Goal: Task Accomplishment & Management: Complete application form

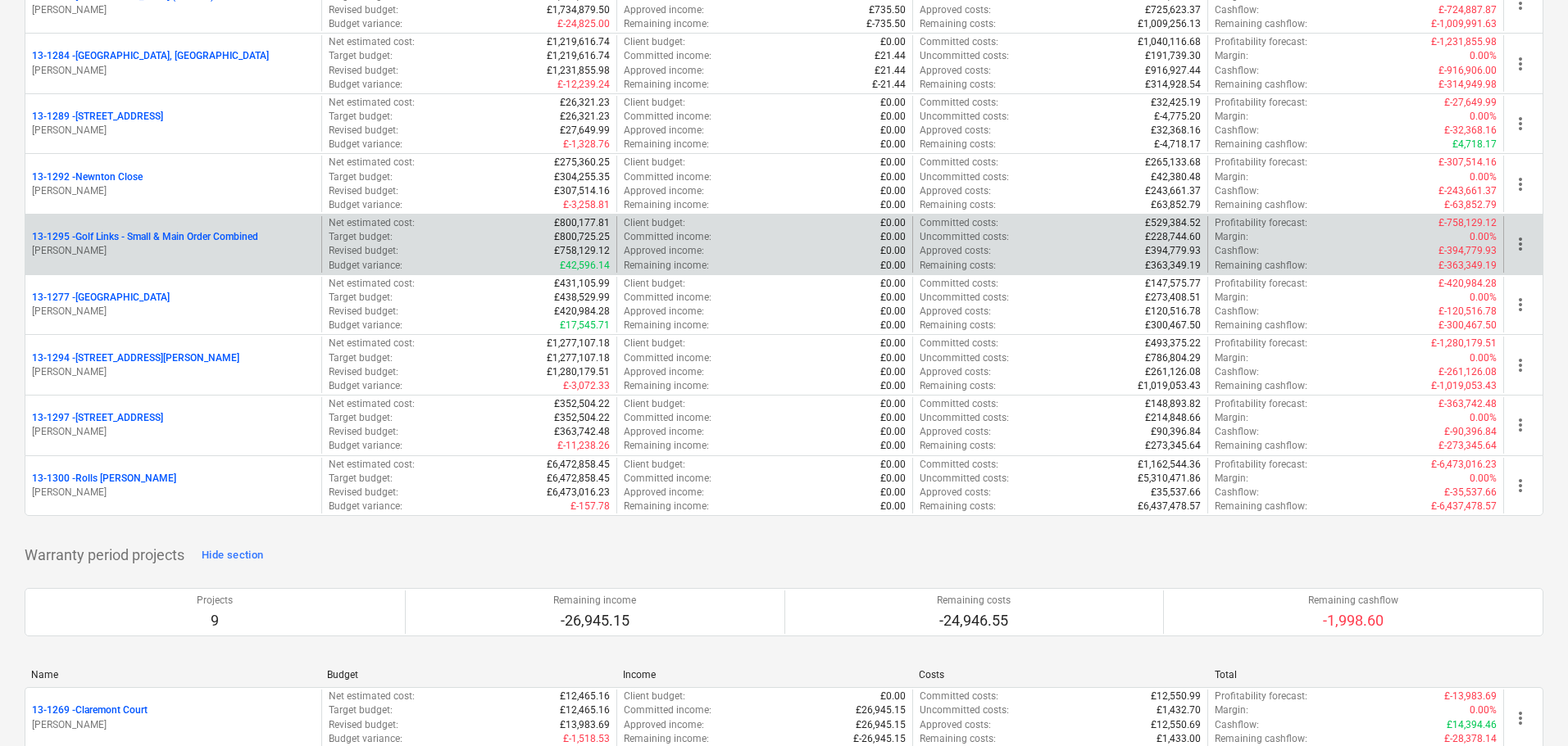
scroll to position [2048, 0]
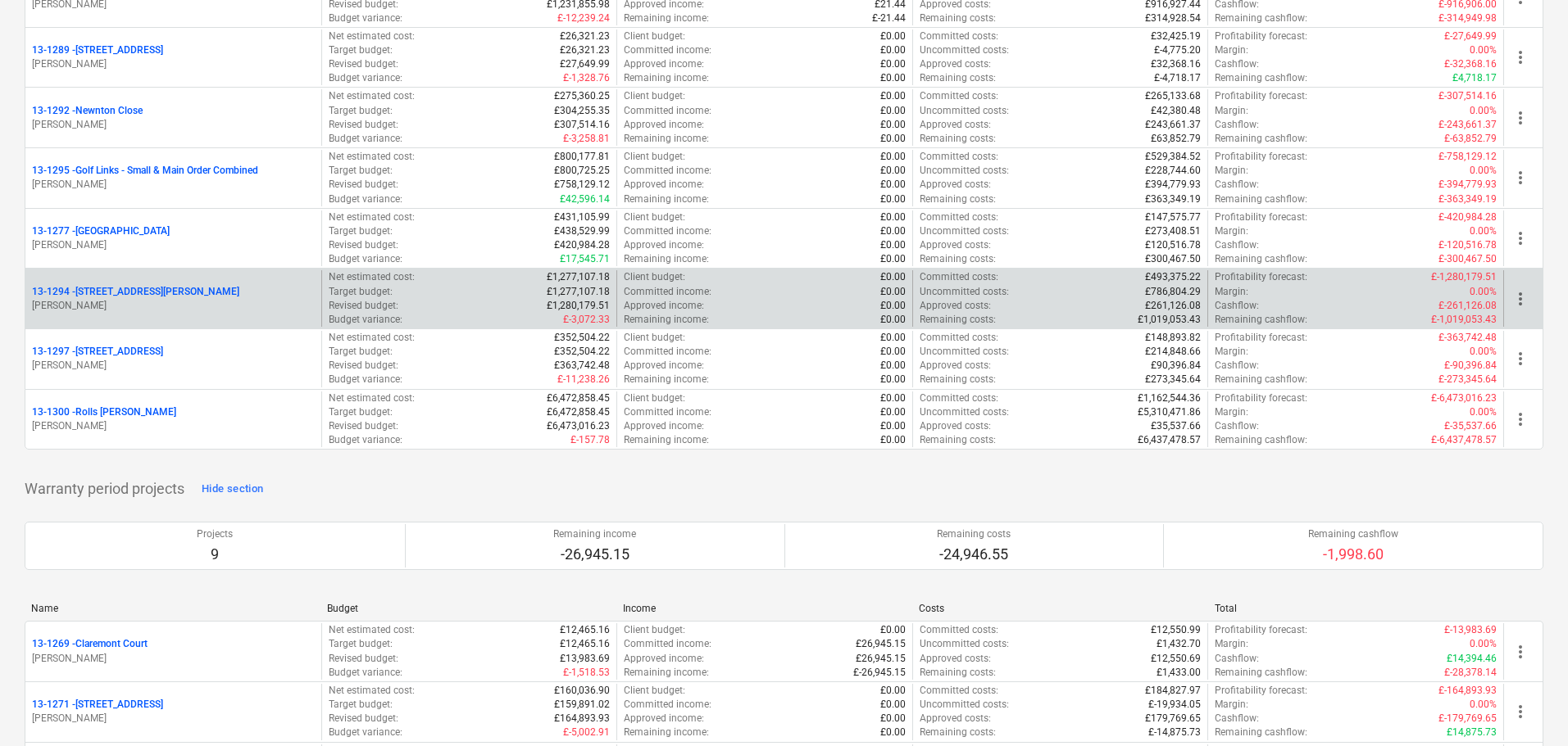
click at [165, 293] on div "13-1294 - 90 Monier Road" at bounding box center [173, 291] width 282 height 14
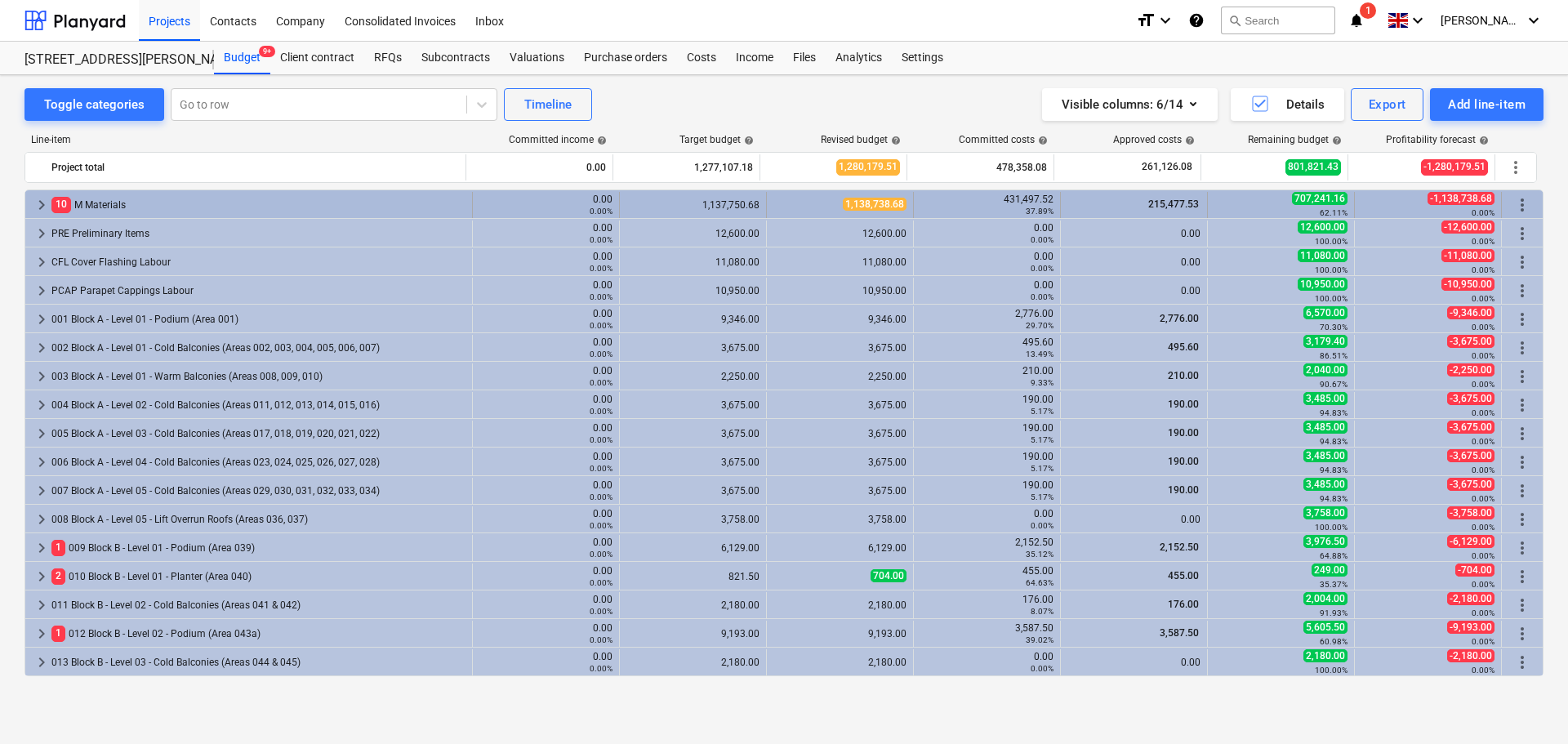
click at [40, 200] on span "keyboard_arrow_right" at bounding box center [42, 205] width 20 height 20
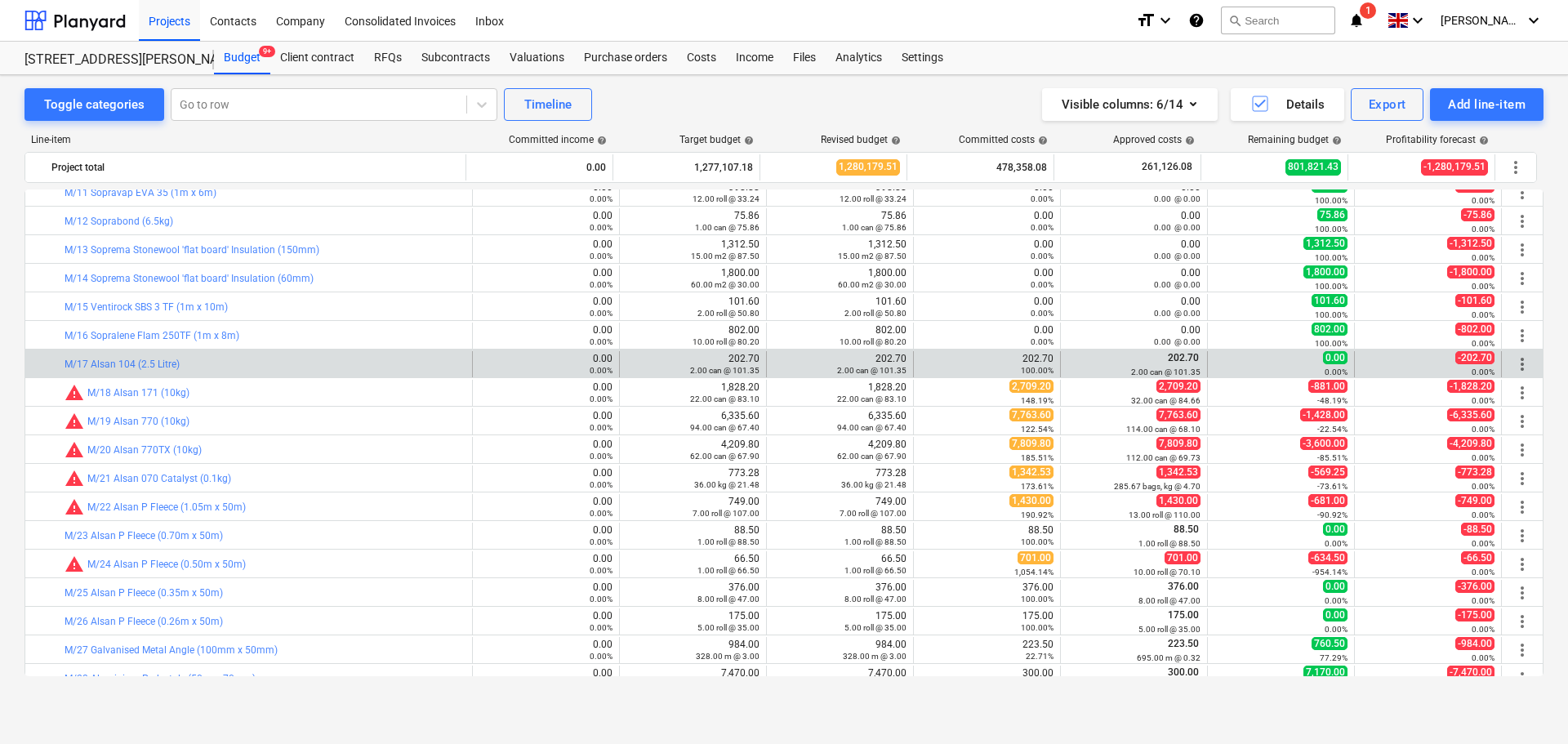
scroll to position [409, 0]
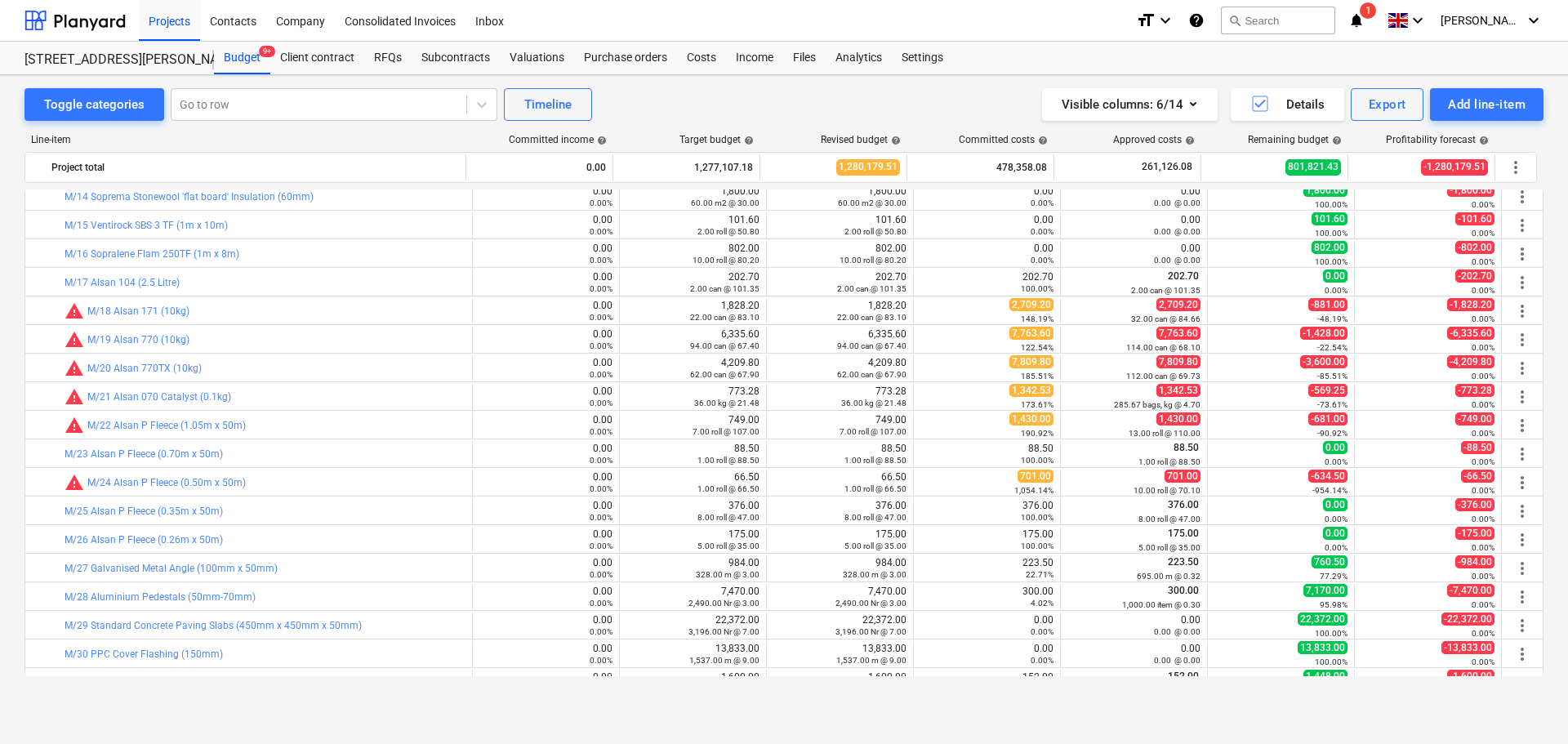
click at [291, 481] on div "bar_chart warning M/24 Alsan P Fleece (0.50m x 50m)" at bounding box center [265, 483] width 401 height 20
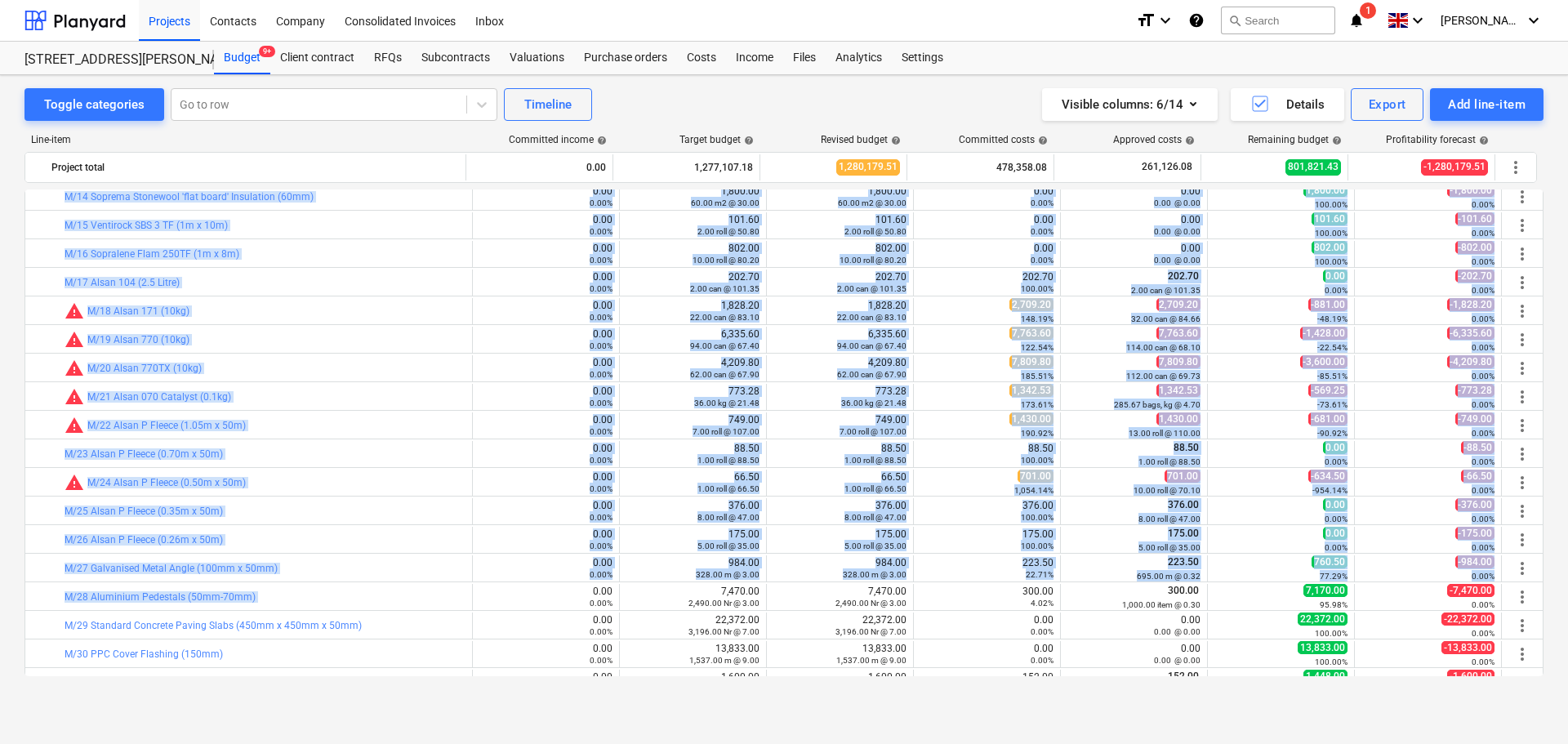
click at [315, 586] on div "bar_chart M/28 Aluminium Pedestals (50mm-70mm)" at bounding box center [265, 597] width 401 height 26
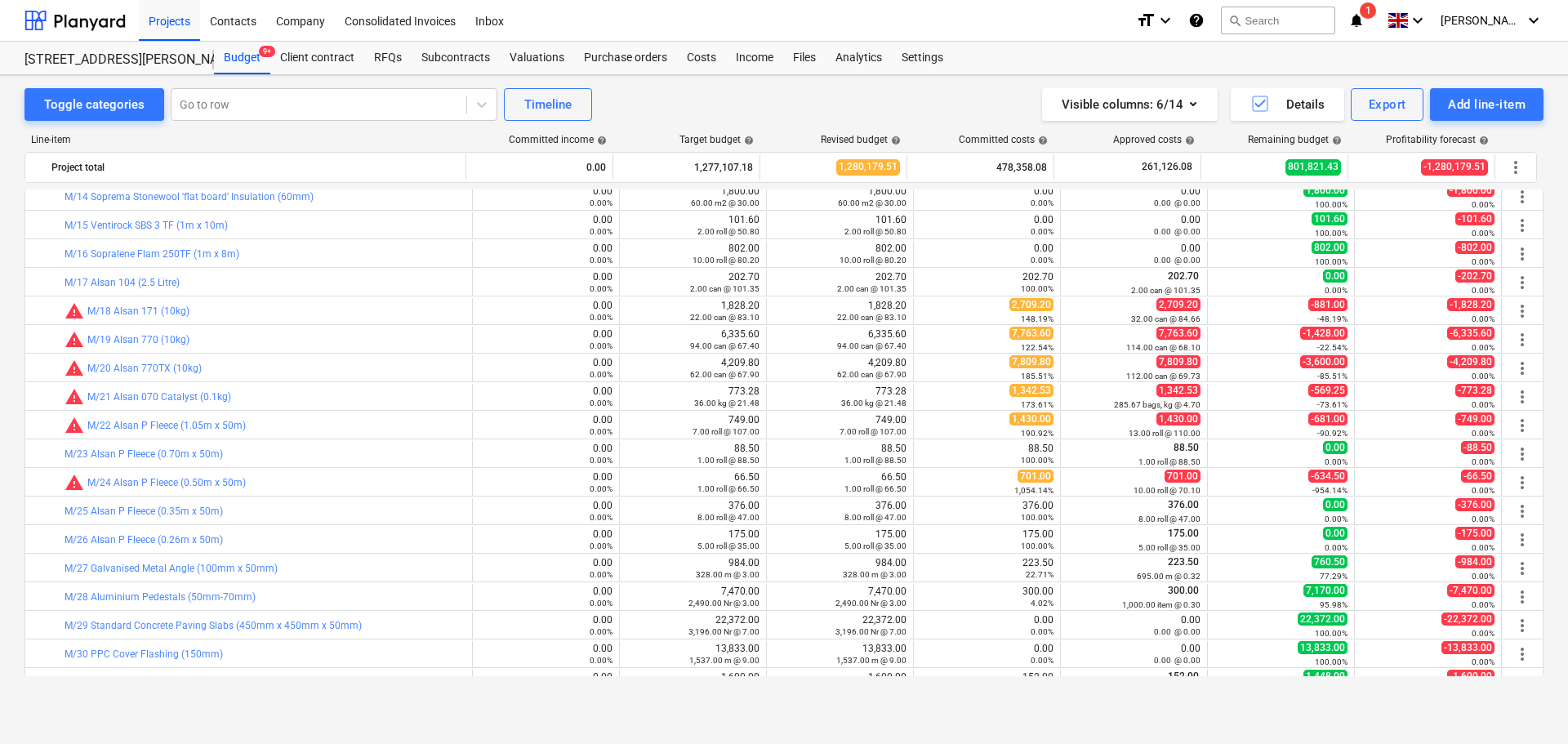
click at [315, 586] on div "bar_chart M/28 Aluminium Pedestals (50mm-70mm)" at bounding box center [265, 597] width 401 height 26
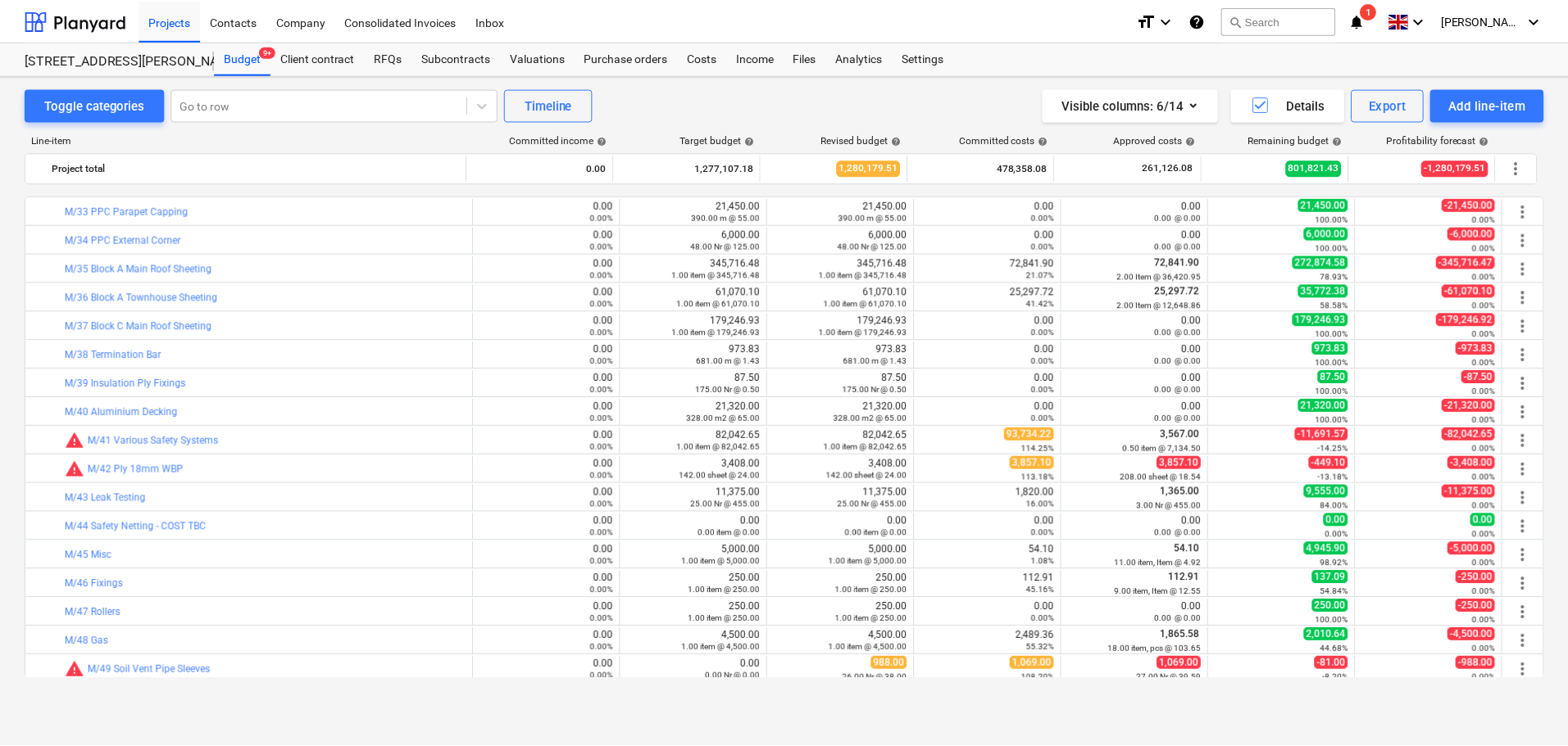
scroll to position [983, 0]
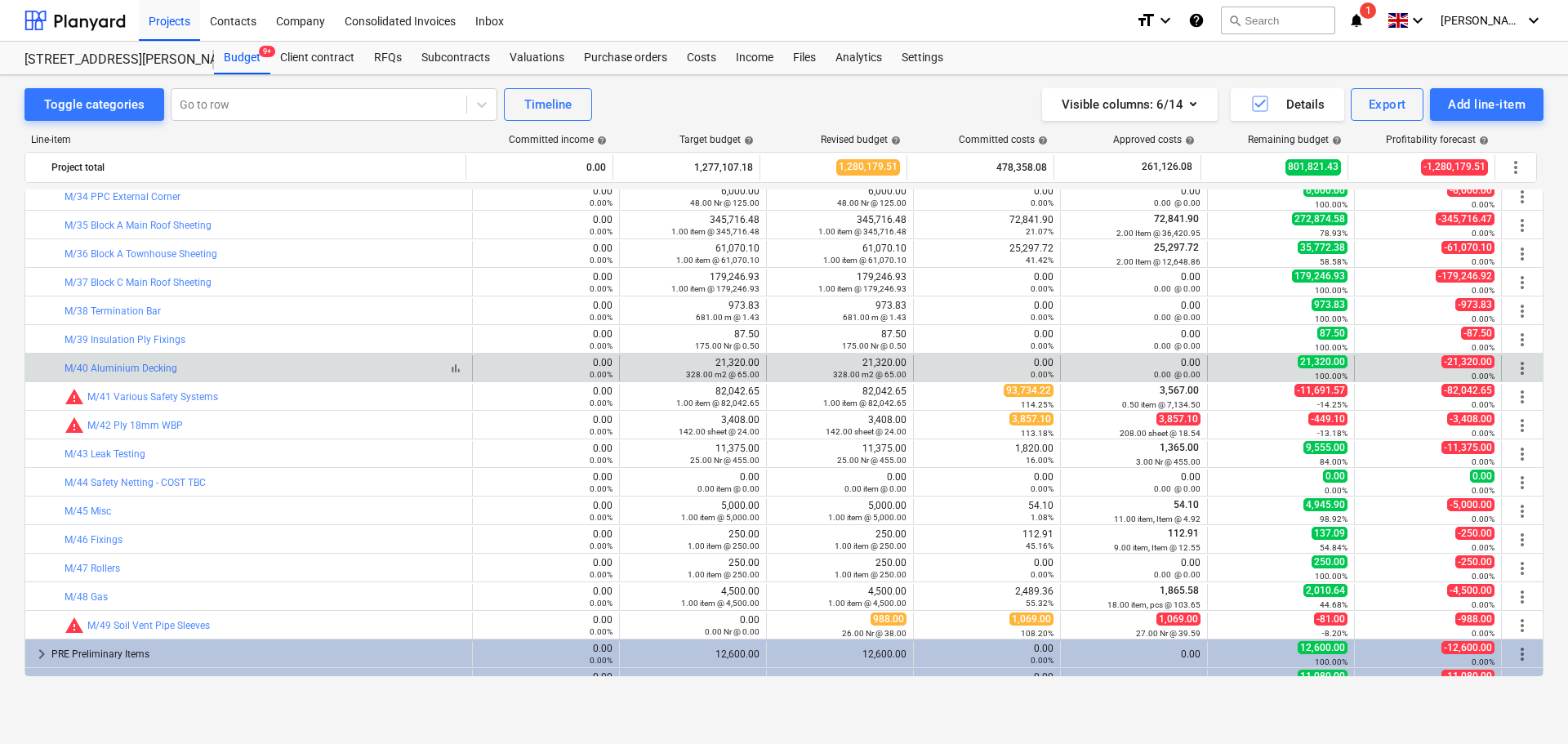
click at [230, 367] on div "bar_chart M/40 Aluminium Decking" at bounding box center [265, 368] width 401 height 12
drag, startPoint x: 230, startPoint y: 367, endPoint x: 1471, endPoint y: 373, distance: 1241.0
click at [1471, 373] on div "bar_chart M/40 Aluminium Decking 0.00 0.00% edit 21,320.00 328.00 m2 @ 65.00 ed…" at bounding box center [784, 368] width 1518 height 26
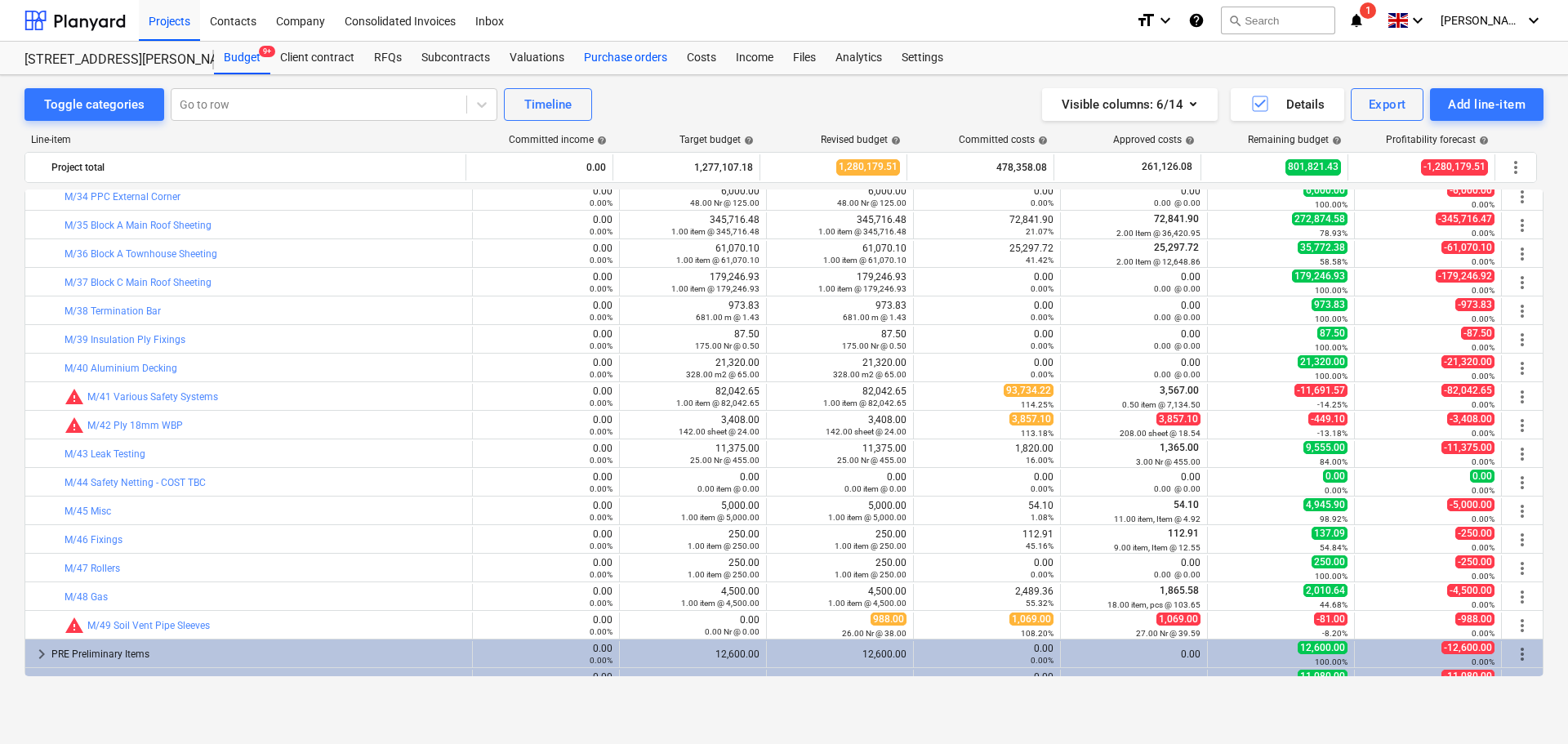
click at [657, 62] on div "Purchase orders" at bounding box center [625, 58] width 103 height 33
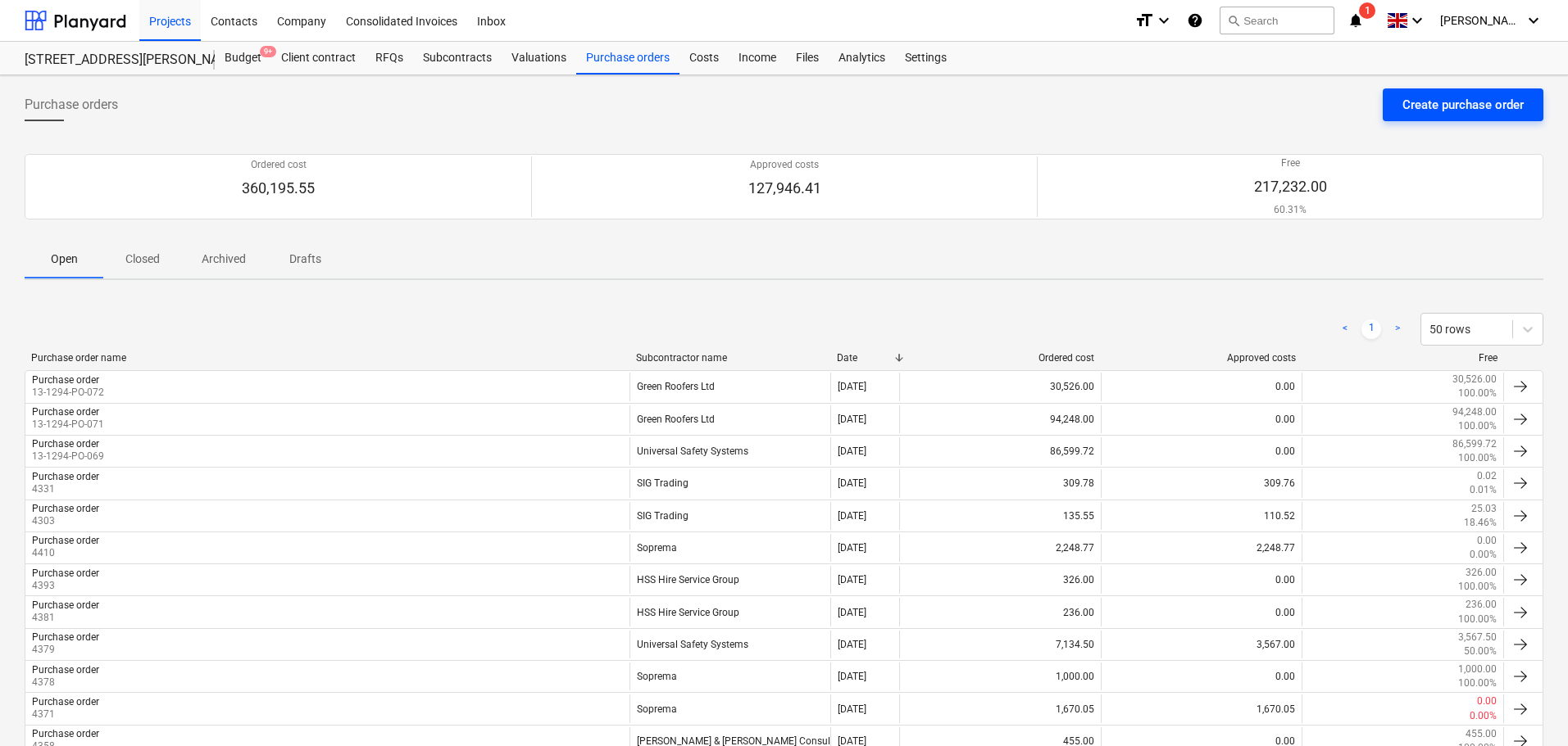
click at [1417, 107] on div "Create purchase order" at bounding box center [1463, 105] width 121 height 22
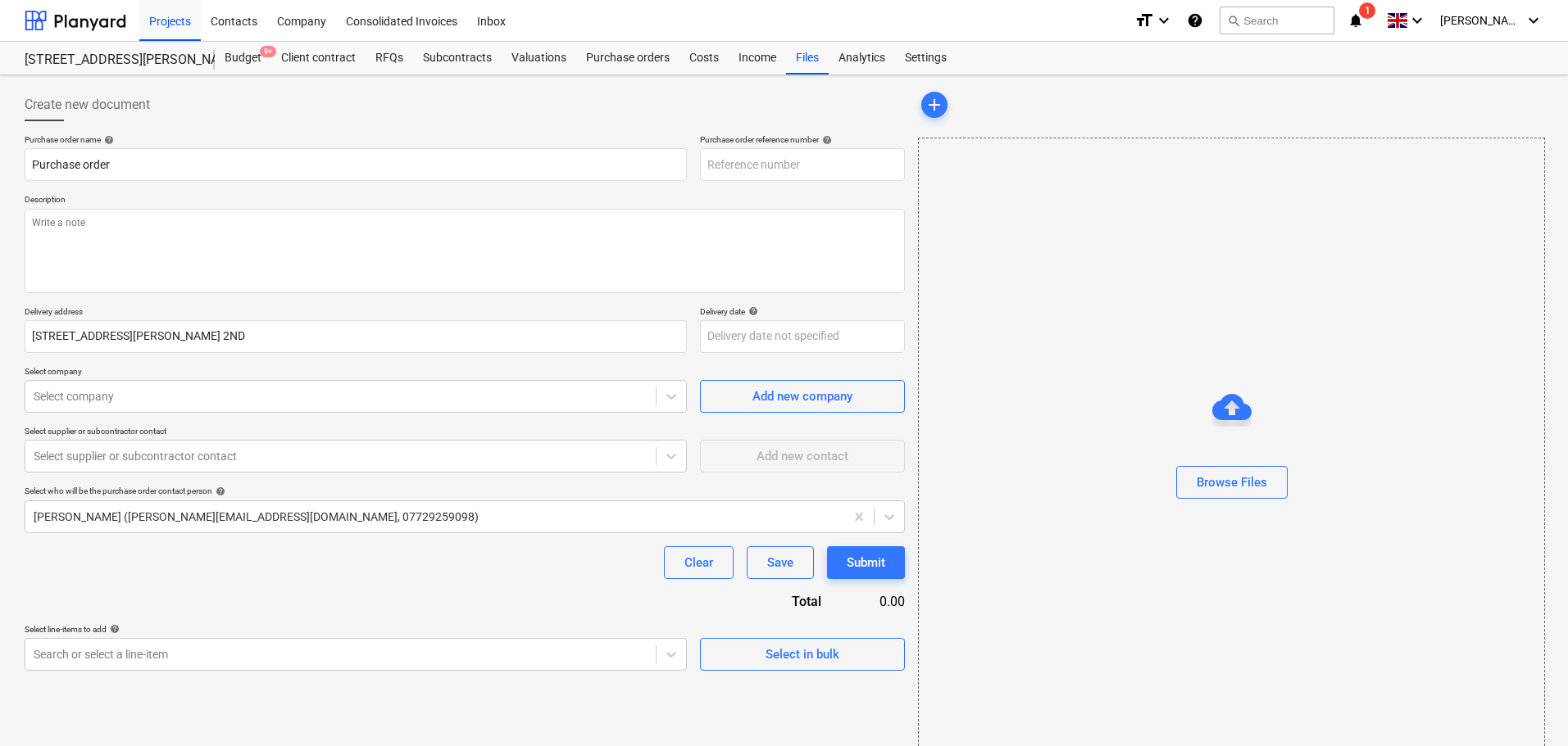
type textarea "x"
type input "13-1294-PO-073"
drag, startPoint x: 117, startPoint y: 205, endPoint x: 116, endPoint y: 221, distance: 16.0
click at [117, 205] on p "Description" at bounding box center [465, 200] width 880 height 14
click at [116, 224] on textarea at bounding box center [465, 251] width 880 height 84
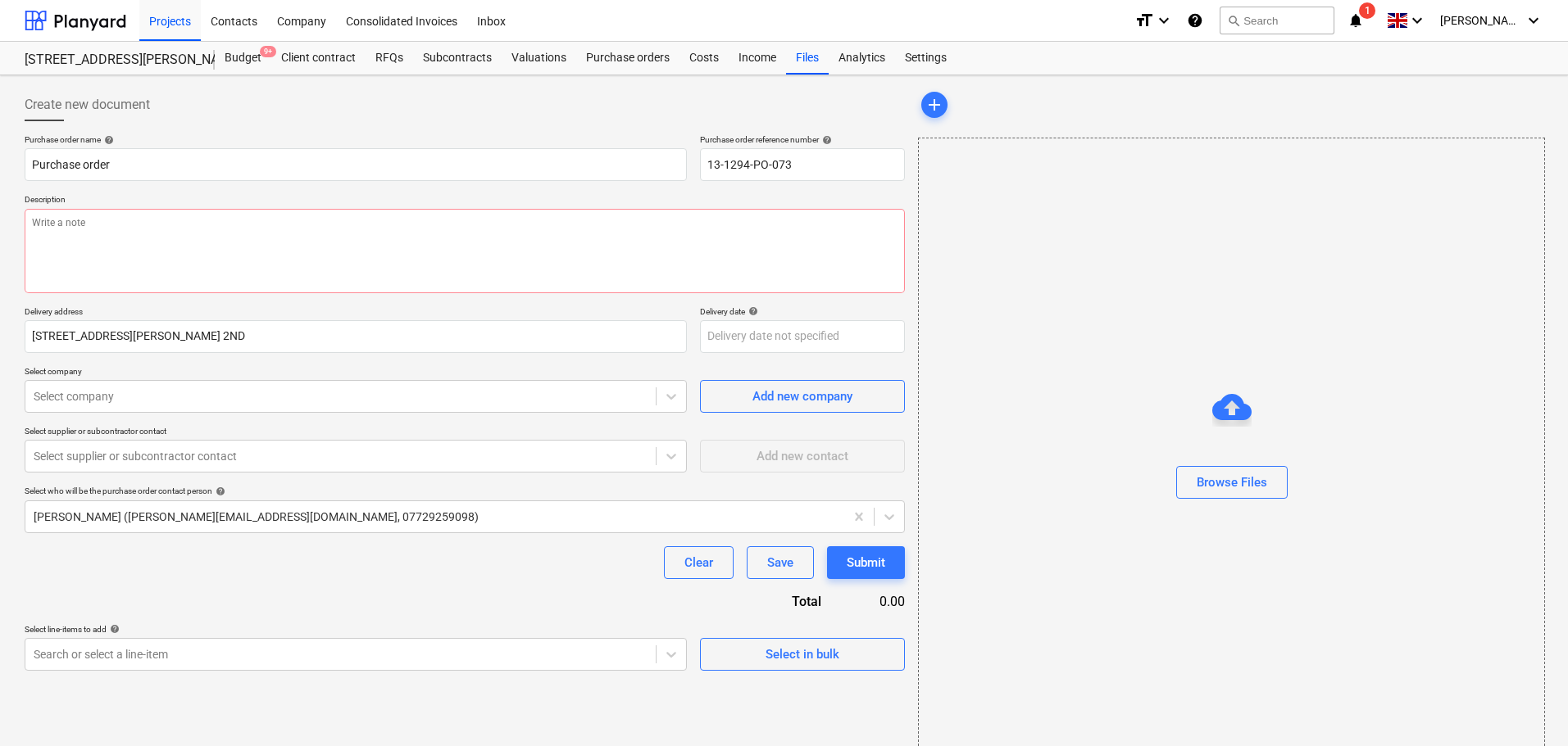
click at [157, 103] on div "Create new document" at bounding box center [465, 105] width 880 height 33
click at [30, 107] on span "Create new document" at bounding box center [87, 105] width 125 height 20
drag, startPoint x: 30, startPoint y: 107, endPoint x: 361, endPoint y: 106, distance: 331.0
click at [354, 108] on div "Create new document" at bounding box center [465, 105] width 880 height 33
click at [361, 106] on div "Create new document" at bounding box center [465, 105] width 880 height 33
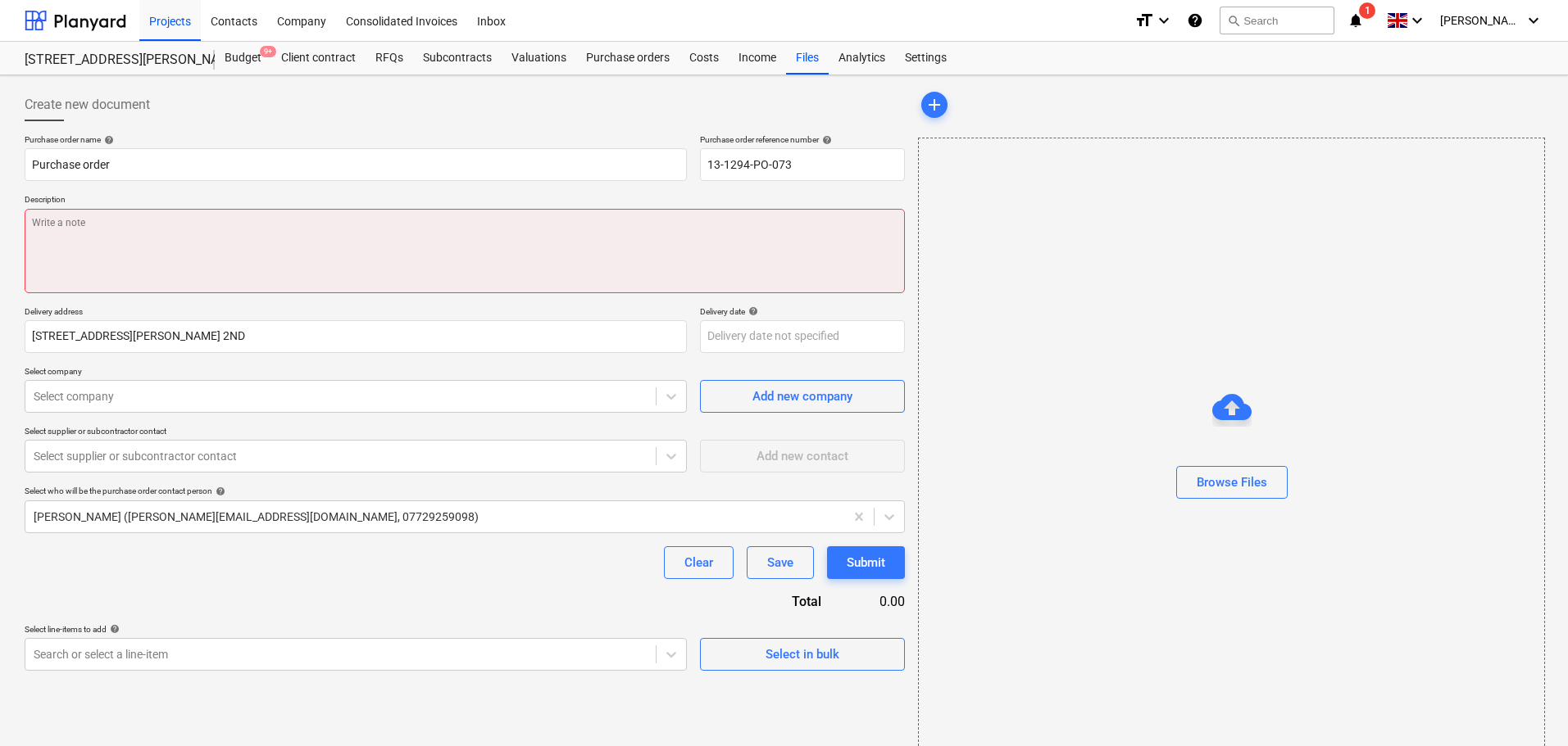
click at [323, 248] on textarea at bounding box center [465, 251] width 880 height 84
paste textarea "Site contact Tom Shallcross 07543650260 or Skyler Office 01634791810.Driver to …"
type textarea "x"
type textarea "Site contact Tom Shallcross 07543650260 or Skyler Office 01634791810.Driver to …"
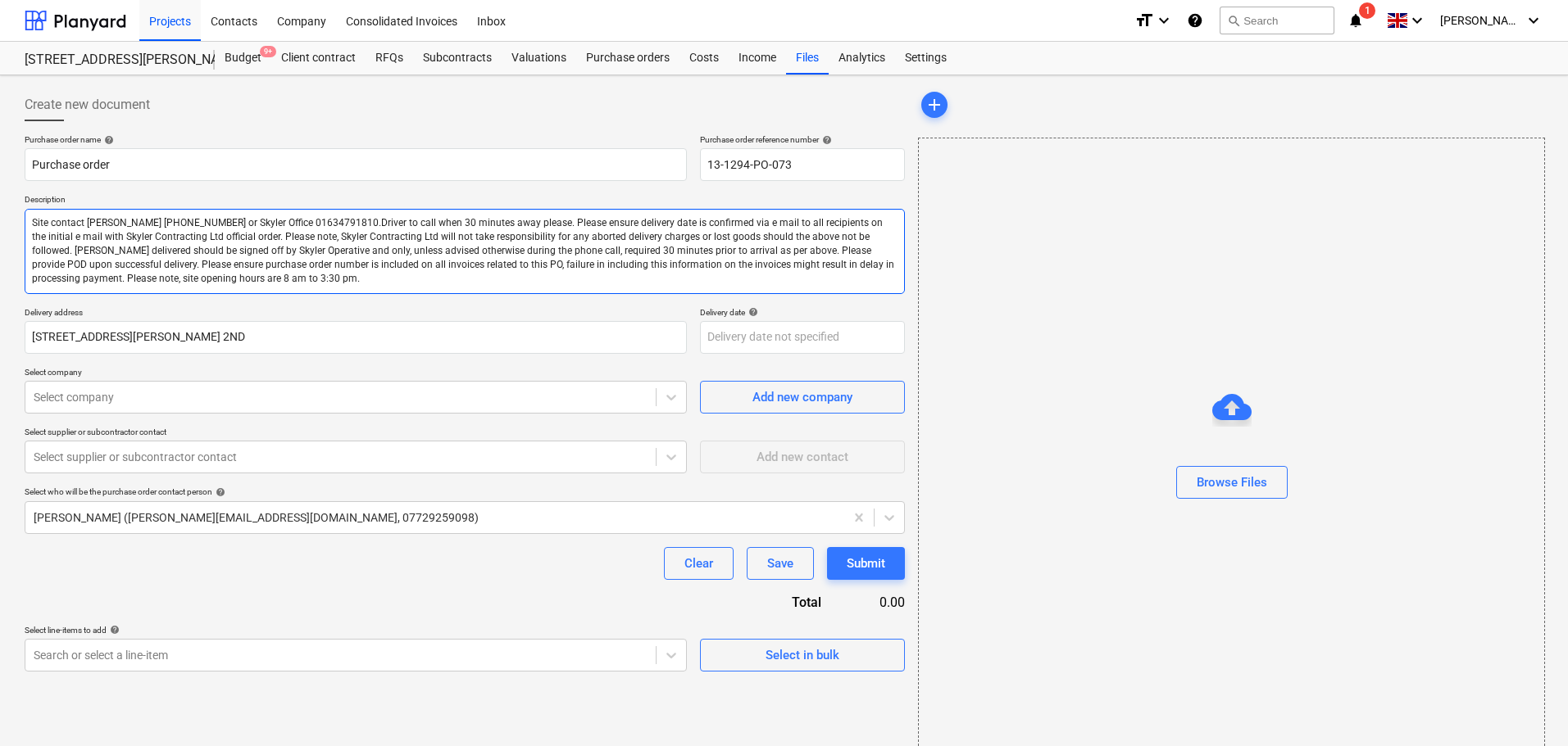
click at [92, 224] on textarea "Site contact Tom Shallcross 07543650260 or Skyler Office 01634791810.Driver to …" at bounding box center [465, 251] width 880 height 85
drag, startPoint x: 92, startPoint y: 224, endPoint x: 177, endPoint y: 224, distance: 85.0
click at [177, 224] on textarea "Site contact Tom Shallcross 07543650260 or Skyler Office 01634791810.Driver to …" at bounding box center [465, 251] width 880 height 85
type textarea "x"
type textarea "Site contact S or Skyler Office 01634791810.Driver to call when 30 minutes away…"
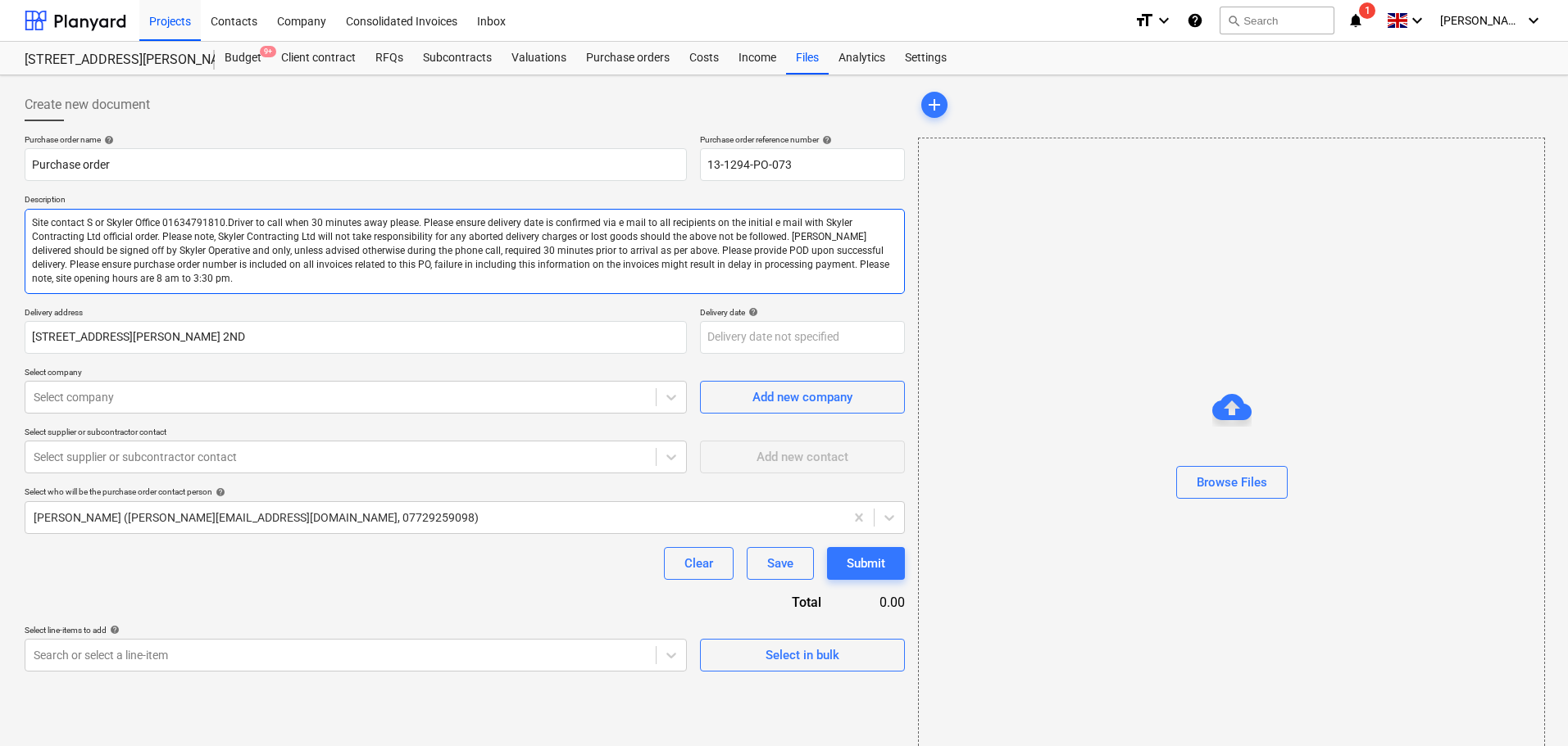
type textarea "x"
type textarea "Site contact St or Skyler Office 01634791810.Driver to call when 30 minutes awa…"
type textarea "x"
type textarea "Site contact Stu or Skyler Office 01634791810.Driver to call when 30 minutes aw…"
type textarea "x"
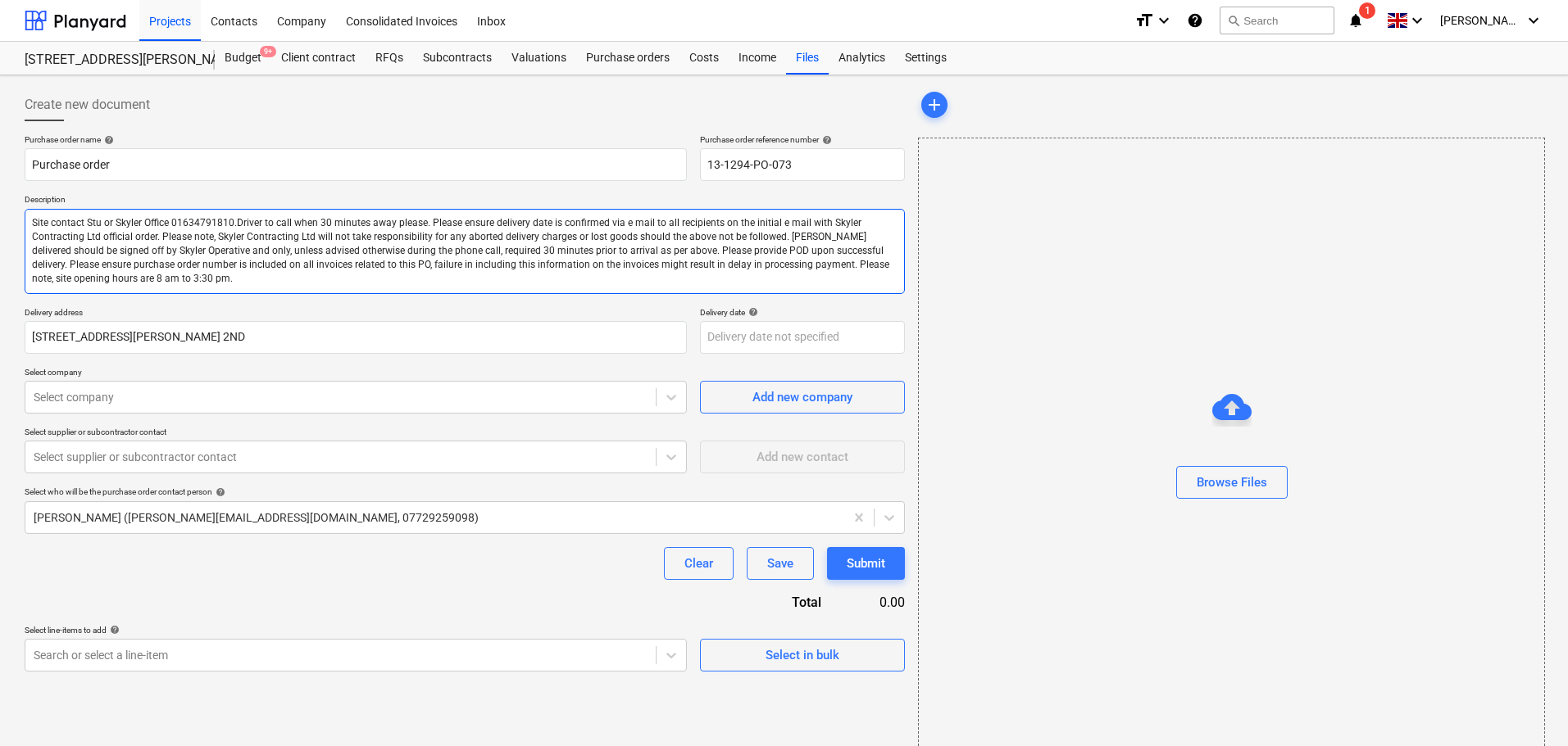
type textarea "Site contact Stua or Skyler Office 01634791810.Driver to call when 30 minutes a…"
type textarea "x"
type textarea "Site contact Stuar or Skyler Office 01634791810.Driver to call when 30 minutes …"
type textarea "x"
type textarea "Site contact Stuart or Skyler Office 01634791810.Driver to call when 30 minutes…"
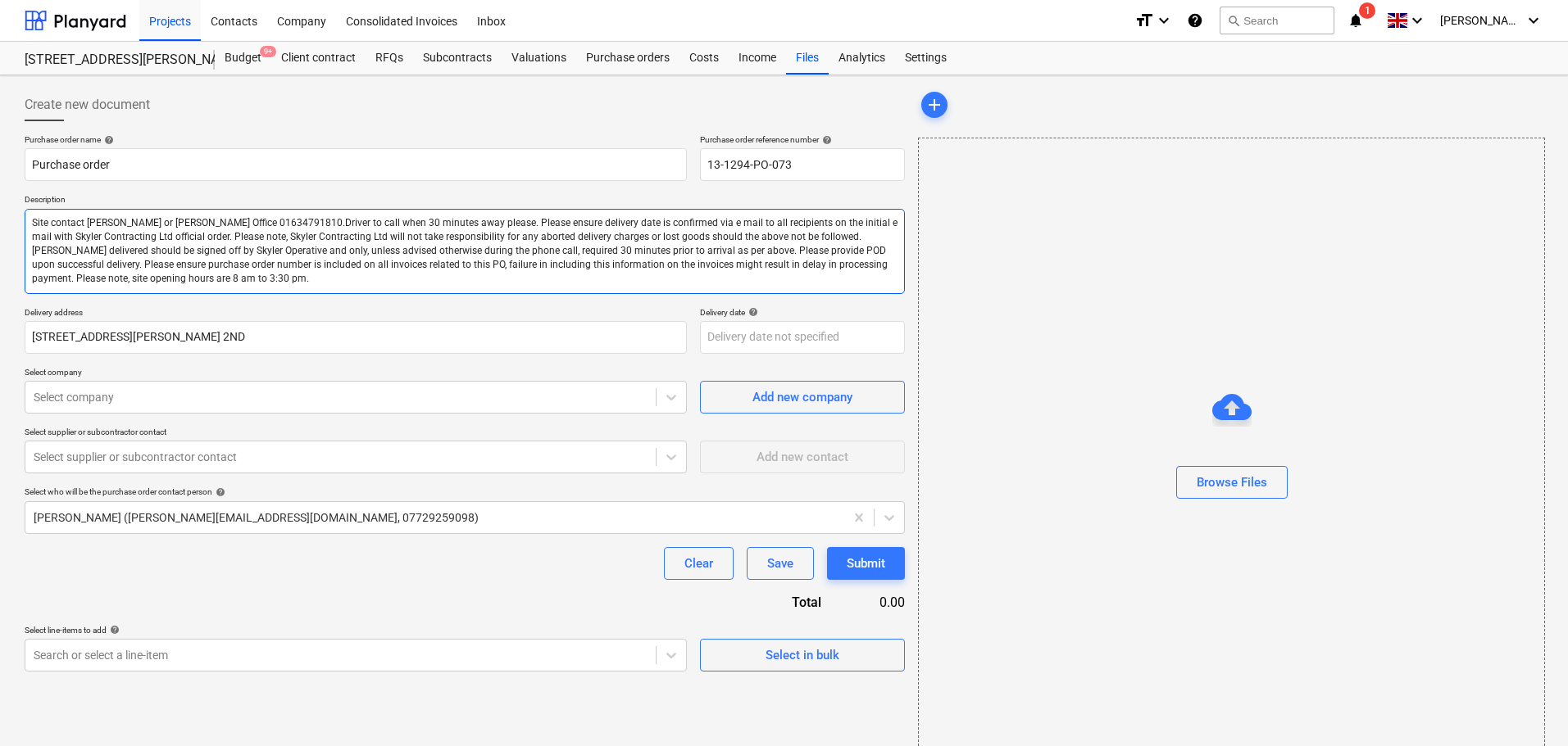
type textarea "x"
type textarea "Site contact Stuart or Skyler Office 01634791810.Driver to call when 30 minutes…"
type textarea "x"
type textarea "Site contact Stuart H or Skyler Office 01634791810.Driver to call when 30 minut…"
type textarea "x"
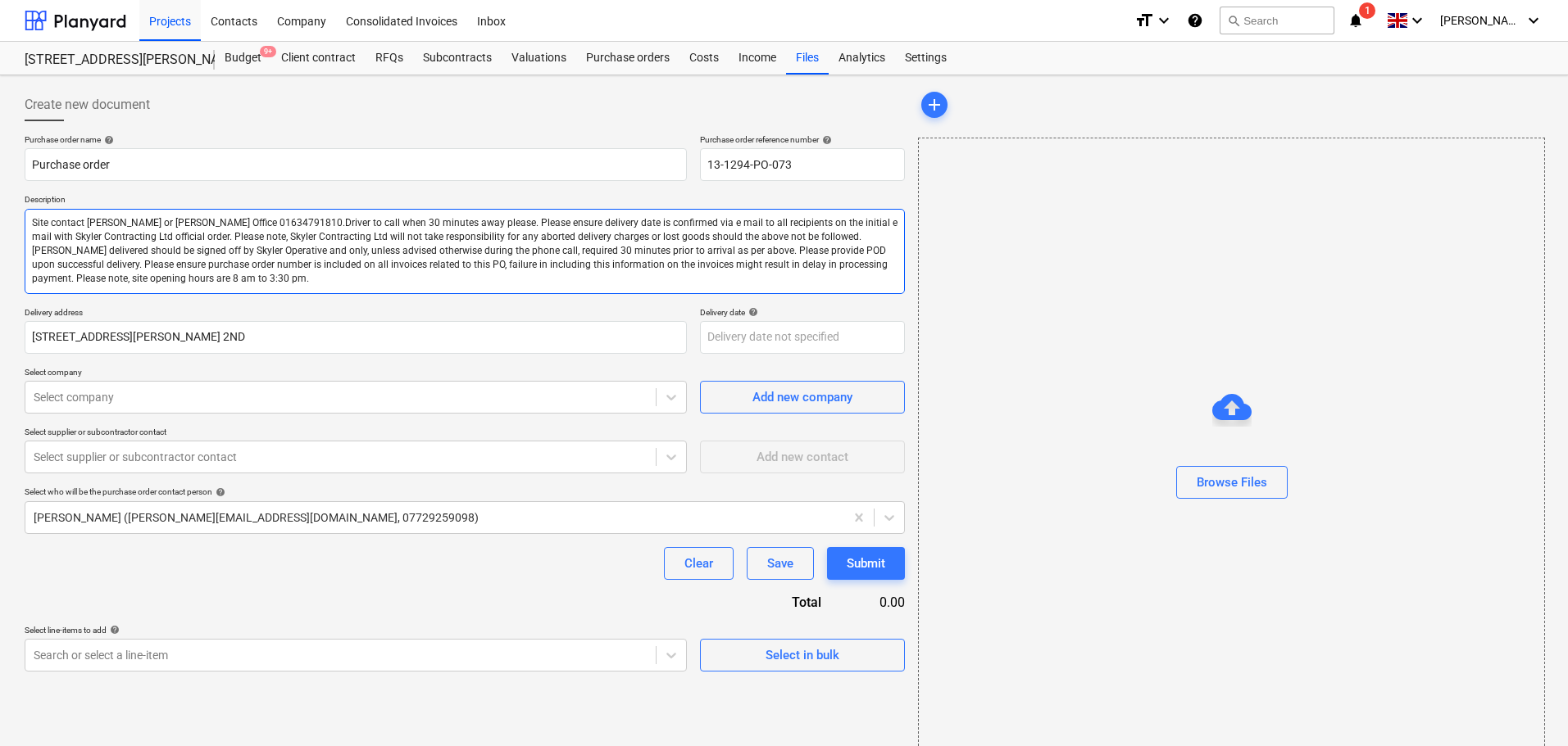
type textarea "Site contact Stuart Ha or Skyler Office 01634791810.Driver to call when 30 minu…"
type textarea "x"
type textarea "Site contact Stuart Hau or Skyler Office 01634791810.Driver to call when 30 min…"
type textarea "x"
type textarea "Site contact Stuart Haux or Skyler Office 01634791810.Driver to call when 30 mi…"
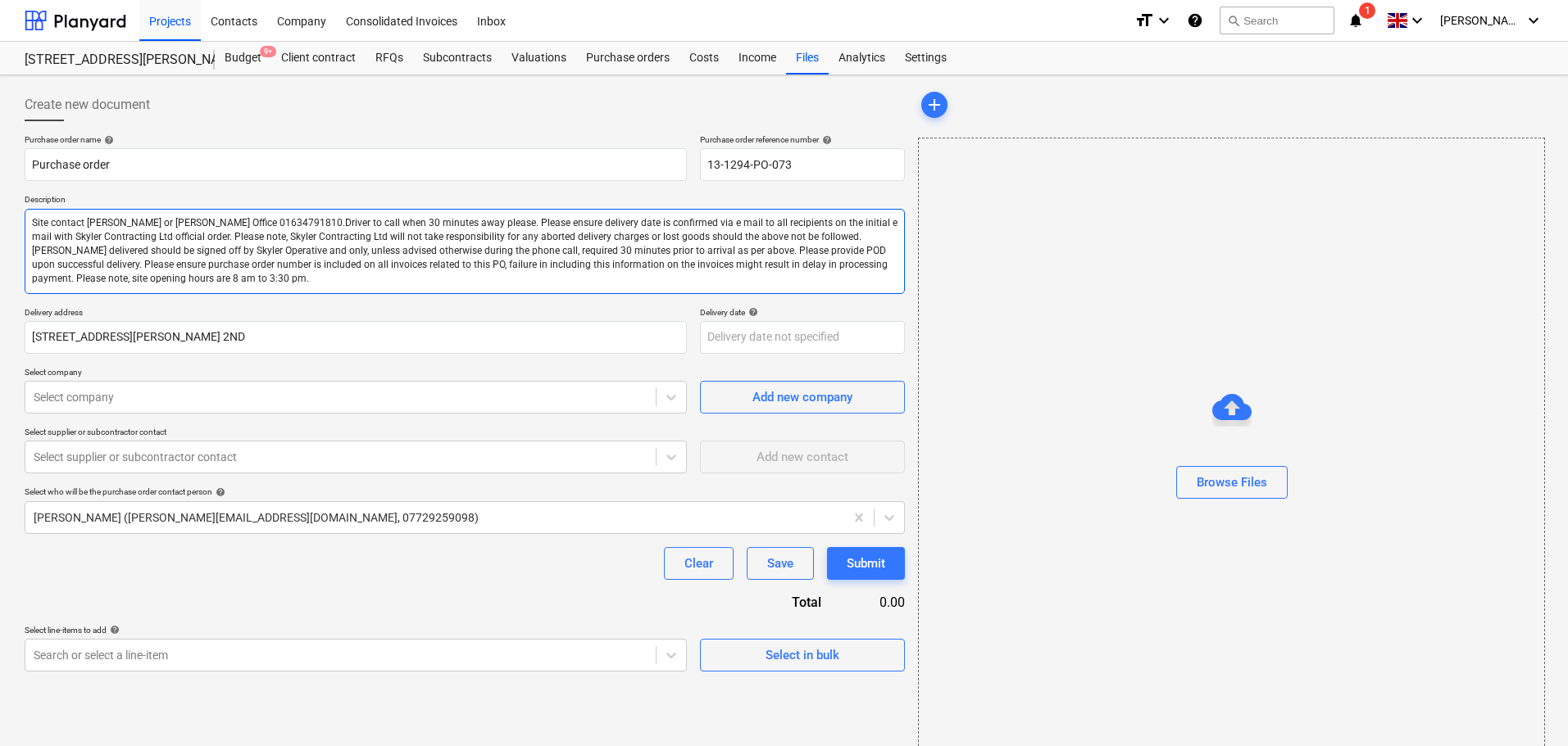
type textarea "x"
type textarea "Site contact Stuart Hauxw or Skyler Office 01634791810.Driver to call when 30 m…"
type textarea "x"
type textarea "Site contact Stuart Hauxwe or Skyler Office 01634791810.Driver to call when 30 …"
type textarea "x"
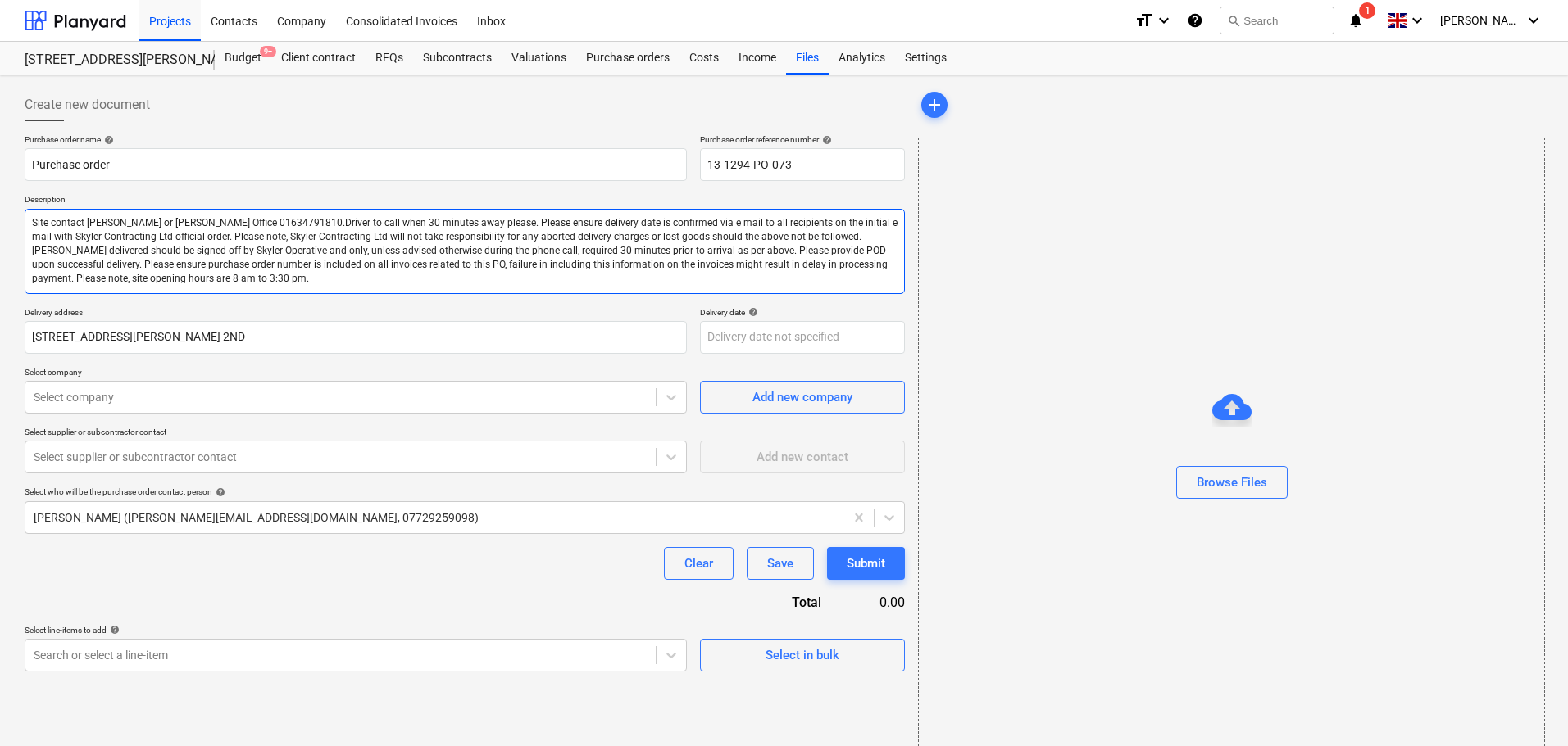
type textarea "Site contact Stuart Hauxwel or Skyler Office 01634791810.Driver to call when 30…"
type textarea "x"
type textarea "Site contact Stuart Hauxwell or Skyler Office 01634791810.Driver to call when 3…"
type textarea "x"
type textarea "Site contact Stuart Hauxwell or Skyler Office 01634791810.Driver to call when 3…"
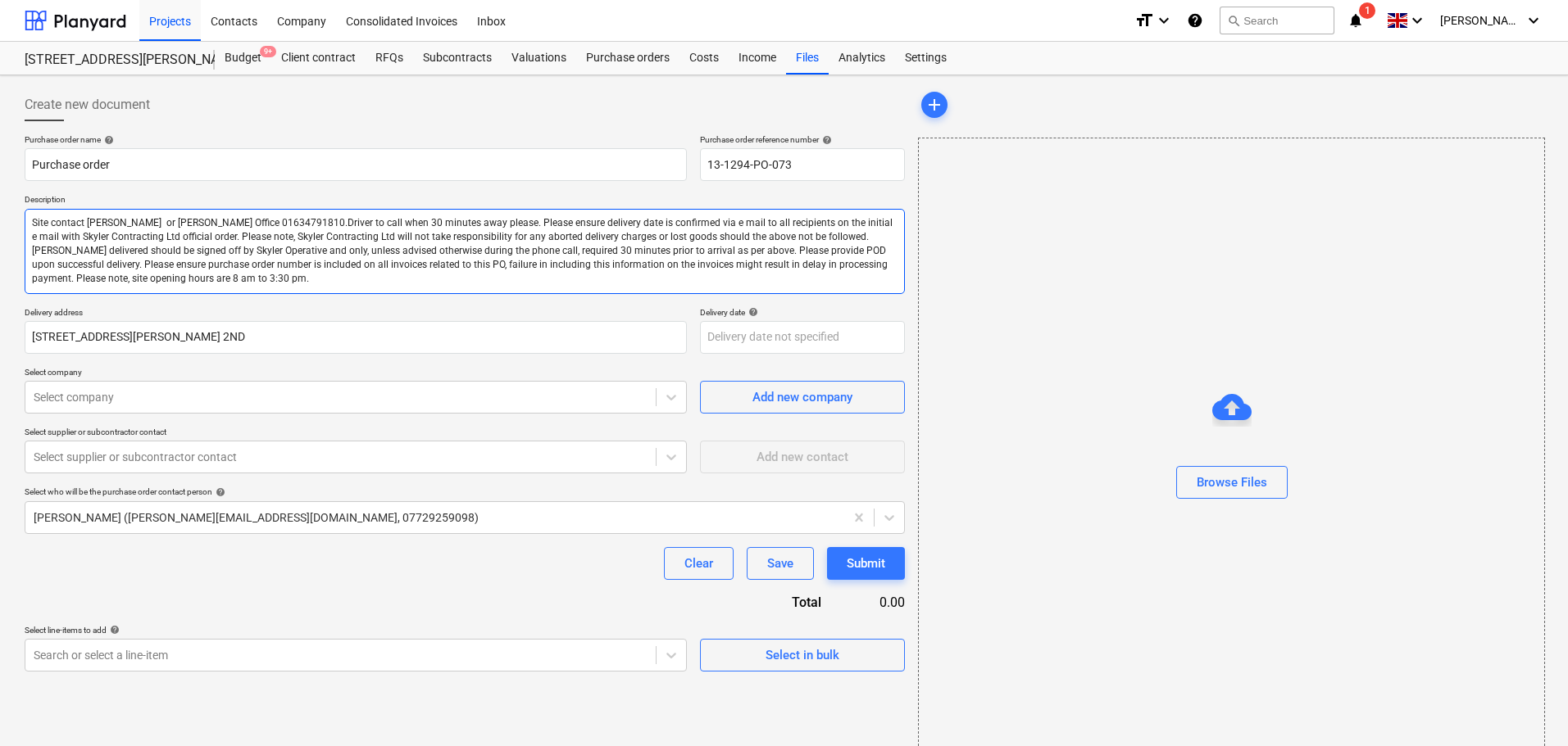
type textarea "x"
type textarea "Site contact Stuart Hauxwell 0 or Skyler Office 01634791810.Driver to call when…"
type textarea "x"
type textarea "Site contact Stuart Hauxwell 07 or Skyler Office 01634791810.Driver to call whe…"
type textarea "x"
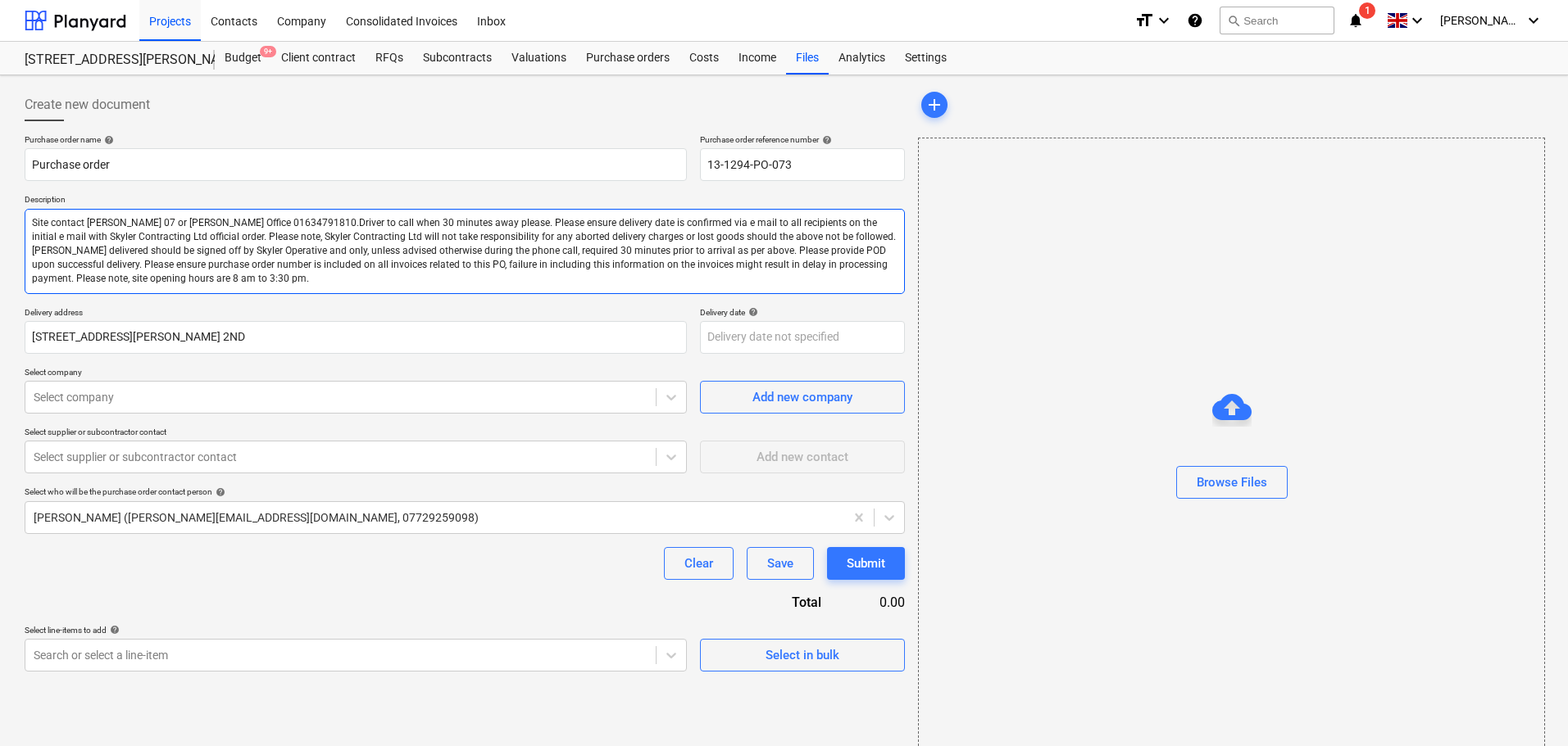
type textarea "Site contact Stuart Hauxwell 077 or Skyler Office 01634791810.Driver to call wh…"
type textarea "x"
type textarea "Site contact Stuart Hauxwell 0770 or Skyler Office 01634791810.Driver to call w…"
type textarea "x"
type textarea "Site contact Stuart Hauxwell 07702 or Skyler Office 01634791810.Driver to call …"
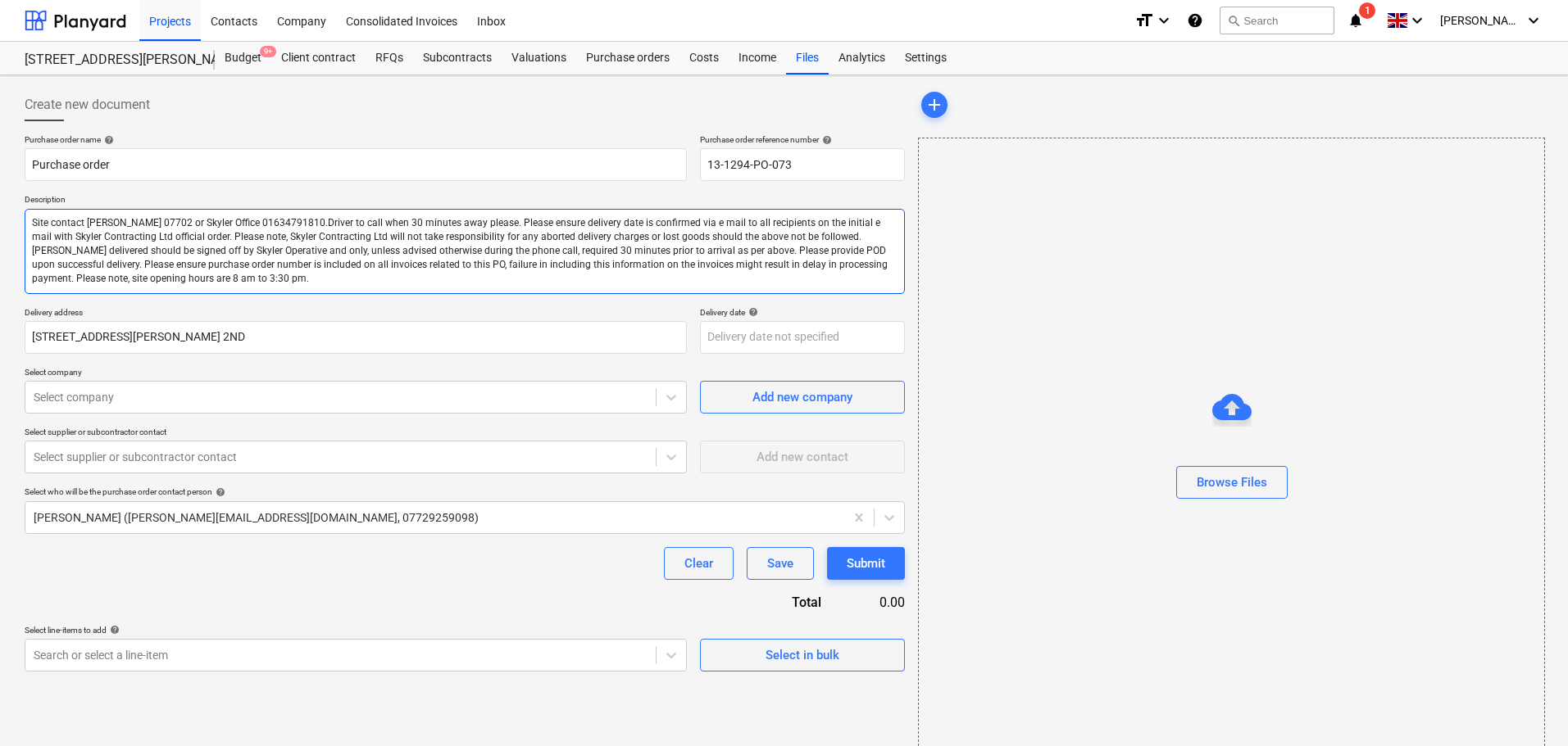
type textarea "x"
type textarea "Site contact Stuart Hauxwell 07702 or Skyler Office 01634791810.Driver to call …"
type textarea "x"
type textarea "Site contact Stuart Hauxwell 07702 7 or Skyler Office 01634791810.Driver to cal…"
type textarea "x"
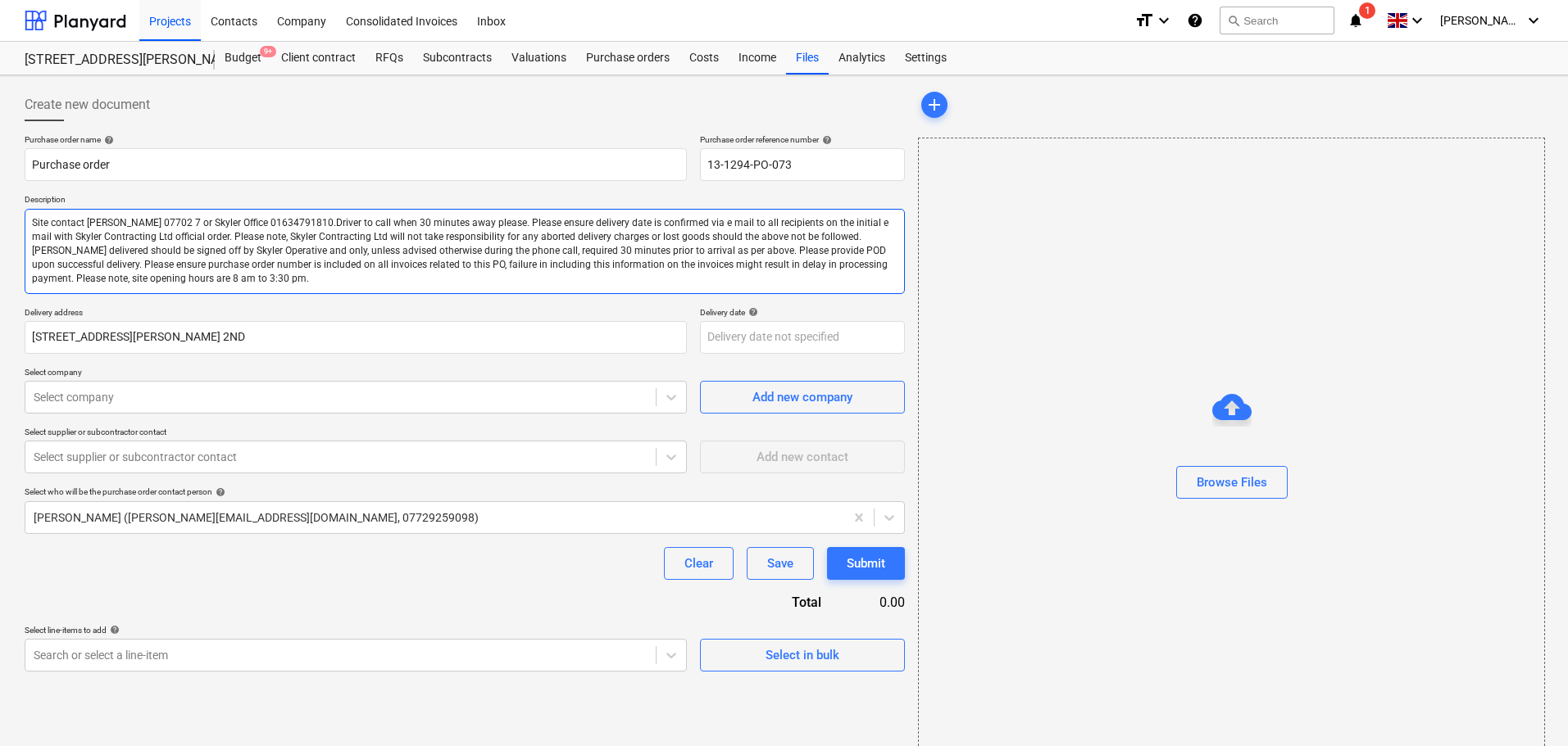
type textarea "Site contact Stuart Hauxwell 07702 70 or Skyler Office 01634791810.Driver to ca…"
type textarea "x"
type textarea "Site contact Stuart Hauxwell 07702 702 or Skyler Office 01634791810.Driver to c…"
type textarea "x"
type textarea "Site contact Stuart Hauxwell 07702 7020 or Skyler Office 01634791810.Driver to …"
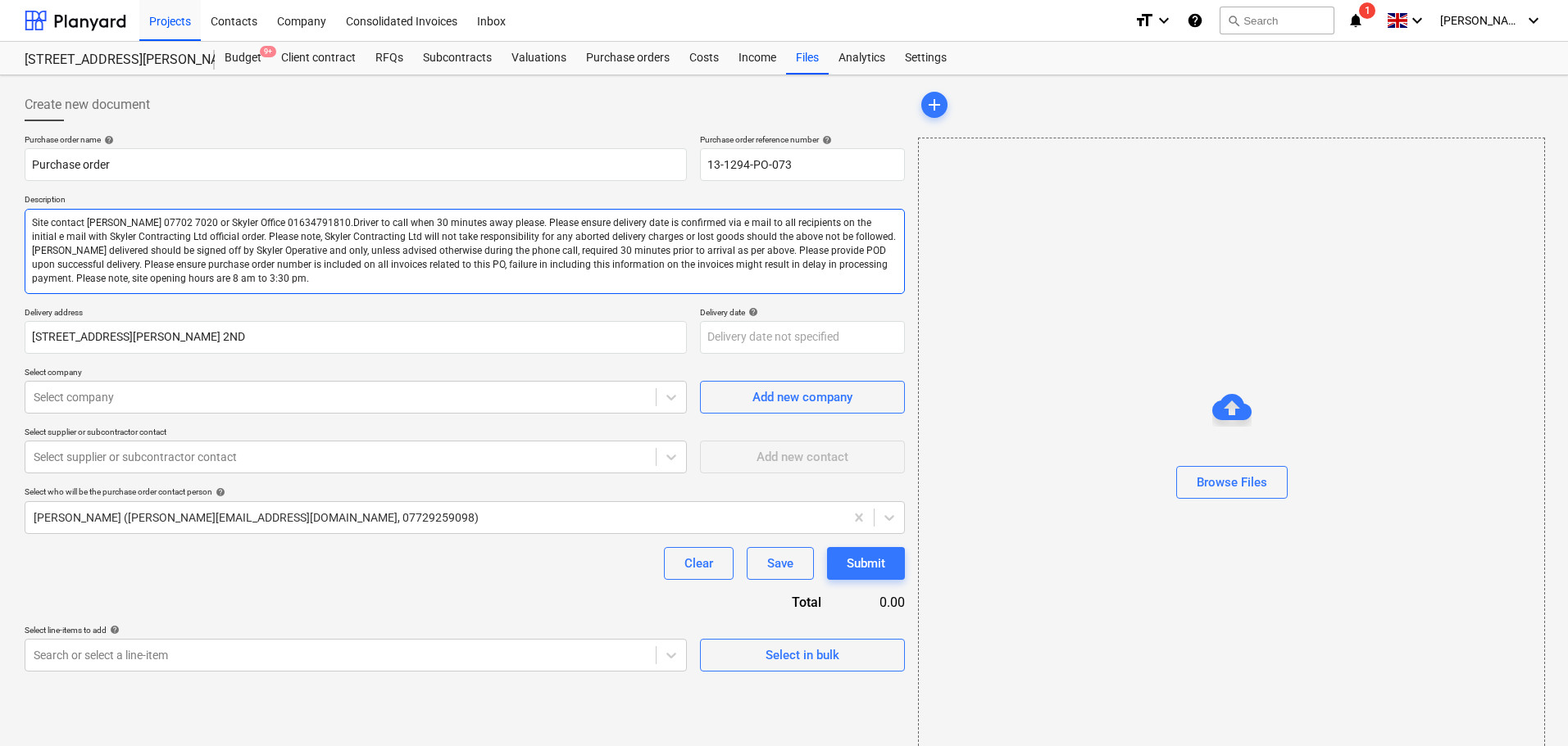
type textarea "x"
type textarea "Site contact Stuart Hauxwell 07702 70206 or Skyler Office 01634791810.Driver to…"
type textarea "x"
type textarea "Site contact Stuart Hauxwell 07702 702065 or Skyler Office 01634791810.Driver t…"
click at [224, 83] on div "Create new document Purchase order name help Purchase order Purchase order refe…" at bounding box center [465, 426] width 893 height 687
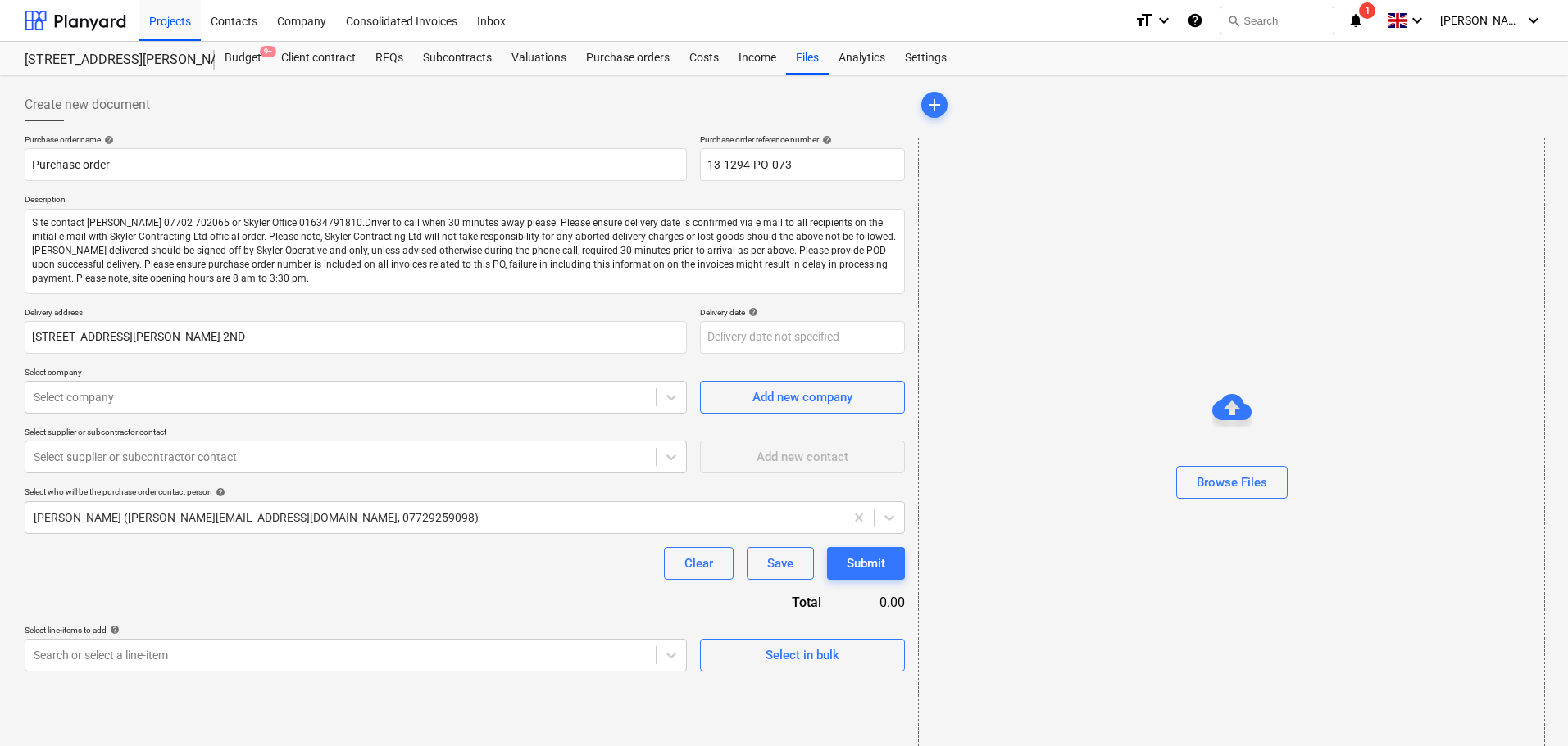
click at [37, 100] on span "Create new document" at bounding box center [87, 105] width 125 height 20
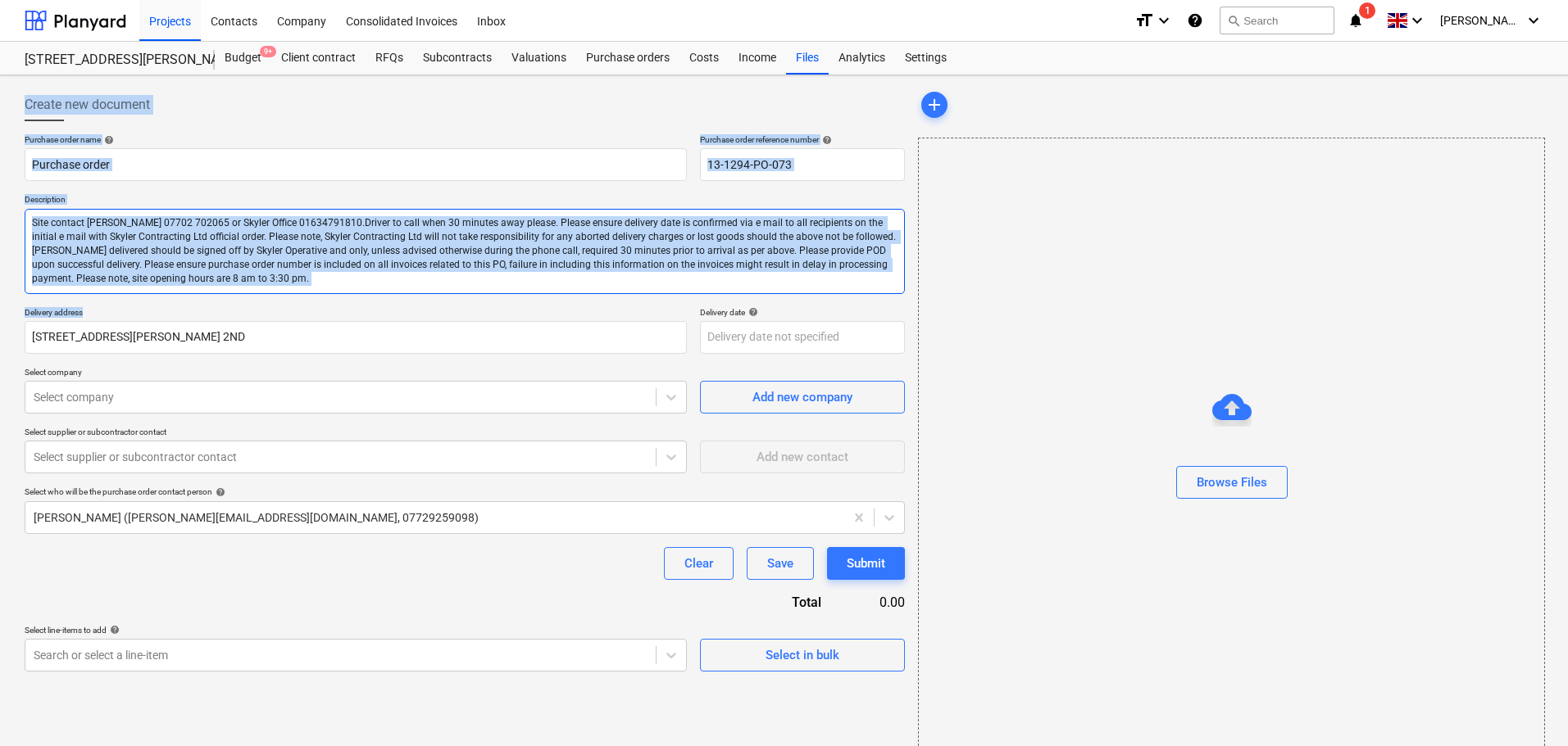
drag, startPoint x: 37, startPoint y: 100, endPoint x: 321, endPoint y: 269, distance: 330.5
click at [471, 310] on div "Create new document Purchase order name help Purchase order Purchase order refe…" at bounding box center [465, 380] width 880 height 583
click at [17, 87] on div "Create new document Purchase order name help Purchase order Purchase order refe…" at bounding box center [784, 426] width 1568 height 700
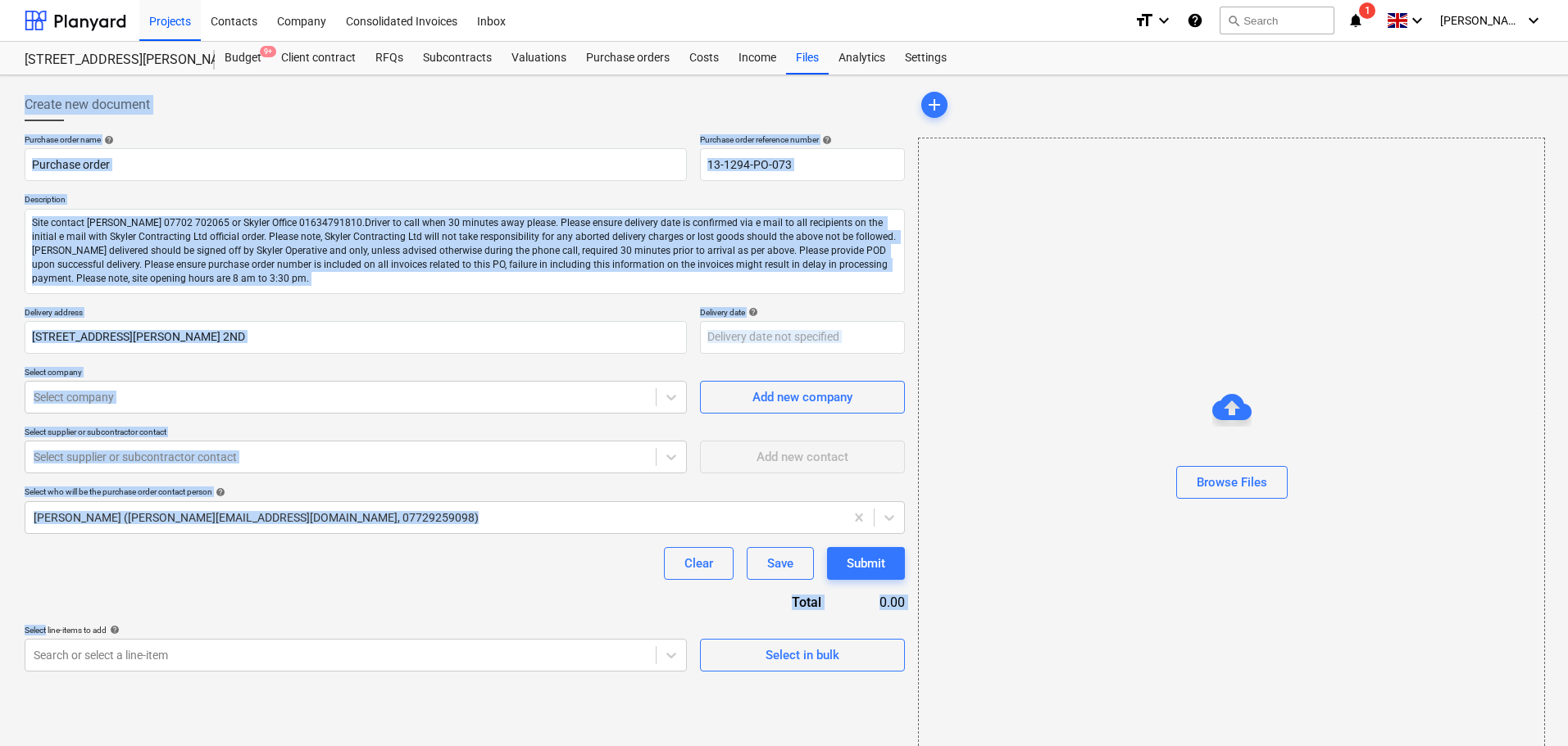
drag, startPoint x: 17, startPoint y: 87, endPoint x: 436, endPoint y: 613, distance: 672.5
click at [436, 613] on div "Create new document Purchase order name help Purchase order Purchase order refe…" at bounding box center [784, 426] width 1568 height 700
click at [436, 613] on div "Purchase order name help Purchase order Purchase order reference number help 13…" at bounding box center [465, 402] width 880 height 537
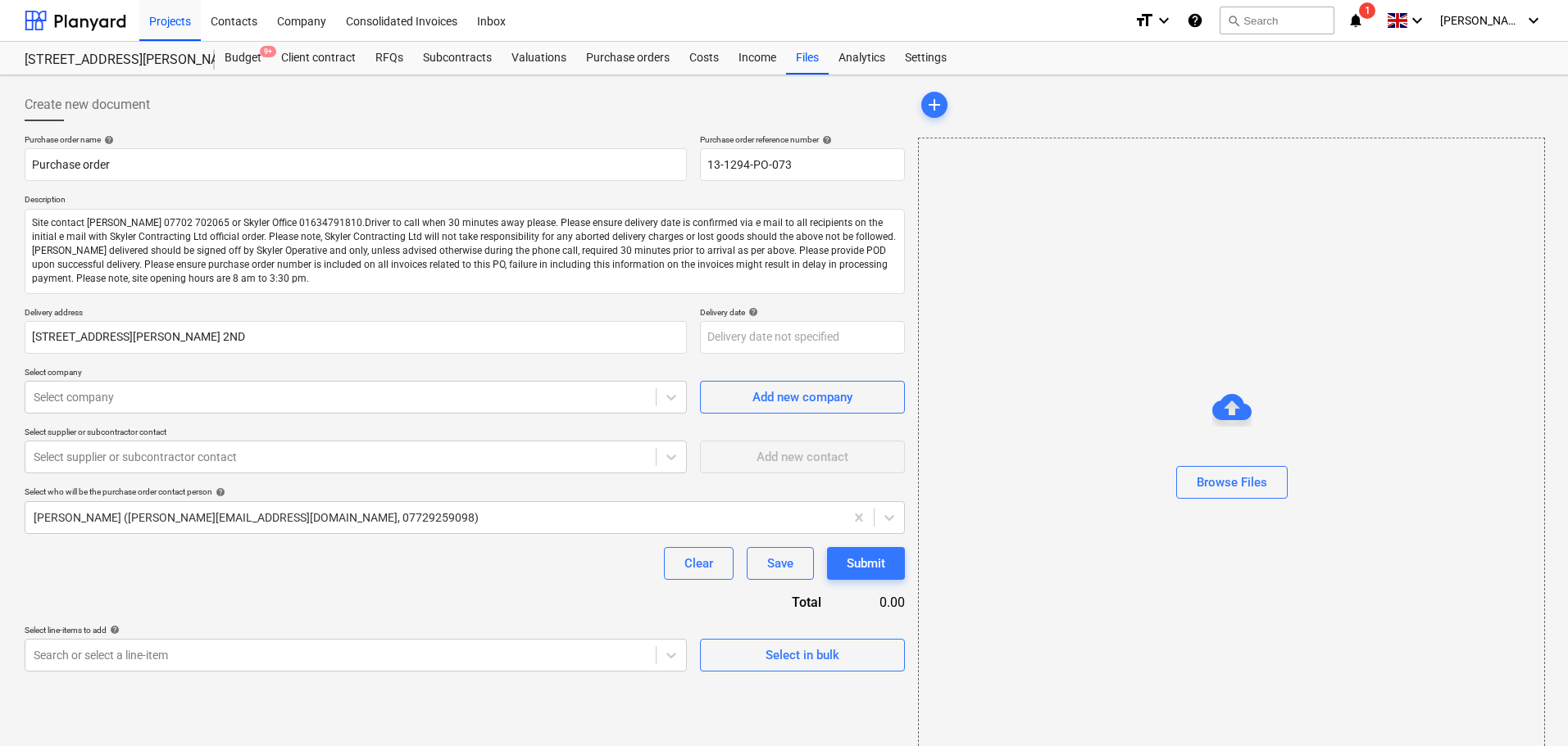
click at [15, 100] on div "Create new document Purchase order name help Purchase order Purchase order refe…" at bounding box center [784, 426] width 1568 height 700
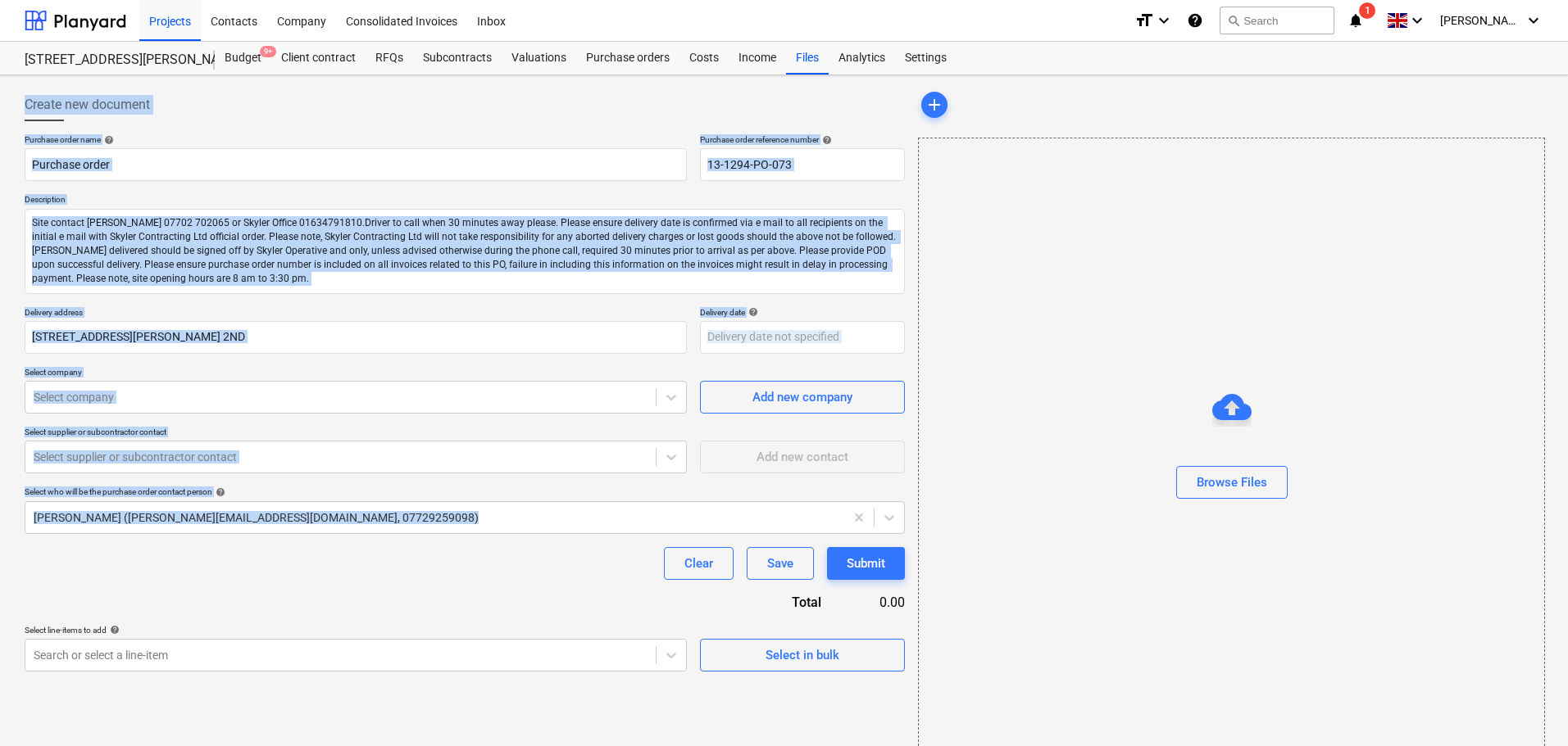
drag, startPoint x: 12, startPoint y: 98, endPoint x: 443, endPoint y: 585, distance: 650.3
click at [444, 581] on div "Create new document Purchase order name help Purchase order Purchase order refe…" at bounding box center [784, 426] width 1568 height 700
click at [443, 585] on div "Purchase order name help Purchase order Purchase order reference number help 13…" at bounding box center [465, 402] width 880 height 537
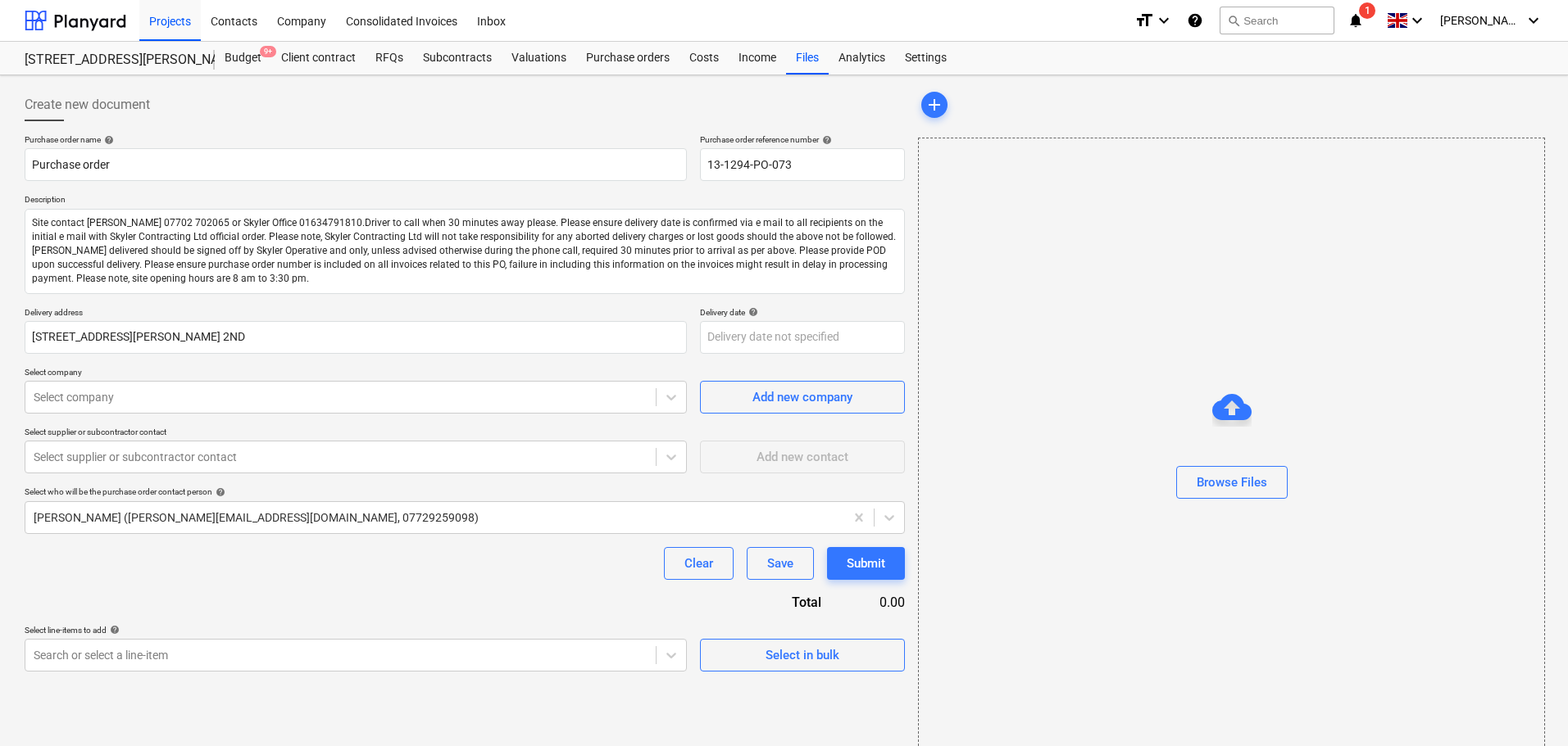
click at [7, 102] on div "Create new document Purchase order name help Purchase order Purchase order refe…" at bounding box center [784, 426] width 1568 height 700
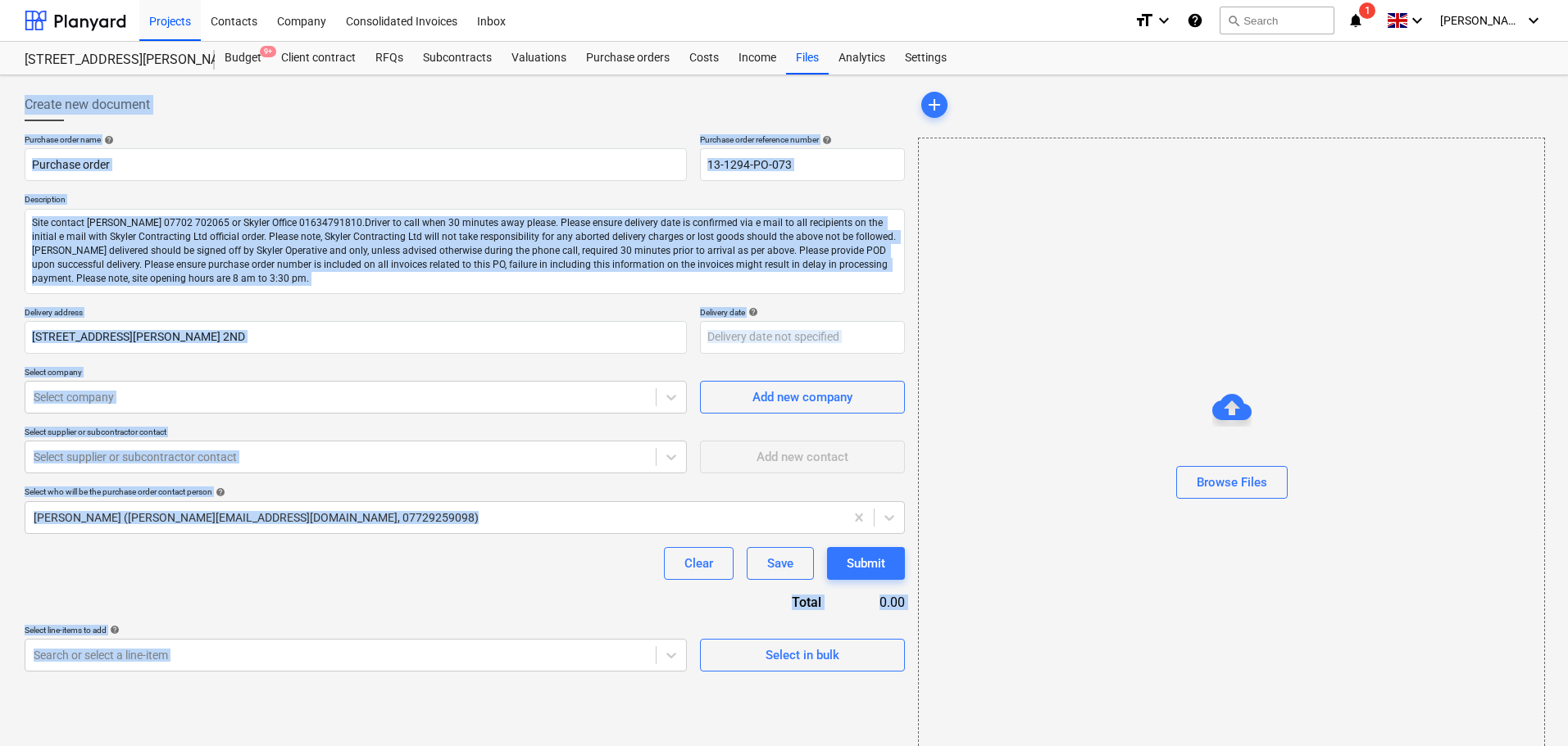
scroll to position [30, 0]
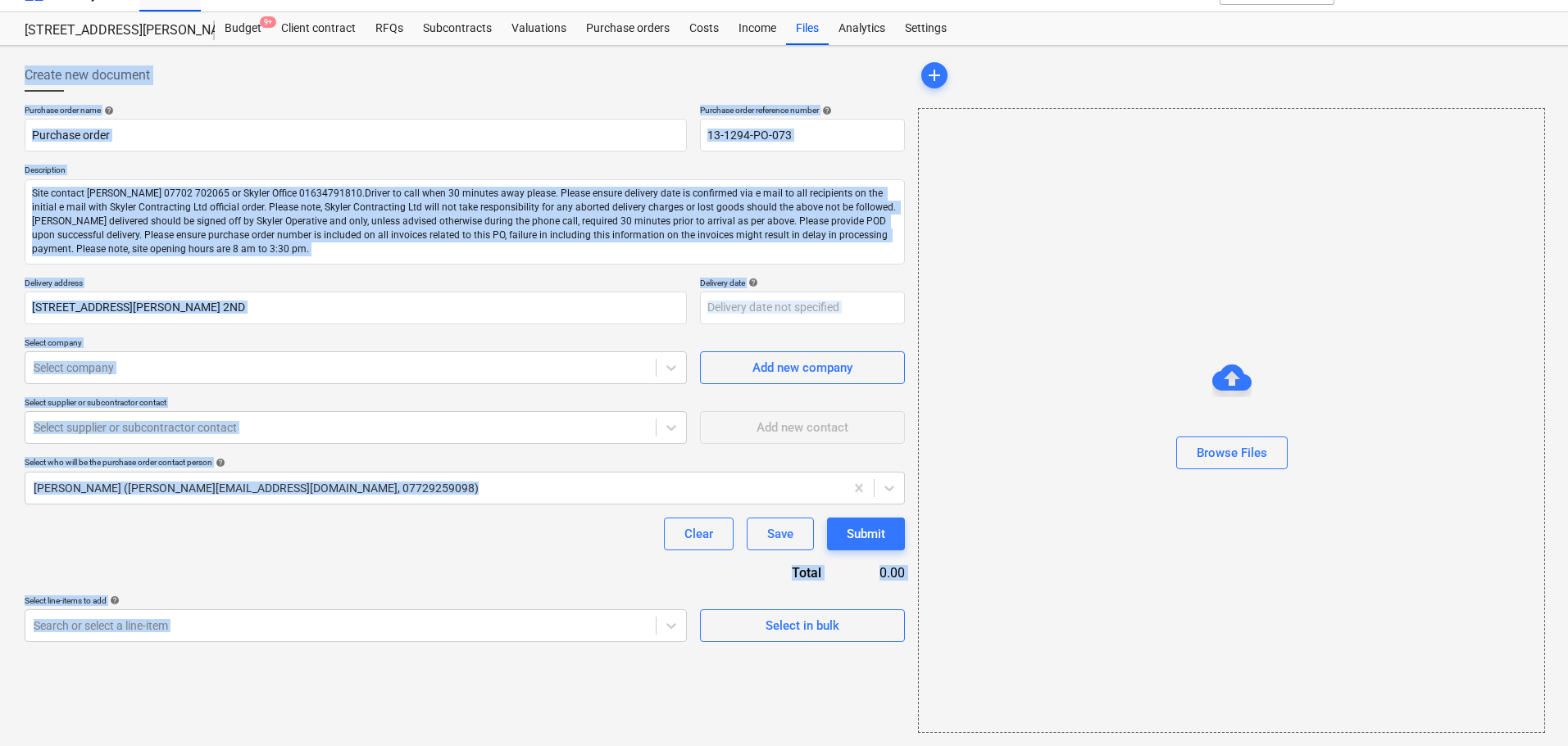
drag, startPoint x: 7, startPoint y: 102, endPoint x: 625, endPoint y: 778, distance: 915.9
click at [625, 717] on html "Projects Contacts Company Consolidated Invoices Inbox format_size keyboard_arro…" at bounding box center [784, 343] width 1568 height 746
click at [546, 572] on div "Purchase order name help Purchase order Purchase order reference number help 13…" at bounding box center [465, 373] width 880 height 537
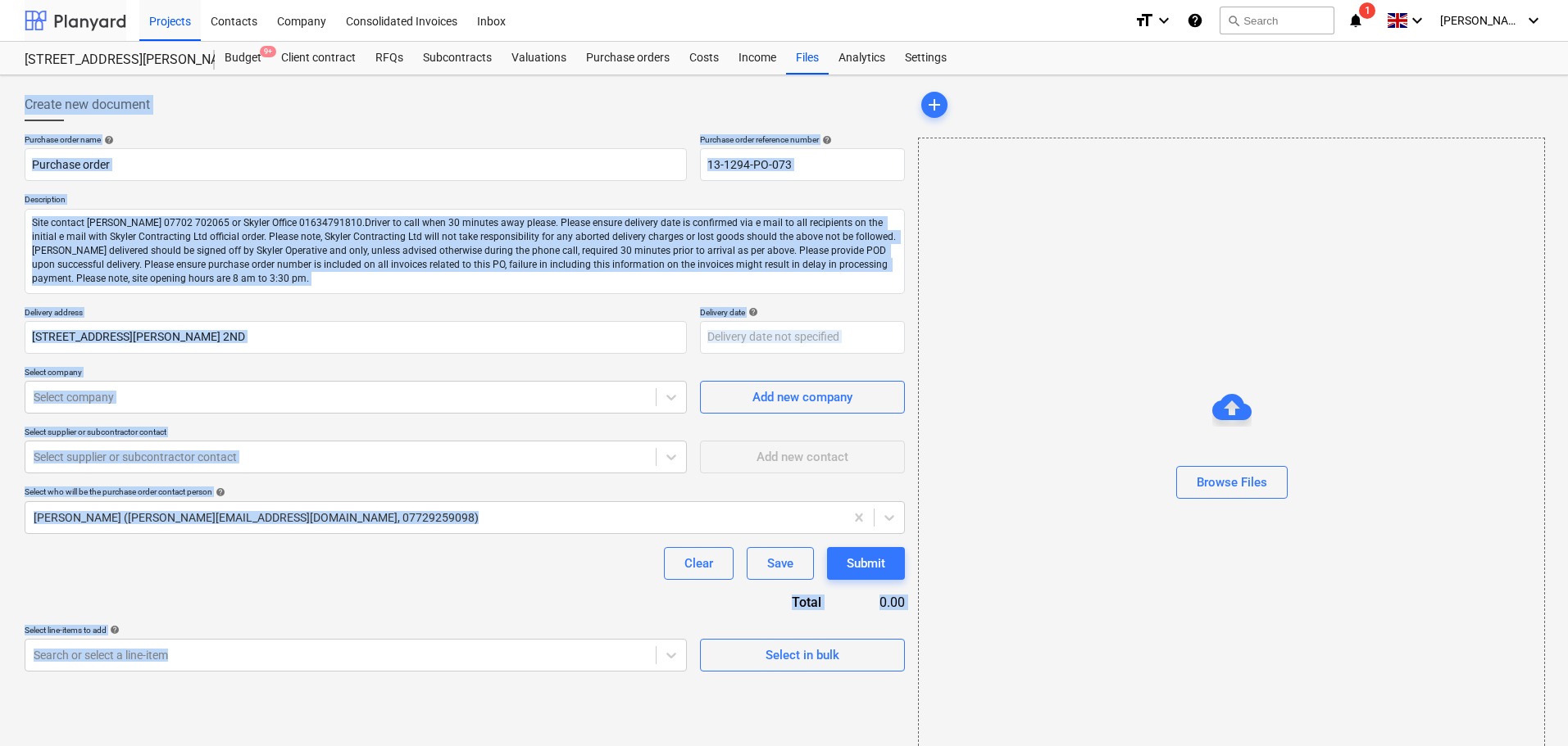
drag, startPoint x: 523, startPoint y: 671, endPoint x: 84, endPoint y: 19, distance: 786.0
click at [90, 0] on html "Projects Contacts Company Consolidated Invoices Inbox format_size keyboard_arro…" at bounding box center [784, 373] width 1568 height 746
click at [7, 94] on div "Create new document Purchase order name help Purchase order Purchase order refe…" at bounding box center [784, 426] width 1568 height 700
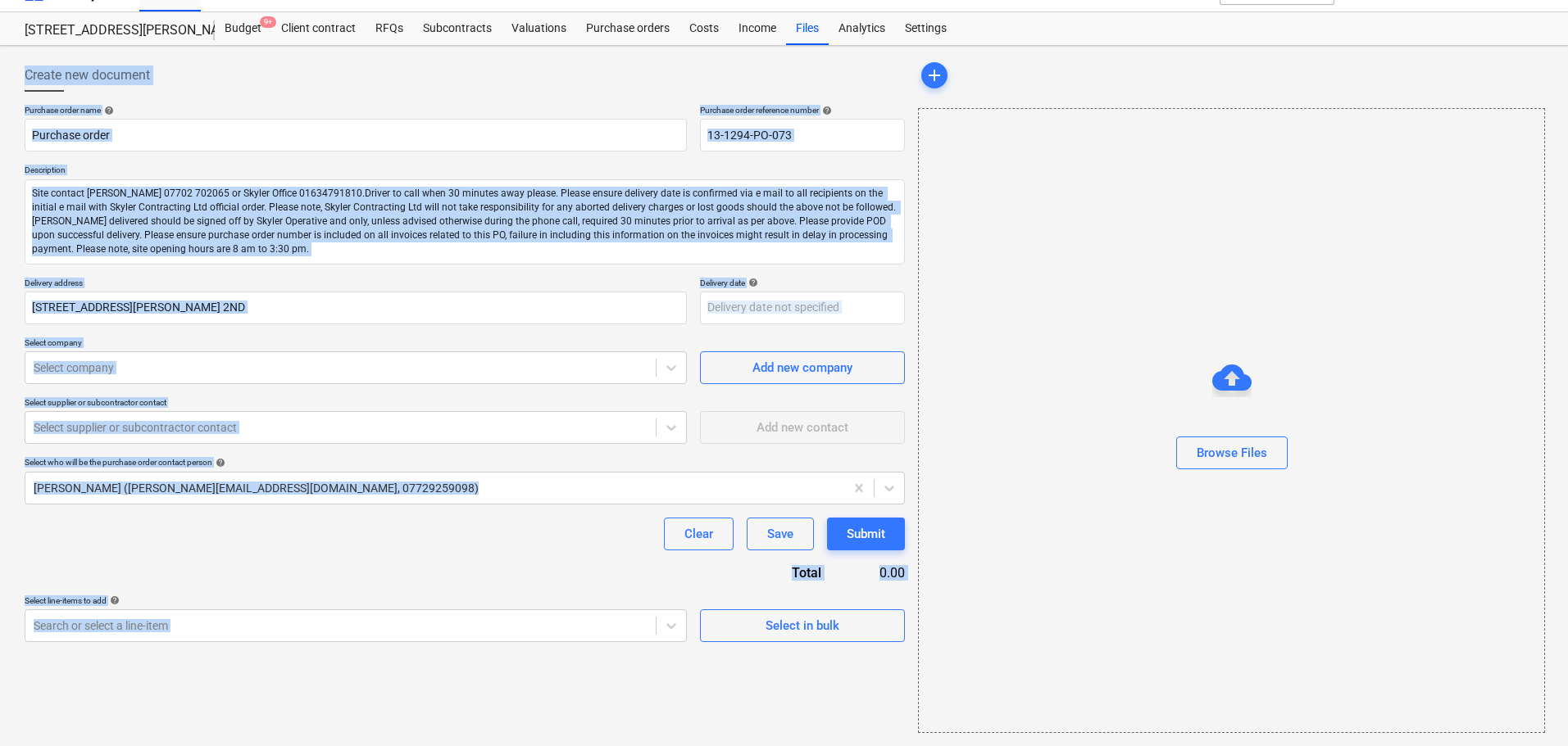
drag, startPoint x: 7, startPoint y: 94, endPoint x: 738, endPoint y: 785, distance: 1005.9
click at [738, 717] on html "Projects Contacts Company Consolidated Invoices Inbox format_size keyboard_arro…" at bounding box center [784, 343] width 1568 height 746
click at [490, 554] on div "Purchase order name help Purchase order Purchase order reference number help 13…" at bounding box center [465, 373] width 880 height 537
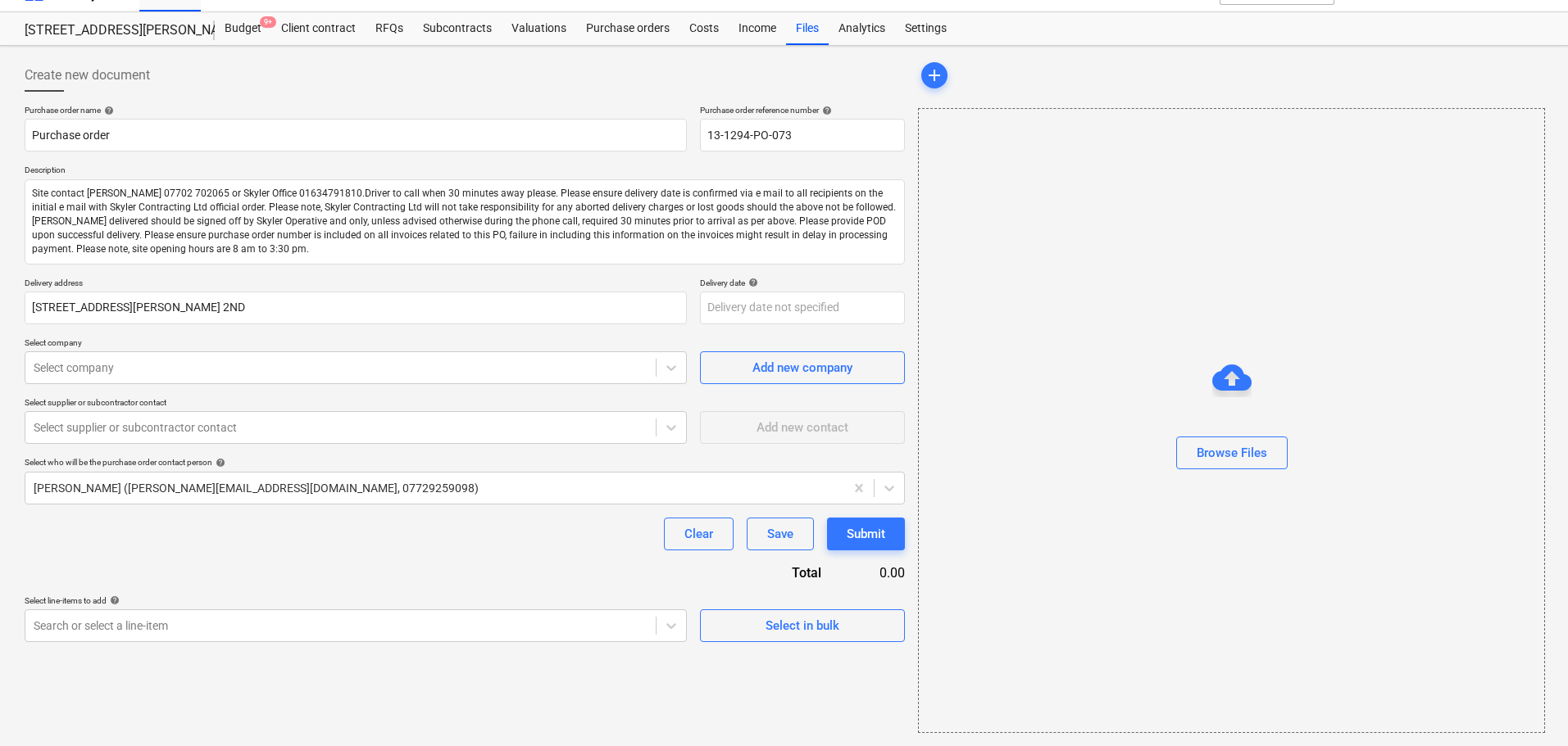
click at [206, 61] on div "Create new document" at bounding box center [465, 75] width 880 height 33
drag, startPoint x: 206, startPoint y: 61, endPoint x: 256, endPoint y: 195, distance: 143.0
click at [254, 240] on div "Create new document Purchase order name help Purchase order Purchase order refe…" at bounding box center [465, 350] width 880 height 583
click at [259, 89] on div "Create new document" at bounding box center [465, 75] width 880 height 33
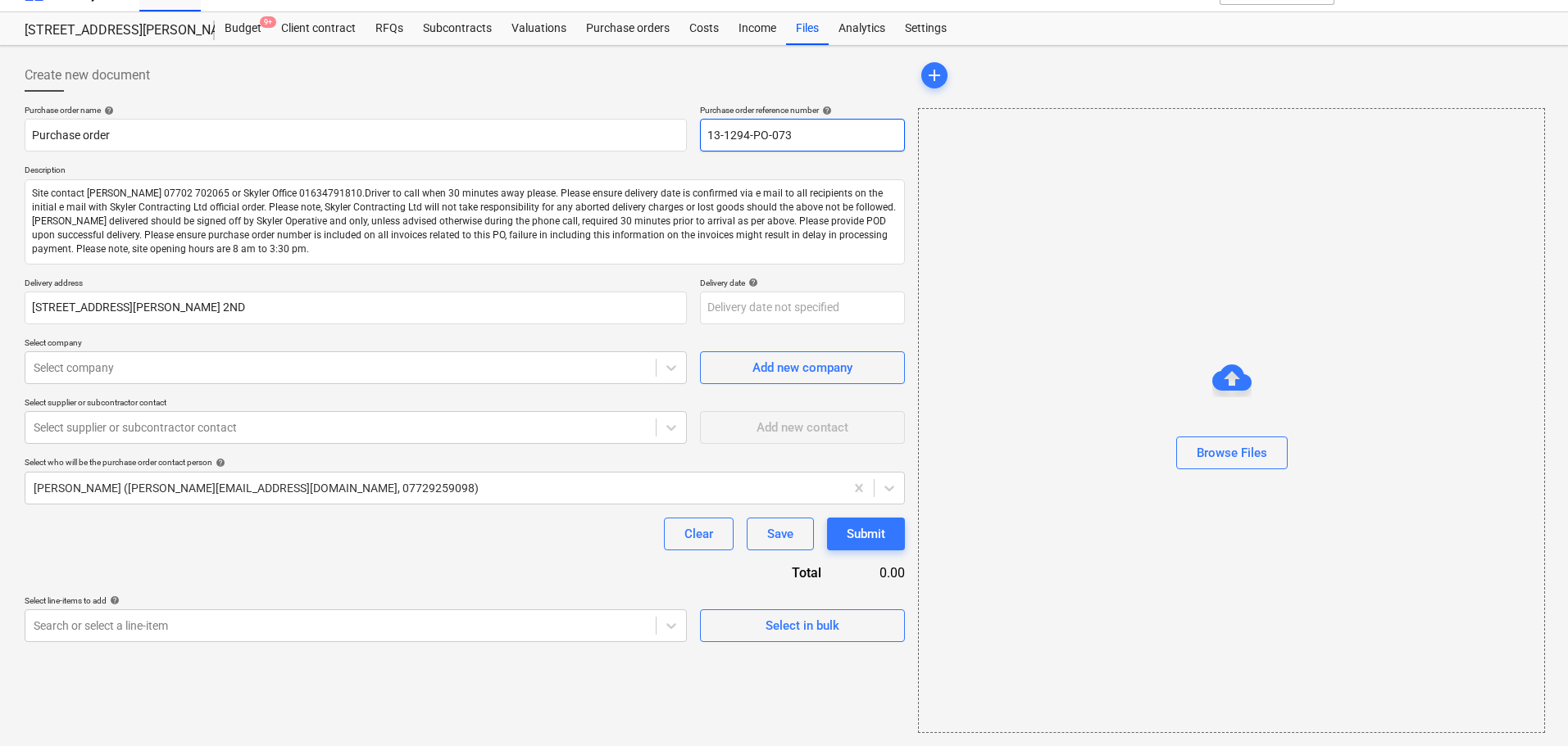
click at [792, 148] on input "13-1294-PO-073" at bounding box center [802, 135] width 205 height 33
type textarea "x"
click at [446, 75] on div "Create new document" at bounding box center [465, 75] width 880 height 33
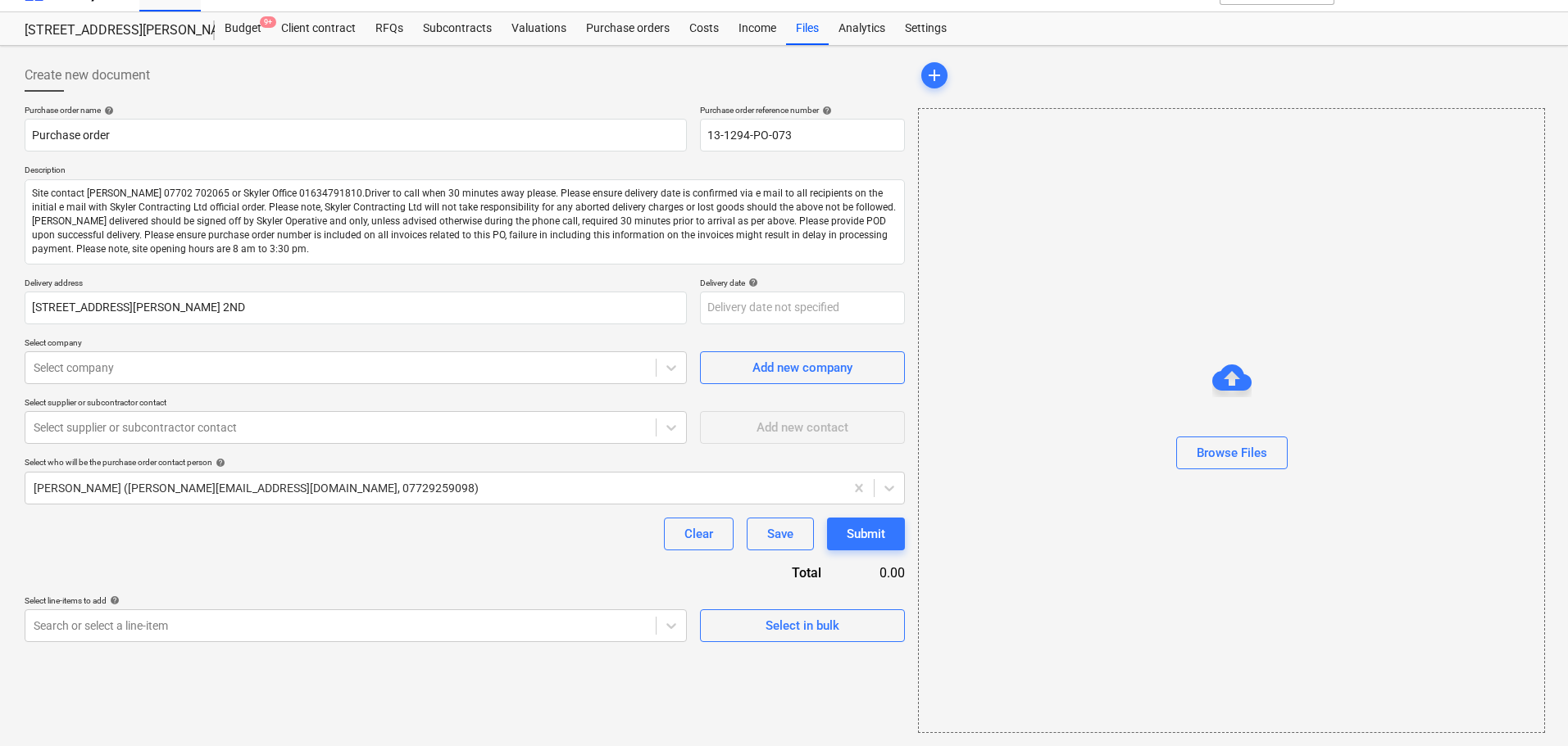
click at [446, 75] on div "Create new document" at bounding box center [465, 75] width 880 height 33
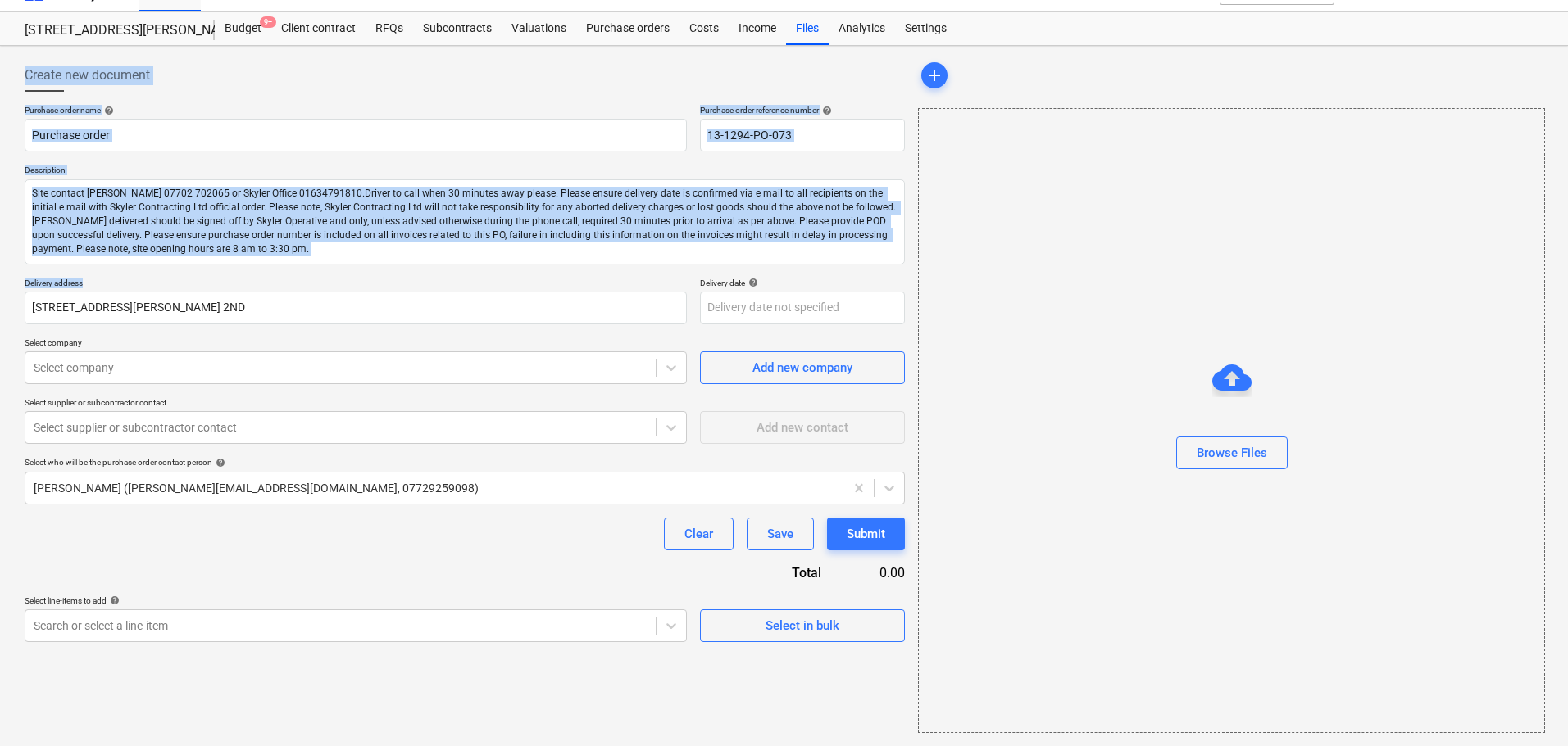
drag, startPoint x: 446, startPoint y: 75, endPoint x: 237, endPoint y: 338, distance: 335.9
click at [365, 290] on div "Create new document Purchase order name help Purchase order Purchase order refe…" at bounding box center [465, 350] width 880 height 583
click at [208, 370] on div at bounding box center [340, 368] width 614 height 17
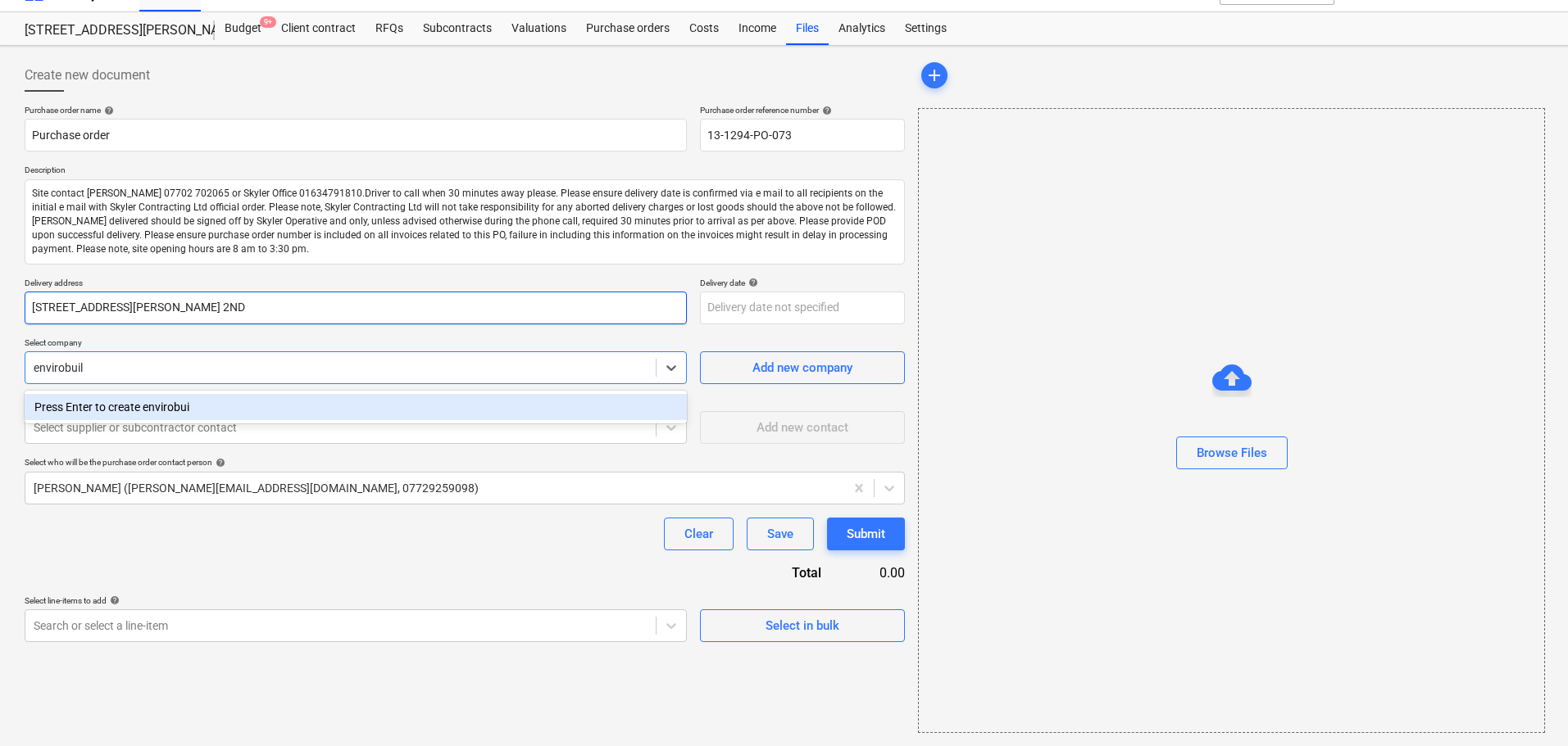
type input "envirobuild"
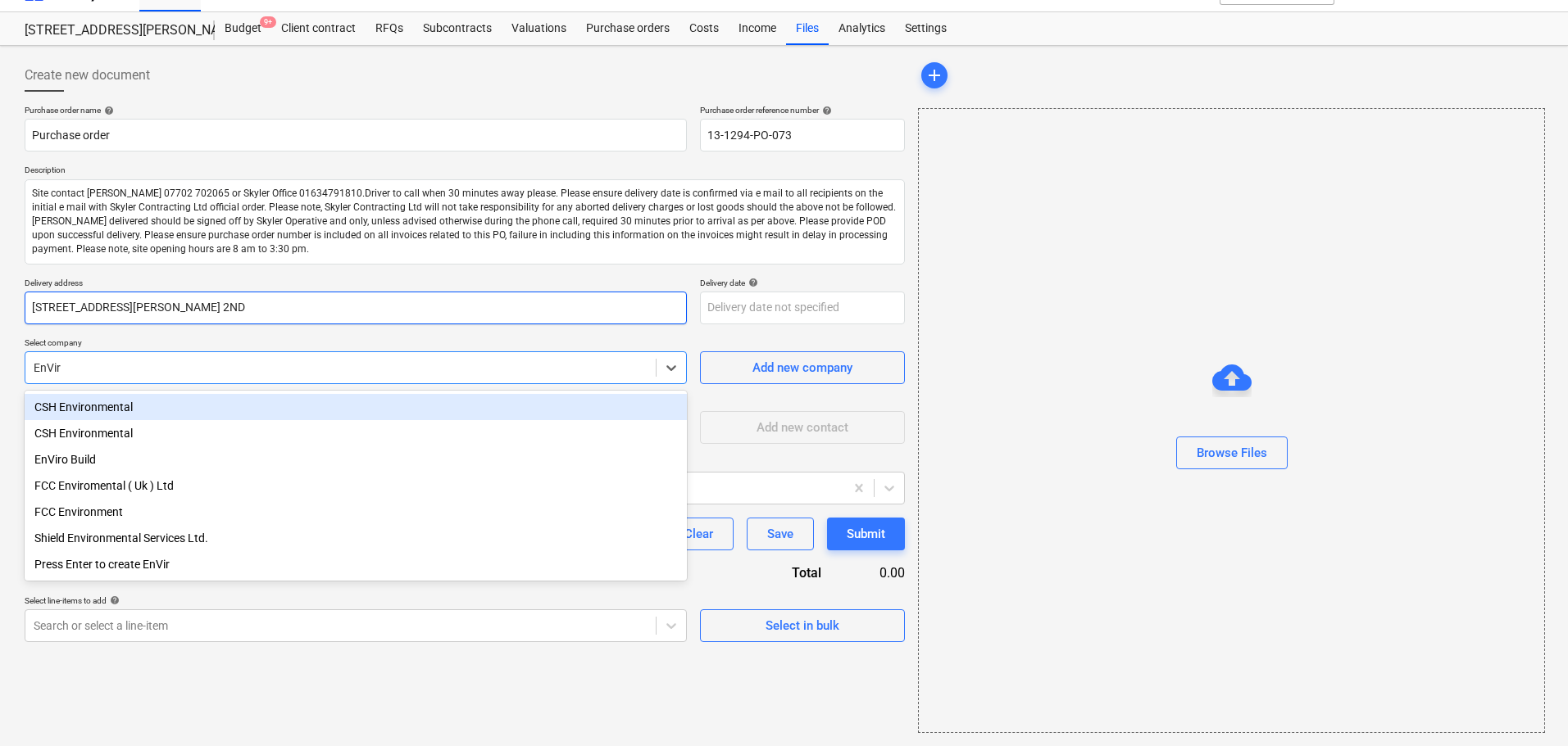
type input "EnViro"
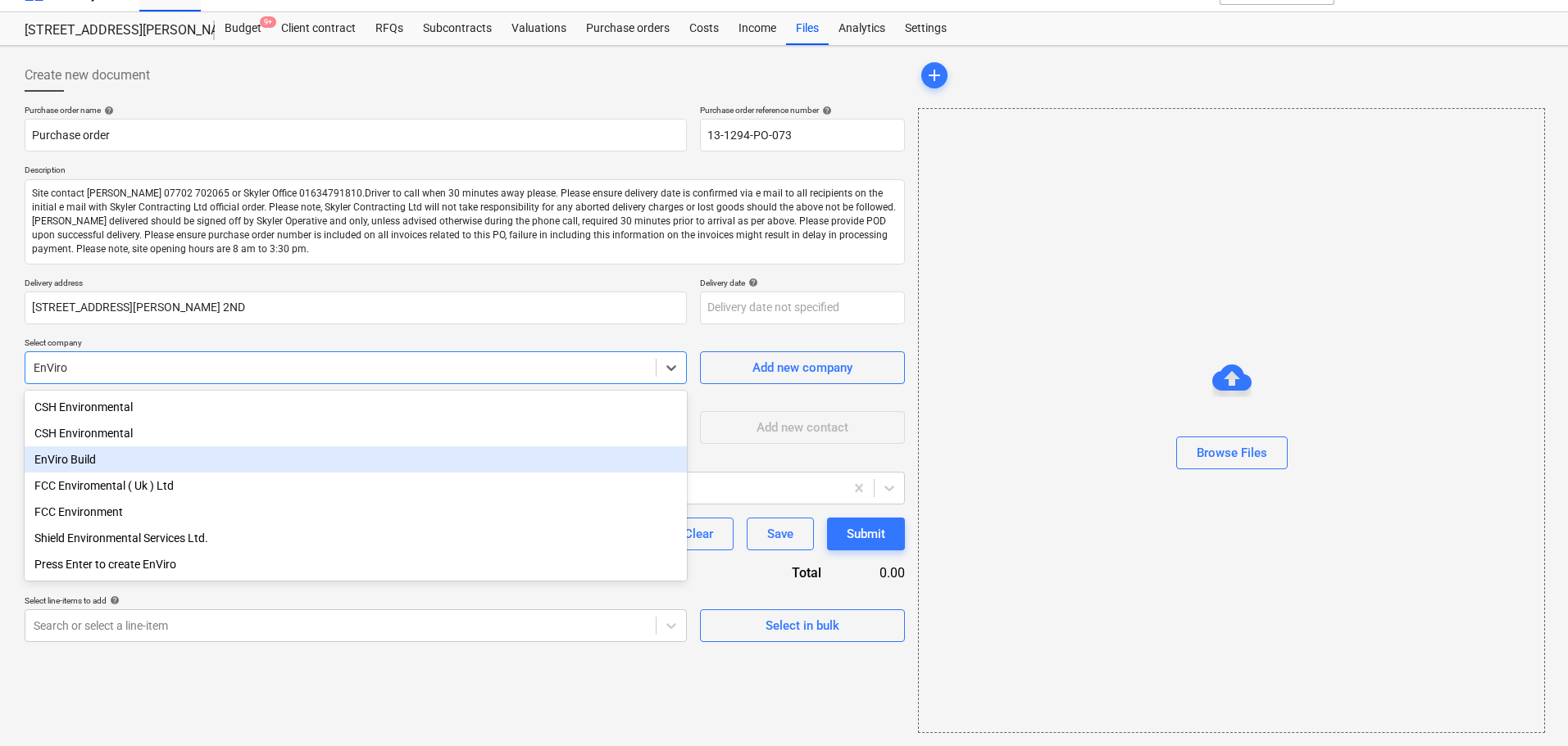
click at [134, 459] on div "EnViro Build" at bounding box center [355, 460] width 662 height 26
type textarea "x"
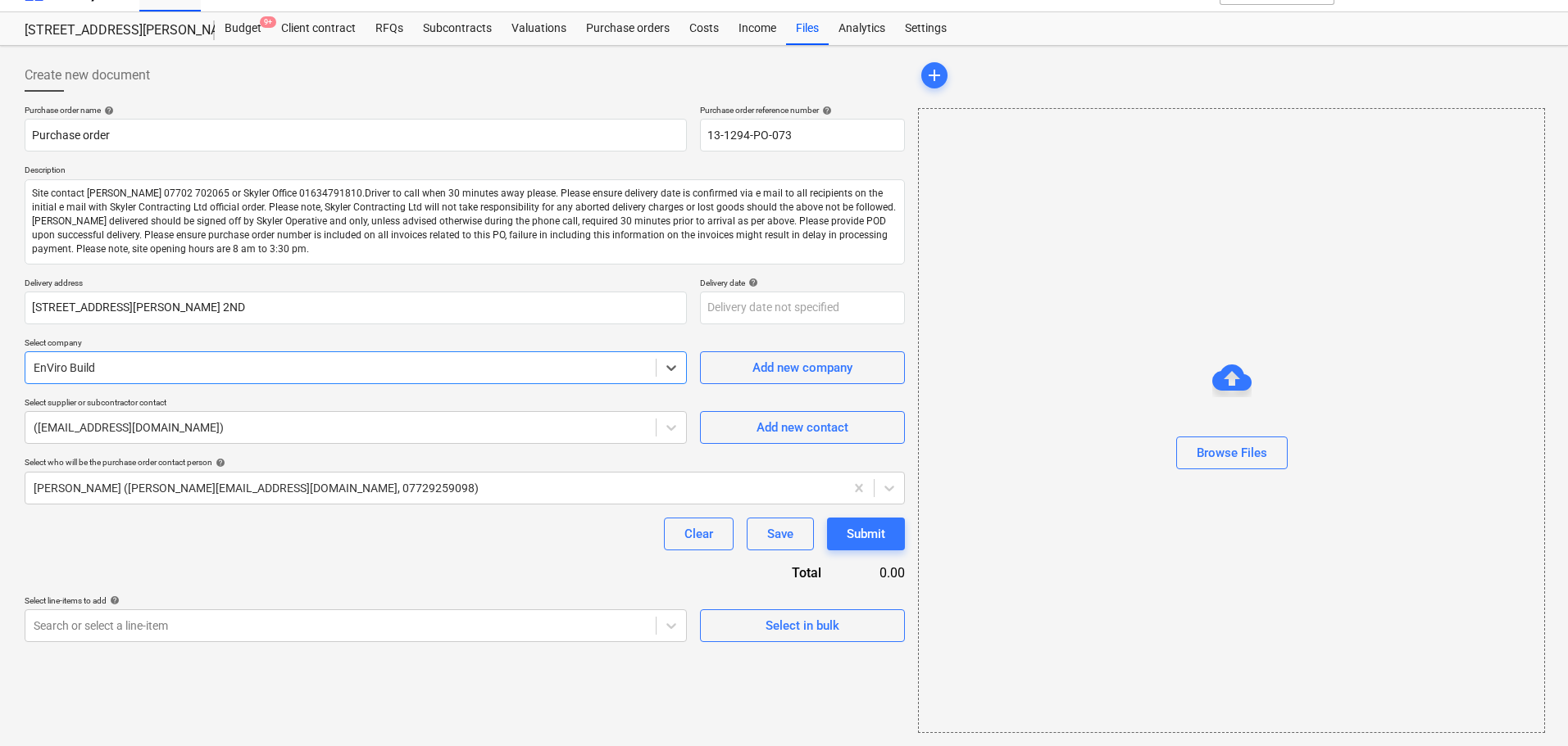
click at [176, 570] on div "Purchase order name help Purchase order Purchase order reference number help 13…" at bounding box center [465, 373] width 880 height 537
click at [808, 616] on div "Select in bulk" at bounding box center [802, 626] width 74 height 22
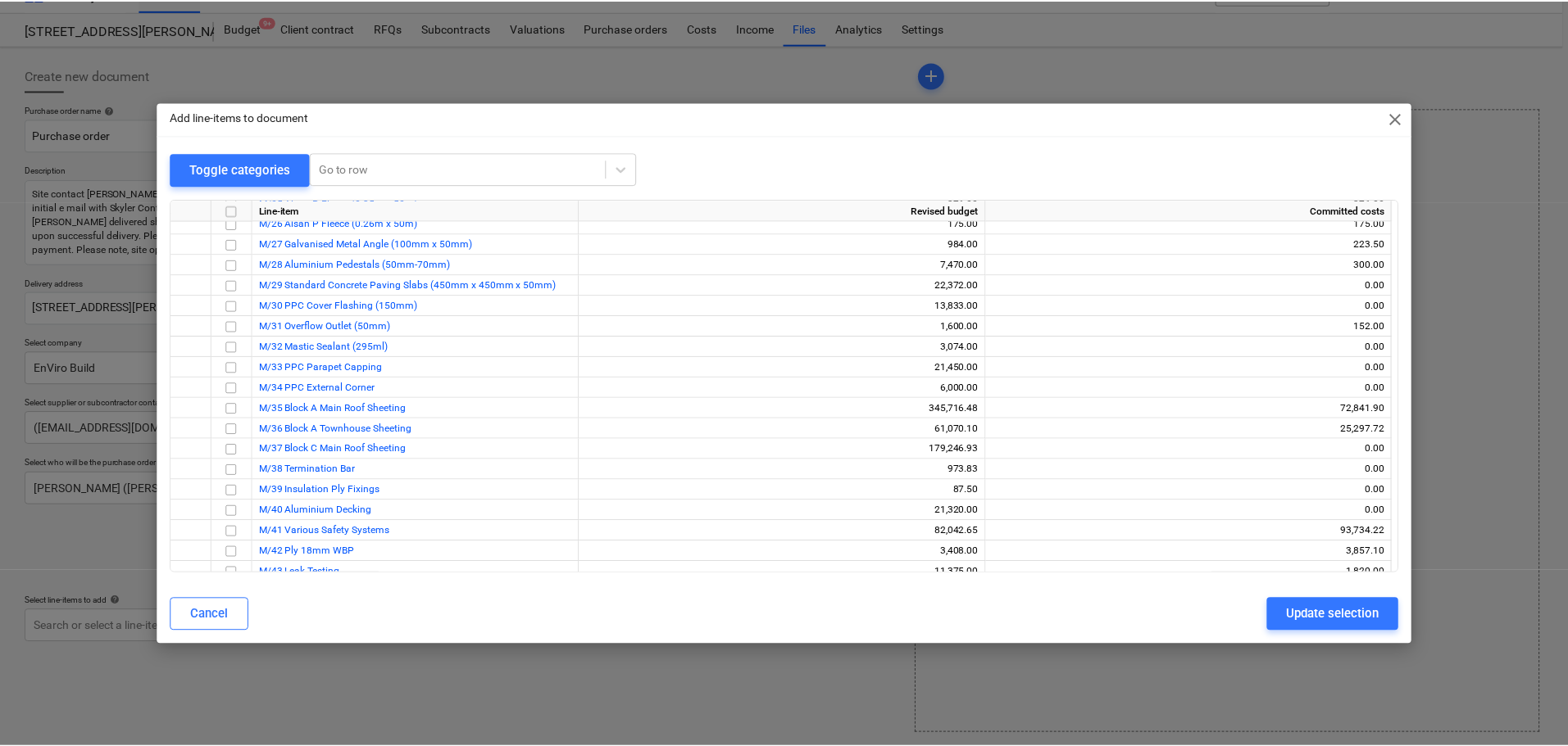
scroll to position [573, 0]
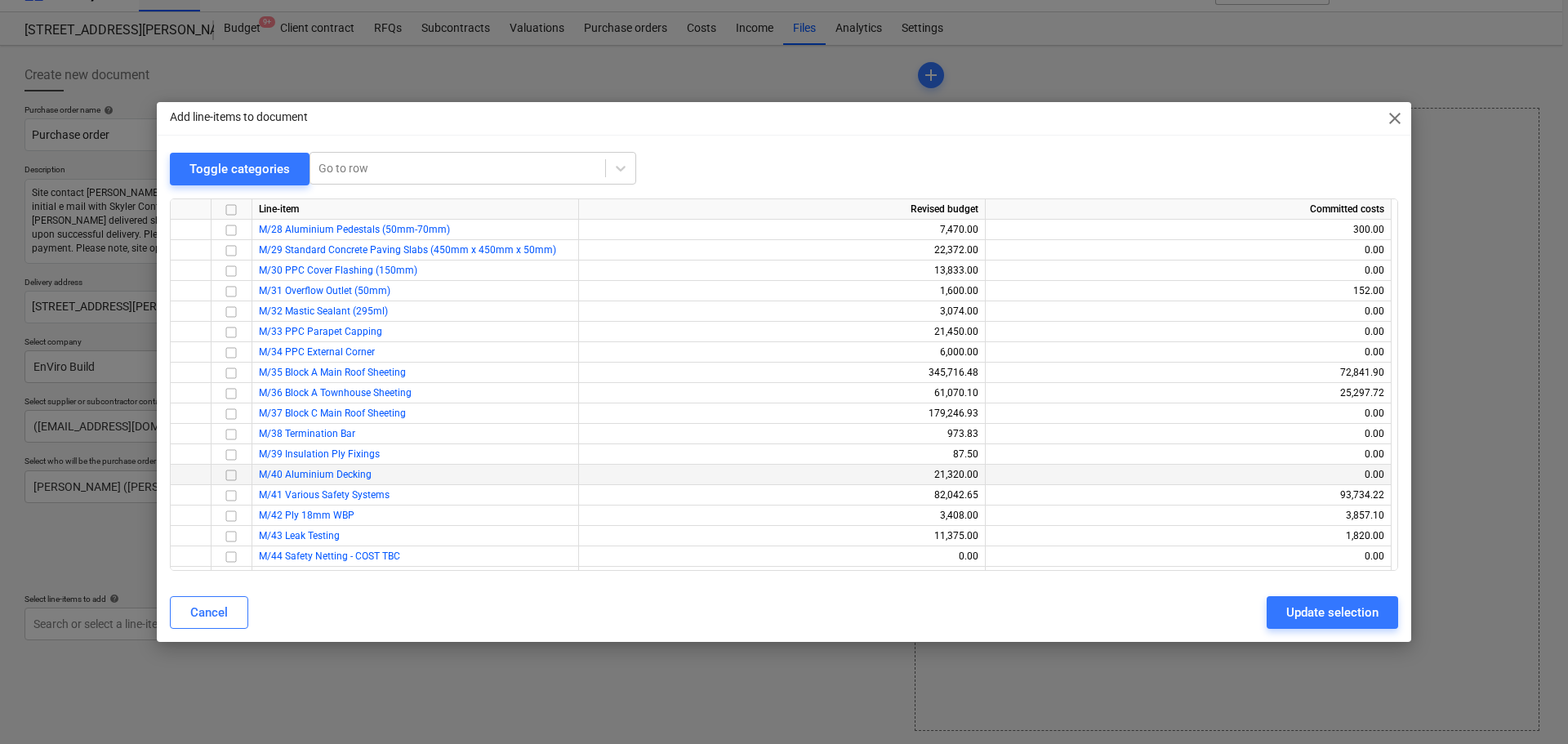
click at [232, 476] on input "checkbox" at bounding box center [231, 475] width 20 height 20
click at [1377, 605] on div "Update selection" at bounding box center [1333, 613] width 92 height 21
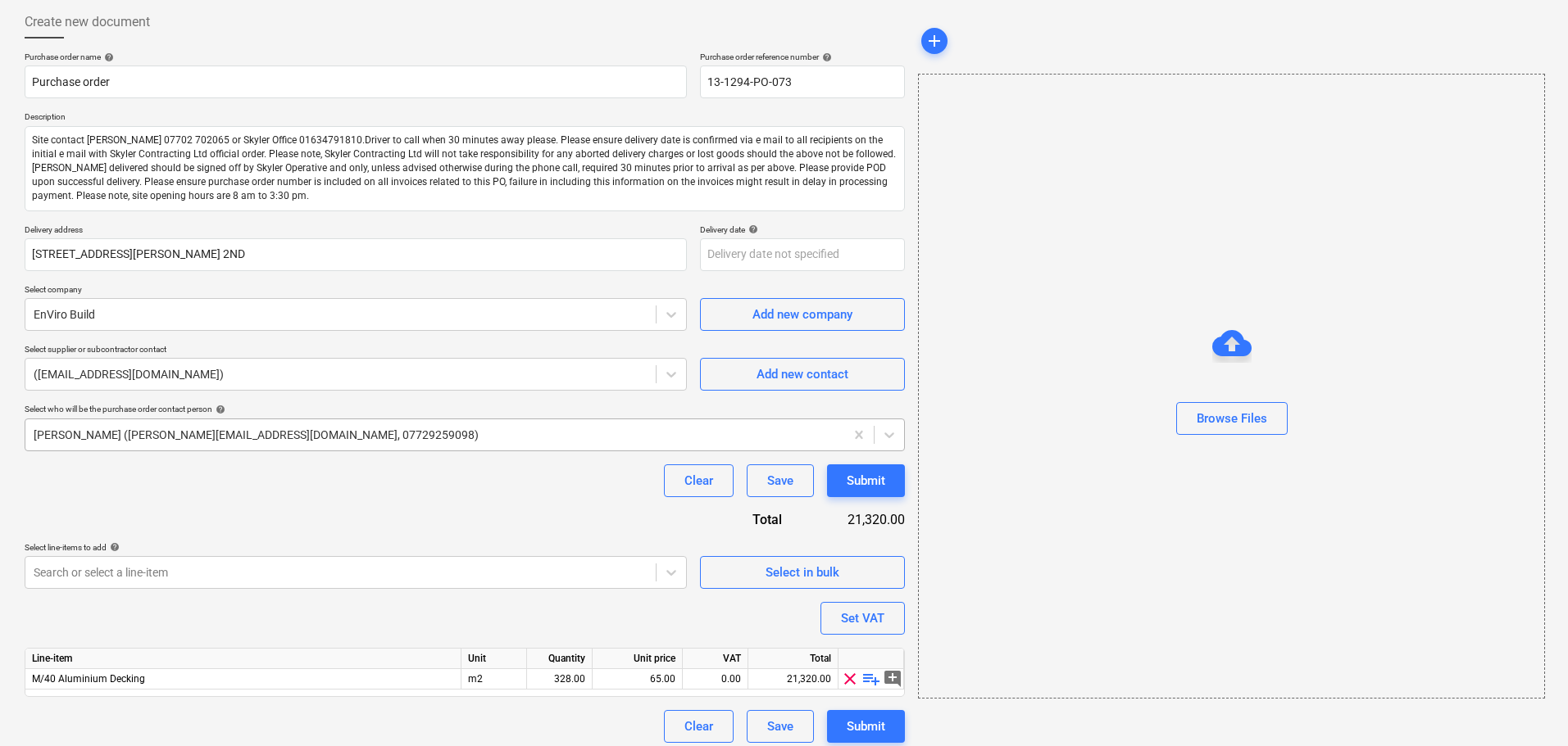
scroll to position [93, 0]
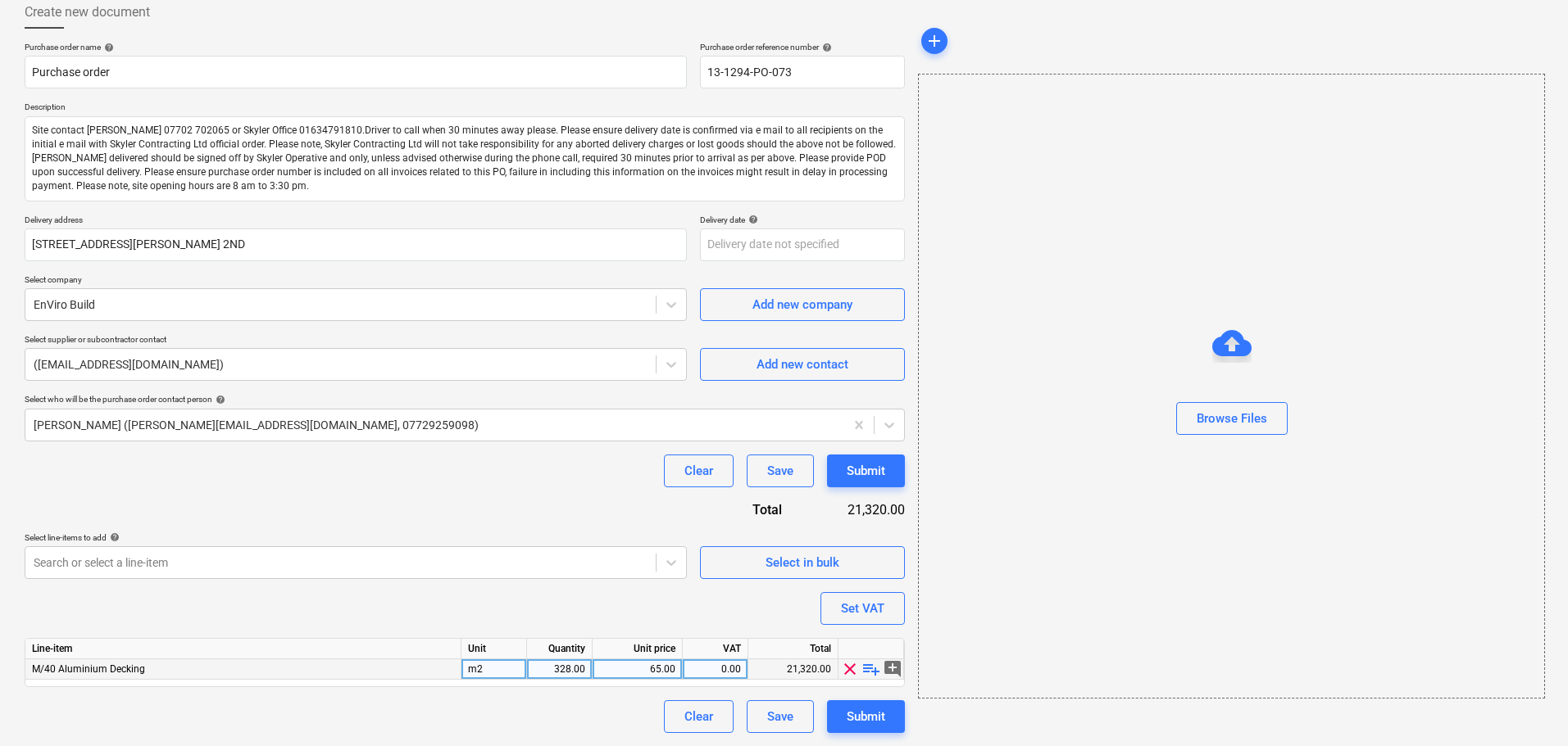
click at [867, 674] on span "playlist_add" at bounding box center [871, 669] width 20 height 20
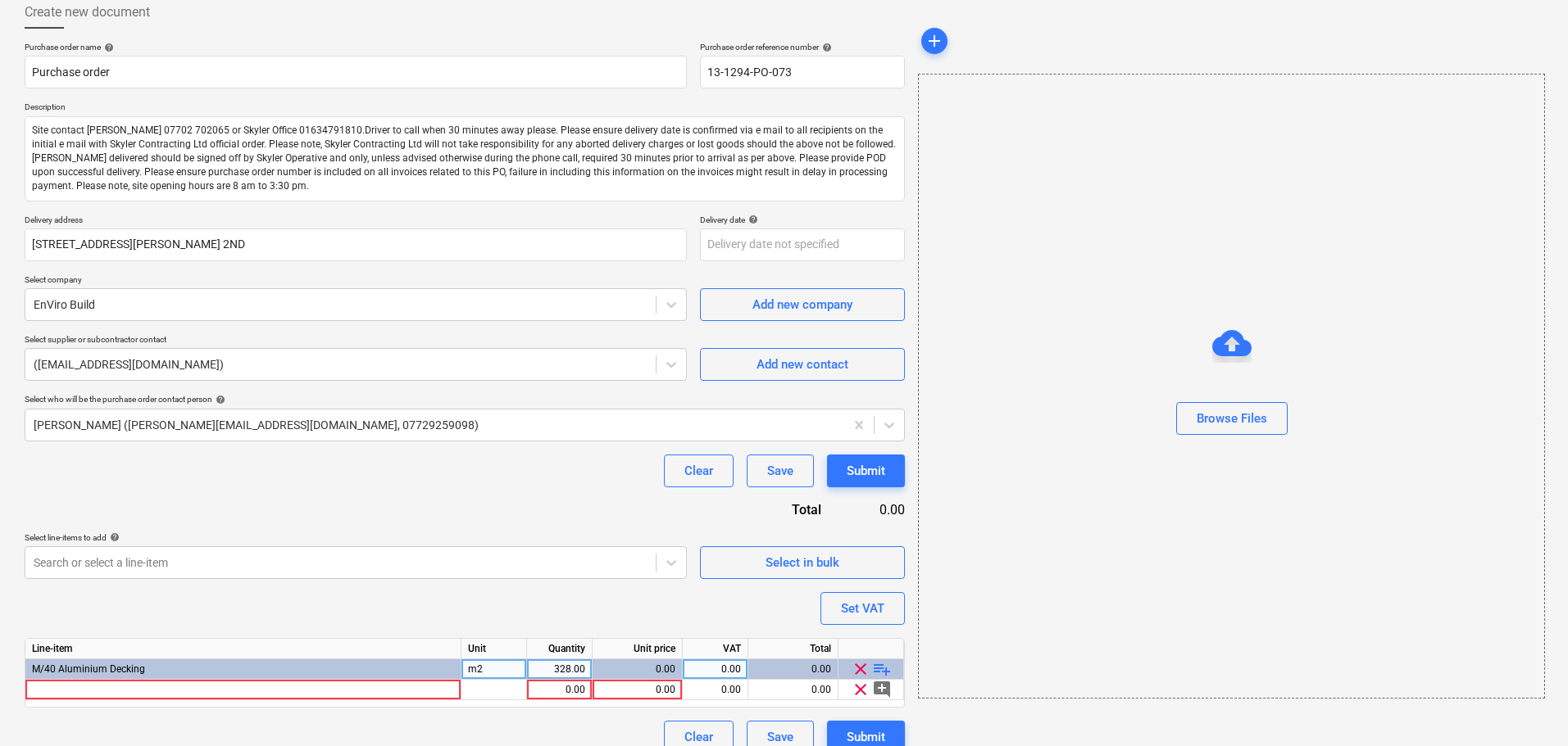
click at [877, 675] on span "playlist_add" at bounding box center [882, 669] width 20 height 20
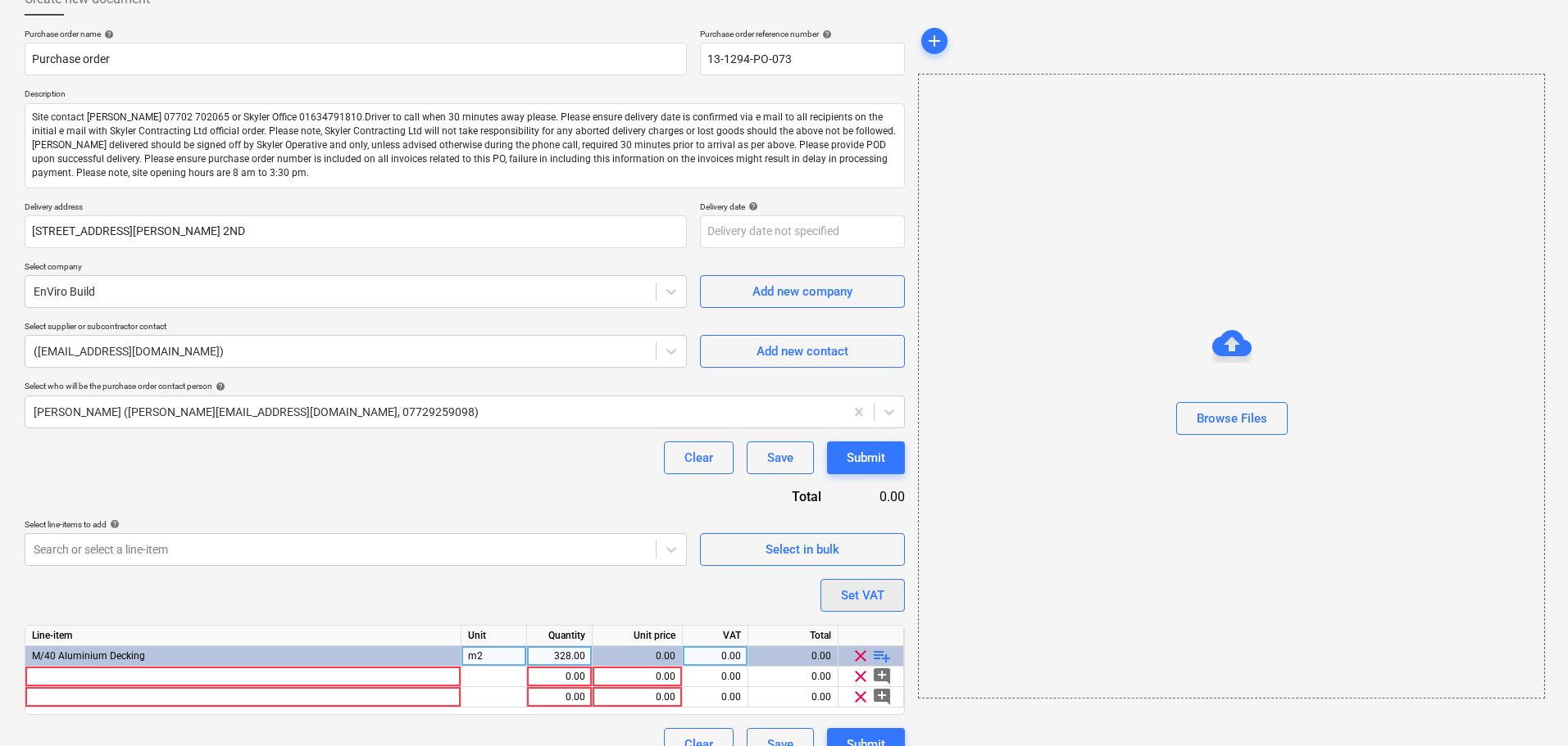
scroll to position [133, 0]
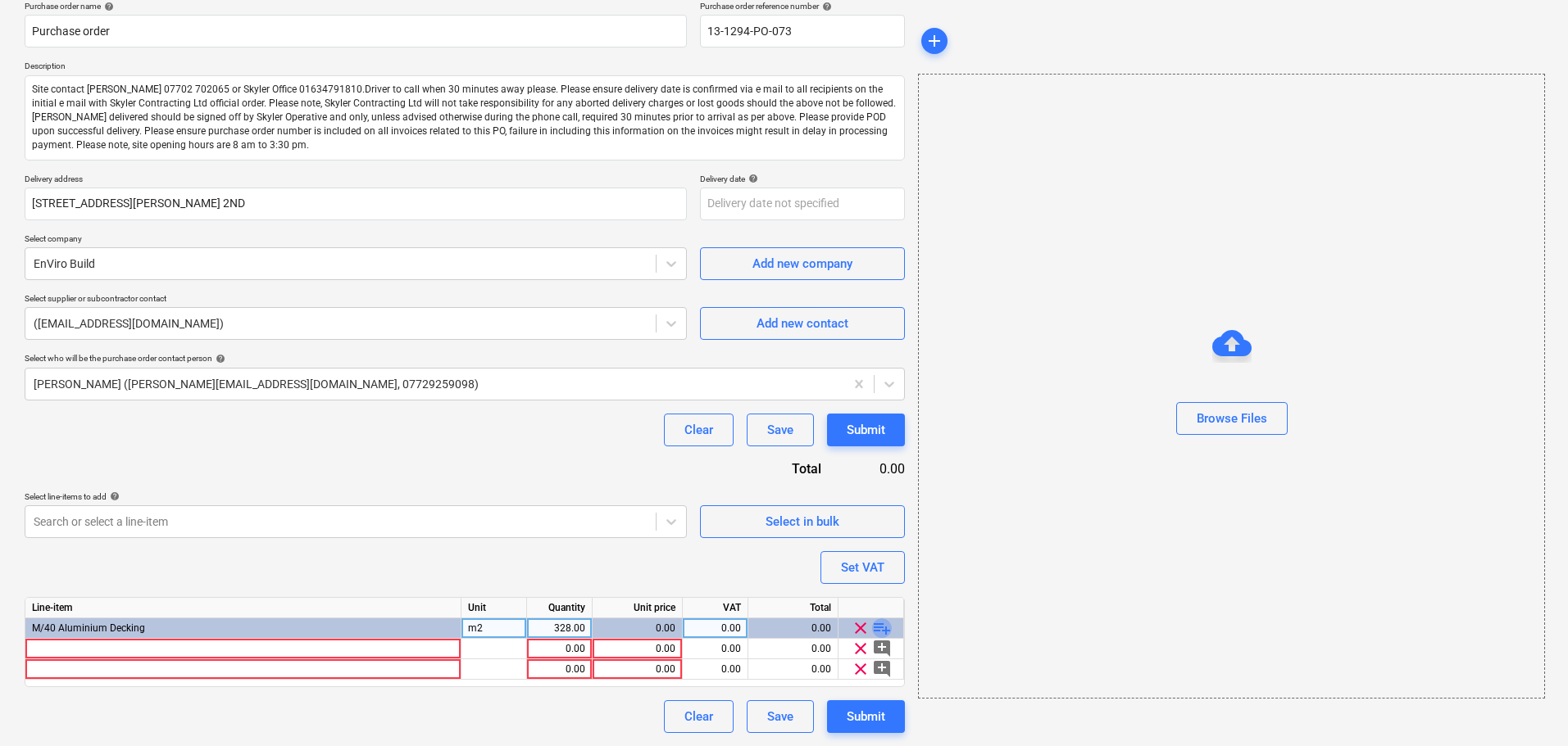
click at [879, 629] on span "playlist_add" at bounding box center [882, 628] width 20 height 20
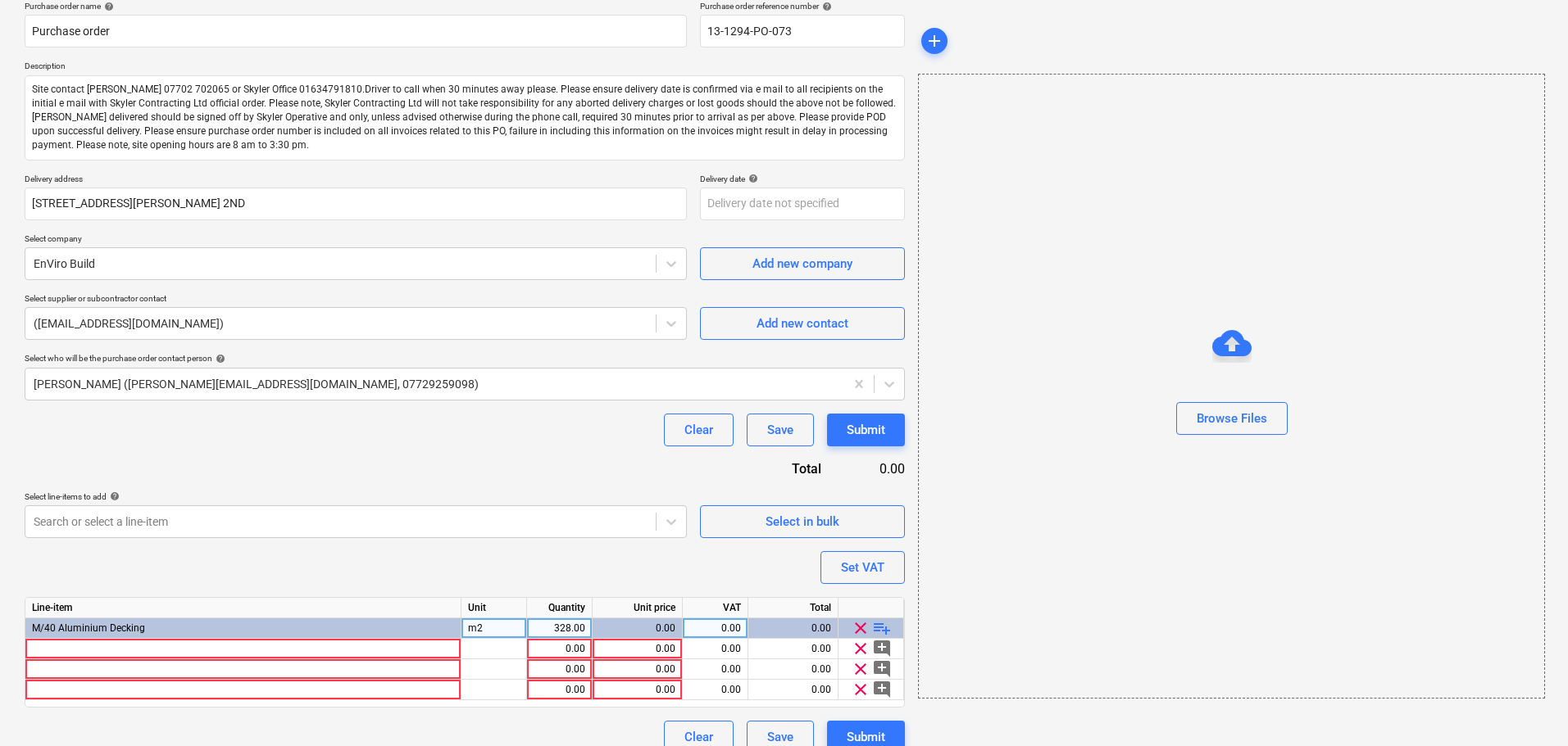
click at [301, 461] on div "Purchase order name help Purchase order Purchase order reference number help 13…" at bounding box center [465, 377] width 880 height 753
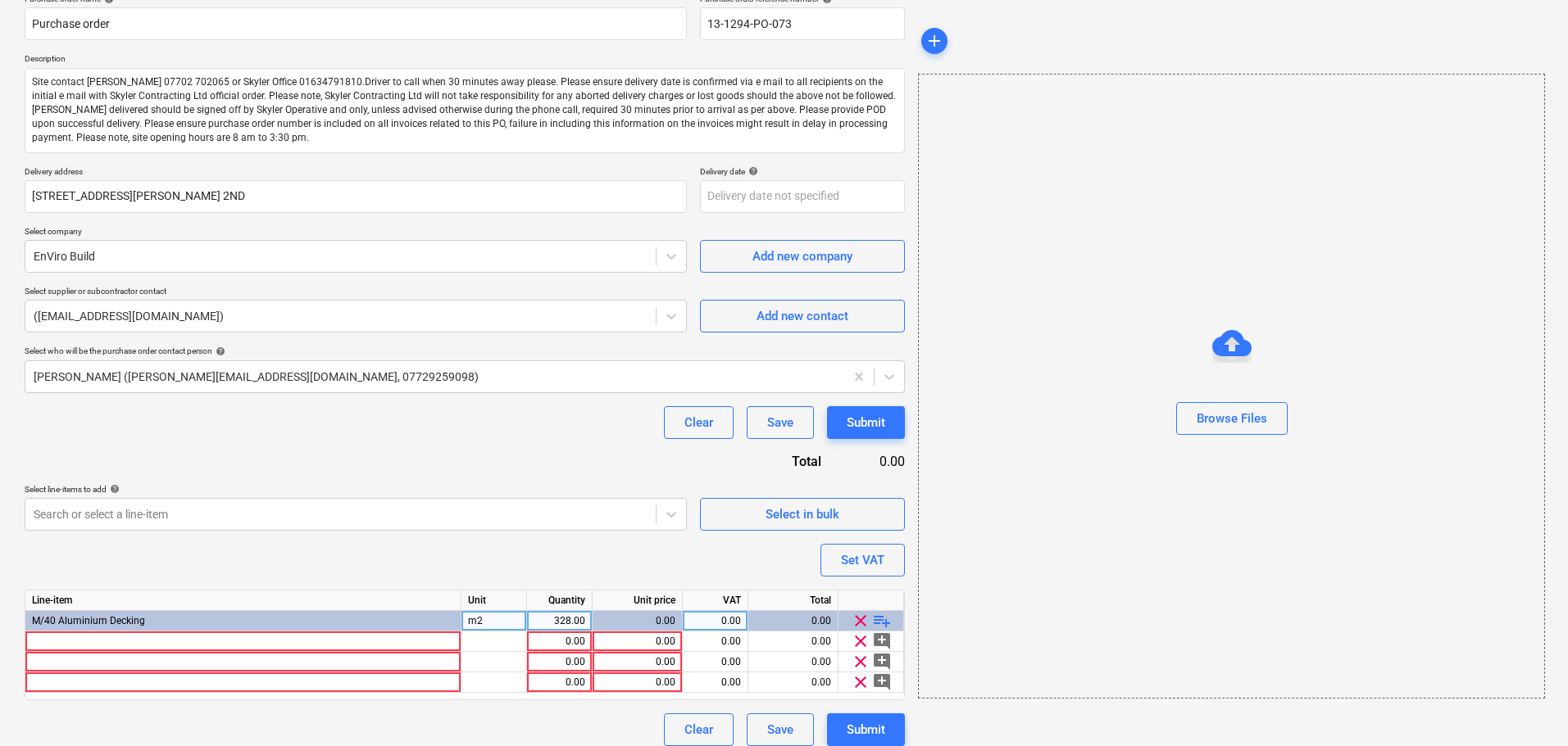
scroll to position [154, 0]
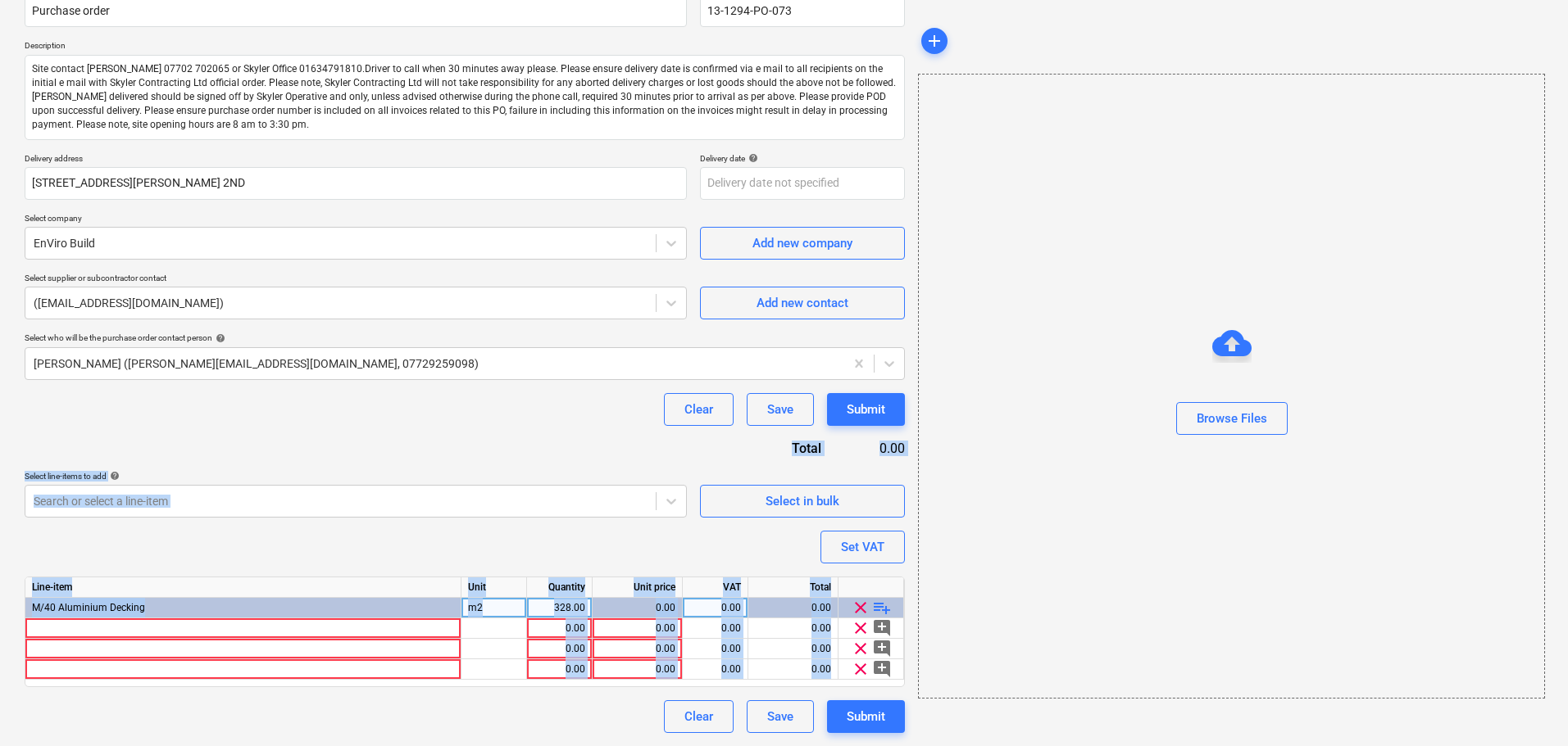
drag, startPoint x: 320, startPoint y: 433, endPoint x: 429, endPoint y: 785, distance: 368.5
click at [429, 592] on html "Projects Contacts Company Consolidated Invoices Inbox format_size keyboard_arro…" at bounding box center [784, 219] width 1568 height 746
click at [360, 453] on div "Purchase order name help Purchase order Purchase order reference number help 13…" at bounding box center [465, 356] width 880 height 753
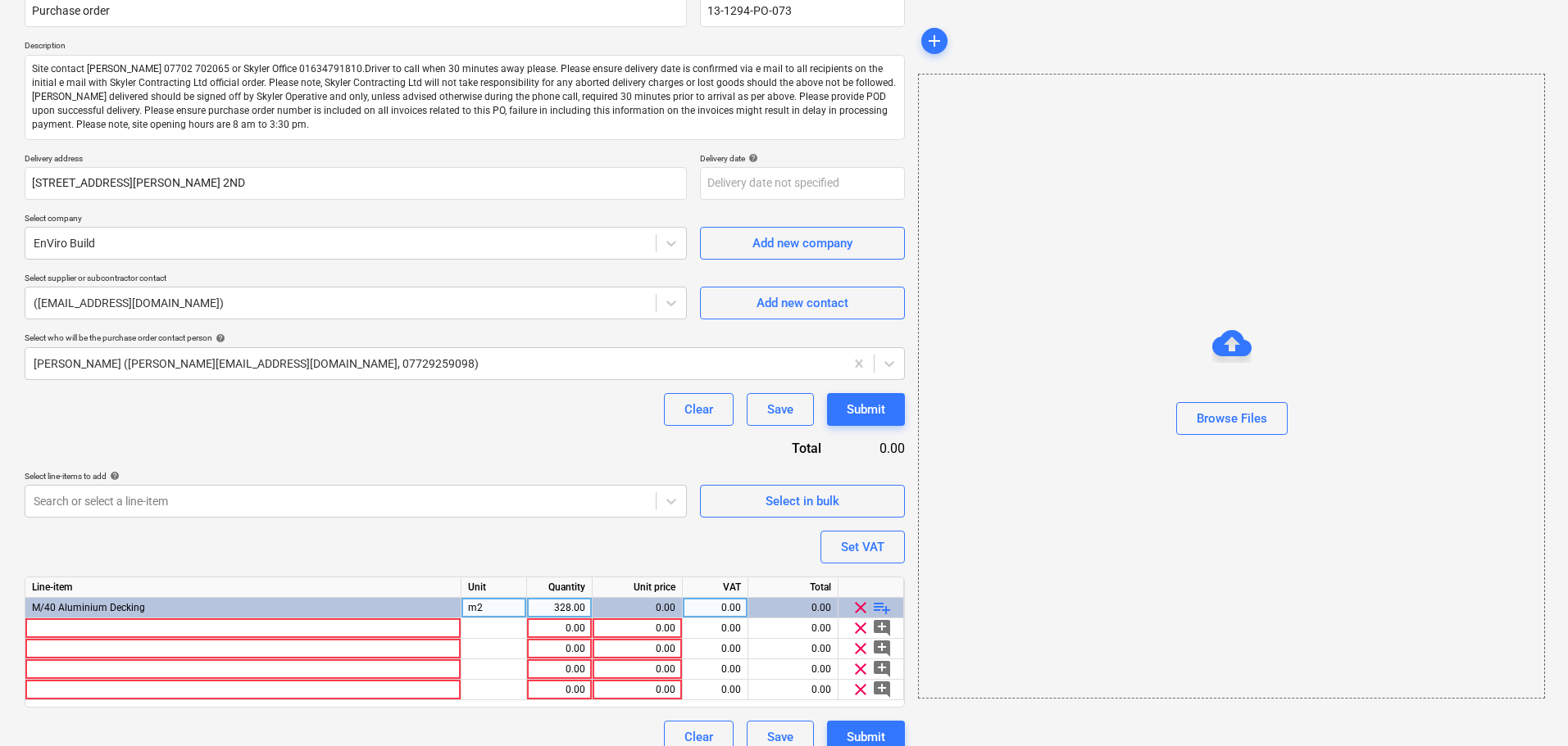
click at [880, 607] on span "playlist_add" at bounding box center [882, 608] width 20 height 20
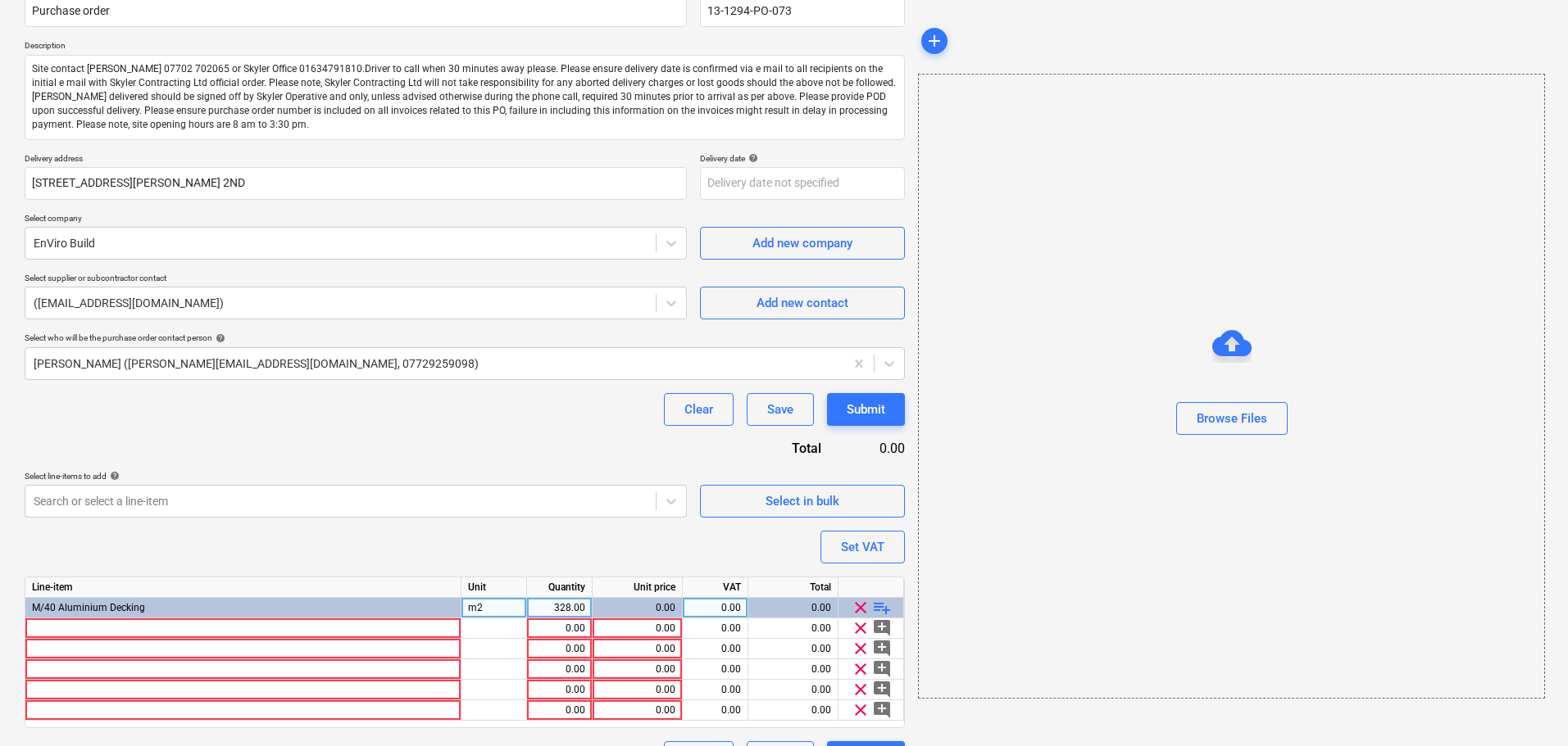
click at [880, 607] on span "playlist_add" at bounding box center [882, 608] width 20 height 20
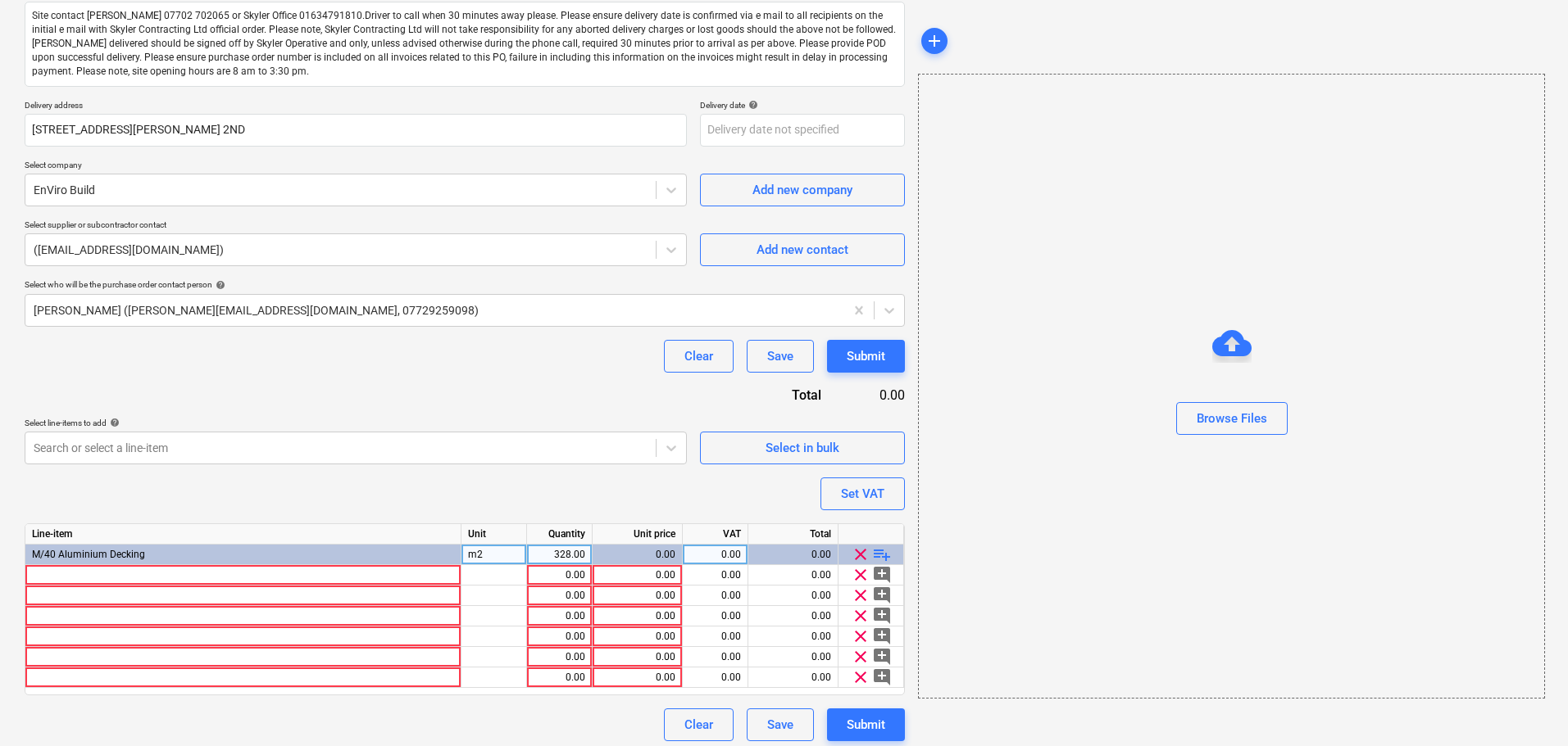
scroll to position [215, 0]
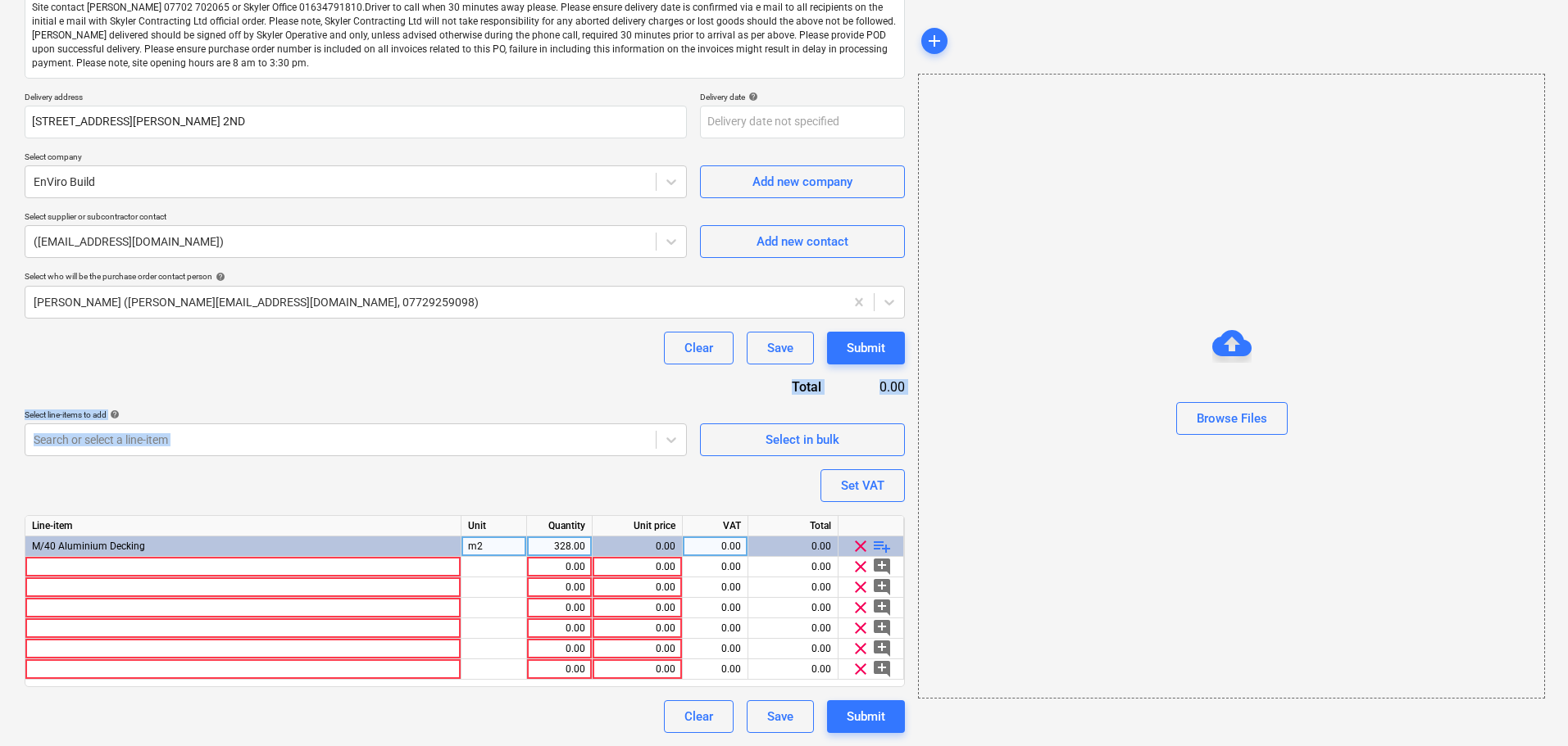
drag, startPoint x: 353, startPoint y: 383, endPoint x: 554, endPoint y: 681, distance: 359.5
click at [554, 681] on div "Purchase order name help Purchase order Purchase order reference number help 13…" at bounding box center [465, 325] width 880 height 814
click at [504, 347] on div "Clear Save Submit" at bounding box center [465, 349] width 880 height 33
click at [881, 549] on span "playlist_add" at bounding box center [882, 546] width 20 height 20
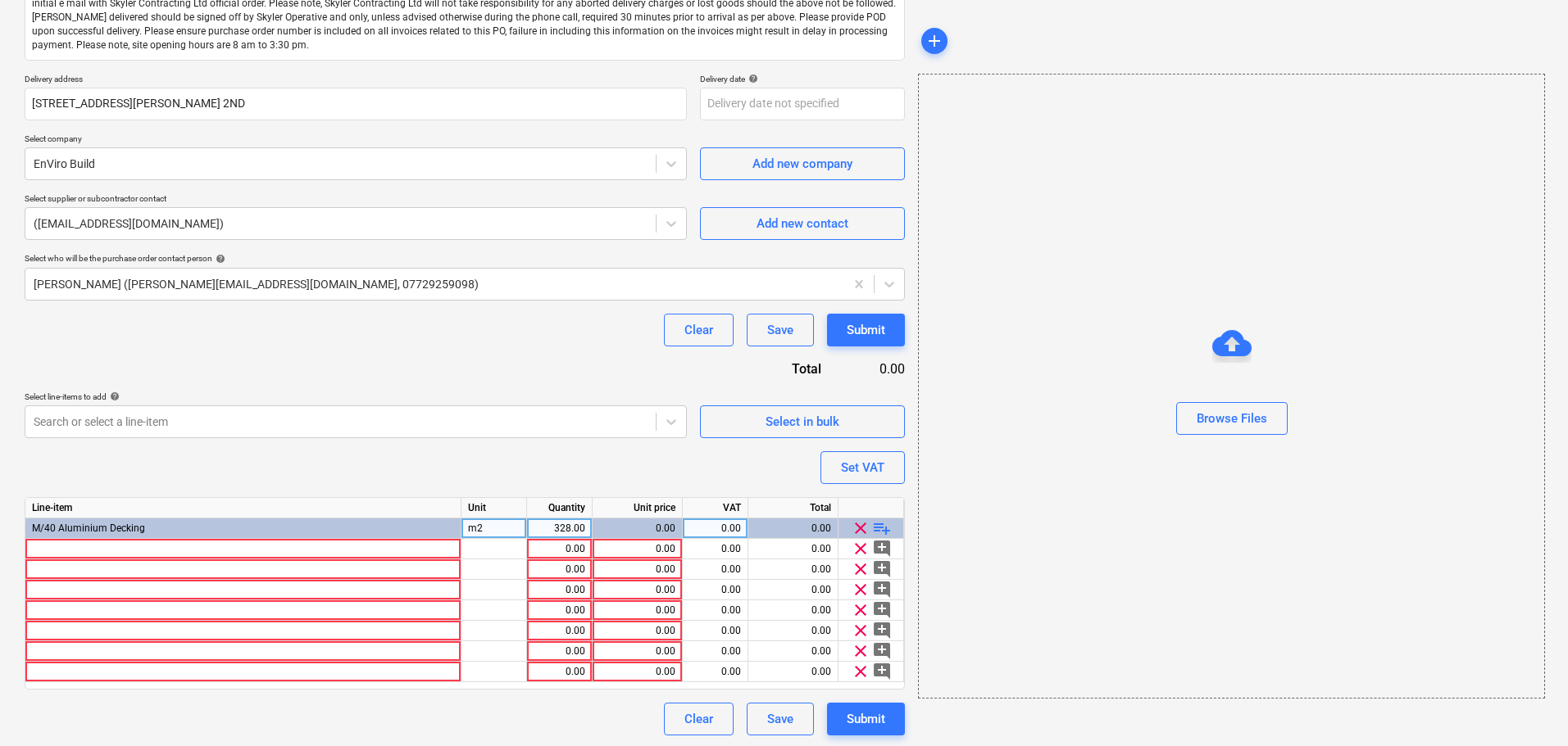
scroll to position [236, 0]
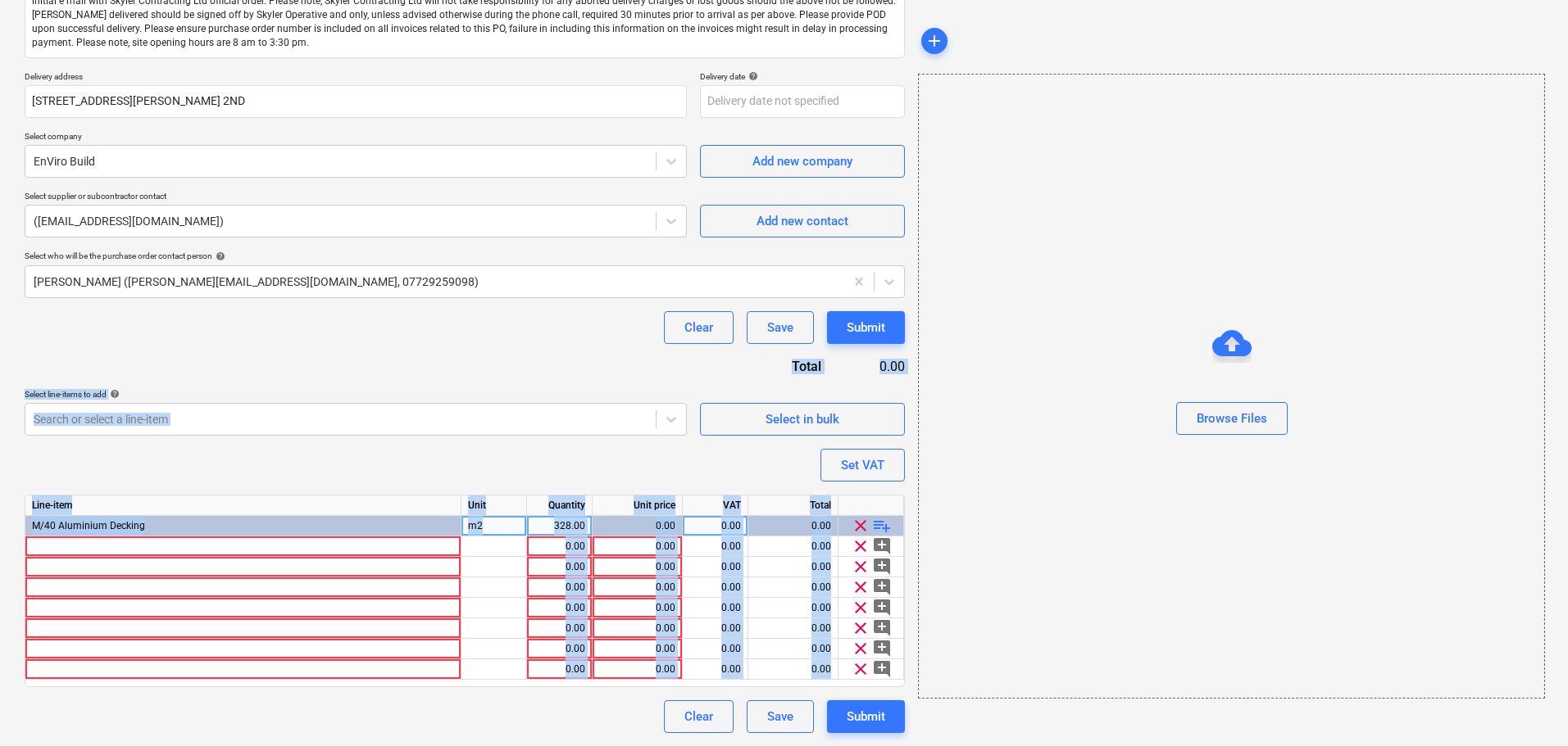
drag, startPoint x: 111, startPoint y: 335, endPoint x: 498, endPoint y: 759, distance: 574.1
click at [498, 510] on html "Projects Contacts Company Consolidated Invoices Inbox format_size keyboard_arro…" at bounding box center [784, 137] width 1568 height 746
click at [229, 374] on div "Purchase order name help Purchase order Purchase order reference number help 13…" at bounding box center [465, 315] width 880 height 835
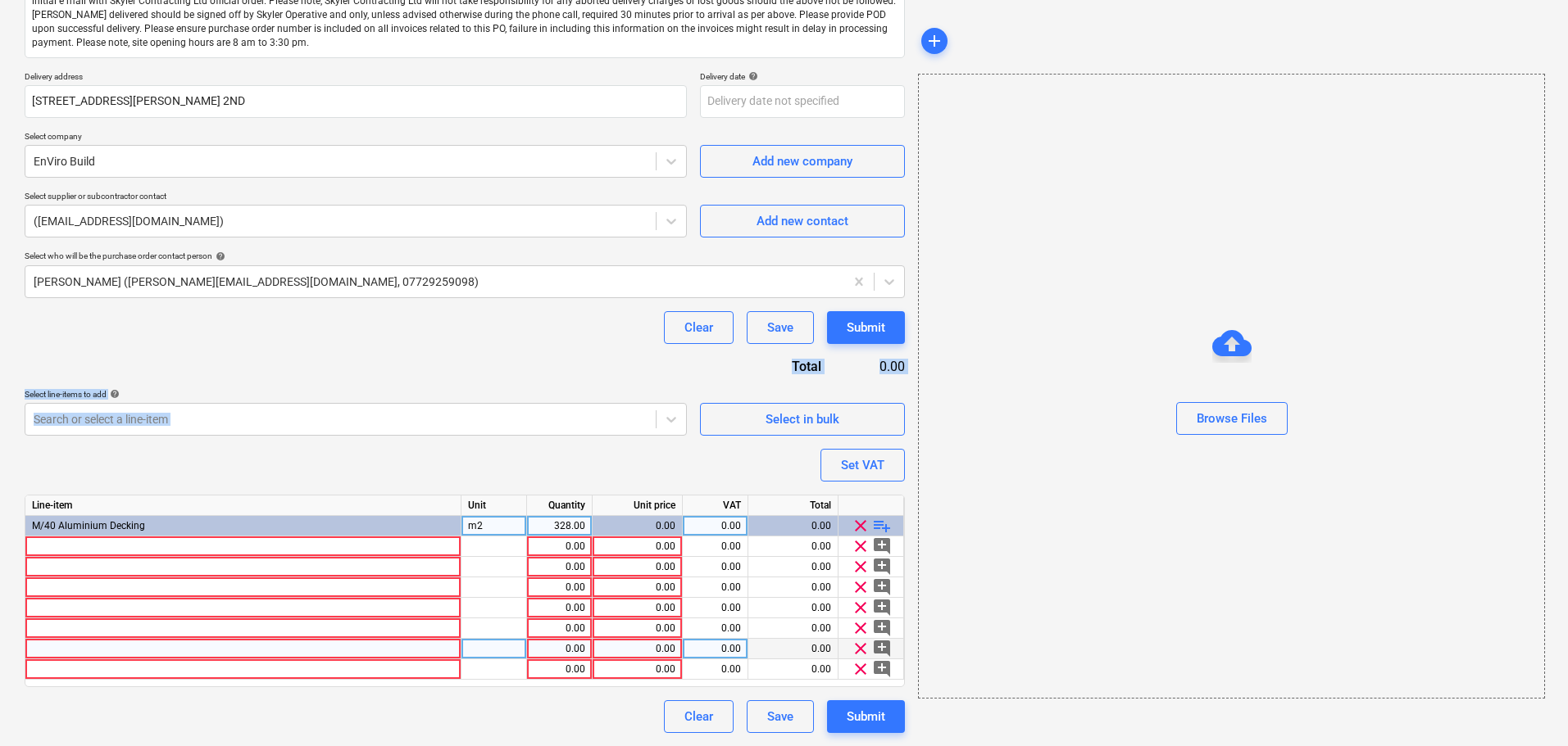
drag, startPoint x: 223, startPoint y: 344, endPoint x: 417, endPoint y: 641, distance: 354.7
click at [426, 692] on div "Purchase order name help Purchase order Purchase order reference number help 13…" at bounding box center [465, 315] width 880 height 835
click at [180, 306] on div "Purchase order name help Purchase order Purchase order reference number help 13…" at bounding box center [465, 315] width 880 height 835
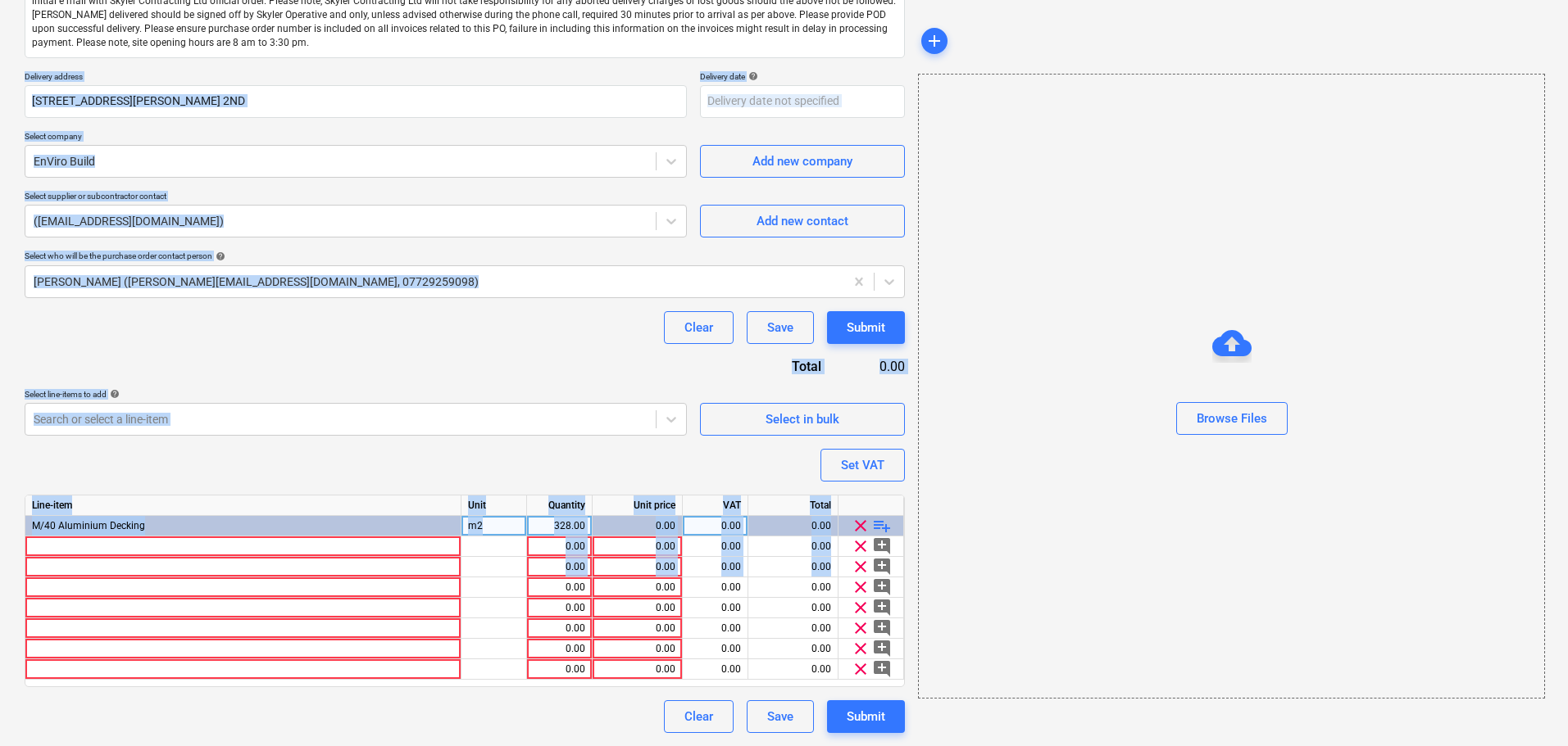
drag, startPoint x: 17, startPoint y: 77, endPoint x: 408, endPoint y: 513, distance: 585.6
click at [439, 581] on div "Create new document Purchase order name help Purchase order Purchase order refe…" at bounding box center [784, 292] width 1568 height 907
click at [312, 387] on div "Purchase order name help Purchase order Purchase order reference number help 13…" at bounding box center [465, 315] width 880 height 835
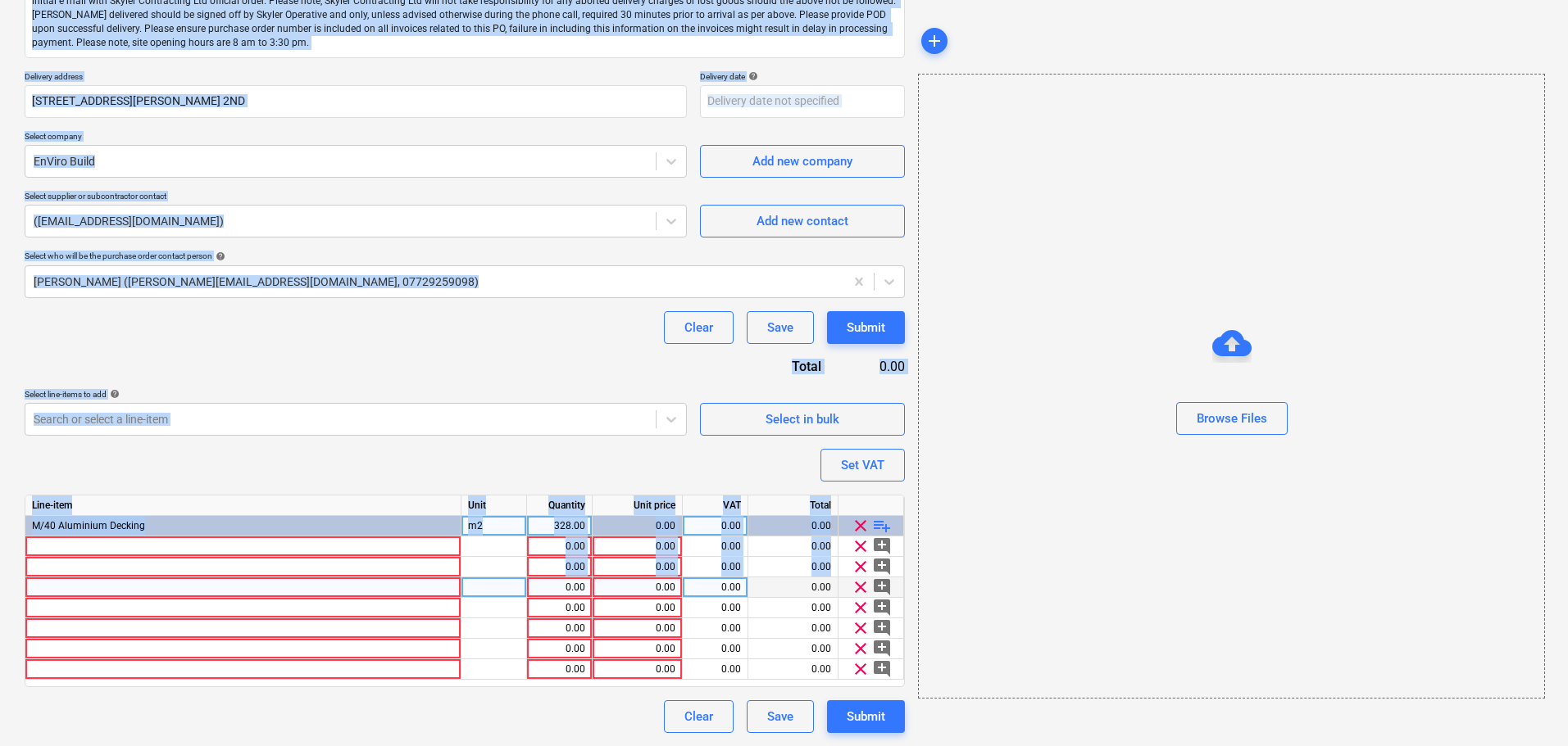
drag, startPoint x: 16, startPoint y: 63, endPoint x: 481, endPoint y: 584, distance: 698.3
click at [481, 584] on div "Create new document Purchase order name help Purchase order Purchase order refe…" at bounding box center [784, 292] width 1568 height 907
click at [404, 323] on div "Clear Save Submit" at bounding box center [465, 328] width 880 height 33
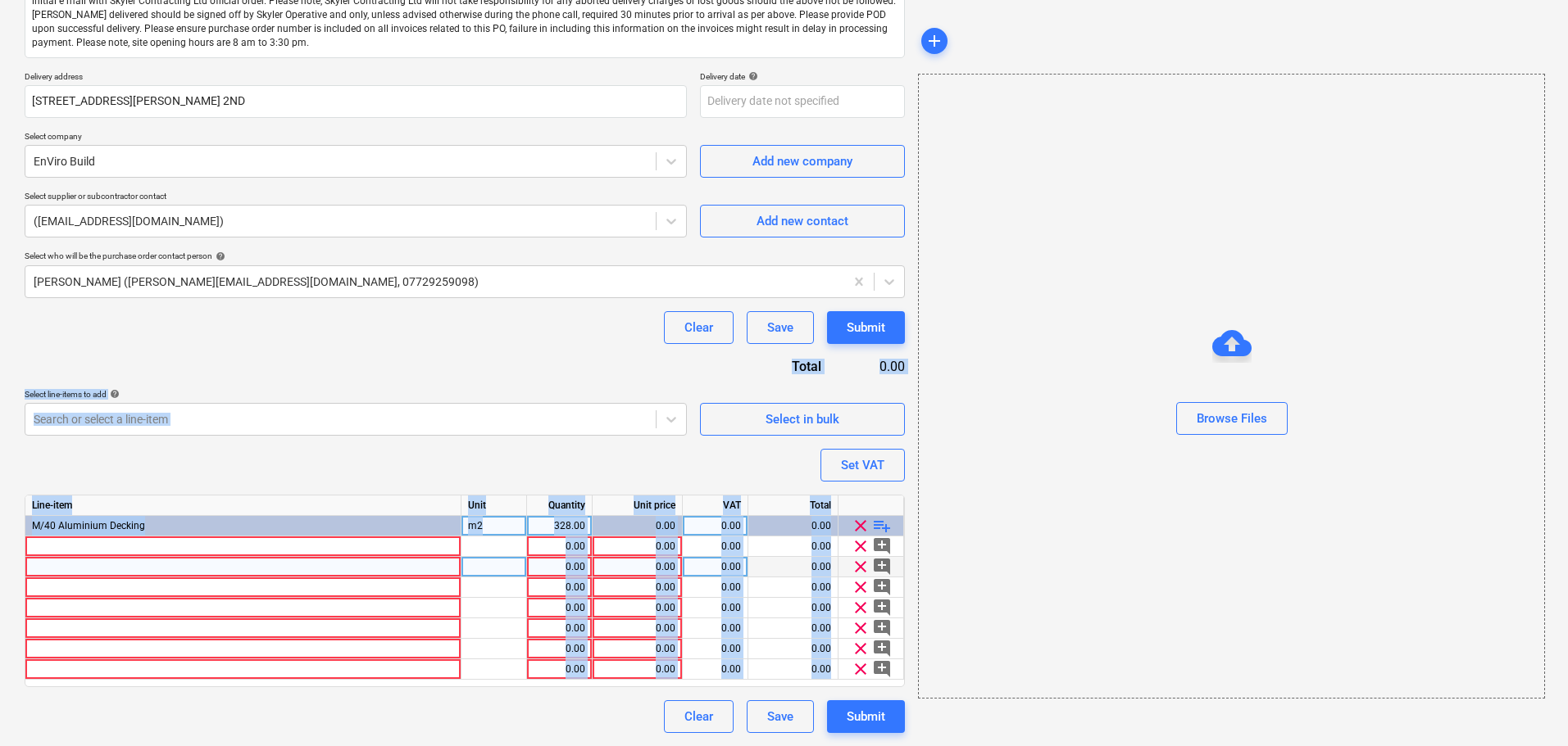
drag, startPoint x: 330, startPoint y: 347, endPoint x: 413, endPoint y: 569, distance: 237.0
click at [456, 510] on html "Projects Contacts Company Consolidated Invoices Inbox format_size keyboard_arro…" at bounding box center [784, 137] width 1568 height 746
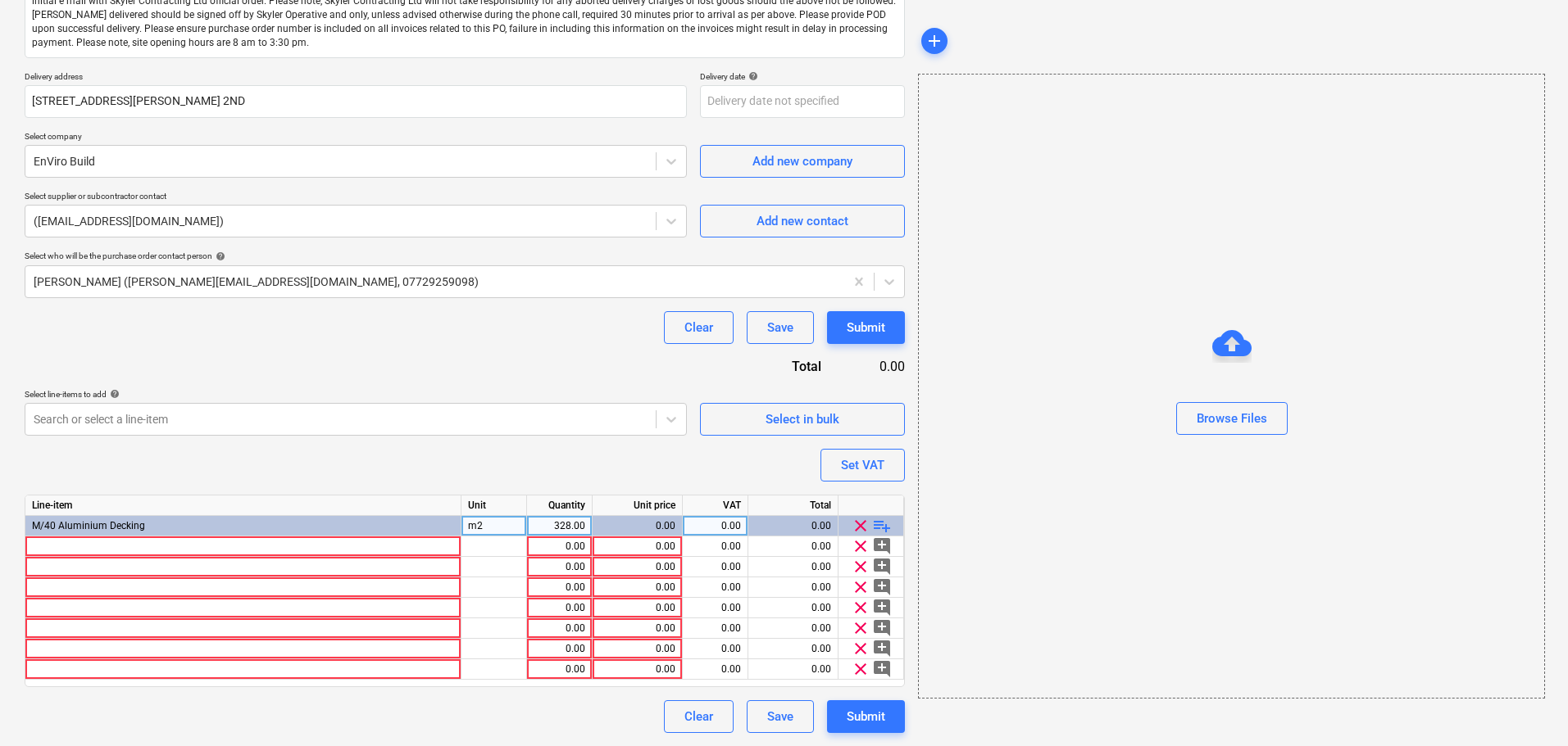
click at [330, 360] on div "Purchase order name help Purchase order Purchase order reference number help 13…" at bounding box center [465, 315] width 880 height 835
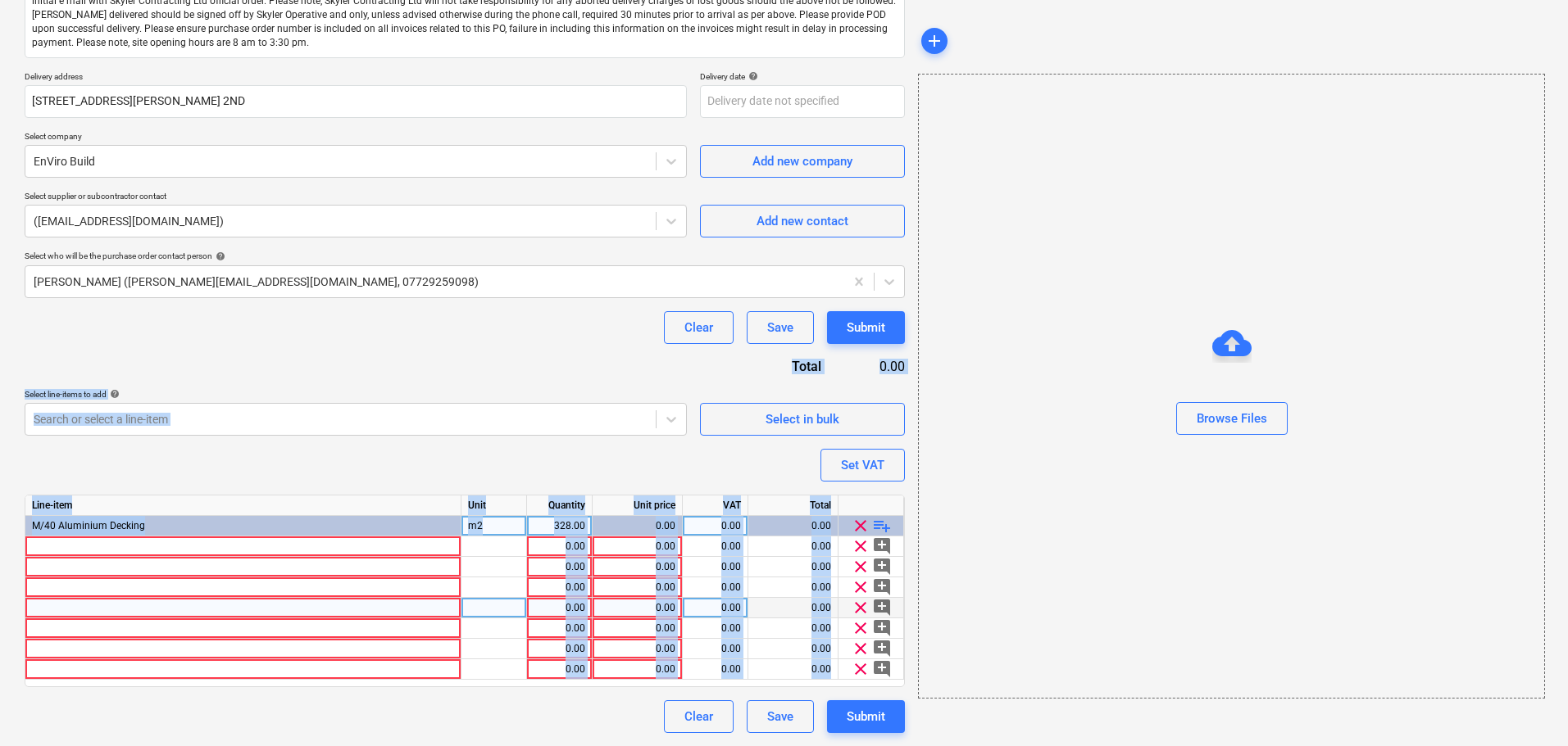
drag, startPoint x: 313, startPoint y: 339, endPoint x: 393, endPoint y: 604, distance: 276.8
click at [426, 510] on html "Projects Contacts Company Consolidated Invoices Inbox format_size keyboard_arro…" at bounding box center [784, 137] width 1568 height 746
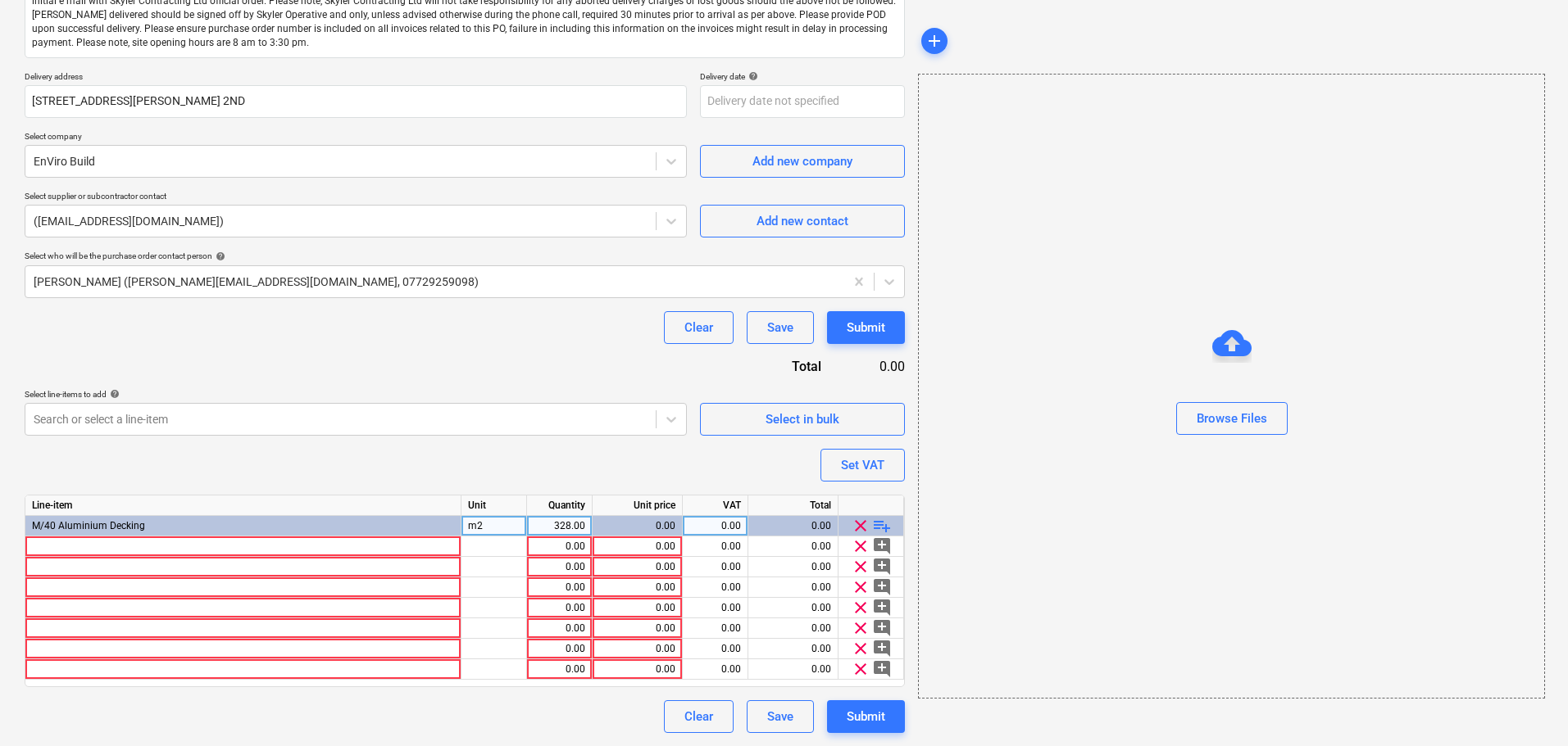
click at [337, 364] on div "Purchase order name help Purchase order Purchase order reference number help 13…" at bounding box center [465, 315] width 880 height 835
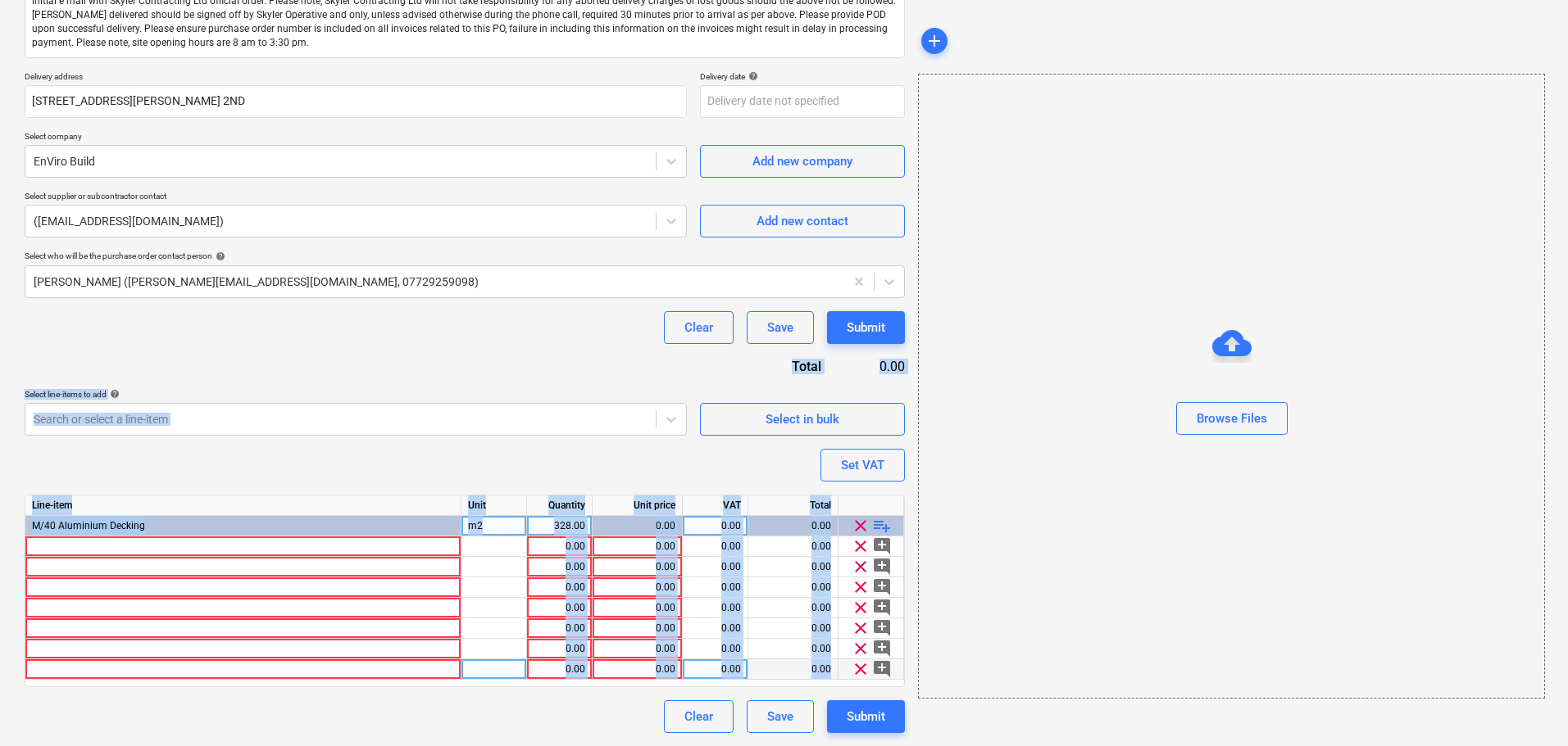
drag, startPoint x: 261, startPoint y: 309, endPoint x: 393, endPoint y: 679, distance: 392.8
click at [389, 739] on div "Create new document Purchase order name help Purchase order Purchase order refe…" at bounding box center [465, 292] width 893 height 893
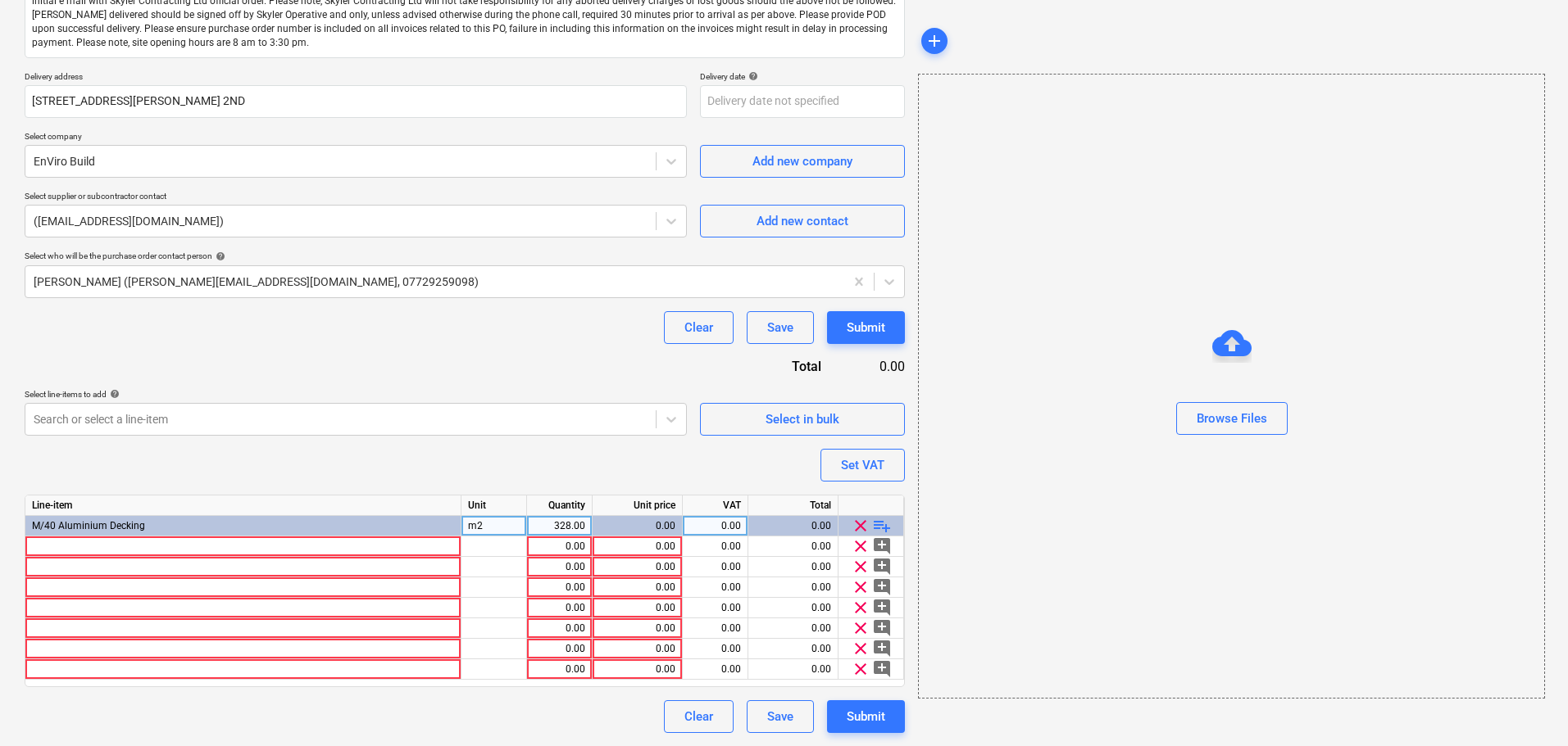
click at [354, 344] on div "Purchase order name help Purchase order Purchase order reference number help 13…" at bounding box center [465, 315] width 880 height 835
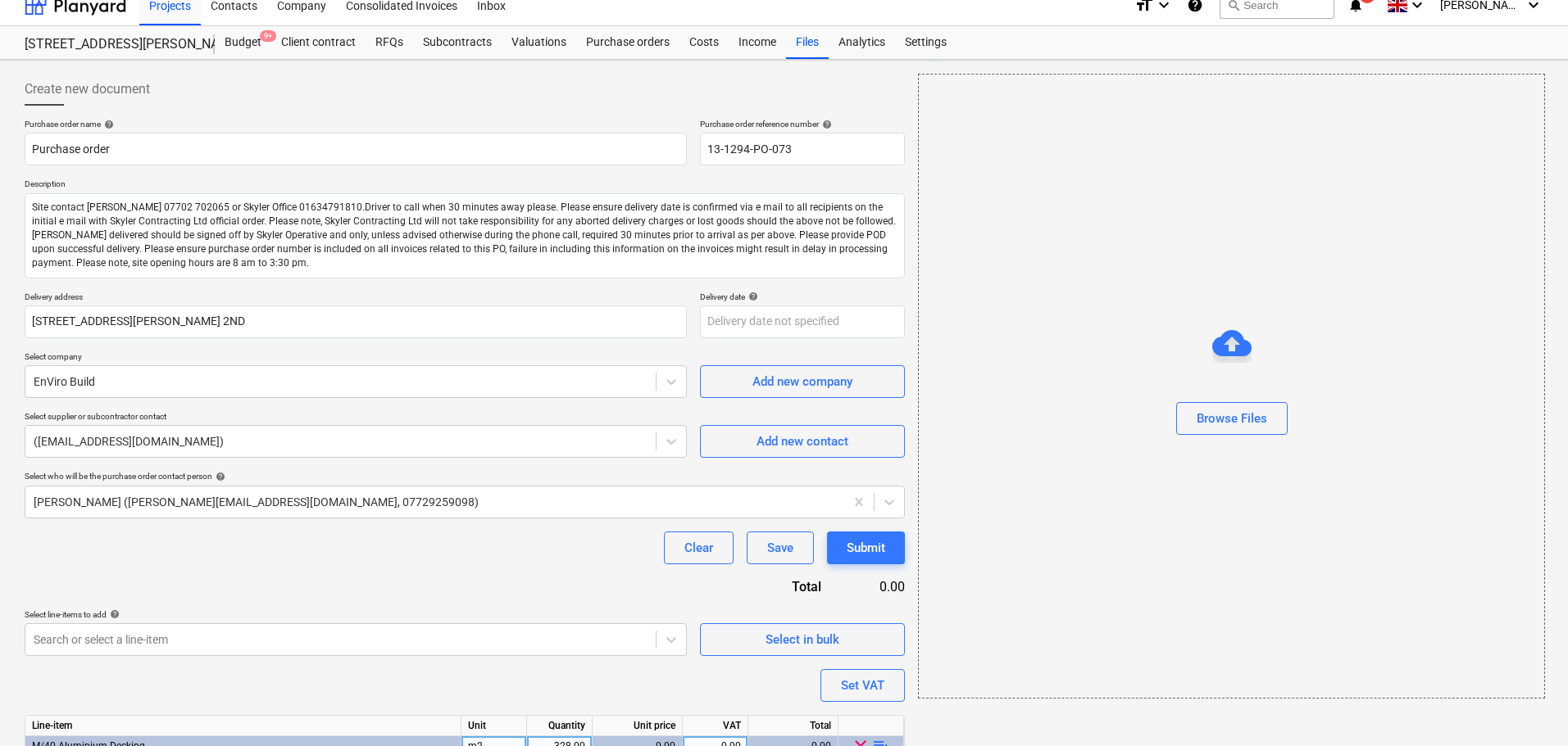
scroll to position [0, 0]
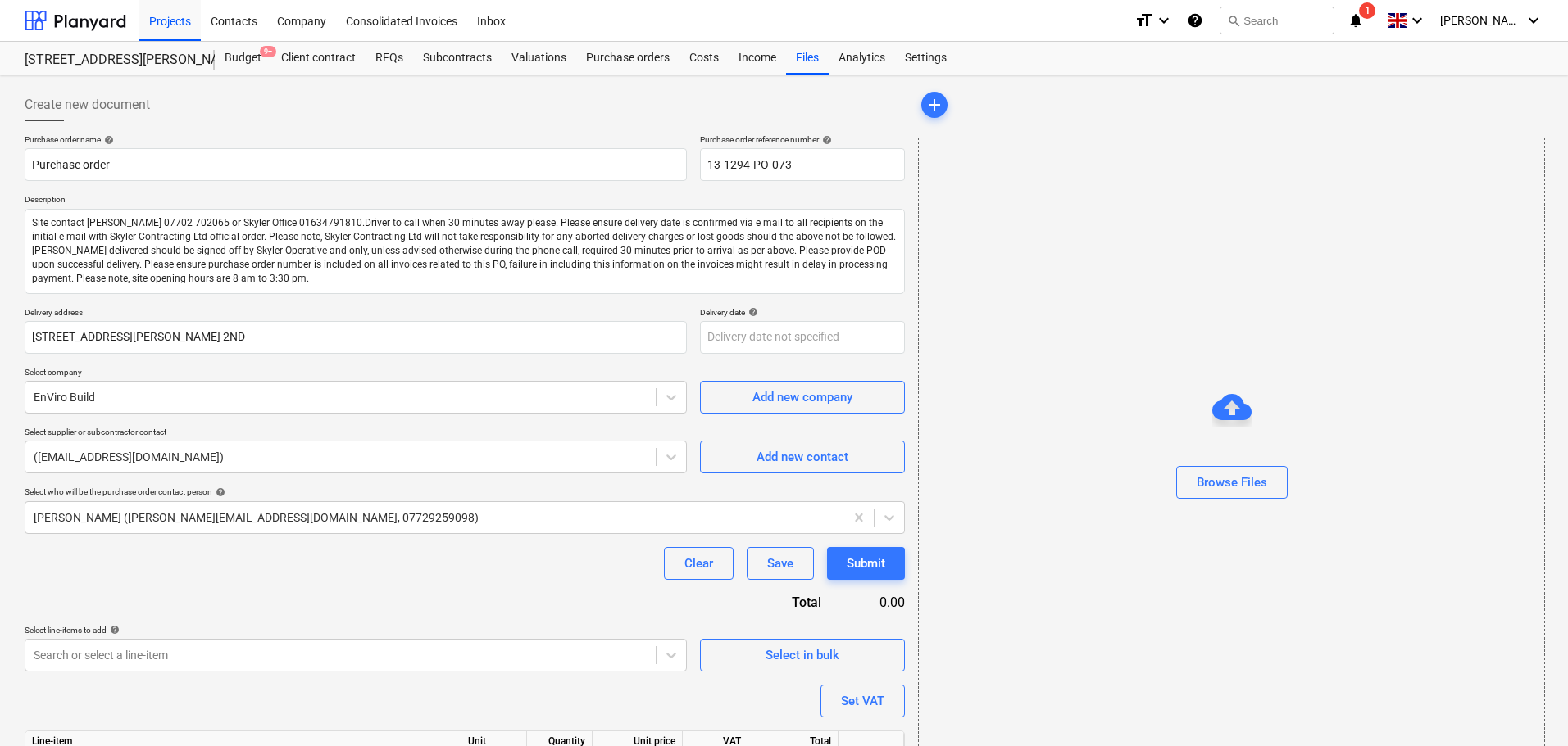
click at [19, 102] on div "Create new document Purchase order name help Purchase order Purchase order refe…" at bounding box center [465, 528] width 893 height 893
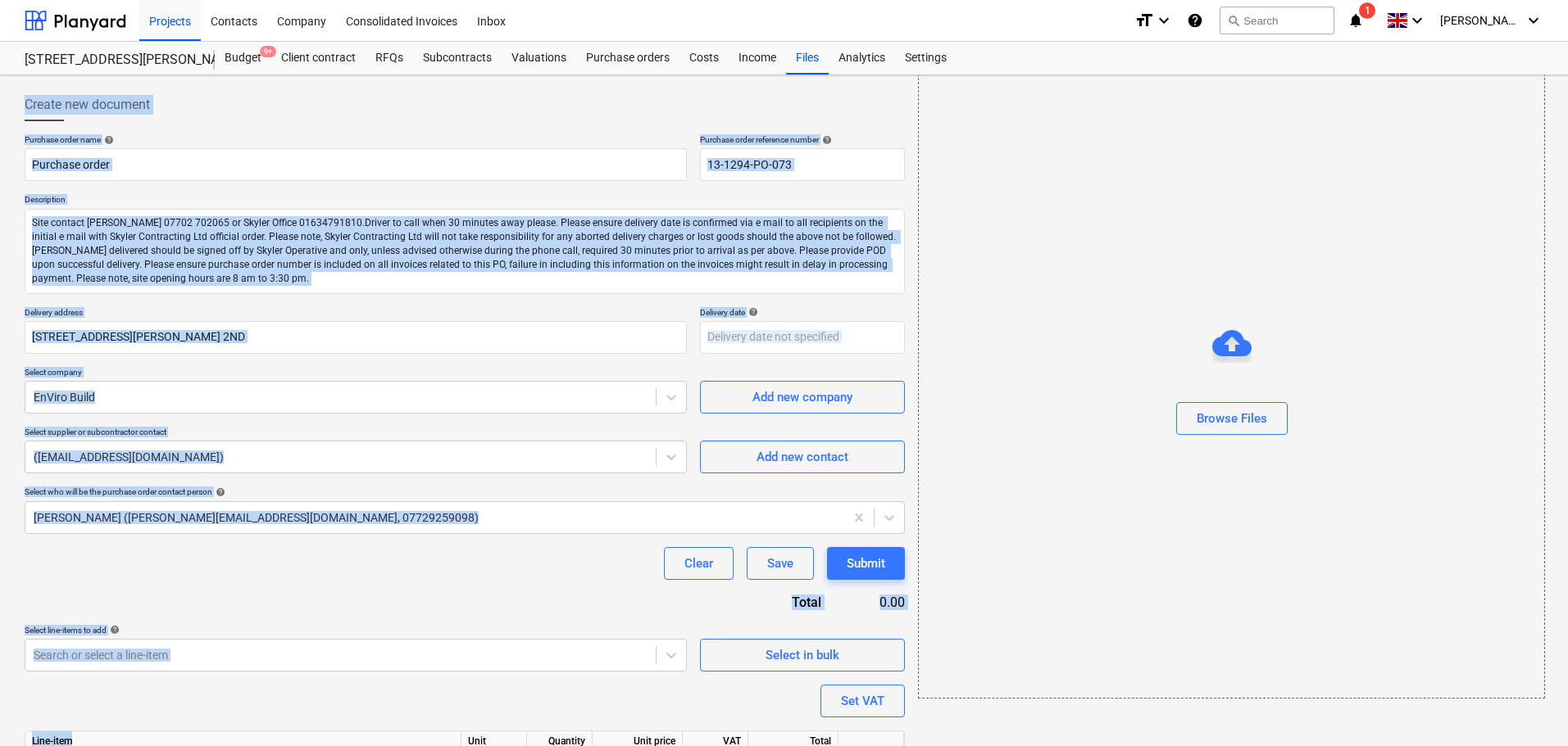
scroll to position [236, 0]
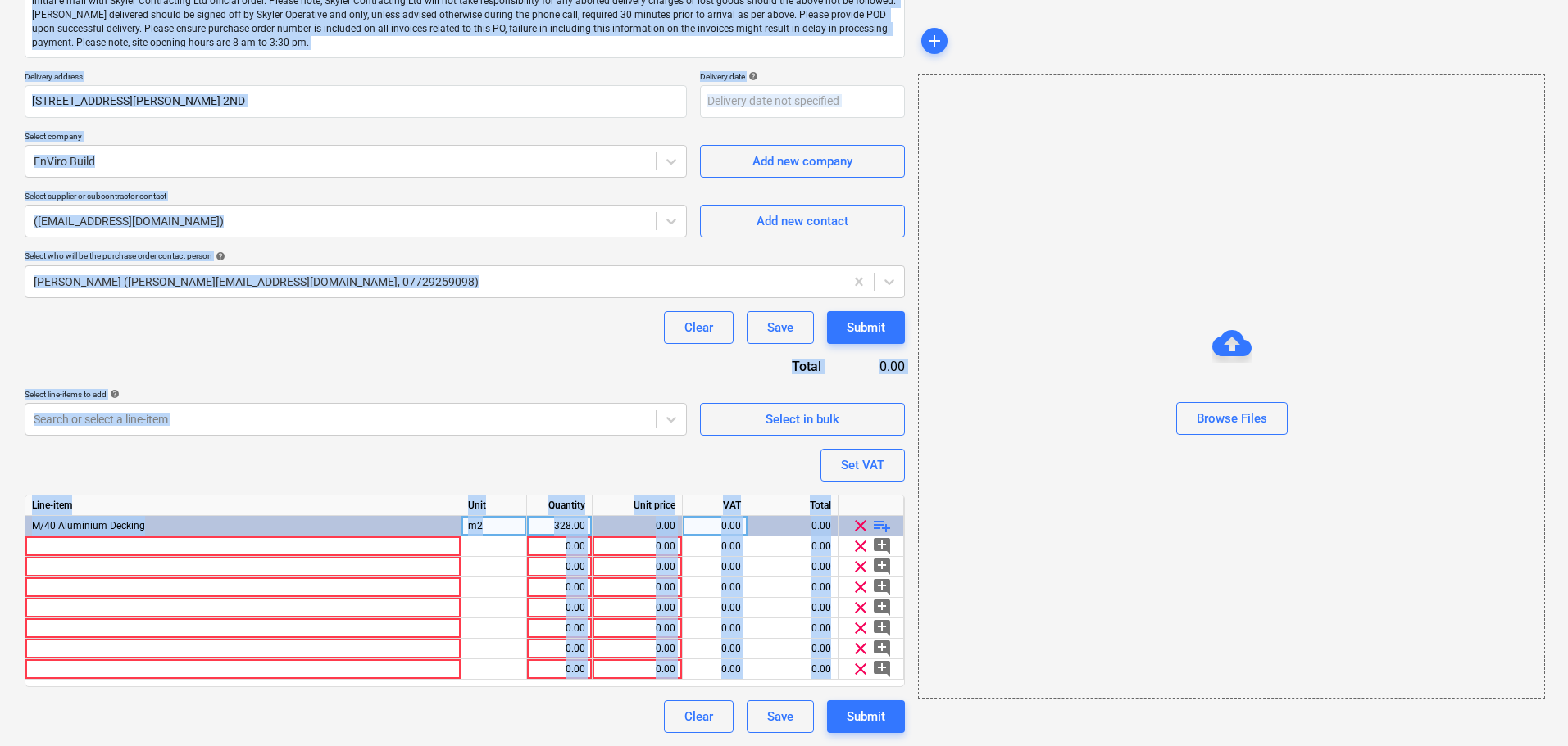
drag, startPoint x: 19, startPoint y: 102, endPoint x: 647, endPoint y: 711, distance: 874.8
click at [684, 510] on html "Projects Contacts Company Consolidated Invoices Inbox format_size keyboard_arro…" at bounding box center [784, 137] width 1568 height 746
click at [444, 374] on div "Purchase order name help Purchase order Purchase order reference number help 13…" at bounding box center [465, 315] width 880 height 835
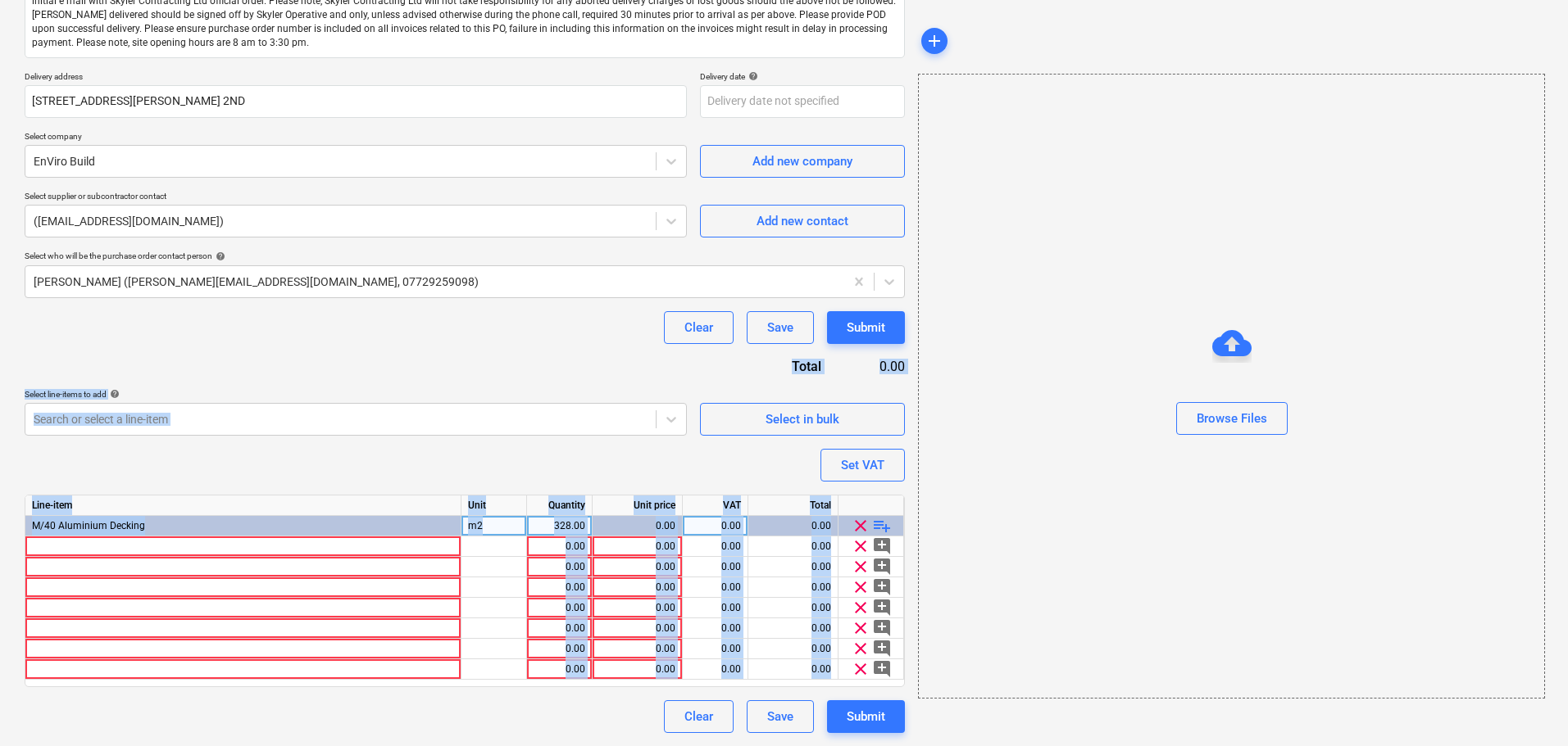
drag, startPoint x: 450, startPoint y: 329, endPoint x: 357, endPoint y: 785, distance: 465.4
click at [357, 510] on html "Projects Contacts Company Consolidated Invoices Inbox format_size keyboard_arro…" at bounding box center [784, 137] width 1568 height 746
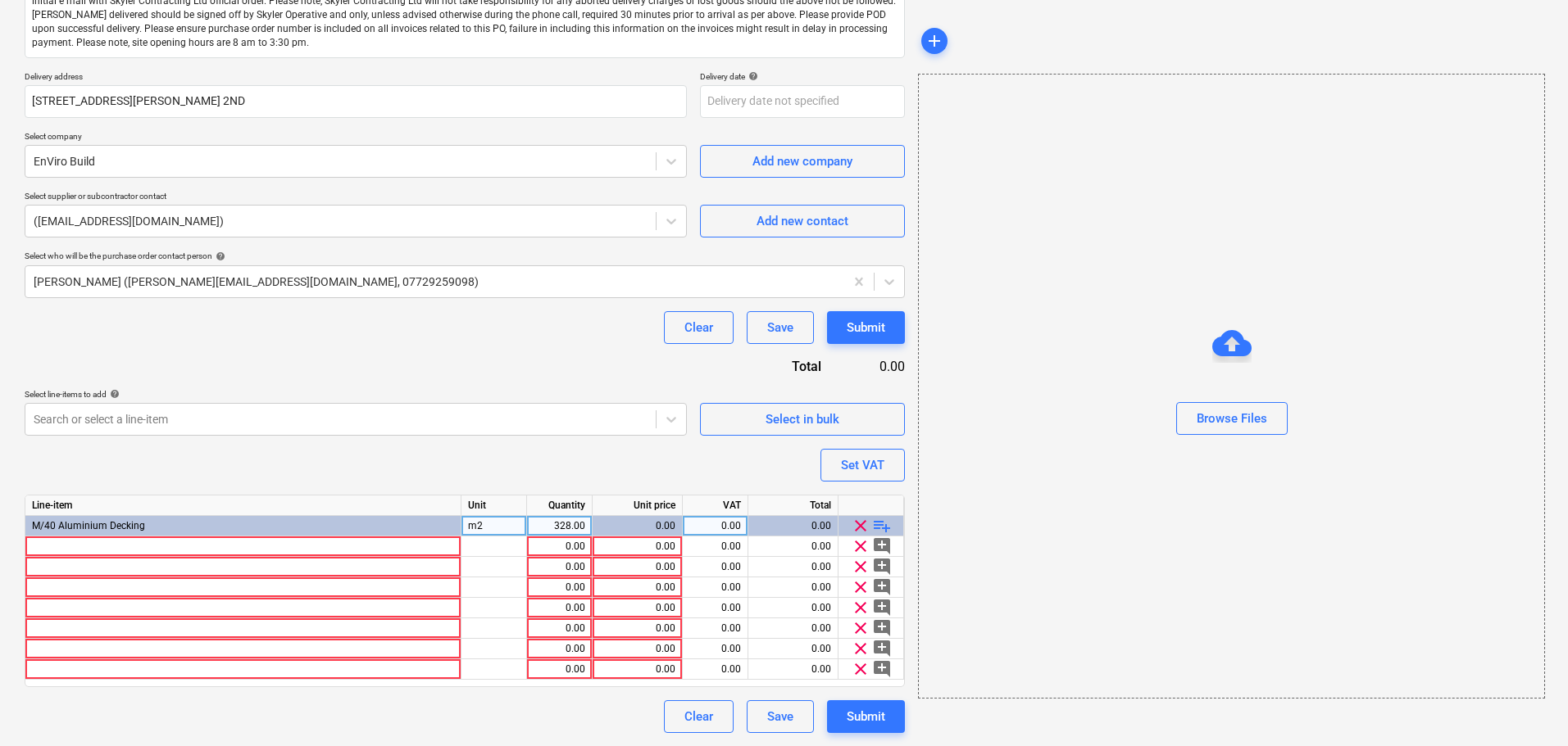
click at [405, 347] on div "Purchase order name help Purchase order Purchase order reference number help 13…" at bounding box center [465, 315] width 880 height 835
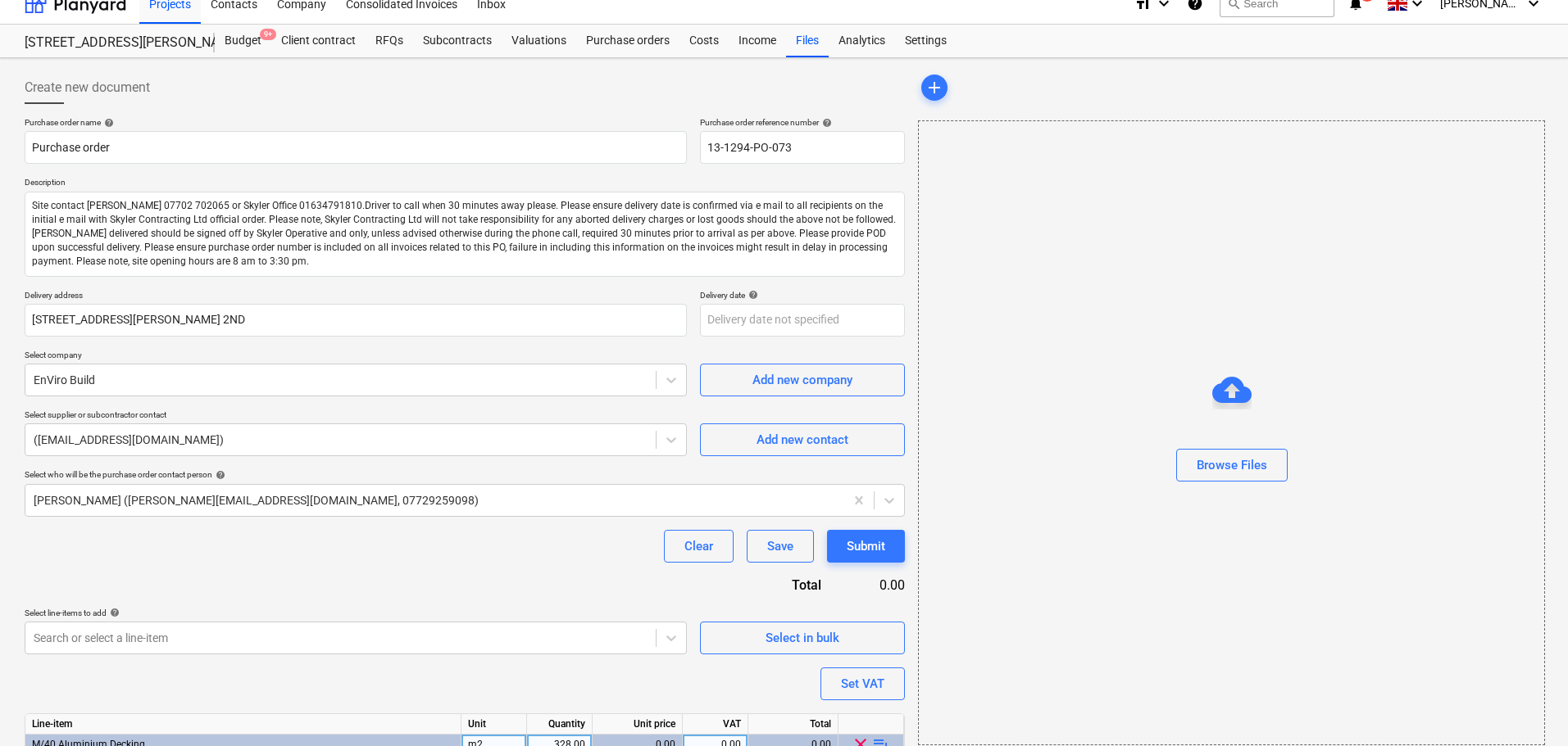
scroll to position [0, 0]
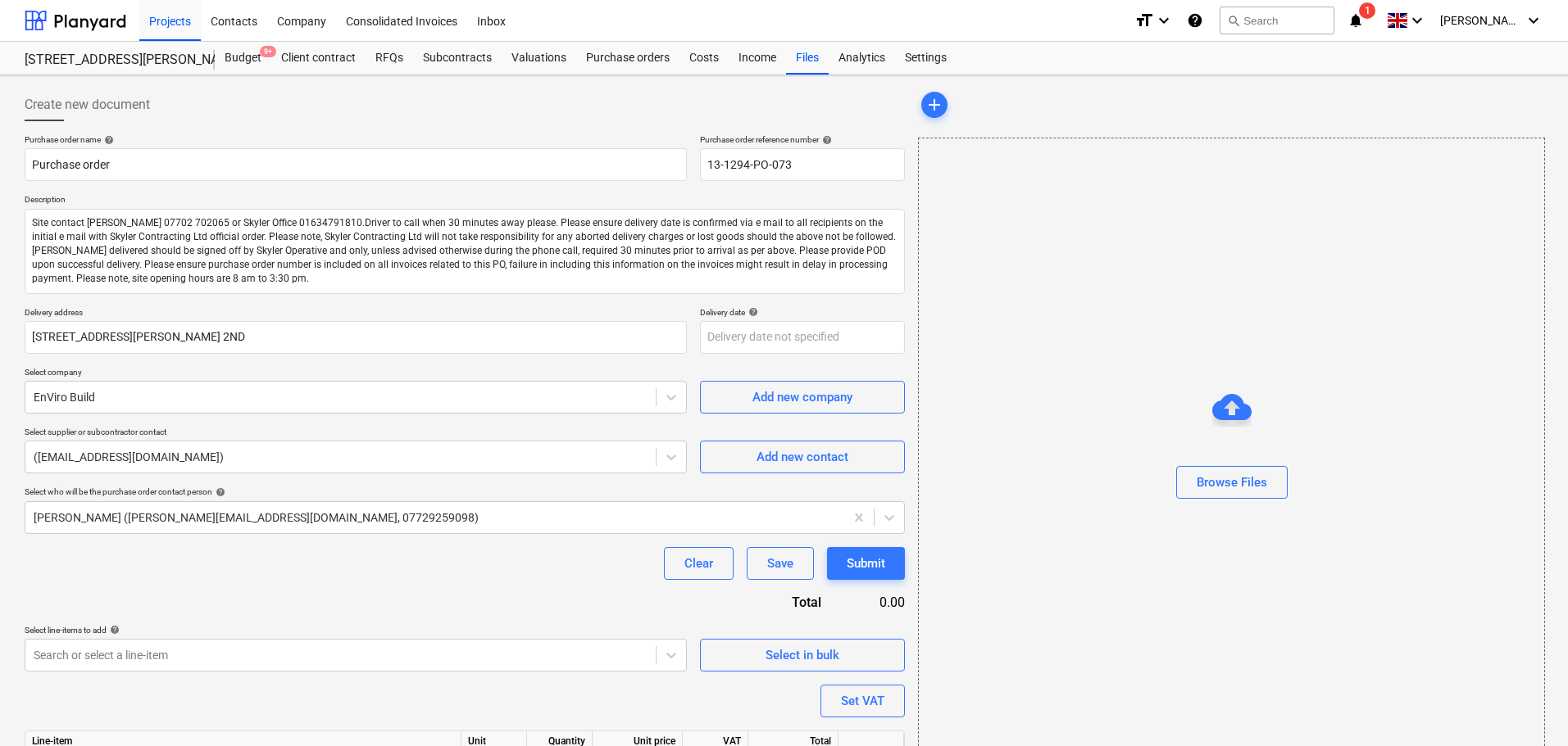
click at [17, 99] on div "Create new document Purchase order name help Purchase order Purchase order refe…" at bounding box center [784, 528] width 1568 height 907
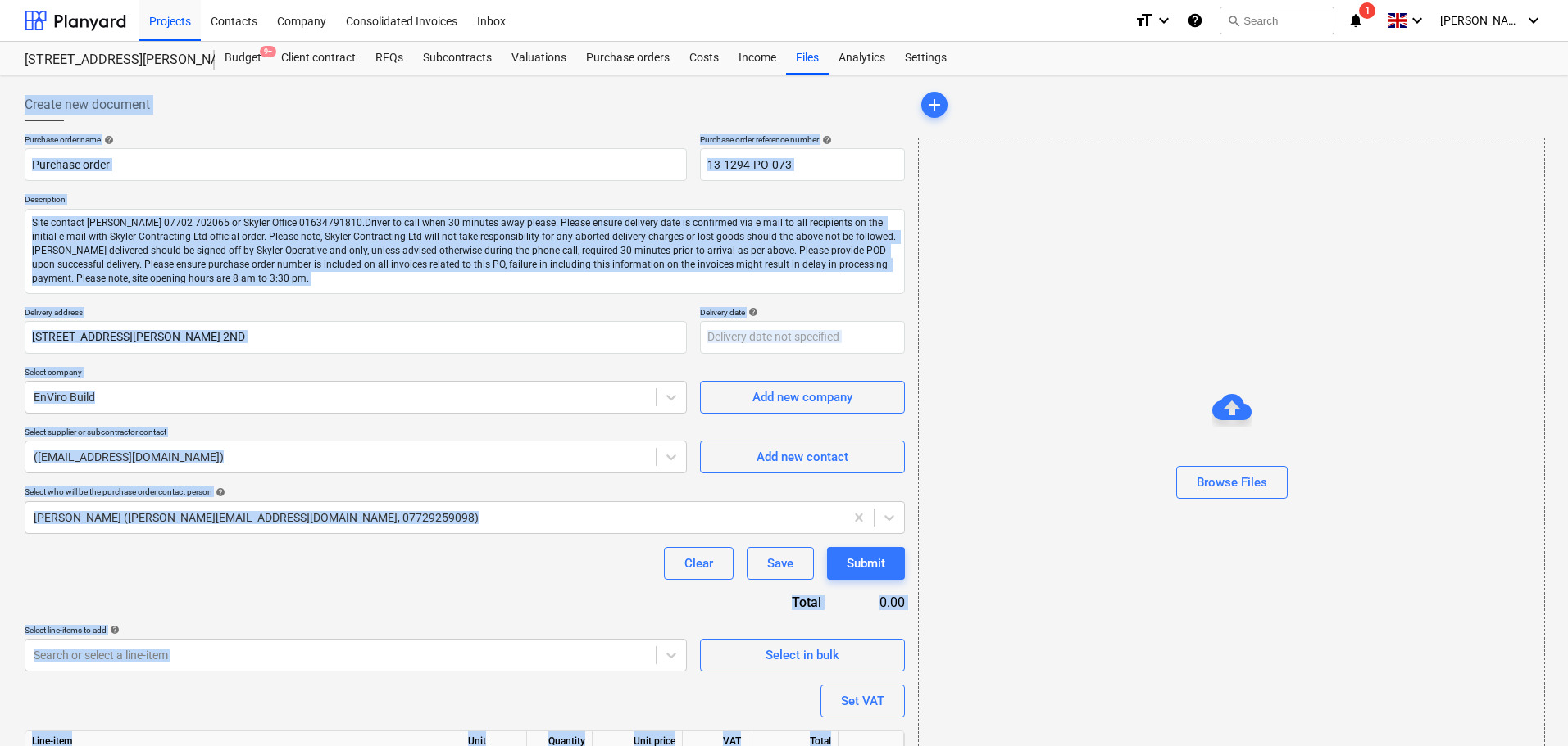
scroll to position [236, 0]
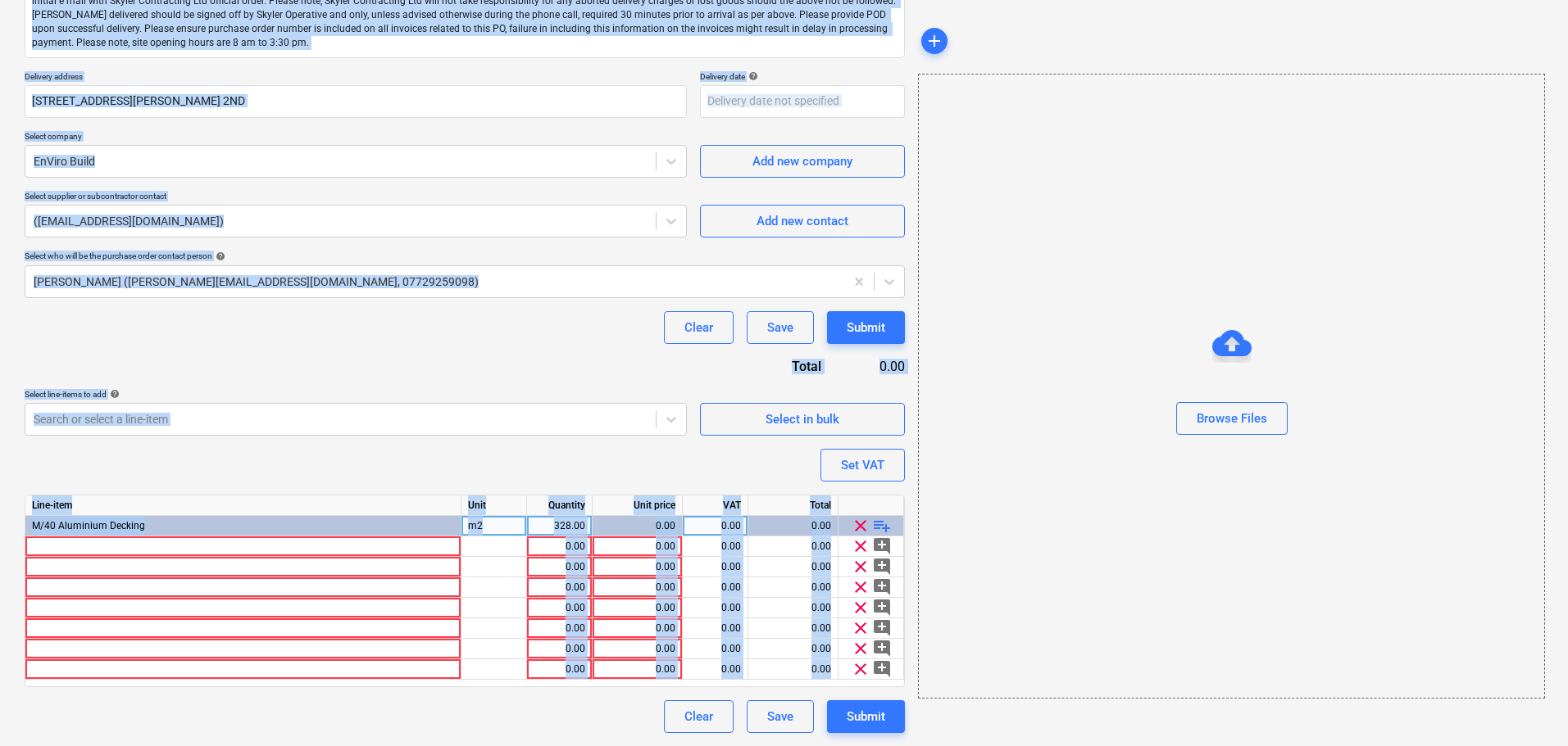
drag, startPoint x: 17, startPoint y: 99, endPoint x: 755, endPoint y: 785, distance: 1007.6
click at [755, 510] on html "Projects Contacts Company Consolidated Invoices Inbox format_size keyboard_arro…" at bounding box center [784, 137] width 1568 height 746
click at [502, 340] on div "Clear Save Submit" at bounding box center [465, 328] width 880 height 33
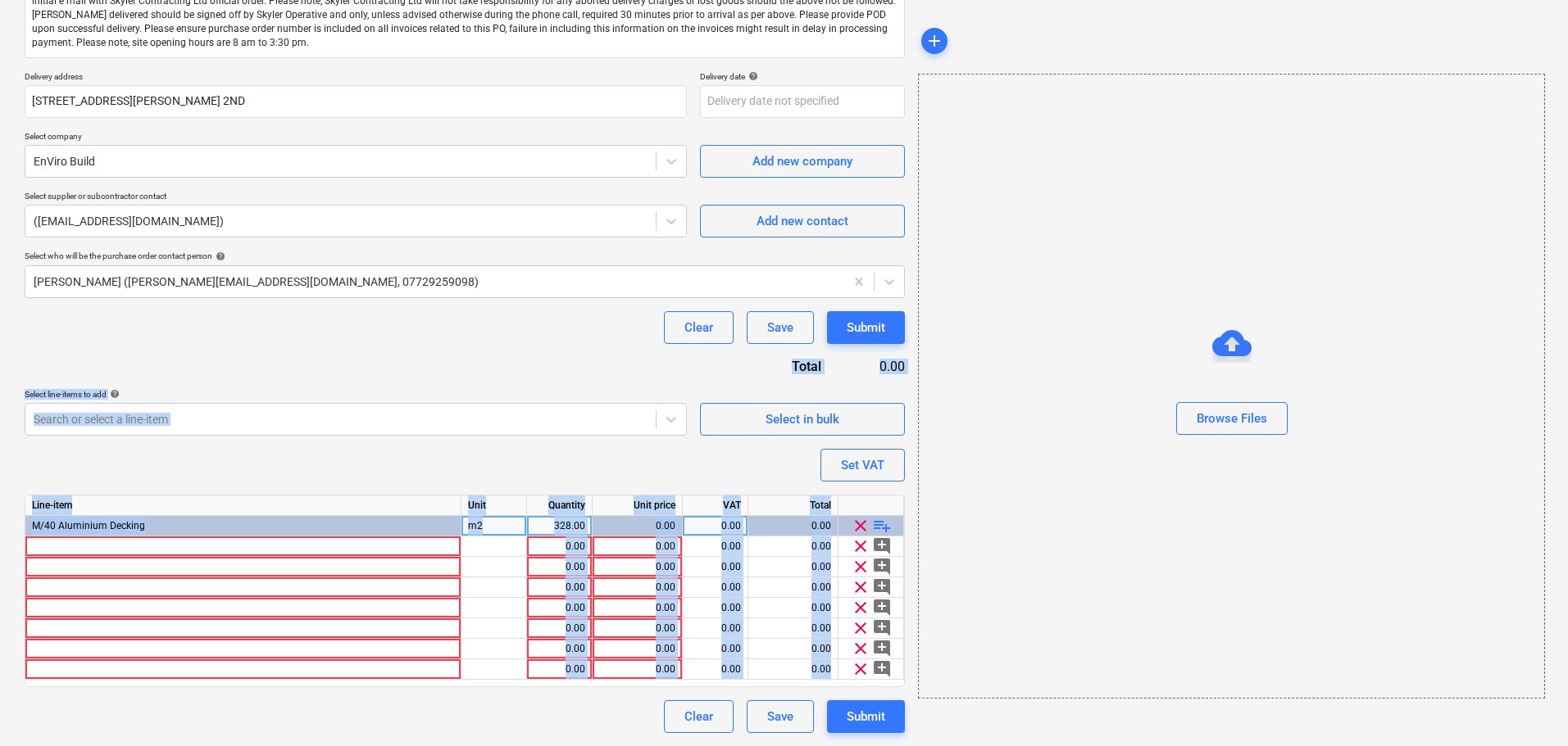
drag, startPoint x: 509, startPoint y: 366, endPoint x: 551, endPoint y: 785, distance: 421.1
click at [551, 510] on html "Projects Contacts Company Consolidated Invoices Inbox format_size keyboard_arro…" at bounding box center [784, 137] width 1568 height 746
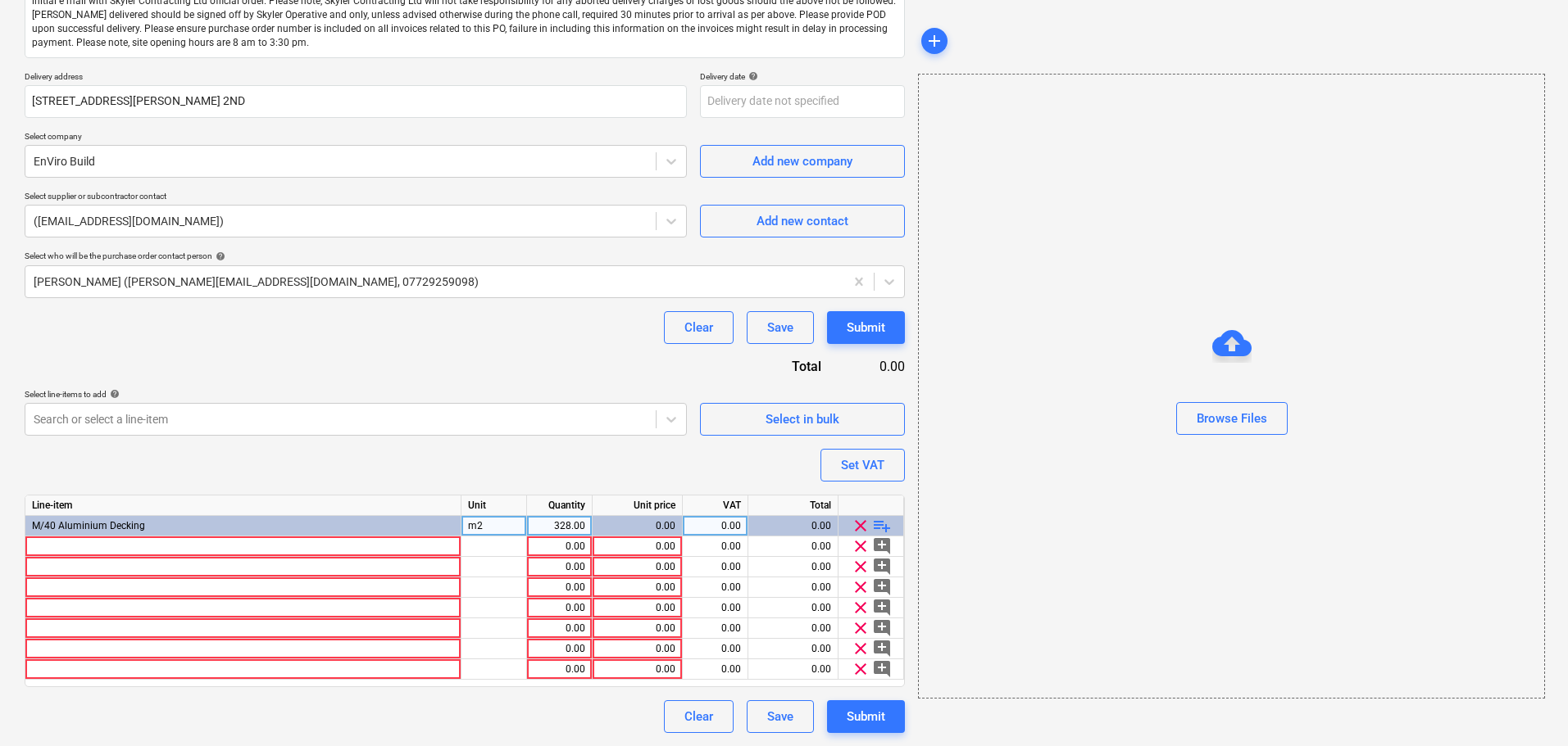
click at [545, 349] on div "Purchase order name help Purchase order Purchase order reference number help 13…" at bounding box center [465, 315] width 880 height 835
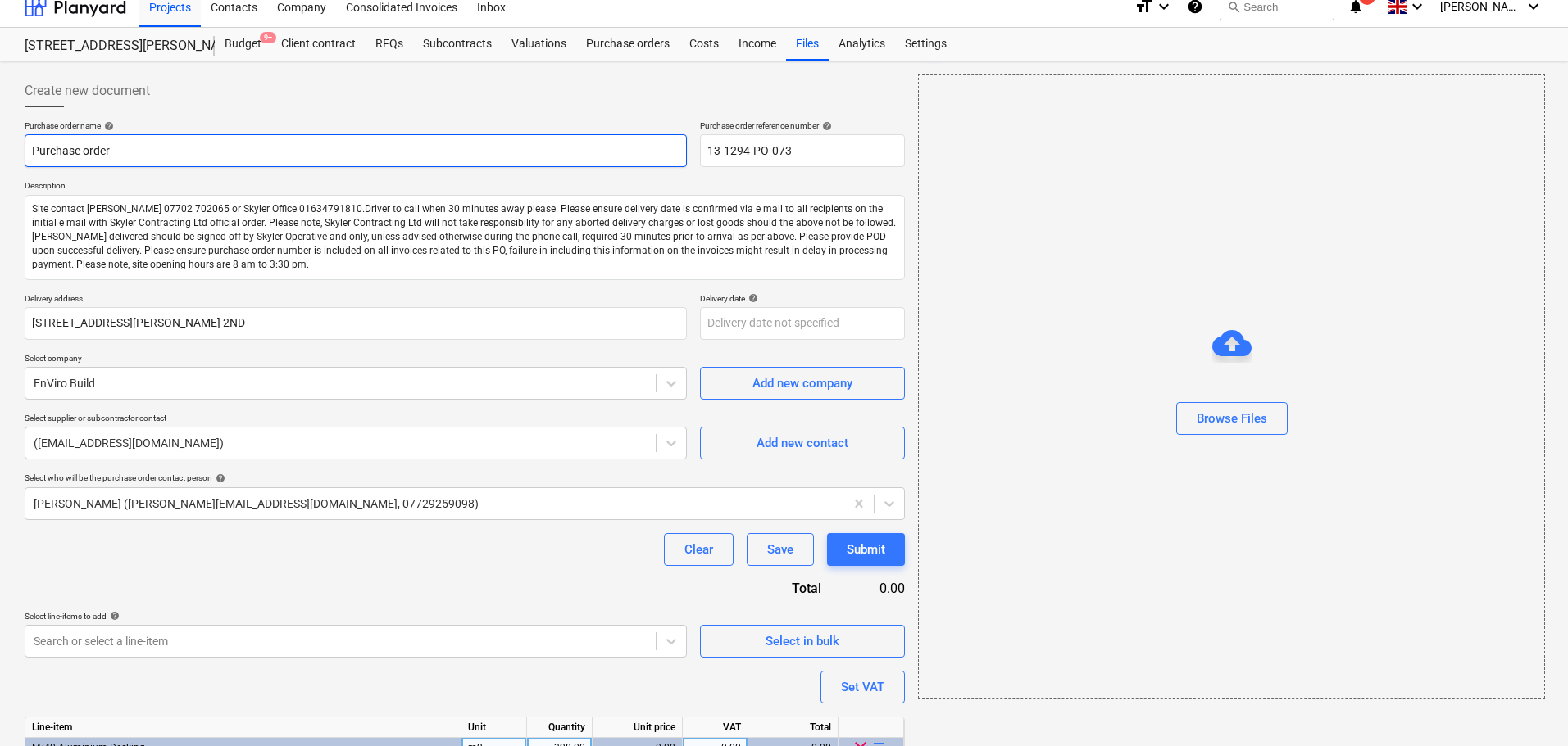
scroll to position [0, 0]
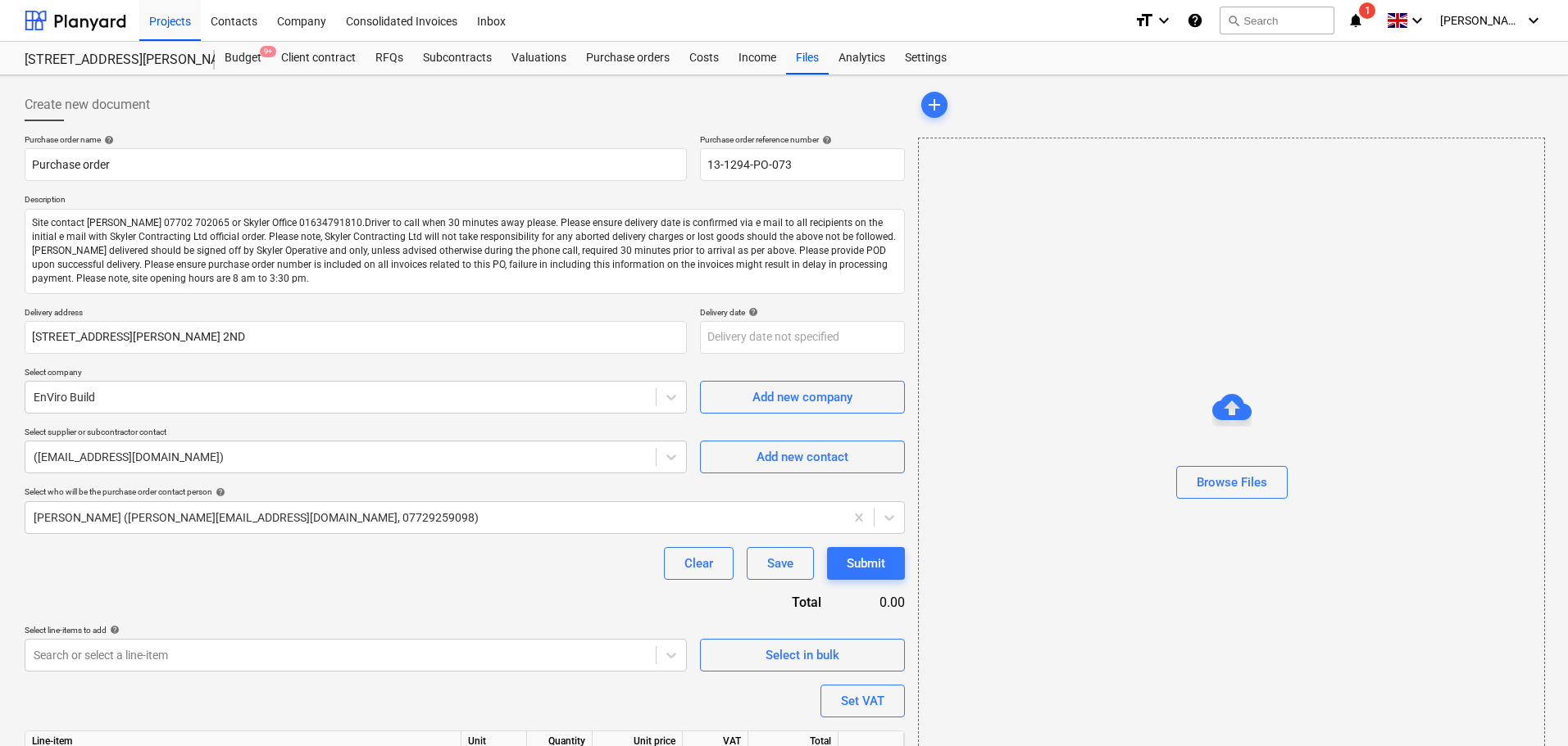
click at [180, 84] on div "Create new document Purchase order name help Purchase order Purchase order refe…" at bounding box center [465, 528] width 893 height 893
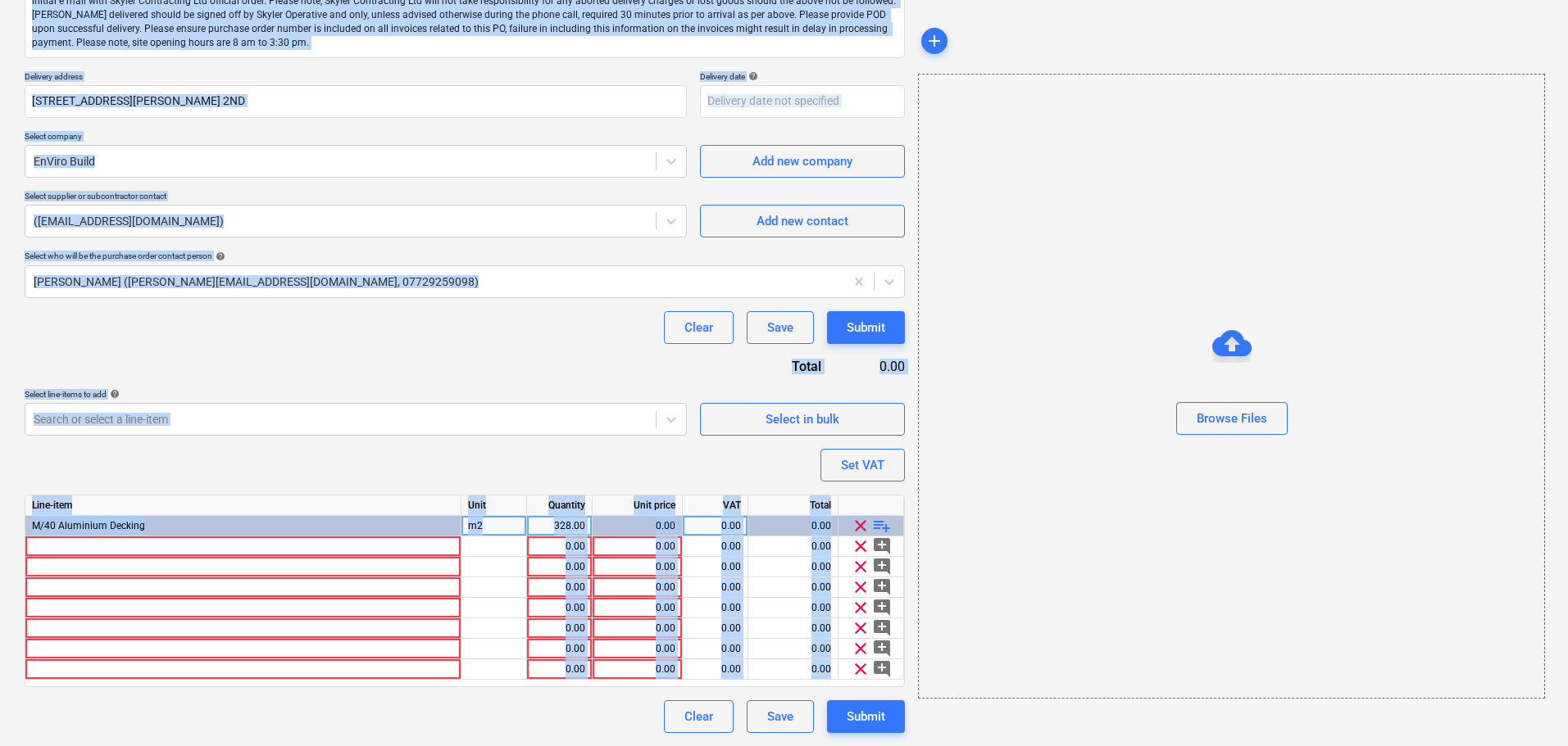
drag, startPoint x: 180, startPoint y: 84, endPoint x: 466, endPoint y: 785, distance: 757.1
click at [466, 510] on html "Projects Contacts Company Consolidated Invoices Inbox format_size keyboard_arro…" at bounding box center [784, 137] width 1568 height 746
click at [502, 356] on div "Purchase order name help Purchase order Purchase order reference number help 13…" at bounding box center [465, 315] width 880 height 835
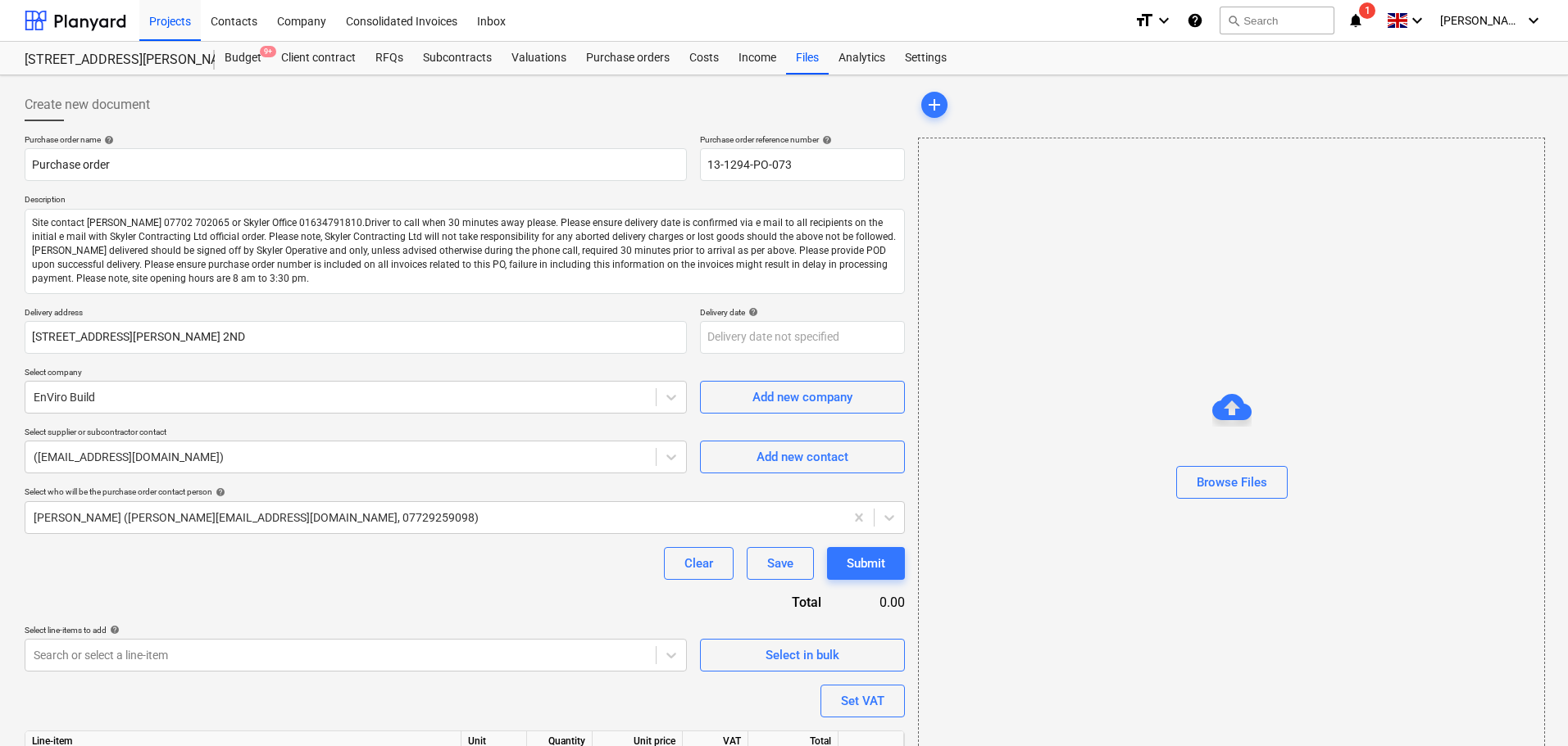
click at [381, 101] on div "Create new document" at bounding box center [465, 105] width 880 height 33
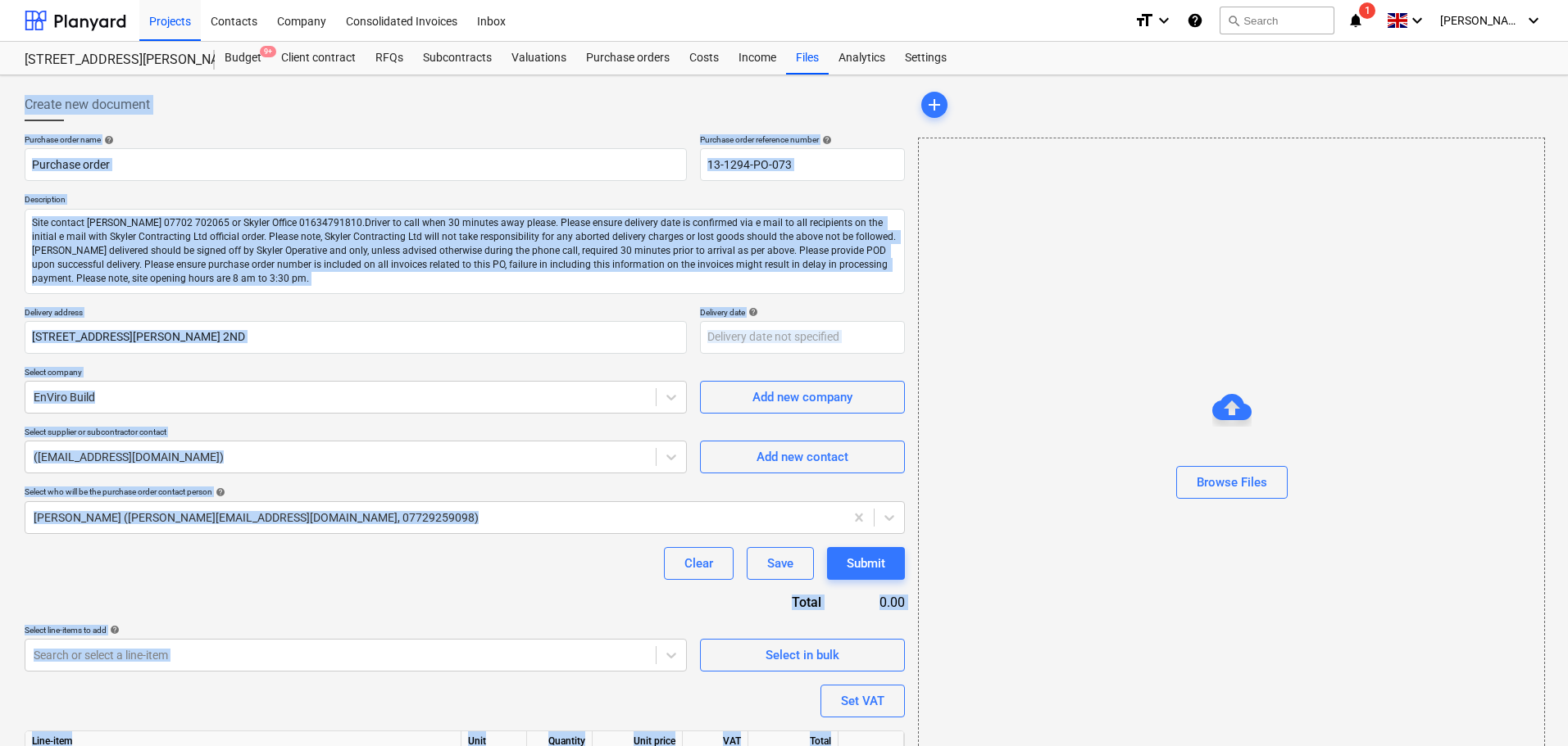
scroll to position [236, 0]
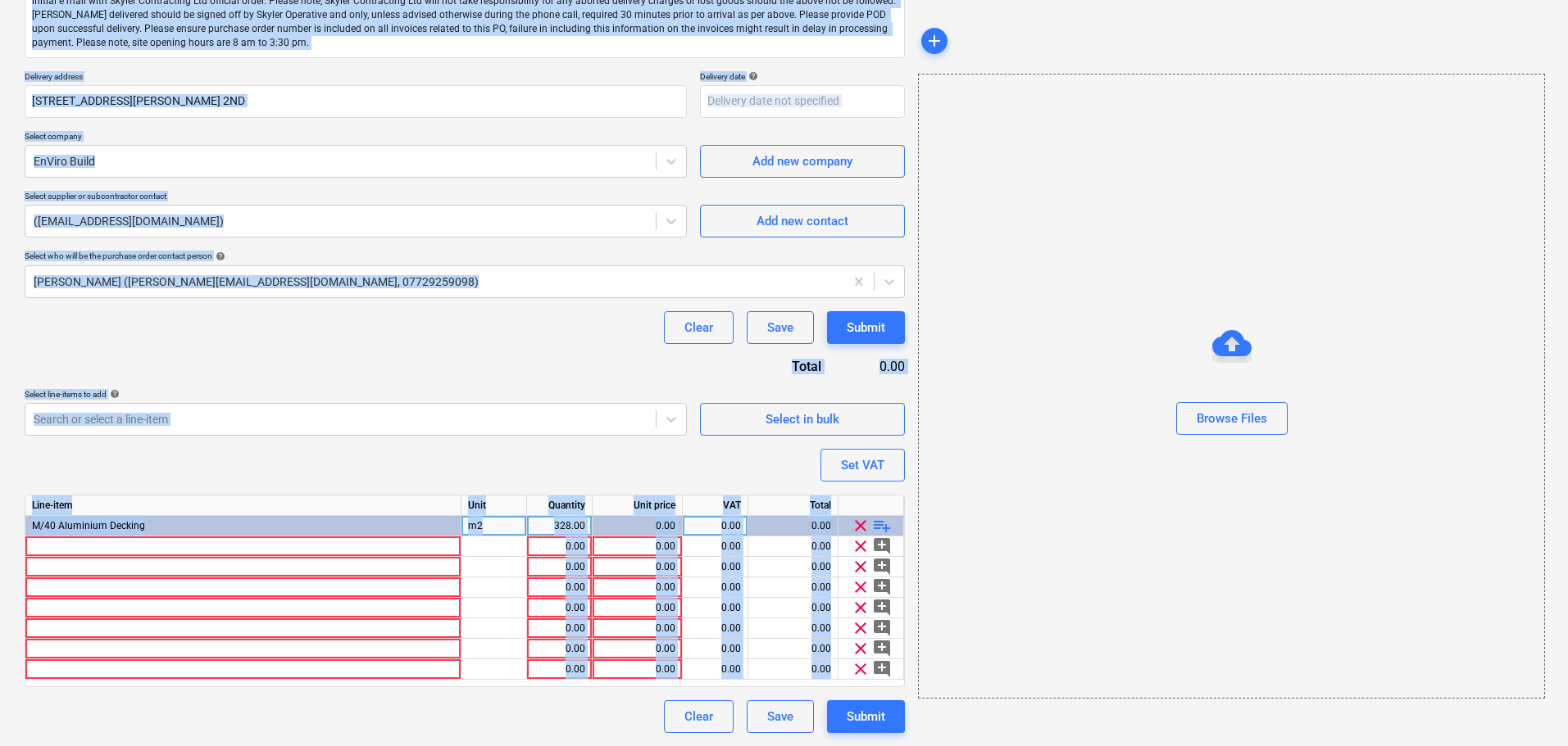
drag, startPoint x: 381, startPoint y: 101, endPoint x: 401, endPoint y: 785, distance: 684.3
click at [401, 510] on html "Projects Contacts Company Consolidated Invoices Inbox format_size keyboard_arro…" at bounding box center [784, 137] width 1568 height 746
click at [320, 349] on div "Purchase order name help Purchase order Purchase order reference number help 13…" at bounding box center [465, 315] width 880 height 835
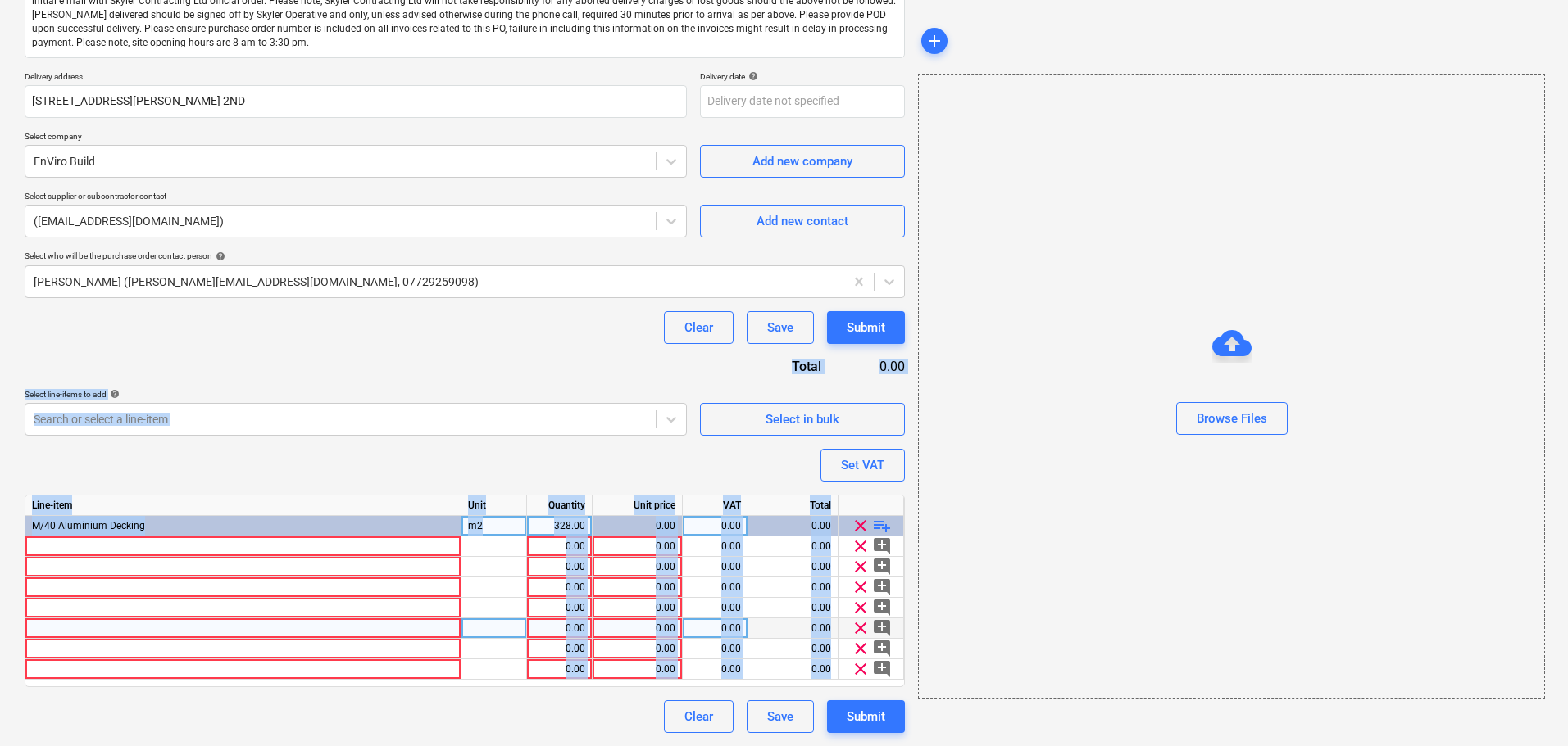
drag, startPoint x: 320, startPoint y: 349, endPoint x: 388, endPoint y: 623, distance: 282.3
click at [390, 510] on html "Projects Contacts Company Consolidated Invoices Inbox format_size keyboard_arro…" at bounding box center [784, 137] width 1568 height 746
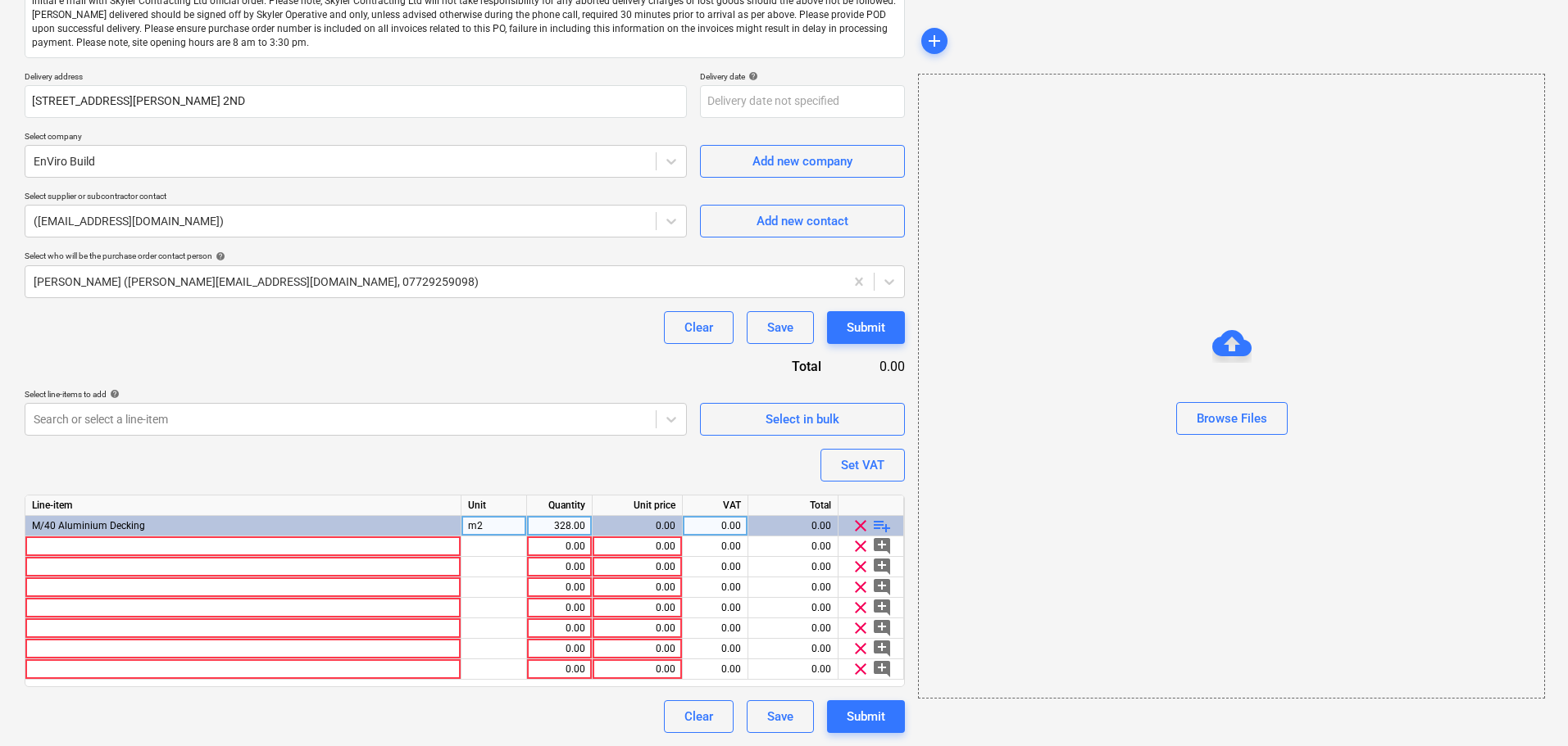
click at [321, 344] on div "Clear Save Submit" at bounding box center [465, 328] width 880 height 33
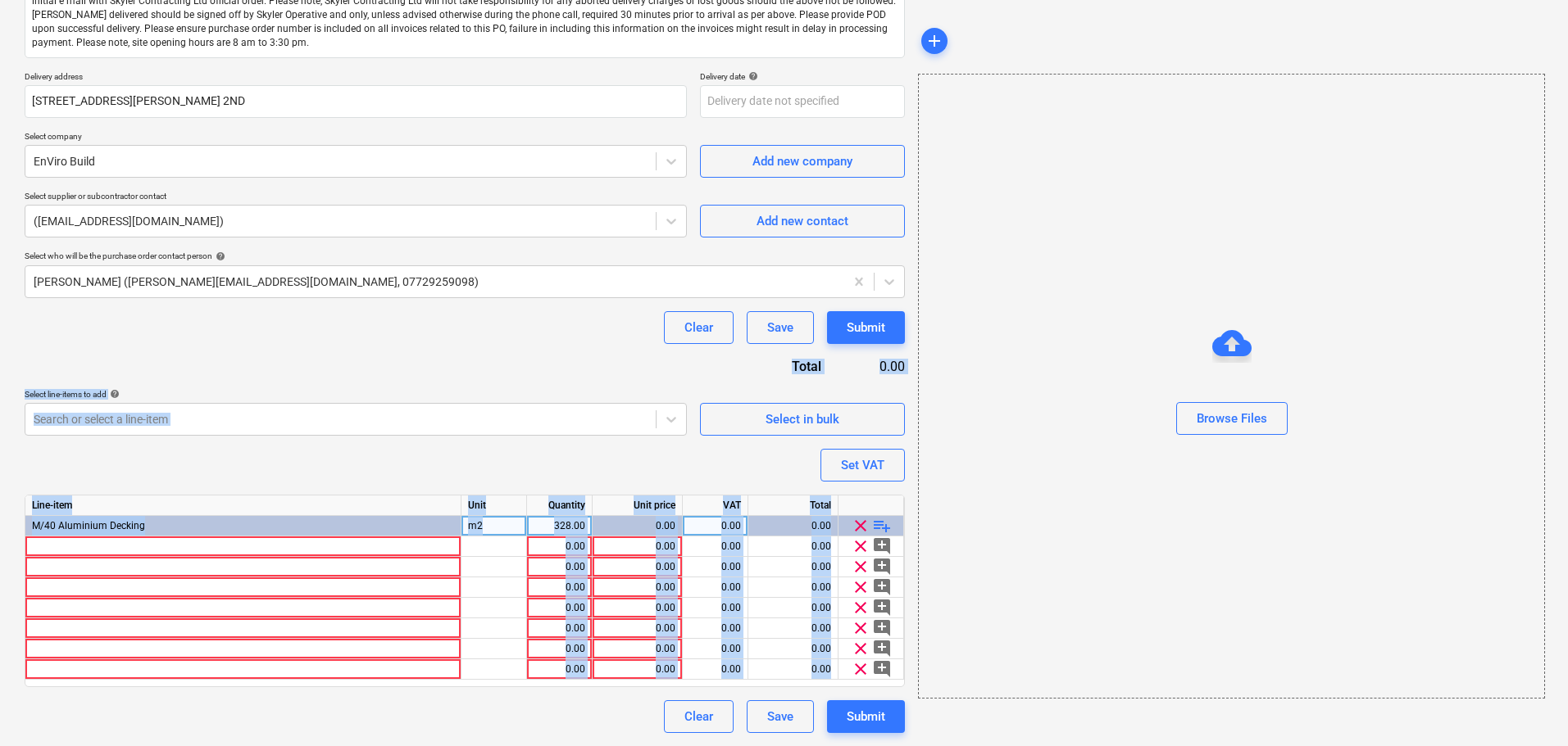
drag, startPoint x: 321, startPoint y: 344, endPoint x: 385, endPoint y: 785, distance: 445.6
click at [385, 510] on html "Projects Contacts Company Consolidated Invoices Inbox format_size keyboard_arro…" at bounding box center [784, 137] width 1568 height 746
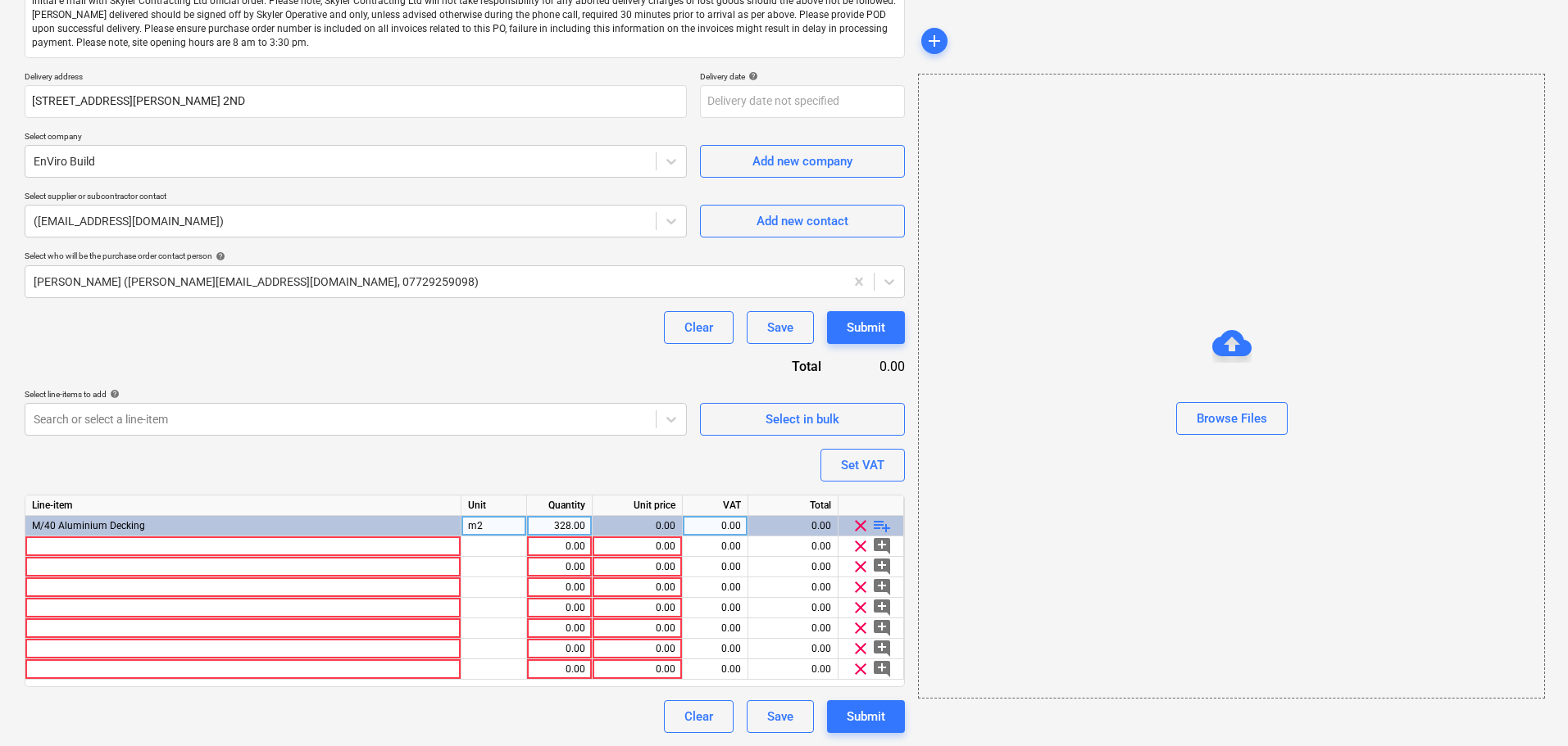
click at [378, 349] on div "Purchase order name help Purchase order Purchase order reference number help 13…" at bounding box center [465, 315] width 880 height 835
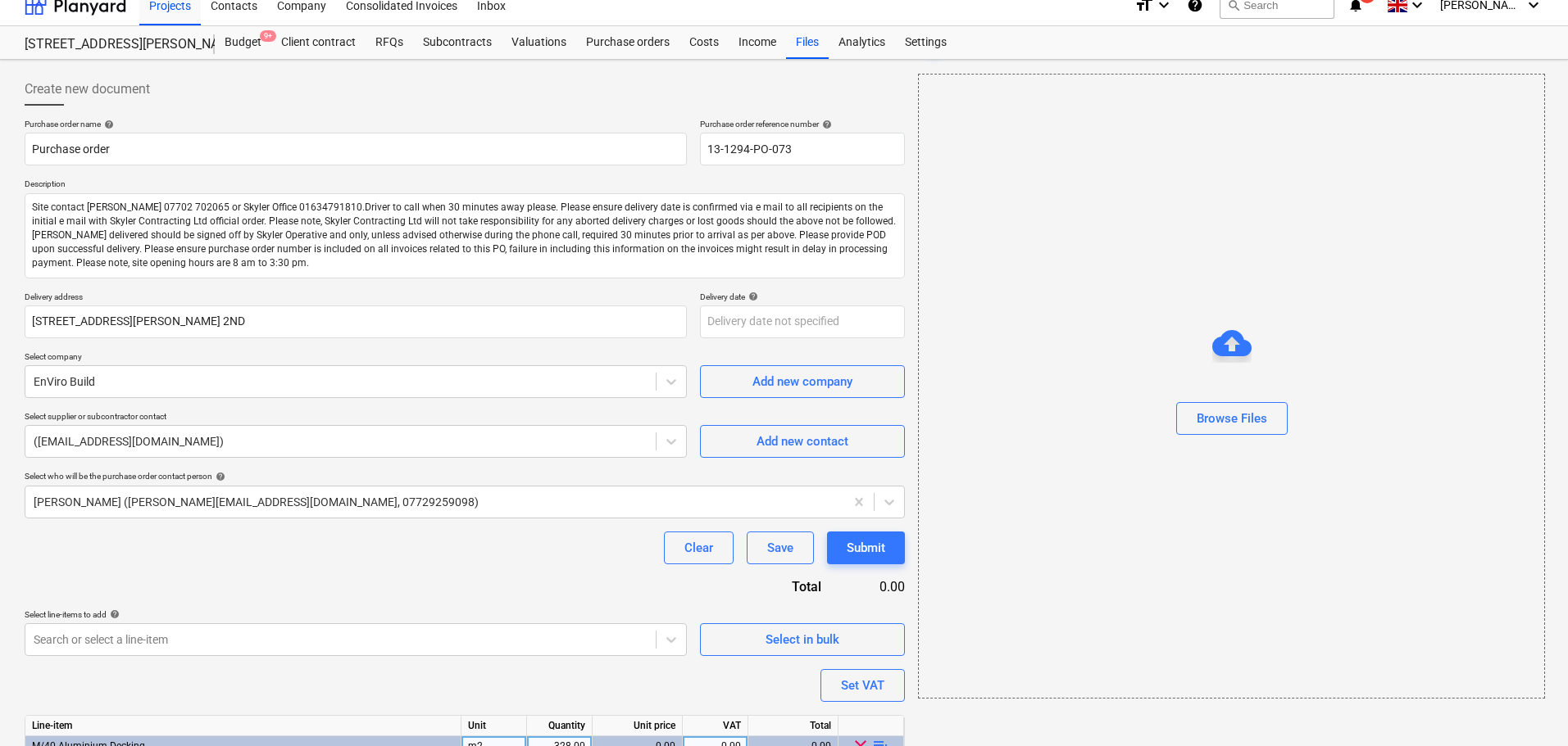
scroll to position [0, 0]
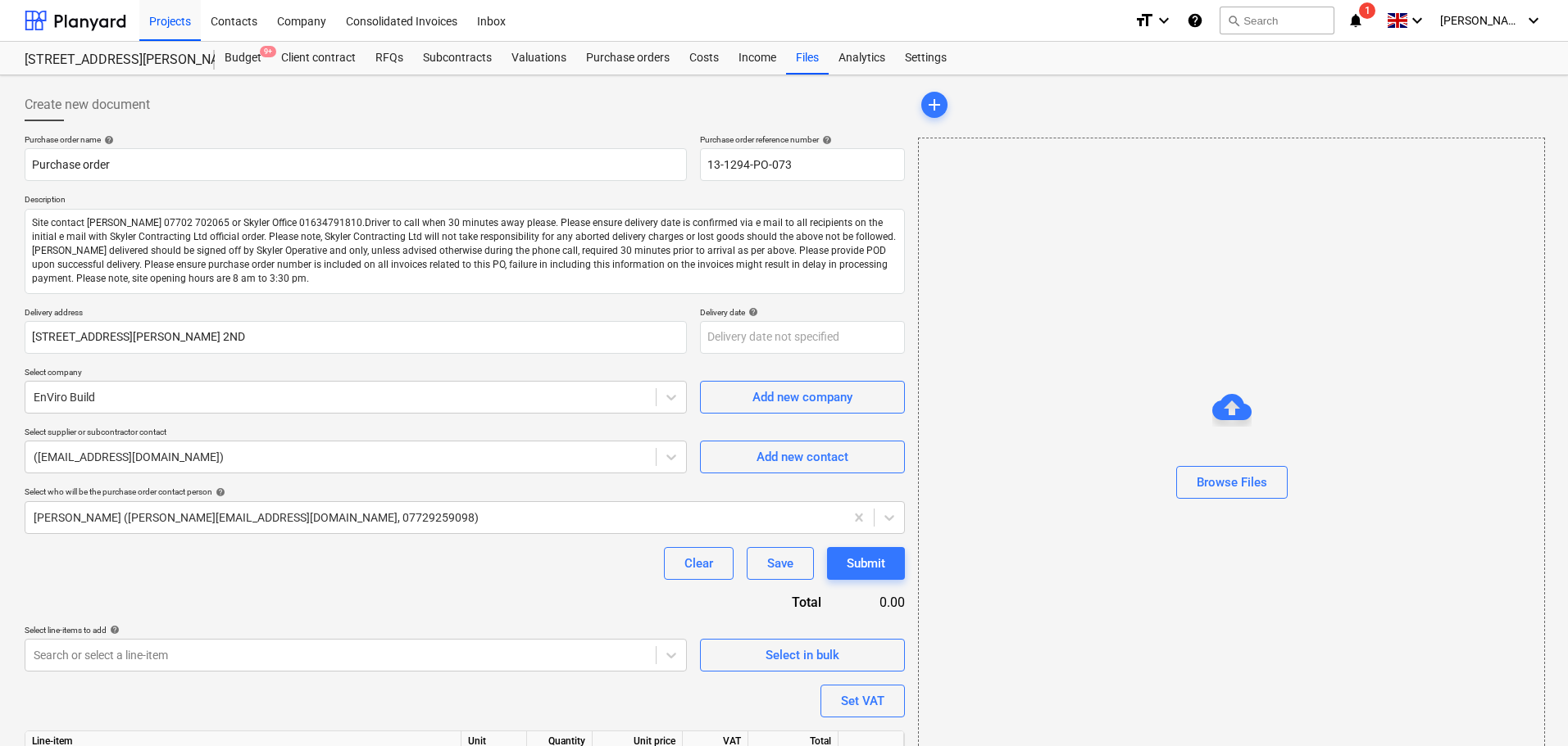
click at [9, 99] on div "Create new document Purchase order name help Purchase order Purchase order refe…" at bounding box center [784, 528] width 1568 height 907
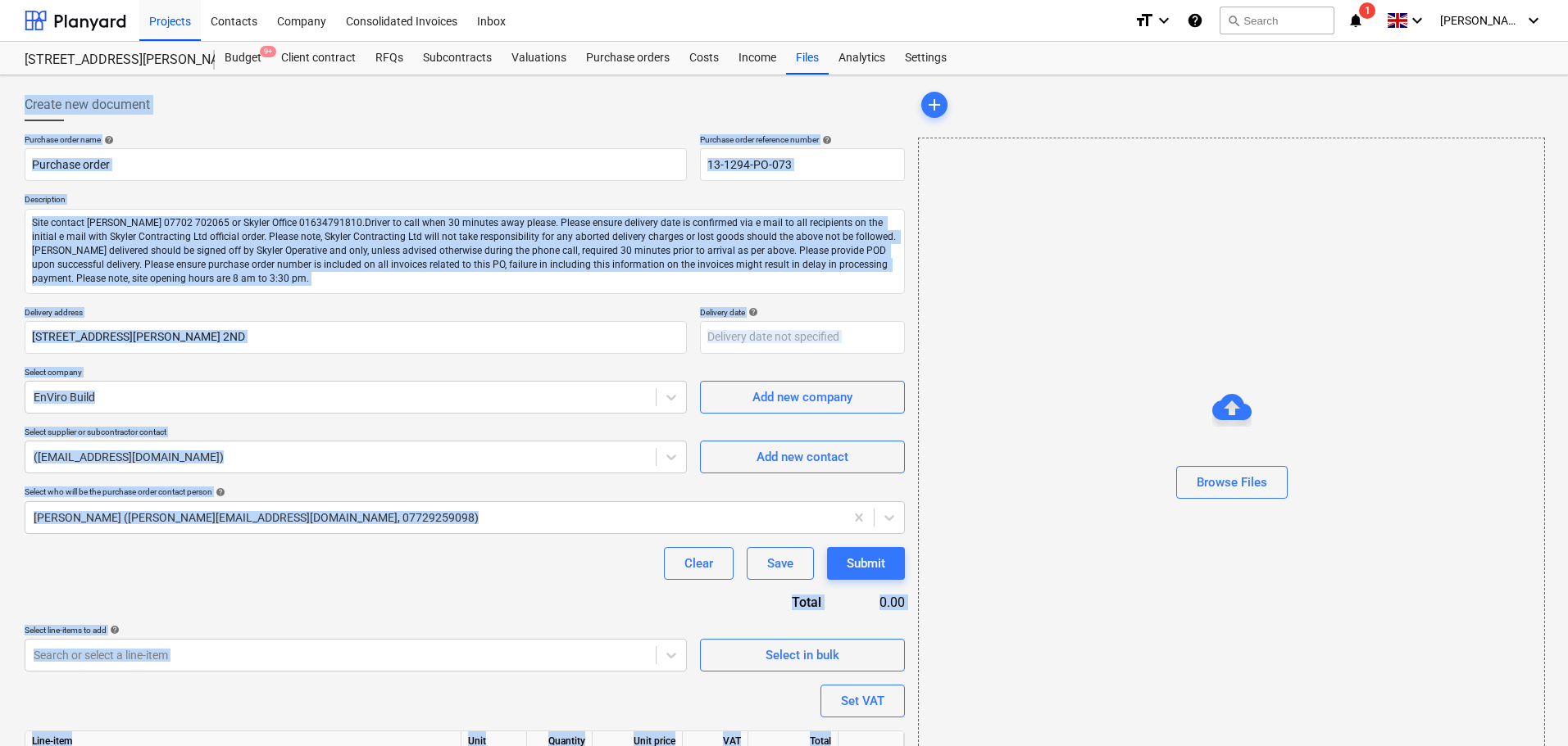
scroll to position [236, 0]
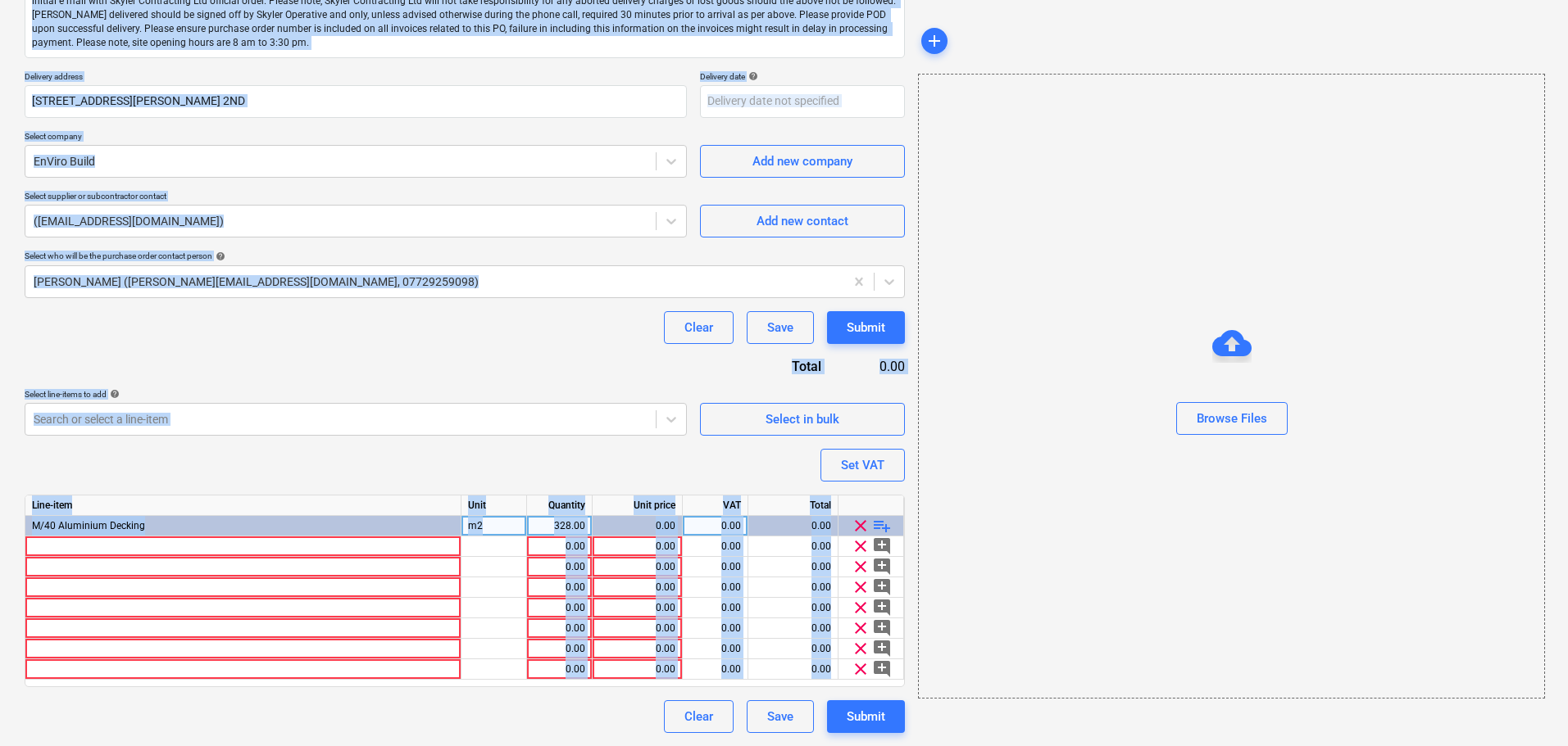
drag, startPoint x: 9, startPoint y: 99, endPoint x: 666, endPoint y: 785, distance: 949.9
click at [666, 510] on html "Projects Contacts Company Consolidated Invoices Inbox format_size keyboard_arro…" at bounding box center [784, 137] width 1568 height 746
click at [398, 348] on div "Purchase order name help Purchase order Purchase order reference number help 13…" at bounding box center [465, 315] width 880 height 835
click at [413, 353] on div "Purchase order name help Purchase order Purchase order reference number help 13…" at bounding box center [465, 315] width 880 height 835
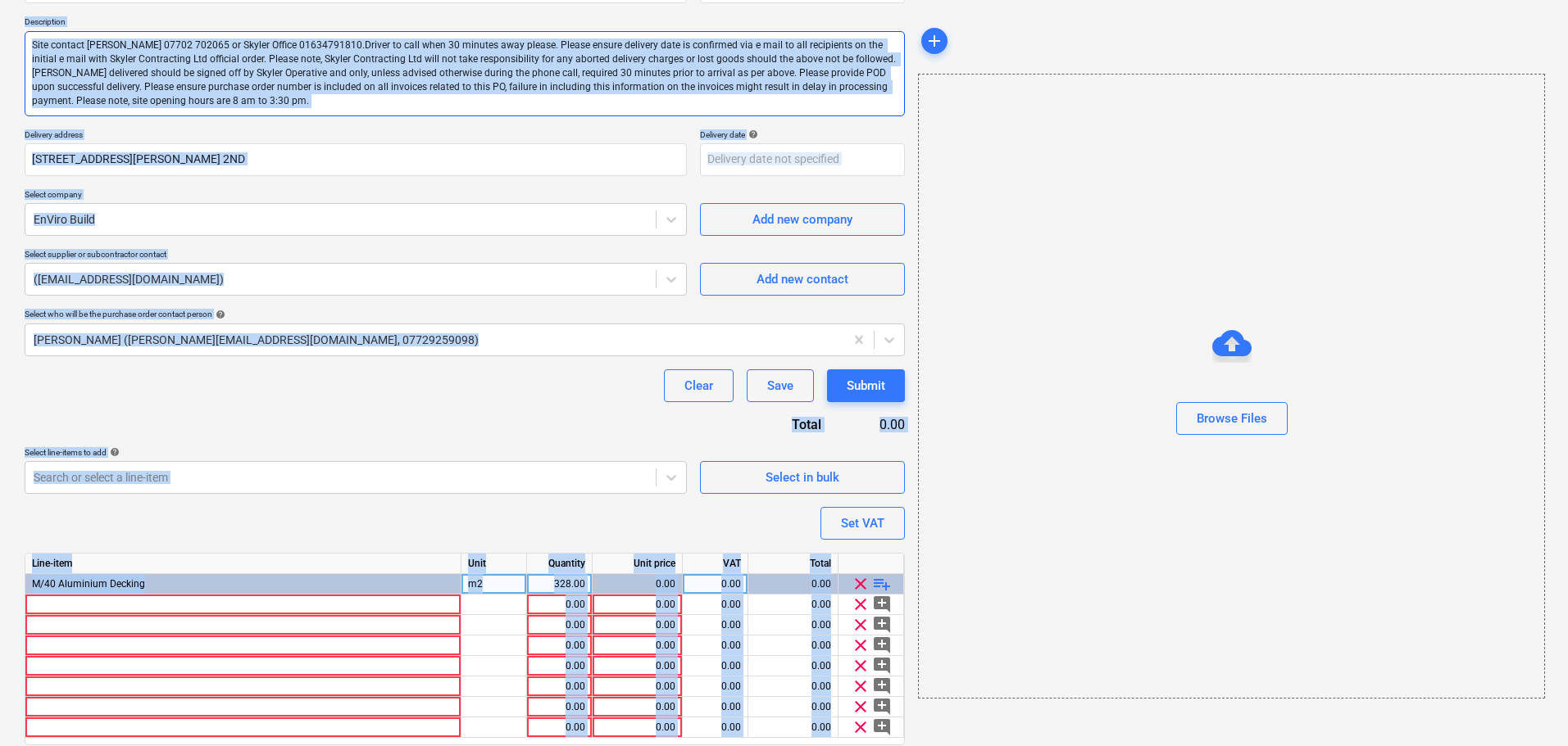
scroll to position [0, 0]
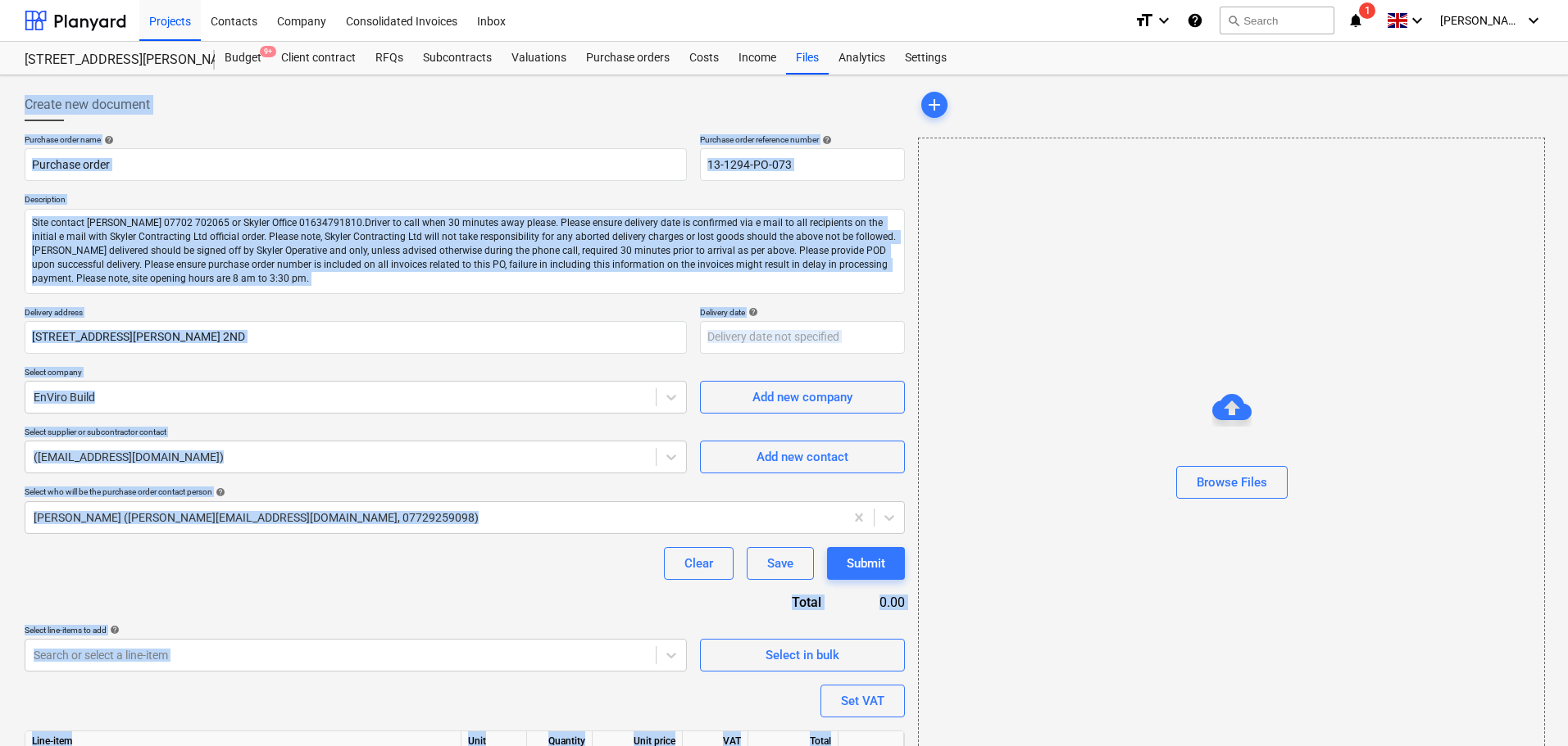
click at [184, 109] on div "Create new document" at bounding box center [465, 105] width 880 height 33
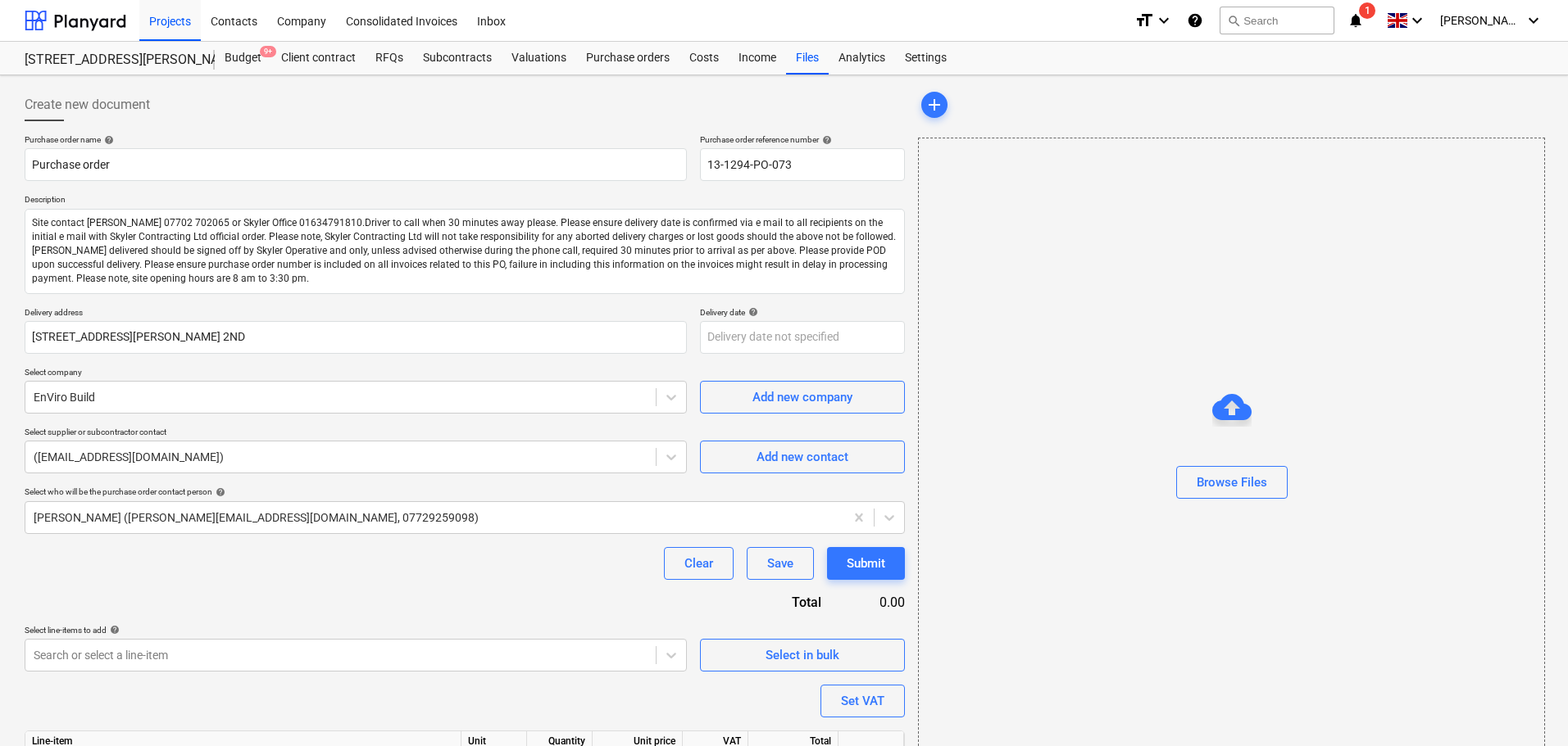
click at [184, 109] on div "Create new document" at bounding box center [465, 105] width 880 height 33
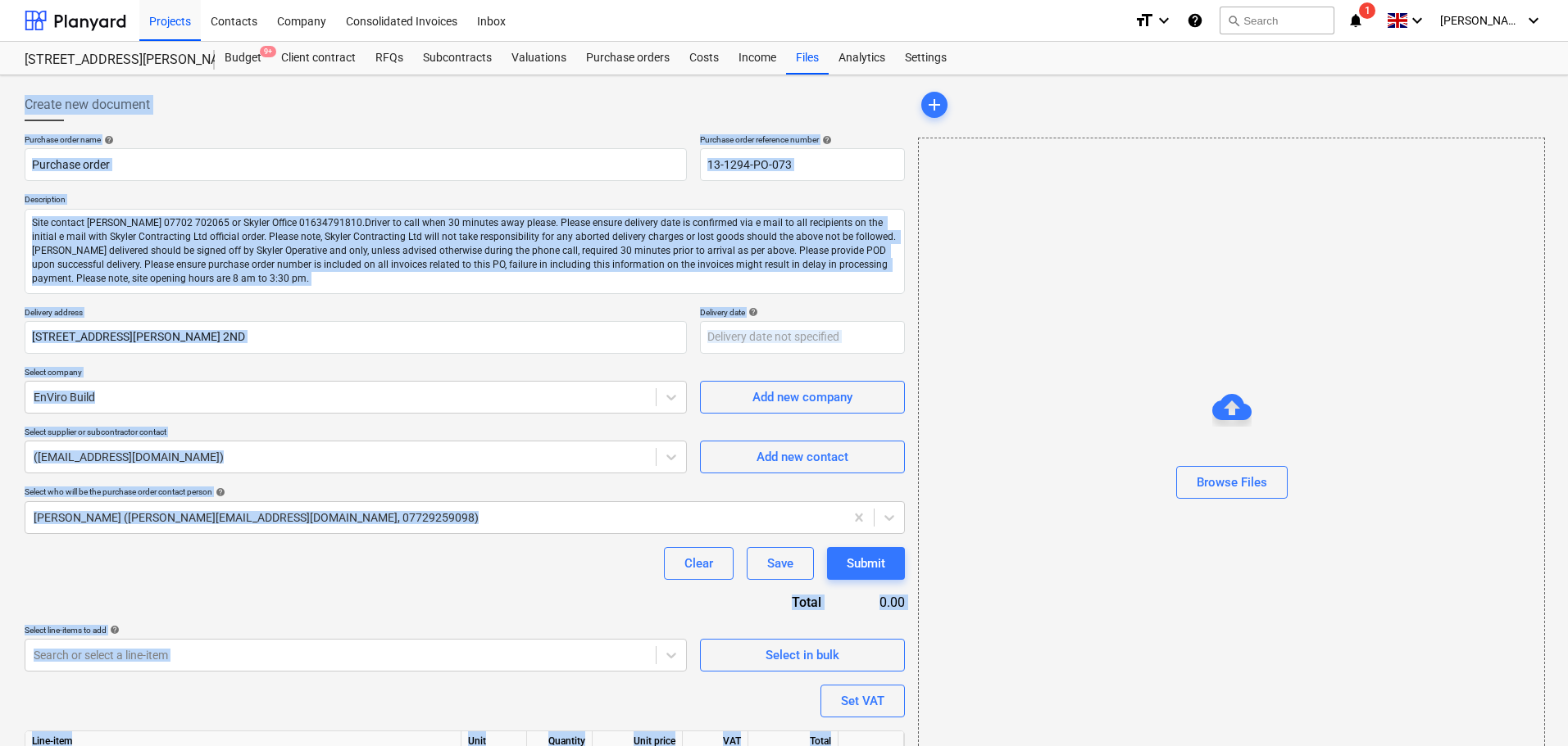
scroll to position [236, 0]
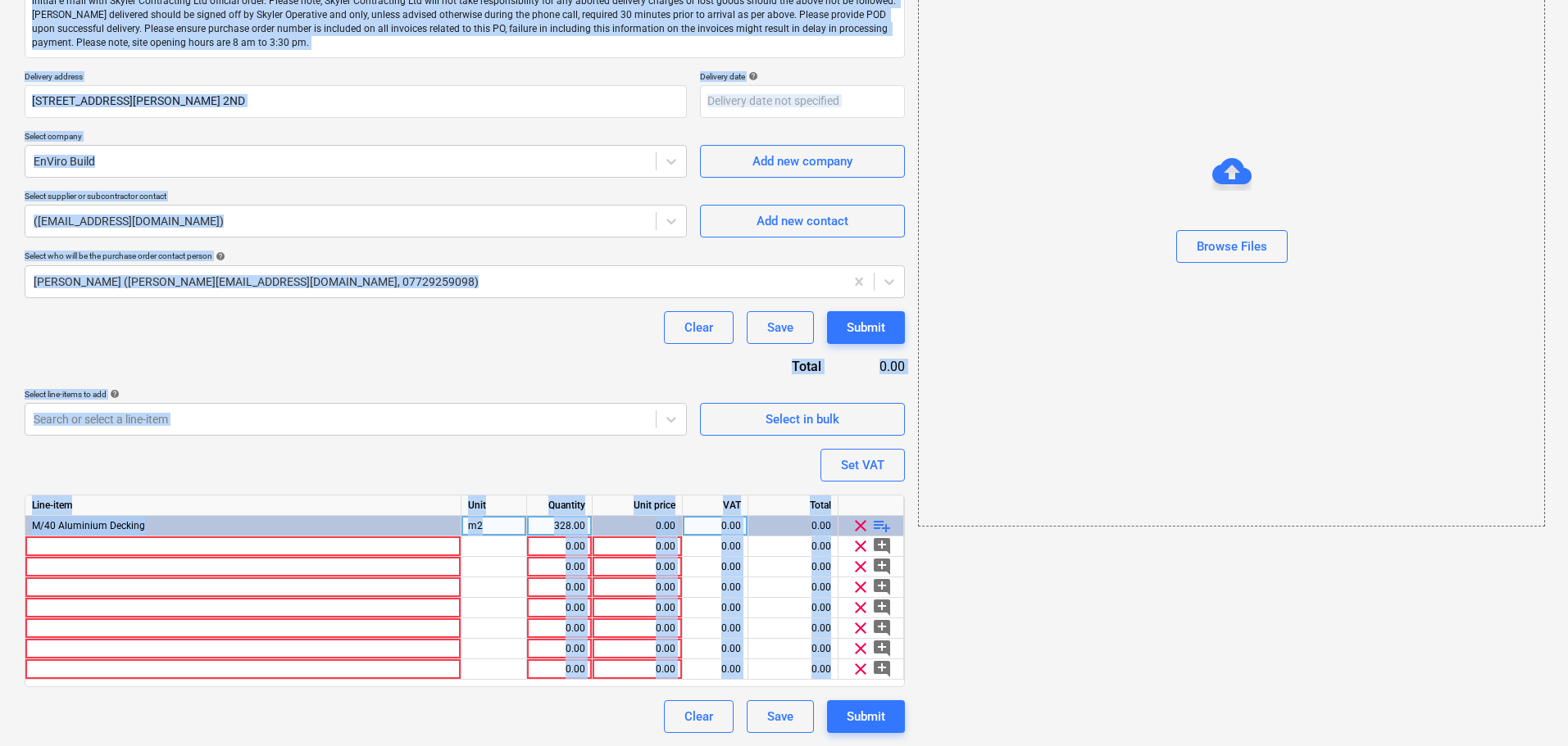
drag, startPoint x: 184, startPoint y: 109, endPoint x: 524, endPoint y: 785, distance: 756.7
click at [524, 510] on html "Projects Contacts Company Consolidated Invoices Inbox format_size keyboard_arro…" at bounding box center [784, 137] width 1568 height 746
click at [359, 355] on div "Purchase order name help Purchase order Purchase order reference number help 13…" at bounding box center [465, 315] width 880 height 835
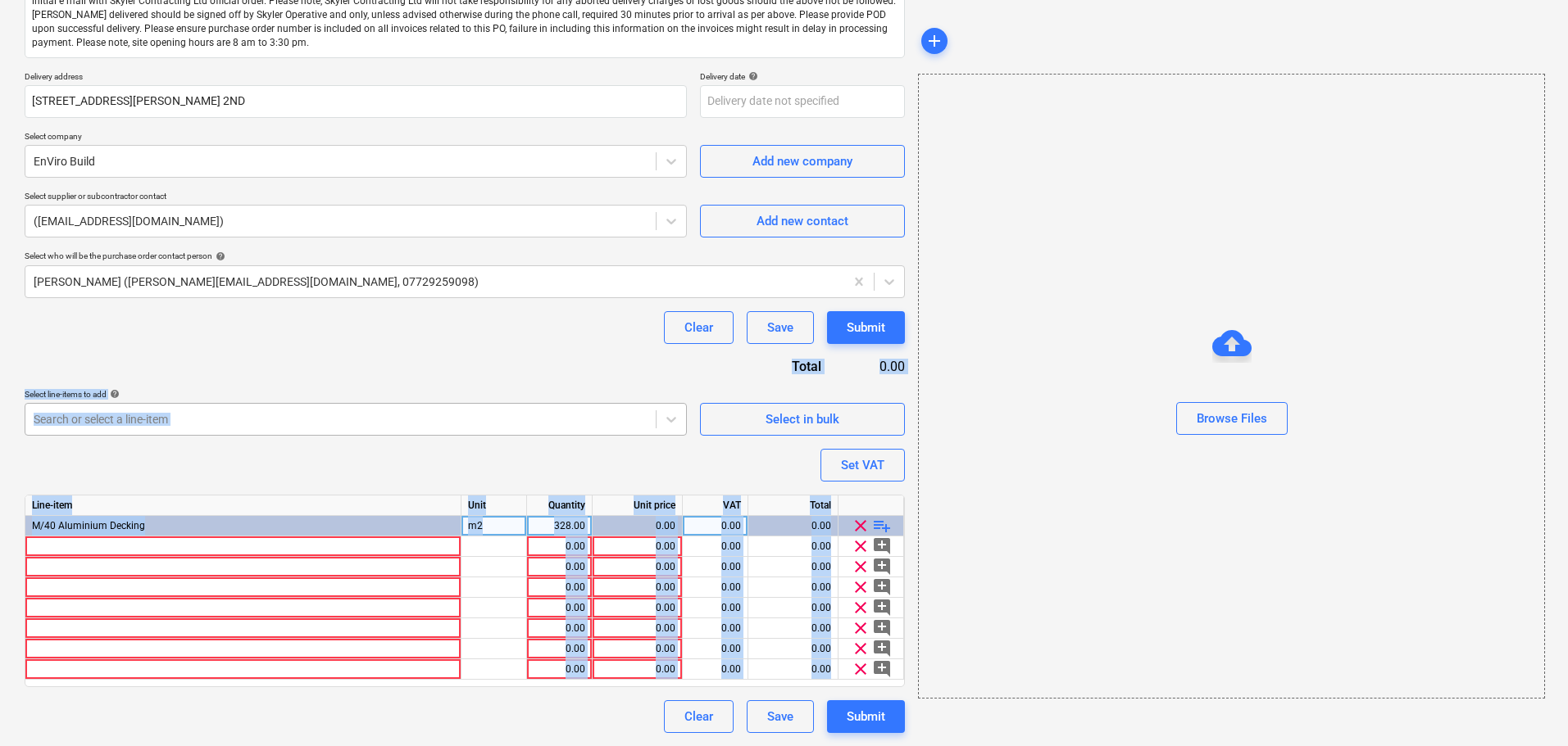
drag, startPoint x: 358, startPoint y: 339, endPoint x: 379, endPoint y: 431, distance: 94.4
click at [490, 510] on html "Projects Contacts Company Consolidated Invoices Inbox format_size keyboard_arro…" at bounding box center [784, 137] width 1568 height 746
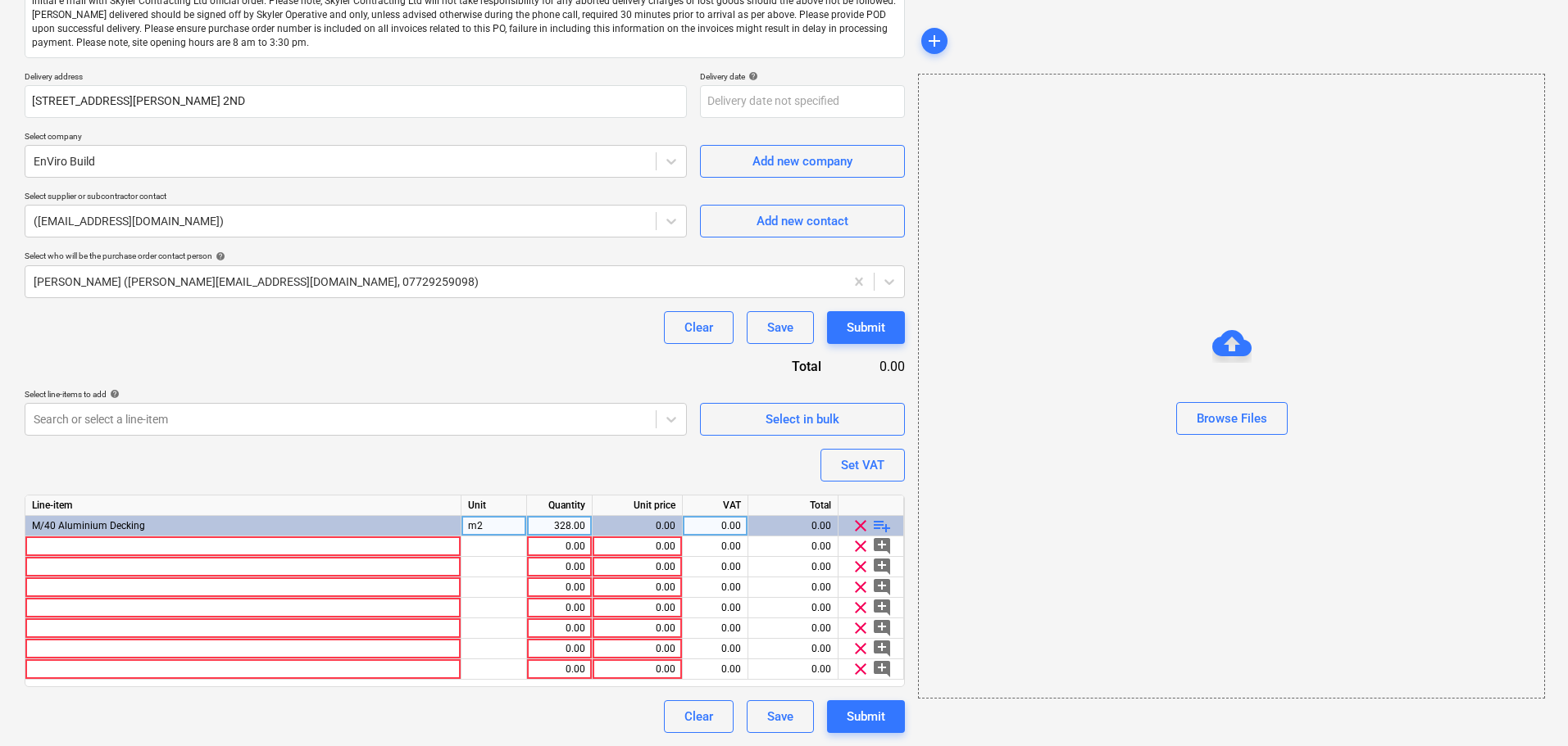
click at [361, 331] on div "Clear Save Submit" at bounding box center [465, 328] width 880 height 33
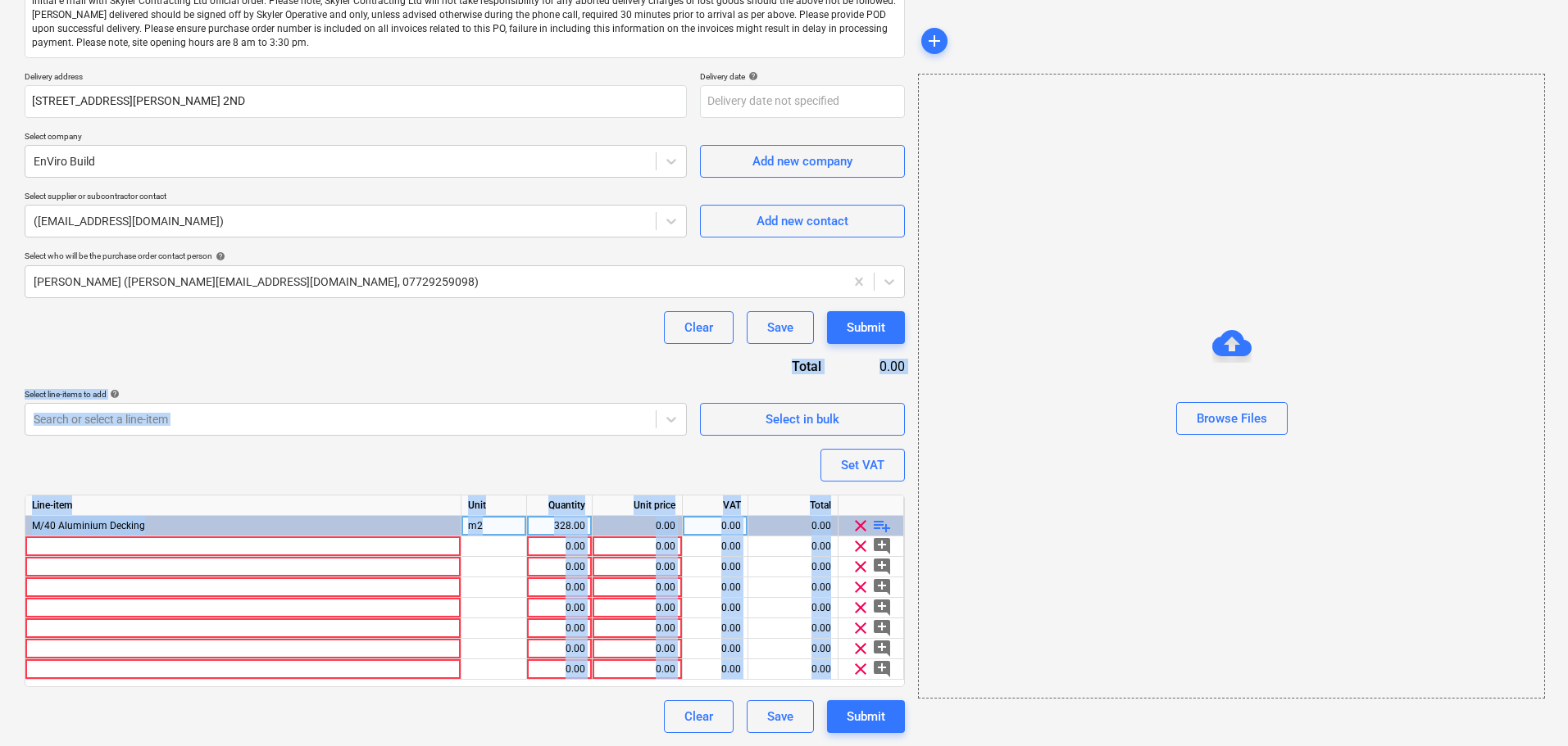
drag, startPoint x: 376, startPoint y: 400, endPoint x: 500, endPoint y: 785, distance: 404.5
click at [500, 510] on html "Projects Contacts Company Consolidated Invoices Inbox format_size keyboard_arro…" at bounding box center [784, 137] width 1568 height 746
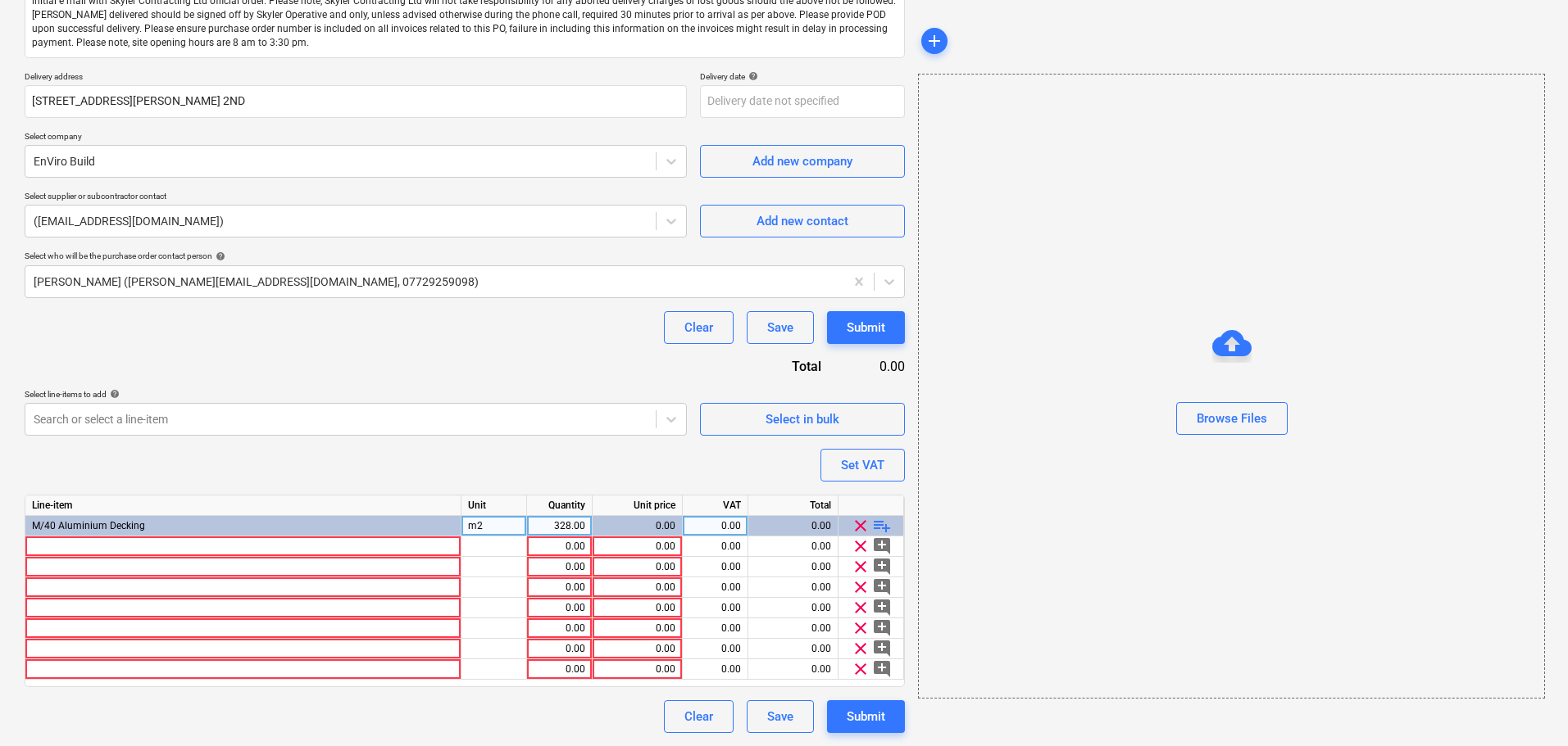
click at [421, 334] on div "Clear Save Submit" at bounding box center [465, 328] width 880 height 33
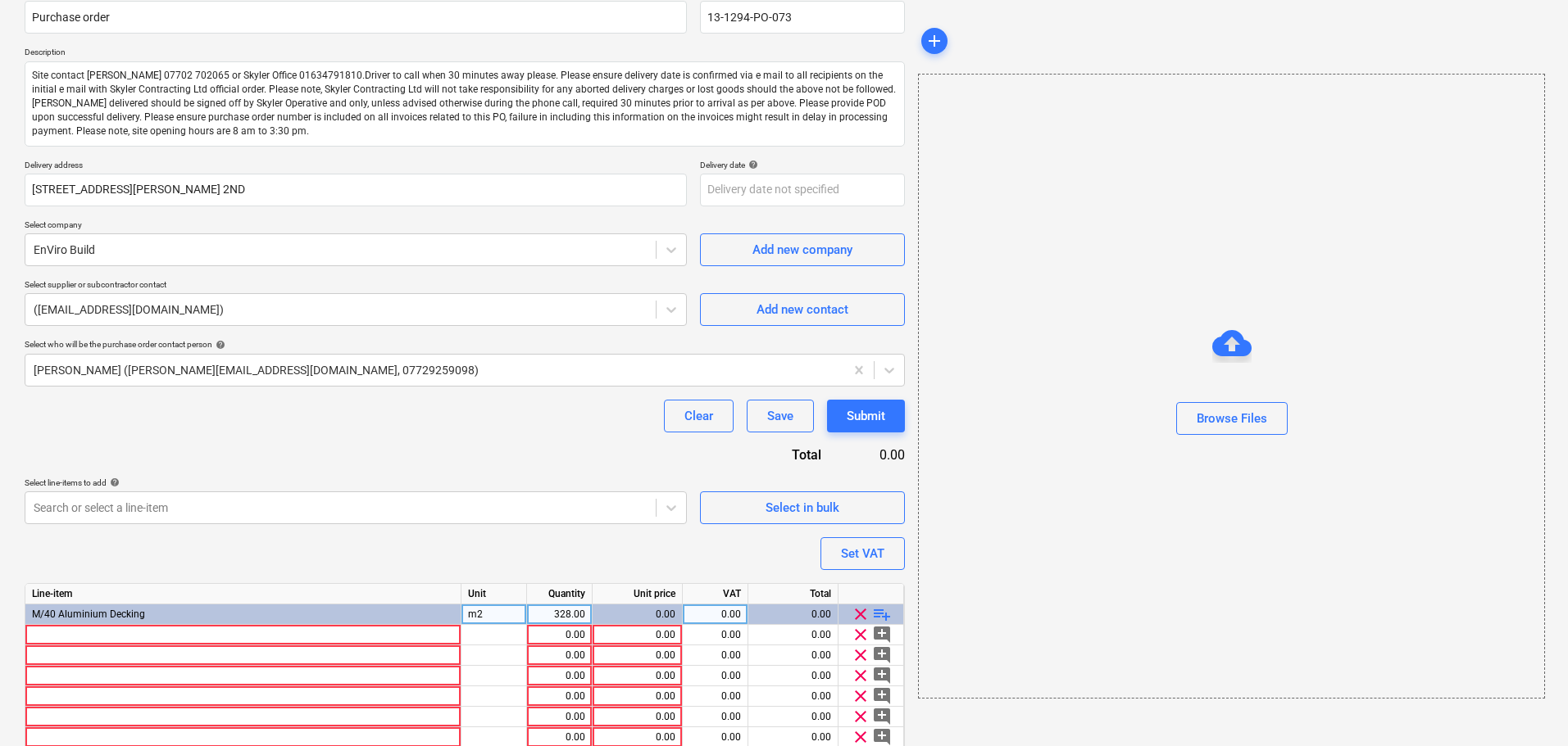
scroll to position [0, 0]
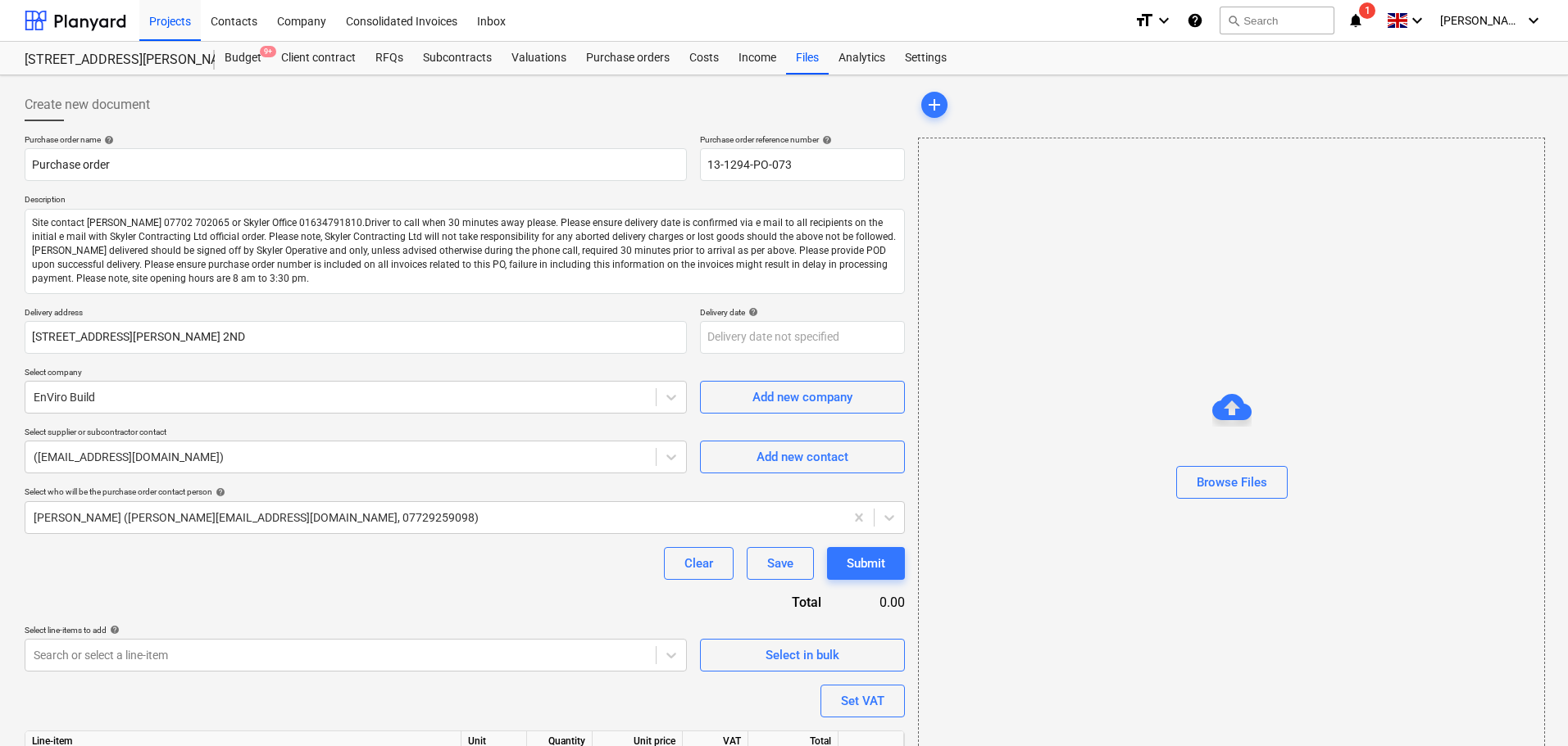
click at [17, 94] on div "Create new document Purchase order name help Purchase order Purchase order refe…" at bounding box center [784, 528] width 1568 height 907
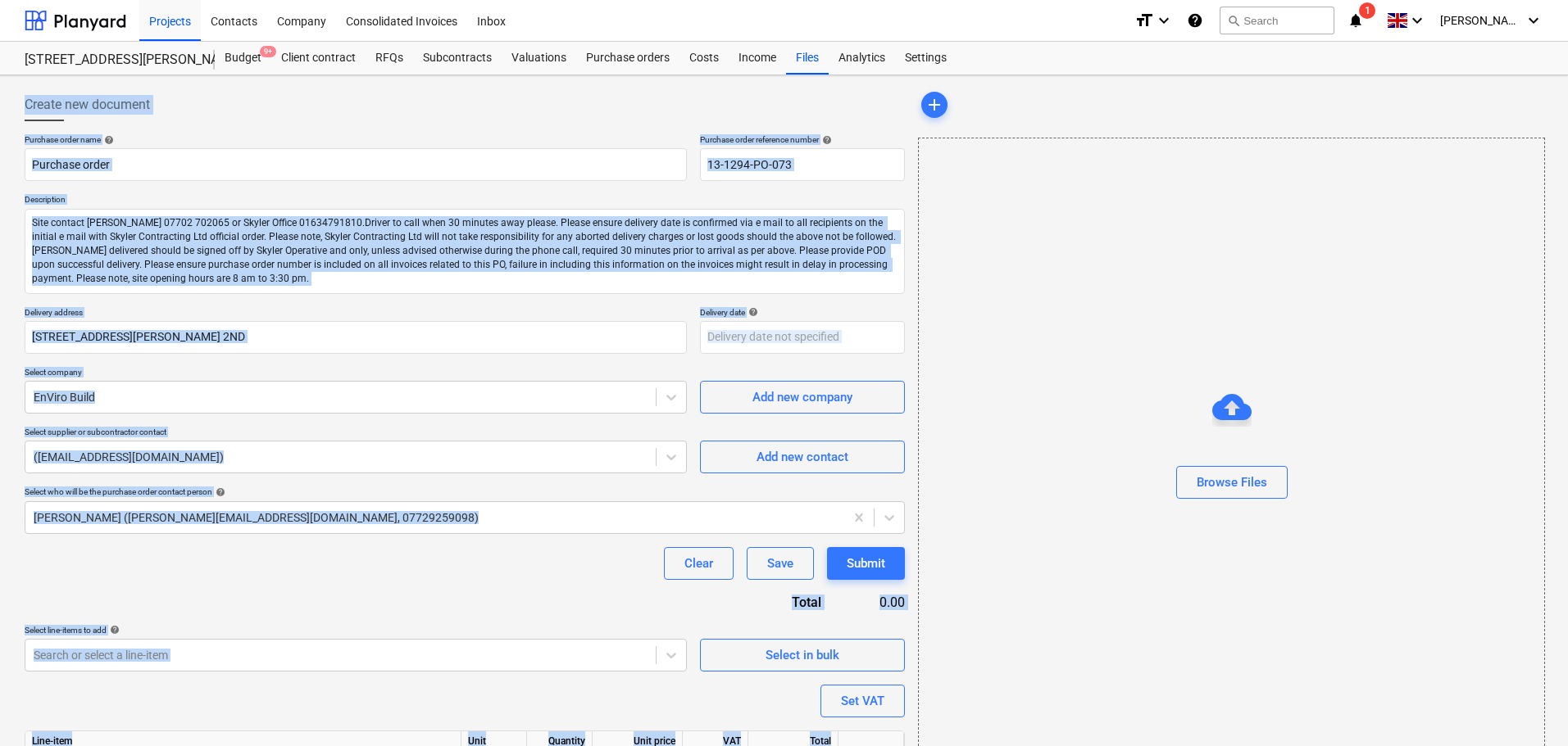
scroll to position [236, 0]
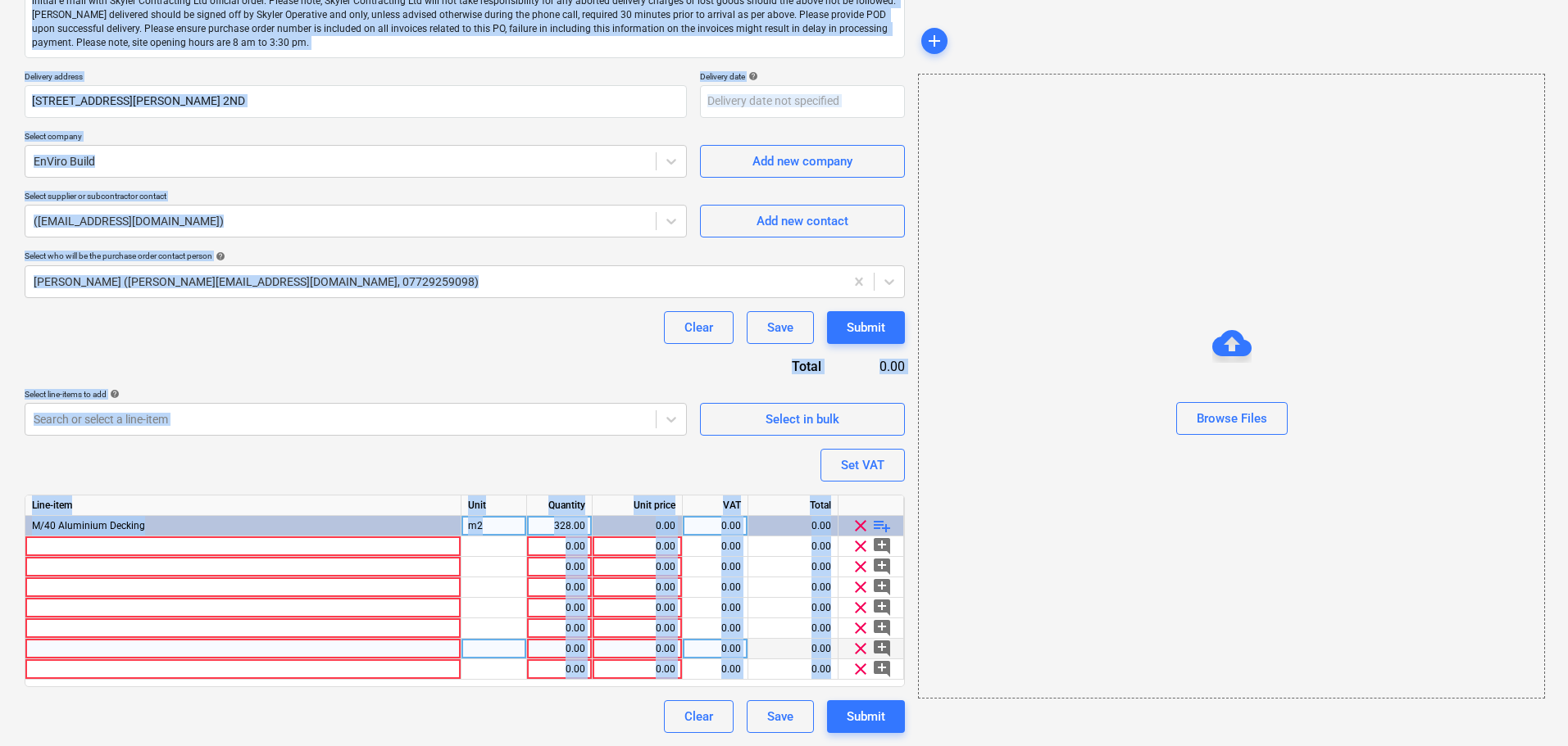
drag, startPoint x: 17, startPoint y: 95, endPoint x: 405, endPoint y: 653, distance: 679.6
click at [439, 510] on html "Projects Contacts Company Consolidated Invoices Inbox format_size keyboard_arro…" at bounding box center [784, 137] width 1568 height 746
click at [426, 350] on div "Purchase order name help Purchase order Purchase order reference number help 13…" at bounding box center [465, 315] width 880 height 835
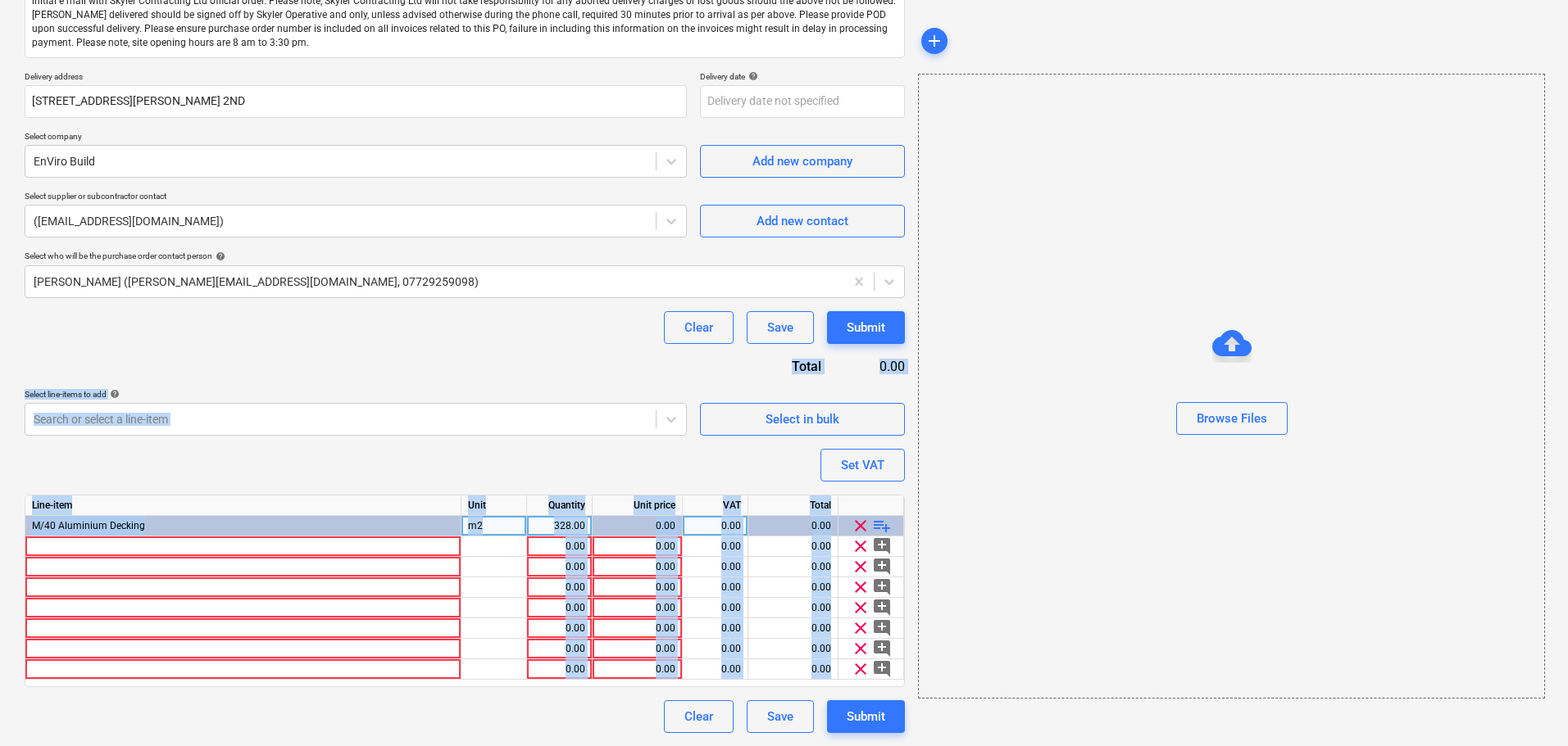
drag, startPoint x: 437, startPoint y: 331, endPoint x: 510, endPoint y: 785, distance: 459.8
click at [510, 510] on html "Projects Contacts Company Consolidated Invoices Inbox format_size keyboard_arro…" at bounding box center [784, 137] width 1568 height 746
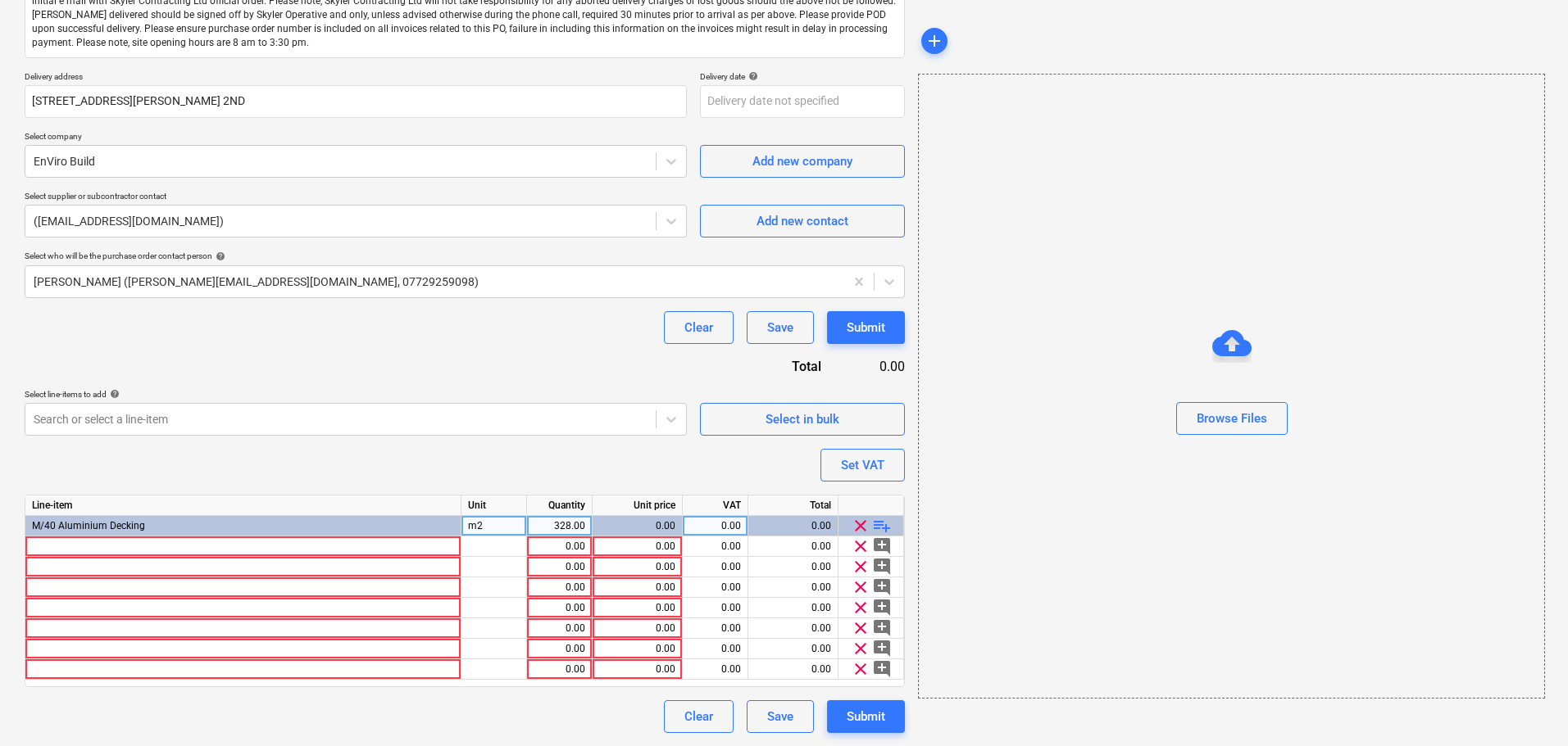
click at [474, 344] on div "Purchase order name help Purchase order Purchase order reference number help 13…" at bounding box center [465, 315] width 880 height 835
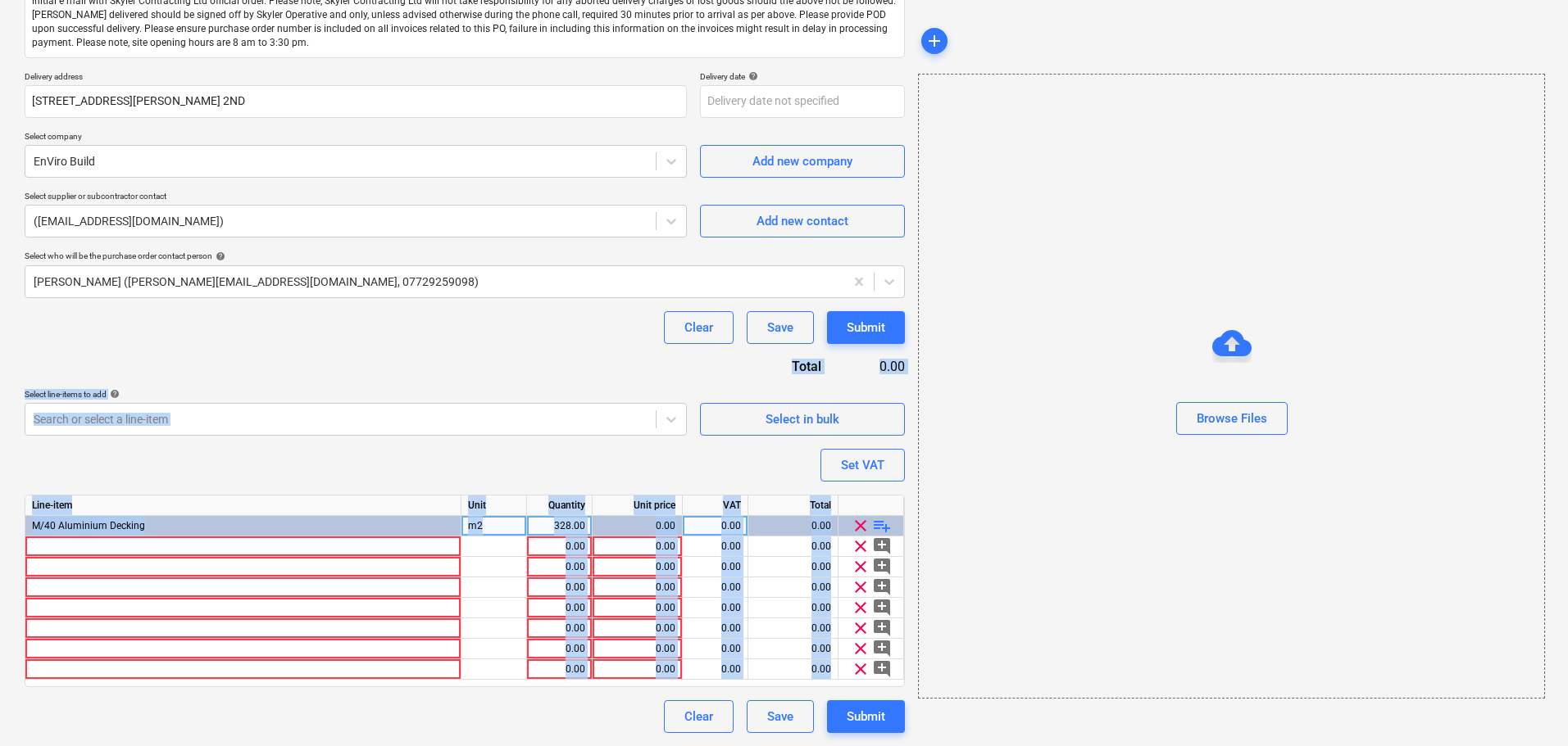
drag, startPoint x: 475, startPoint y: 341, endPoint x: 553, endPoint y: 785, distance: 450.8
click at [553, 510] on html "Projects Contacts Company Consolidated Invoices Inbox format_size keyboard_arro…" at bounding box center [784, 137] width 1568 height 746
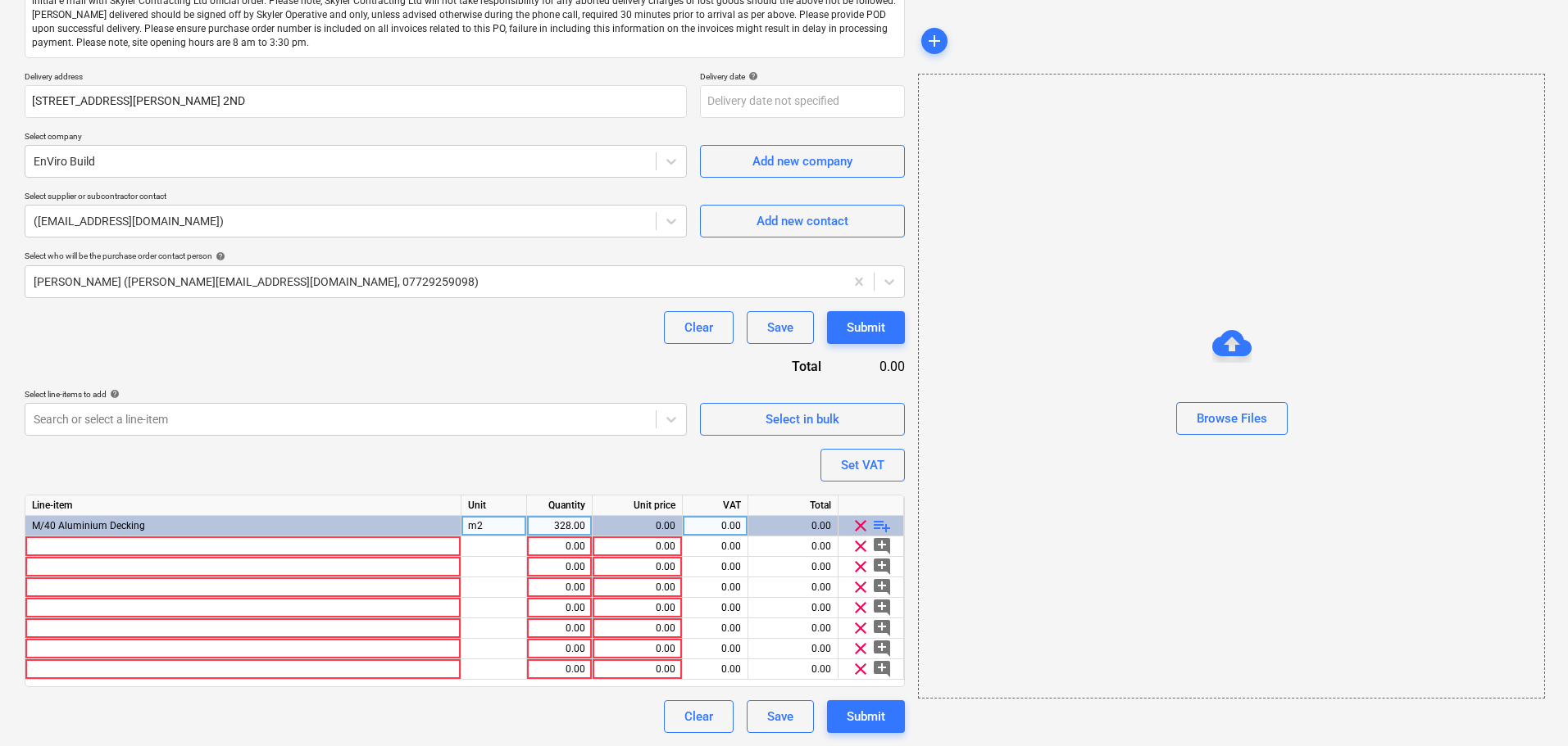
click at [523, 364] on div "Purchase order name help Purchase order Purchase order reference number help 13…" at bounding box center [465, 315] width 880 height 835
click at [527, 359] on div "Purchase order name help Purchase order Purchase order reference number help 13…" at bounding box center [465, 315] width 880 height 835
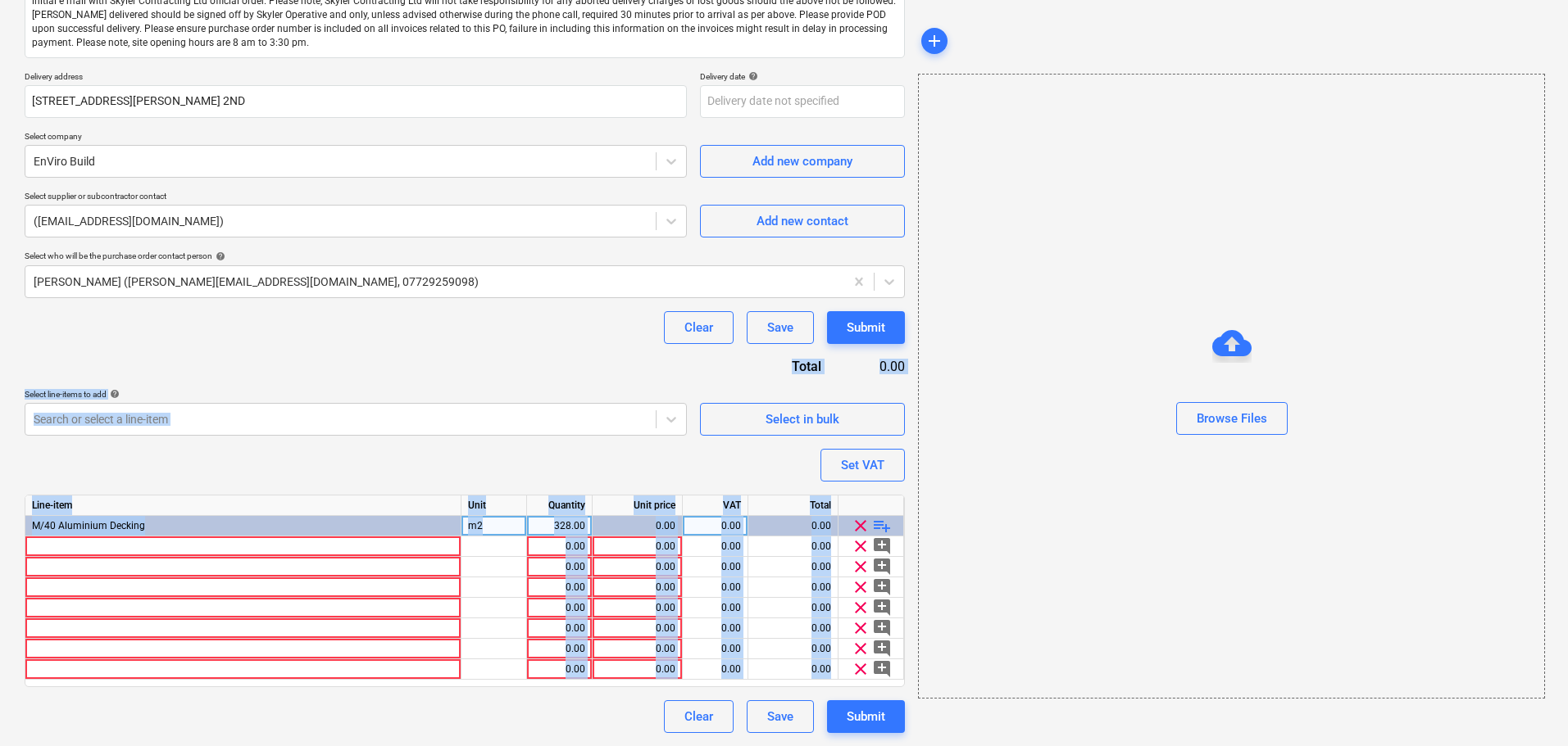
drag, startPoint x: 526, startPoint y: 339, endPoint x: 499, endPoint y: 785, distance: 446.8
click at [499, 510] on html "Projects Contacts Company Consolidated Invoices Inbox format_size keyboard_arro…" at bounding box center [784, 137] width 1568 height 746
click at [532, 369] on div "Purchase order name help Purchase order Purchase order reference number help 13…" at bounding box center [465, 315] width 880 height 835
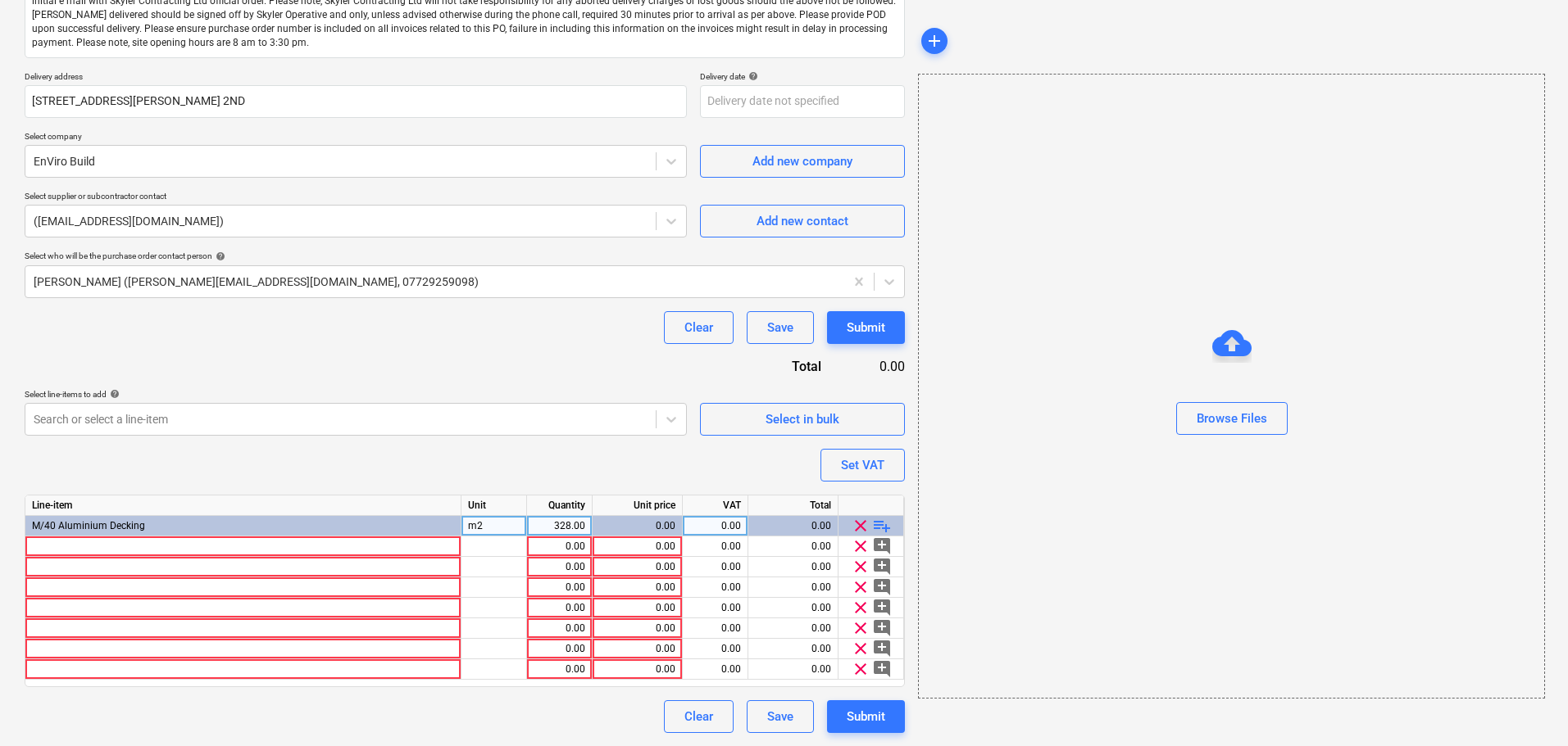
click at [533, 360] on div "Purchase order name help Purchase order Purchase order reference number help 13…" at bounding box center [465, 315] width 880 height 835
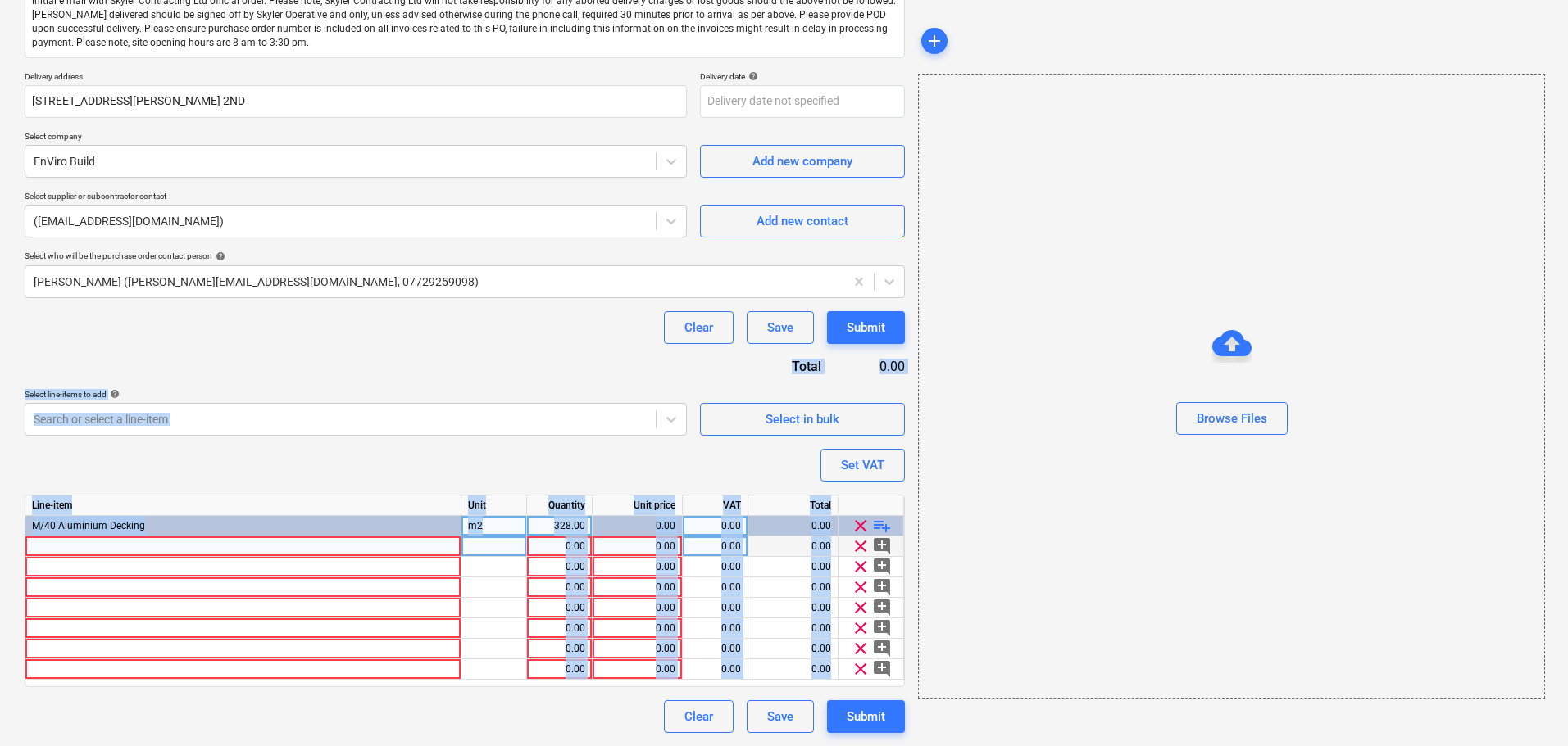
drag, startPoint x: 539, startPoint y: 344, endPoint x: 550, endPoint y: 549, distance: 205.3
click at [539, 510] on html "Projects Contacts Company Consolidated Invoices Inbox format_size keyboard_arro…" at bounding box center [784, 137] width 1568 height 746
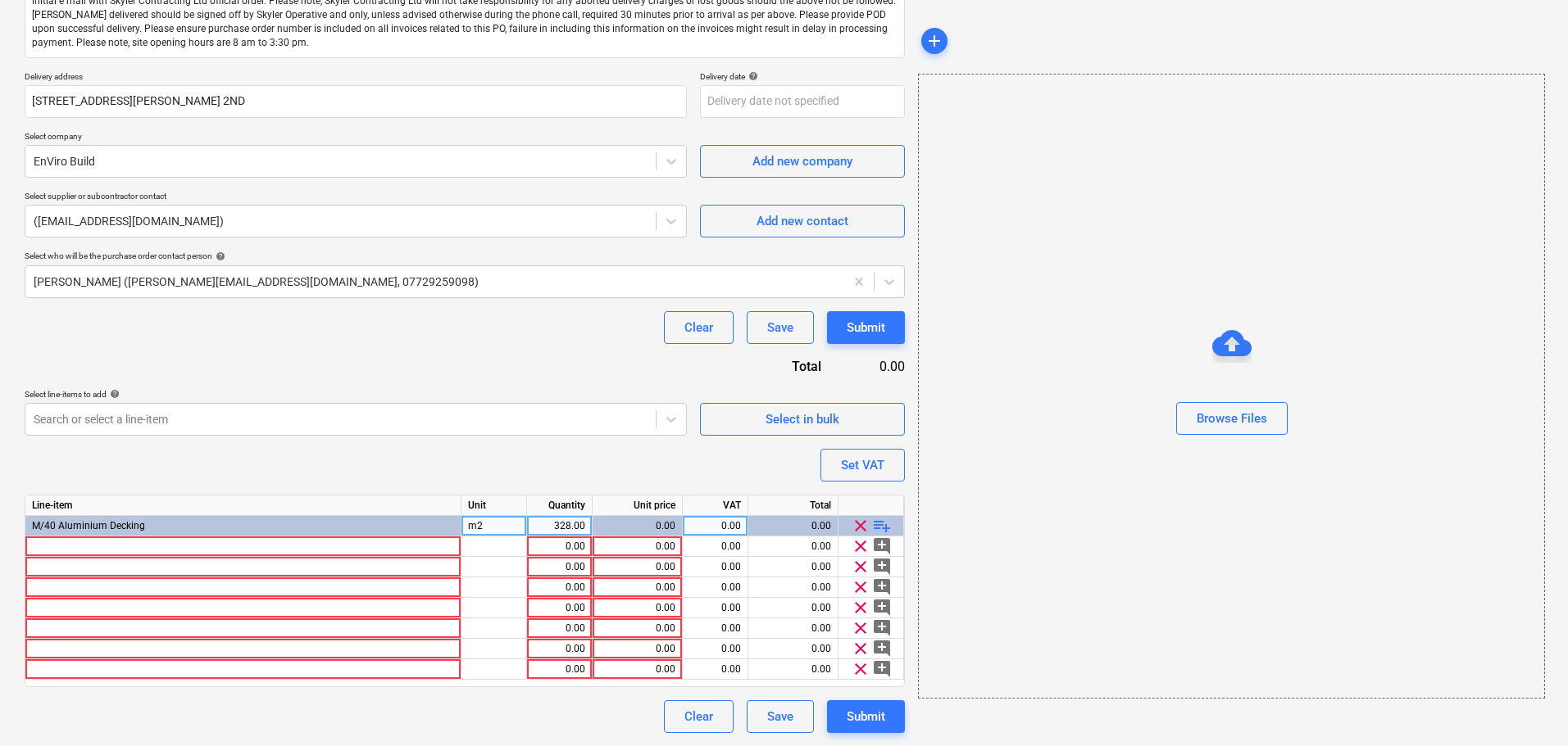
click at [562, 363] on div "Purchase order name help Purchase order Purchase order reference number help 13…" at bounding box center [465, 315] width 880 height 835
click at [401, 353] on div "Purchase order name help Purchase order Purchase order reference number help 13…" at bounding box center [465, 315] width 880 height 835
type textarea "x"
click at [161, 555] on div at bounding box center [244, 546] width 436 height 21
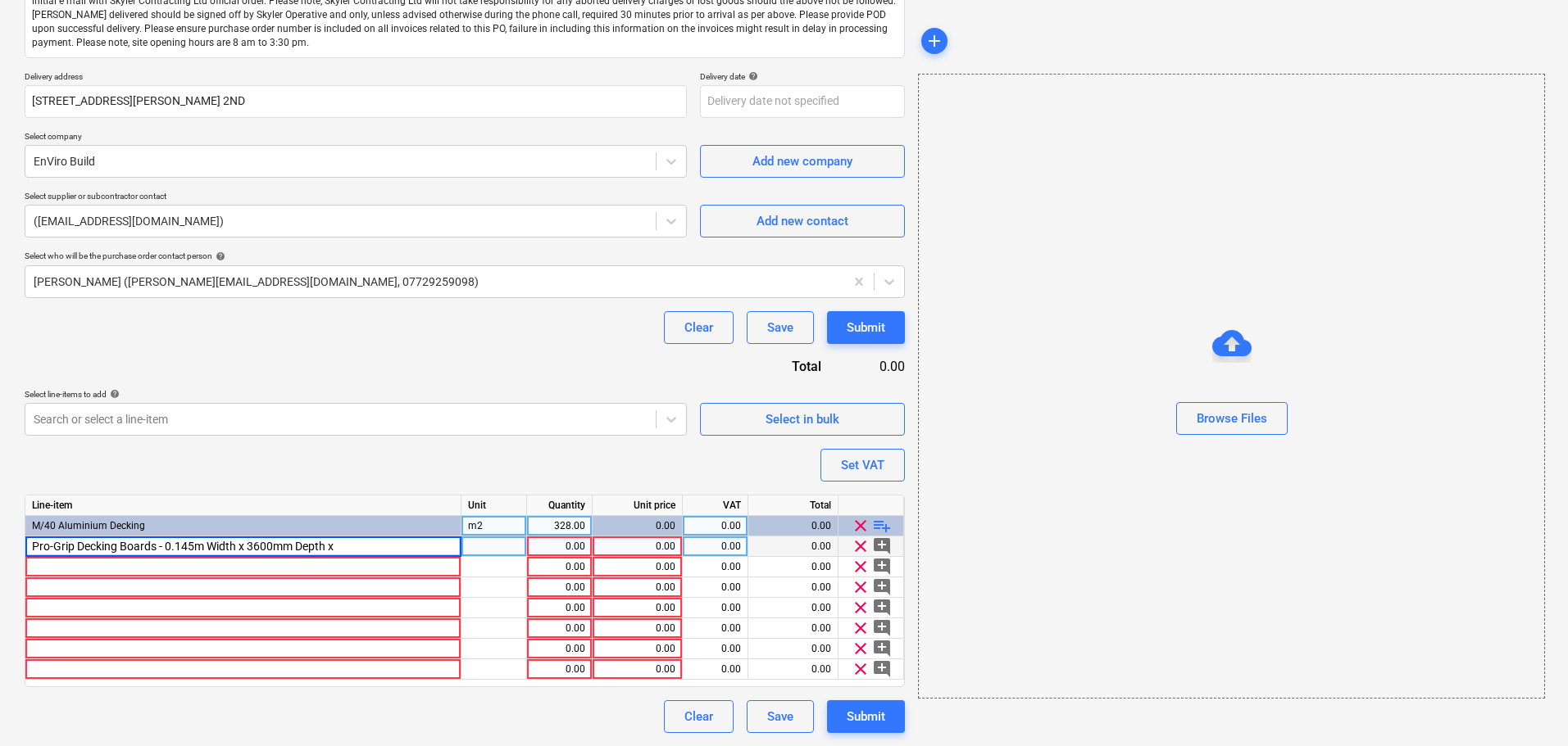
type input "Pro-Grip Decking Boards - 0.145m Width x 3600mm Depth x"
type textarea "x"
click at [339, 550] on div "Pro-Grip Decking Boards - 0.145m Width x 3600mm Depth x" at bounding box center [244, 546] width 436 height 21
click at [309, 546] on input "Pro-Grip Decking Boards - 0.145m Width x 3600mm Depth x 21mm Height" at bounding box center [243, 546] width 435 height 20
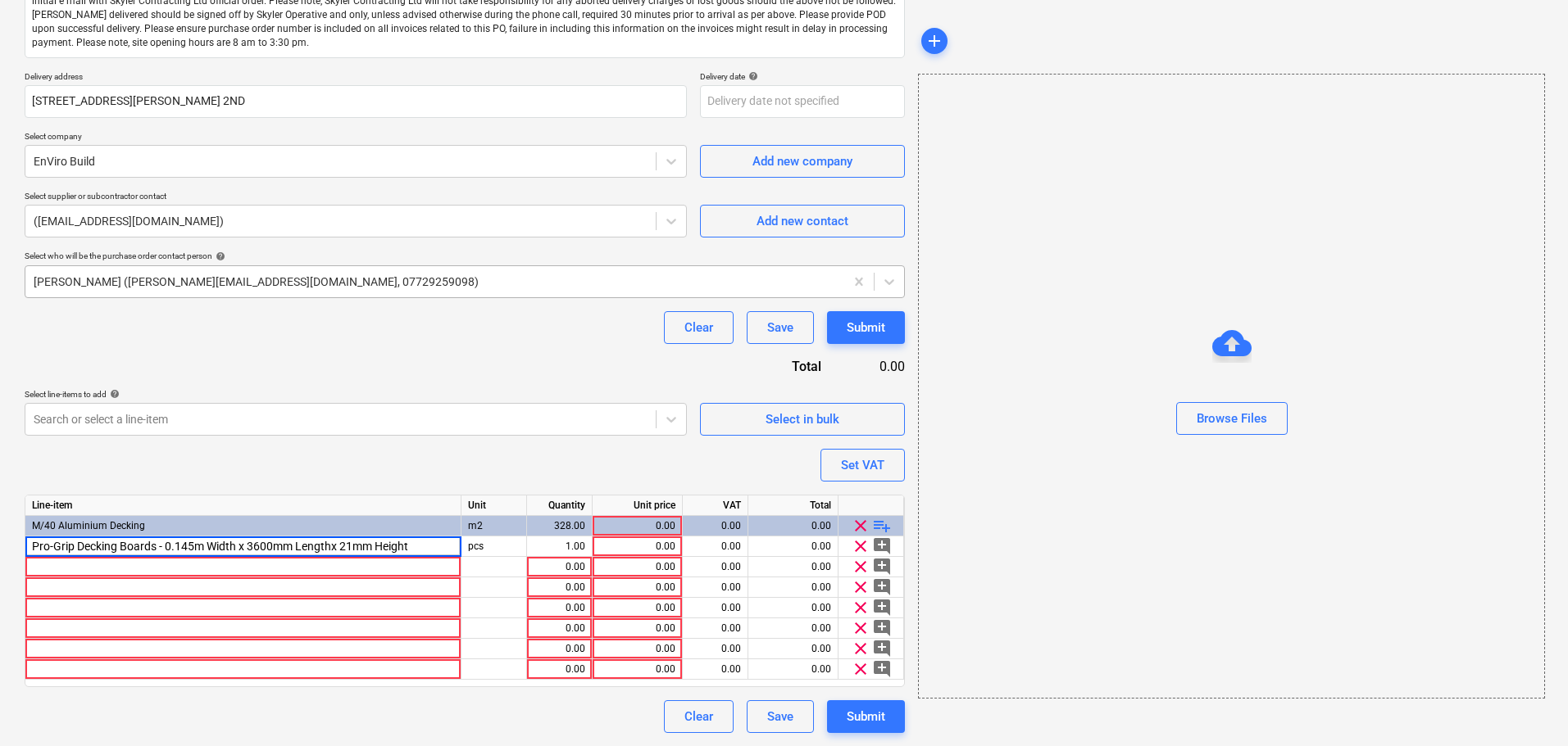
type input "Pro-Grip Decking Boards - 0.145m Width x 3600mm Length x 21mm Height"
type textarea "x"
click at [388, 330] on div "Clear Save Submit" at bounding box center [465, 328] width 880 height 33
click at [478, 543] on div "pcs" at bounding box center [494, 546] width 65 height 21
type input "Nr"
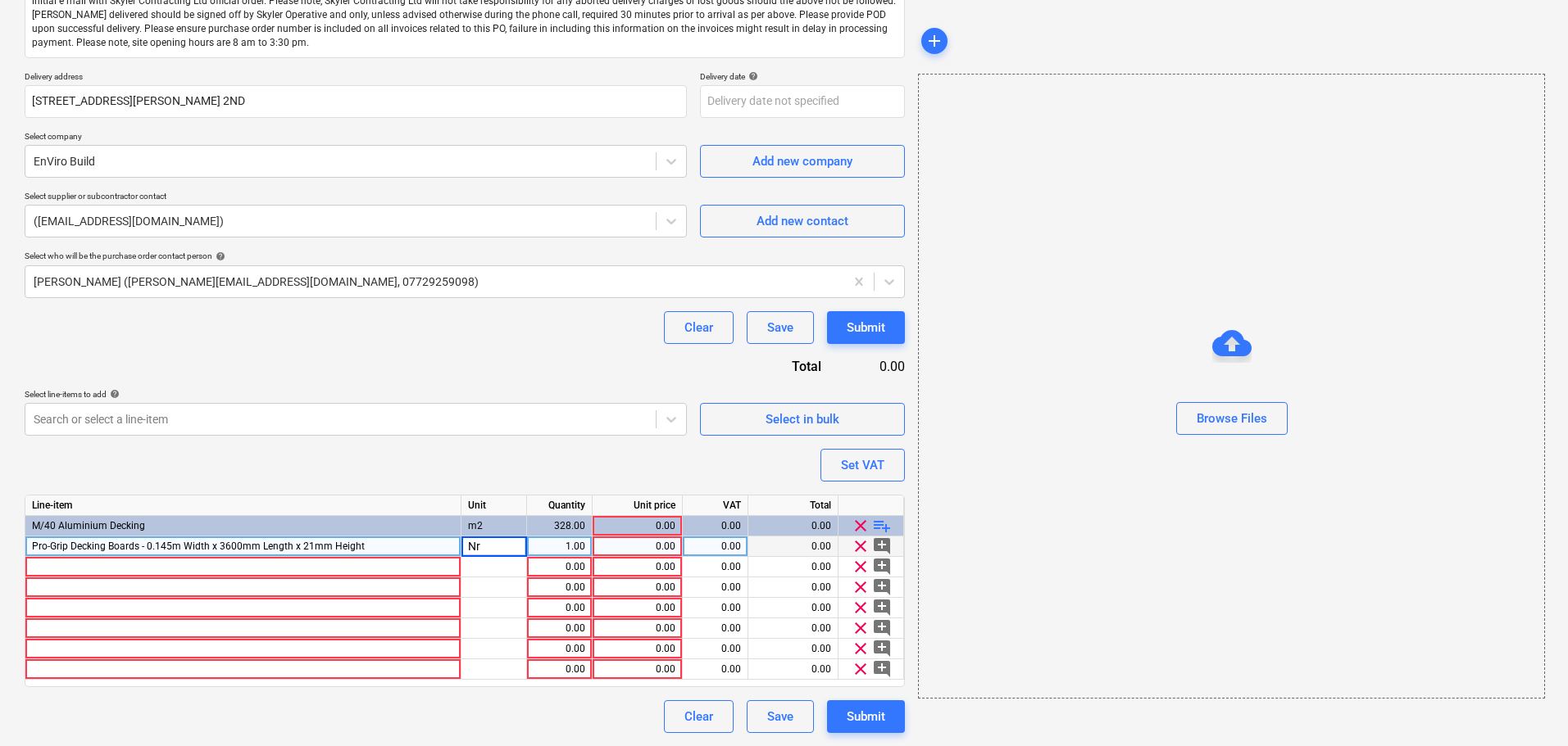
type textarea "x"
type input "582"
click at [538, 370] on div "Purchase order name help Purchase order Purchase order reference number help 13…" at bounding box center [465, 315] width 880 height 835
drag, startPoint x: 541, startPoint y: 528, endPoint x: 475, endPoint y: 421, distance: 125.7
click at [541, 528] on div "328.00" at bounding box center [559, 526] width 51 height 21
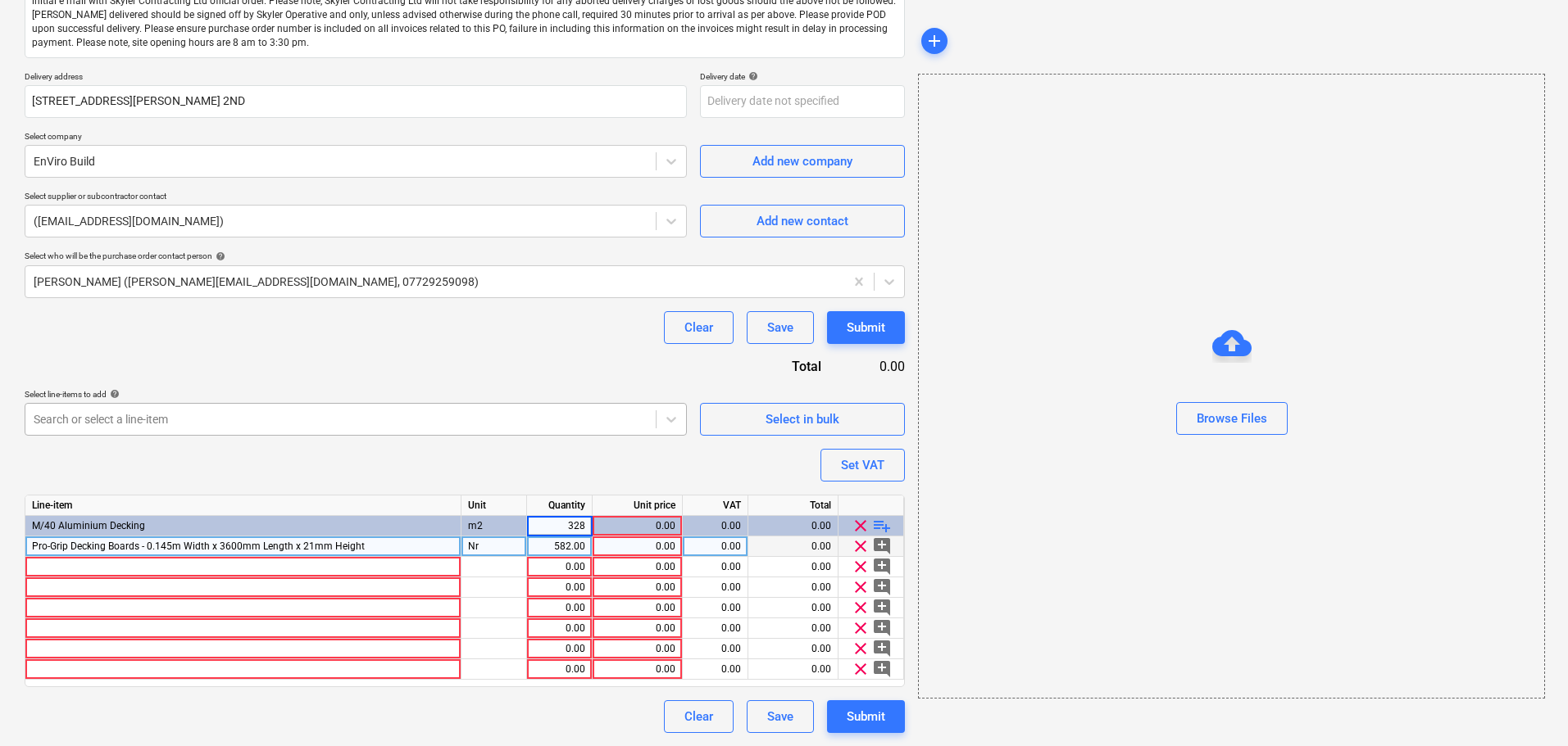
type textarea "x"
type input "316"
click at [527, 372] on div "Purchase order name help Purchase order Purchase order reference number help 13…" at bounding box center [465, 315] width 880 height 835
click at [633, 546] on div "0.00" at bounding box center [637, 546] width 76 height 21
type textarea "x"
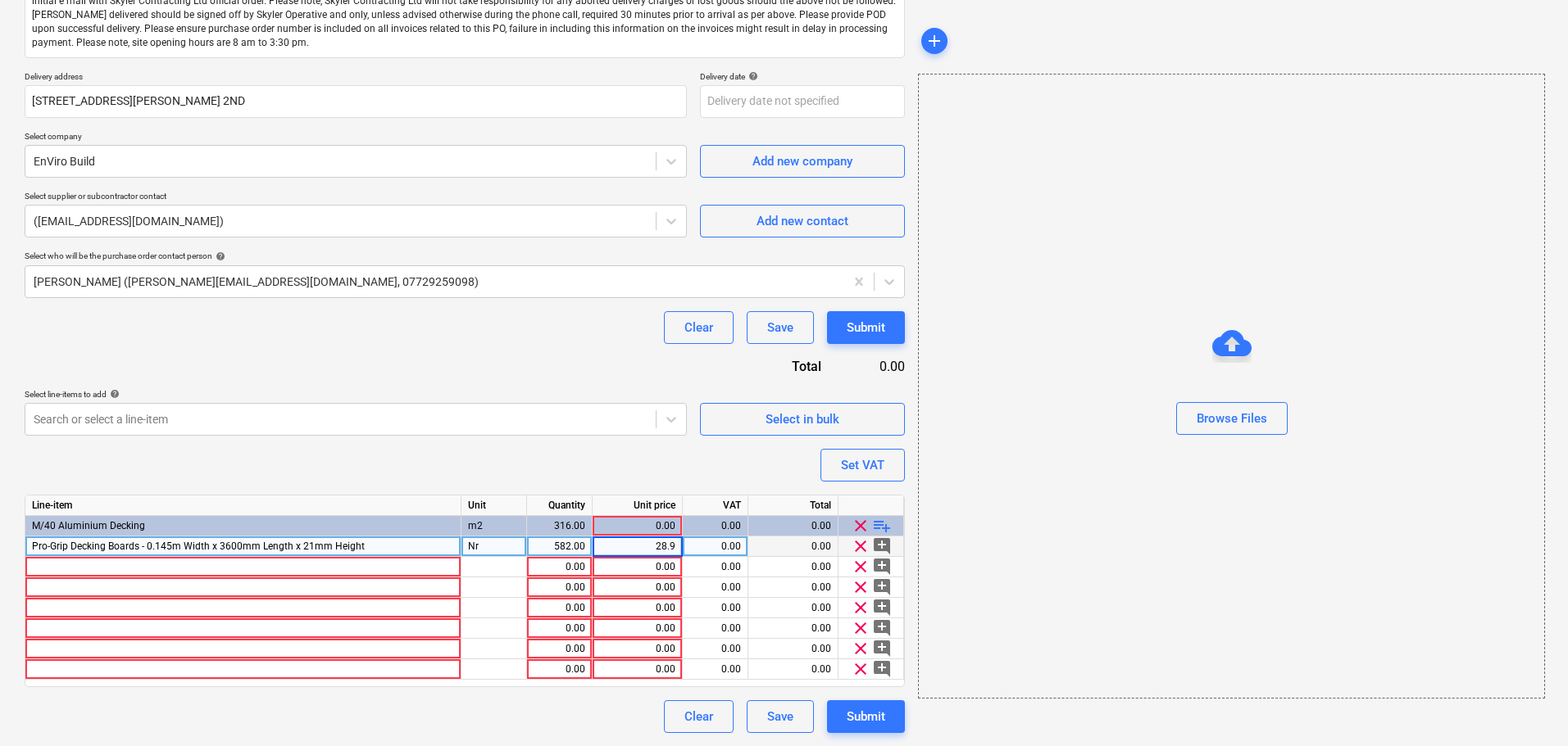
type input "28.98"
type textarea "x"
click at [514, 360] on div "Purchase order name help Purchase order Purchase order reference number help 13…" at bounding box center [465, 315] width 880 height 835
click at [354, 566] on div at bounding box center [244, 567] width 436 height 21
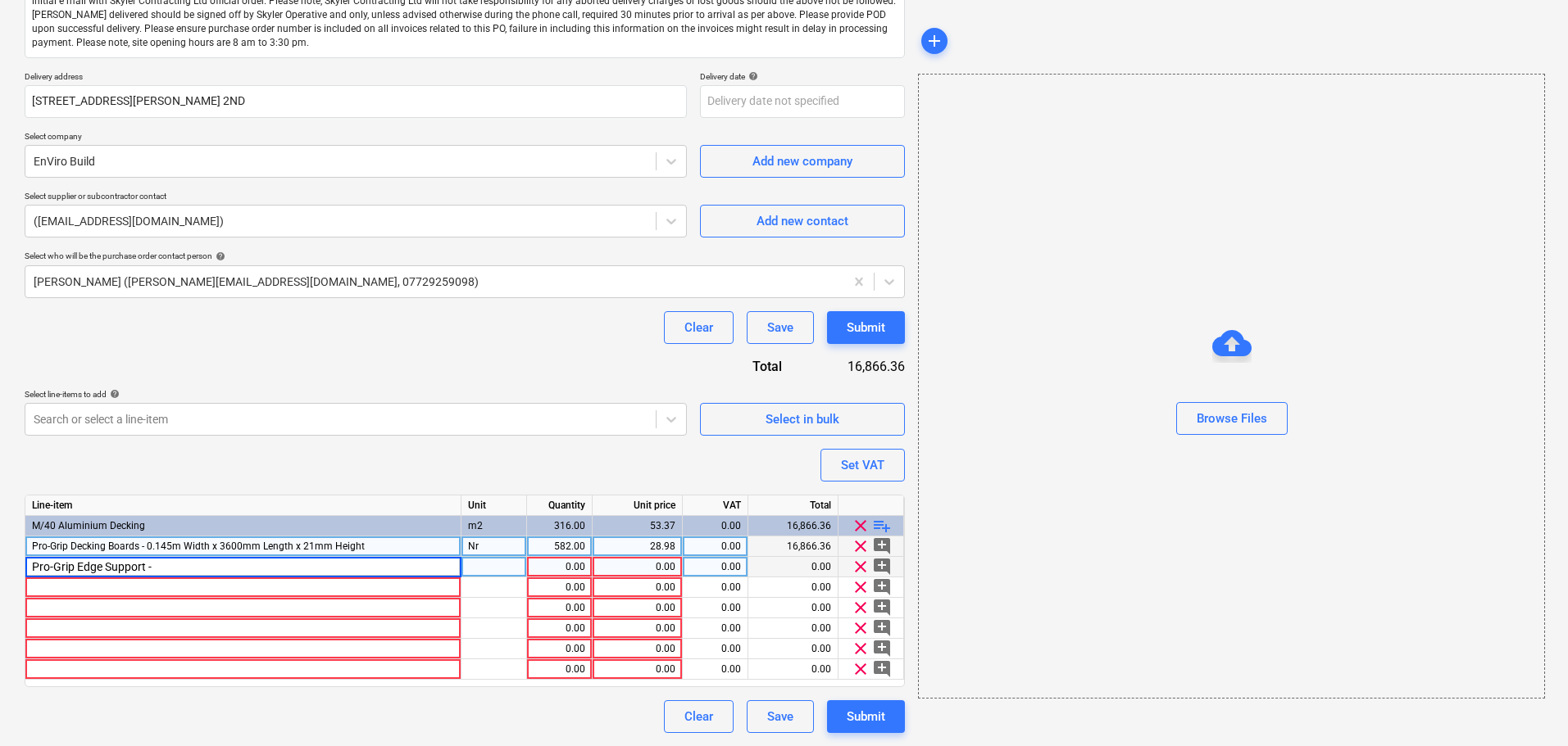
type input "Pro-Grip Edge Support -"
type textarea "x"
click at [384, 541] on div "Pro-Grip Decking Boards - 0.145m Width x 3600mm Length x 21mm Height" at bounding box center [244, 546] width 436 height 21
click at [424, 548] on input "Pro-Grip Decking Boards - 0.145m Width x 3600mm Length x 21mm Height" at bounding box center [243, 546] width 435 height 20
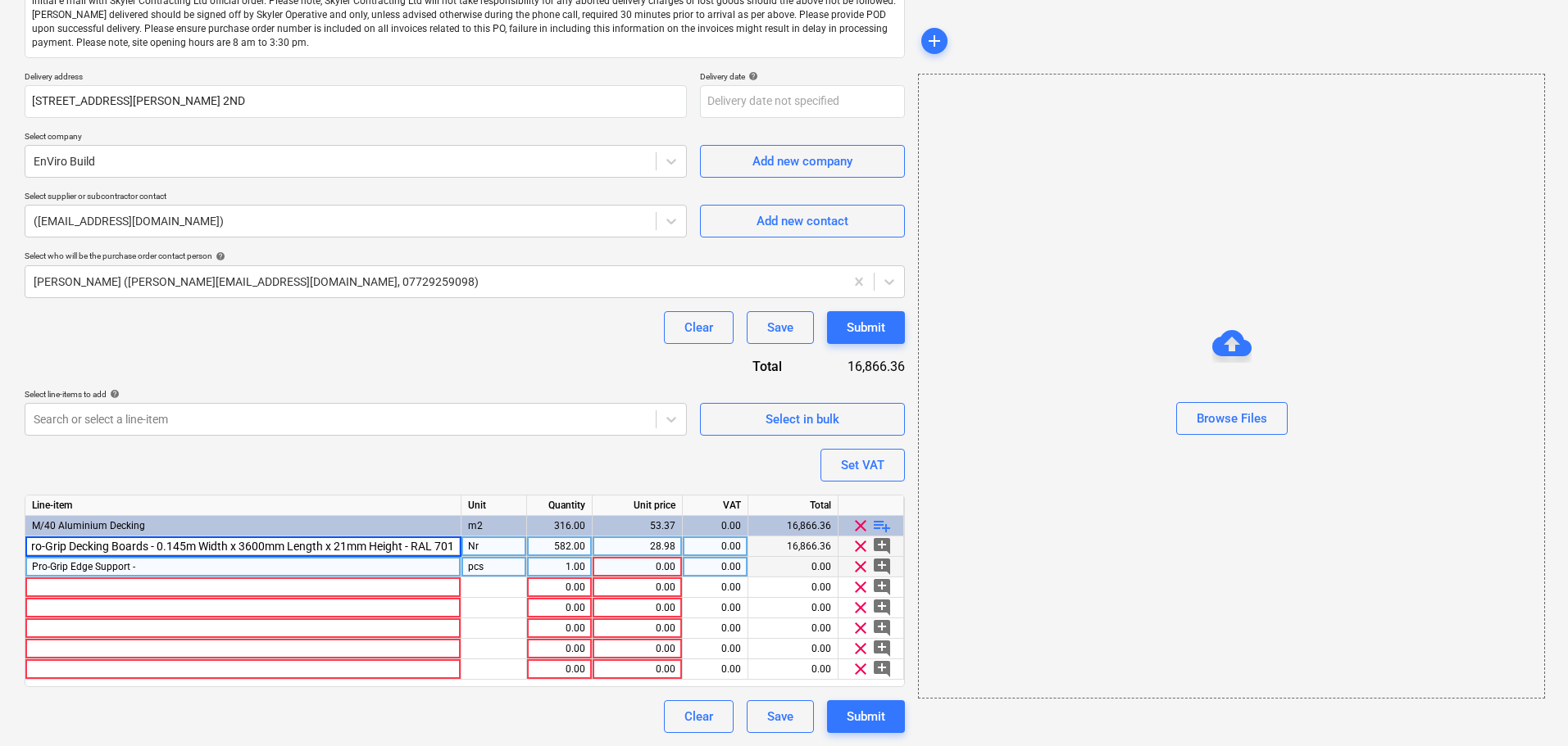
type input "Pro-Grip Decking Boards - 0.145m Width x 3600mm Length x 21mm Height - RAL 7016"
type textarea "x"
click at [403, 569] on div "Pro-Grip Edge Support -" at bounding box center [244, 567] width 436 height 21
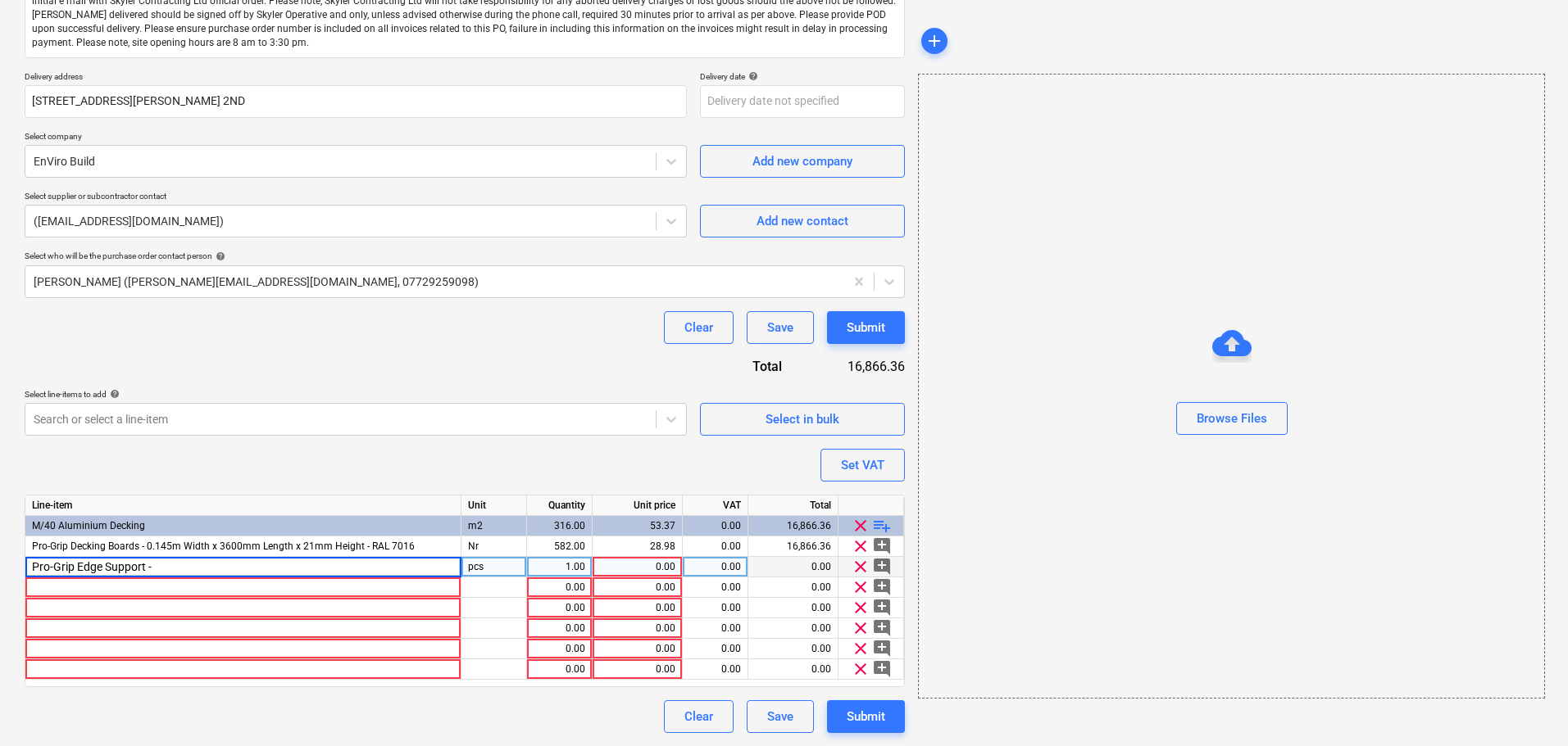
click at [403, 569] on input "Pro-Grip Edge Support -" at bounding box center [243, 567] width 435 height 20
type input "Pro-Grip Edge Support - RAL 7016"
type textarea "x"
type input "nr"
type textarea "x"
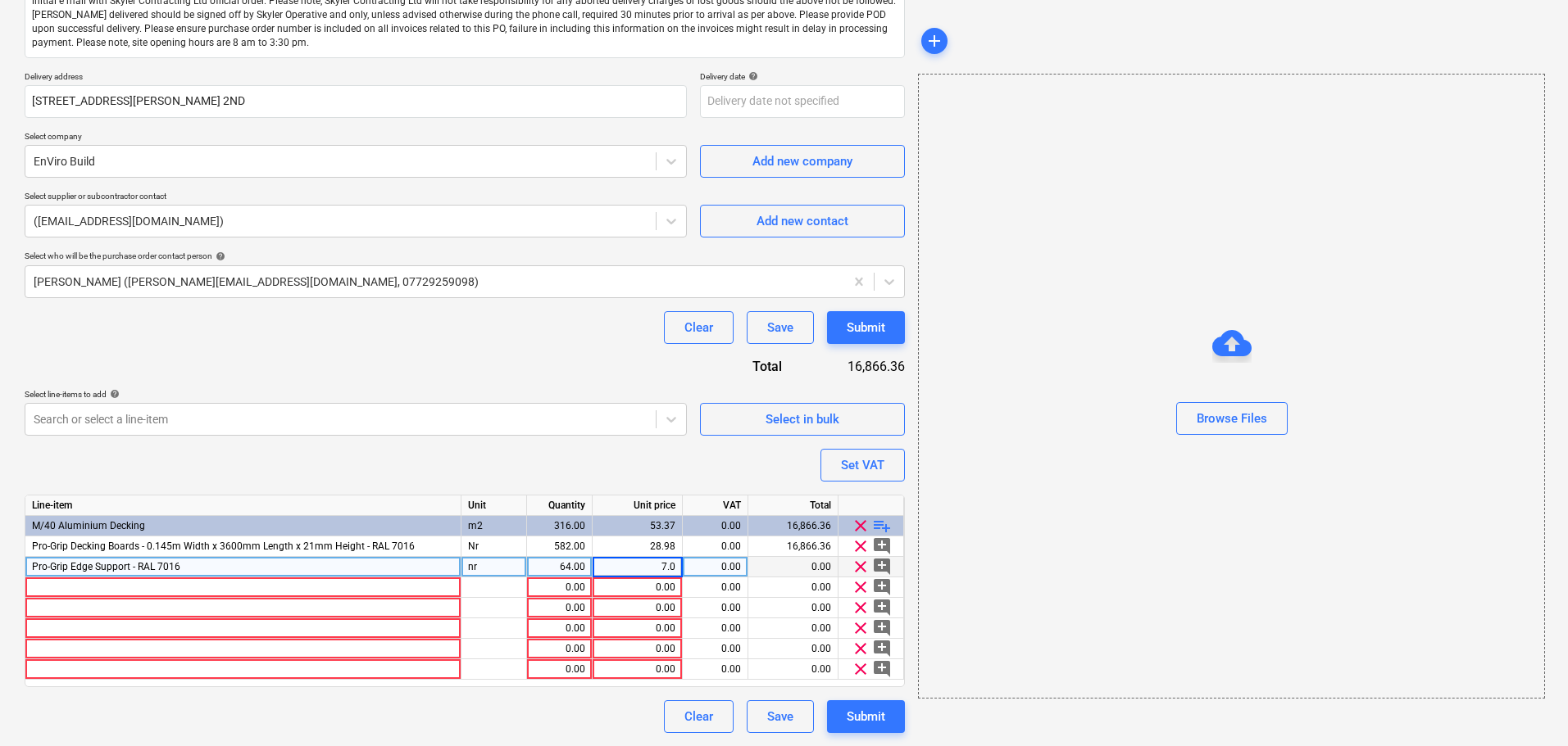
type input "7.08"
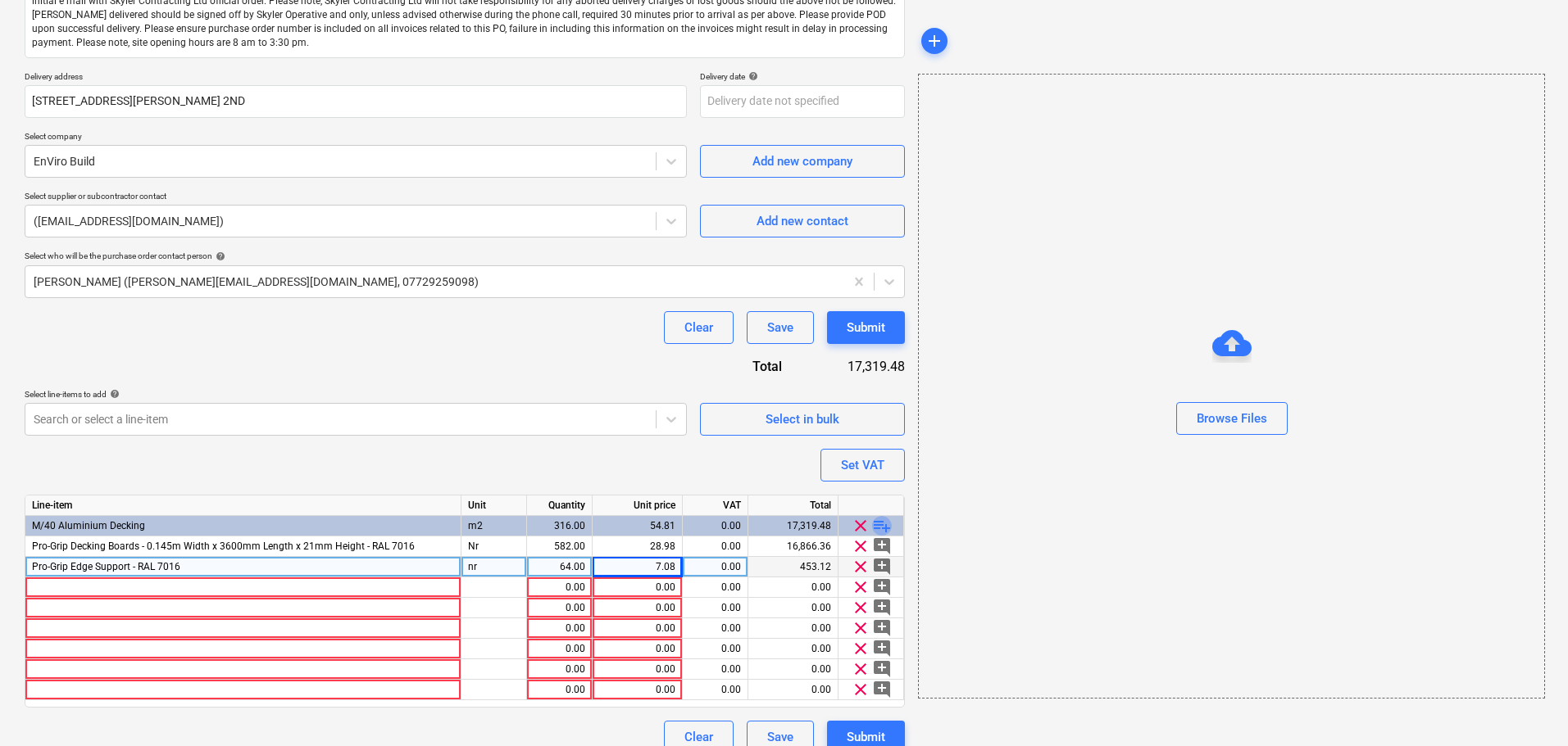
click at [881, 525] on span "playlist_add" at bounding box center [882, 526] width 20 height 20
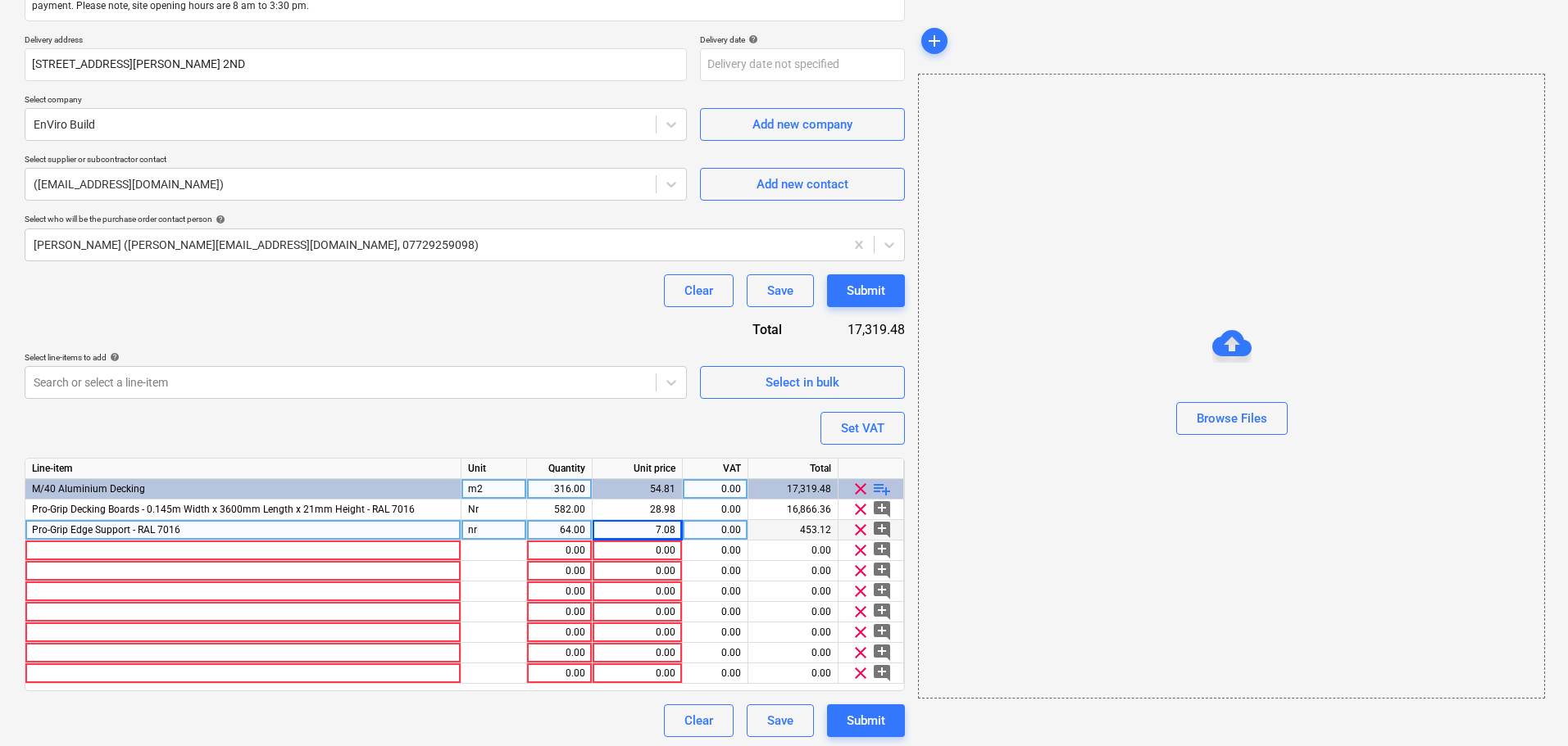
scroll to position [277, 0]
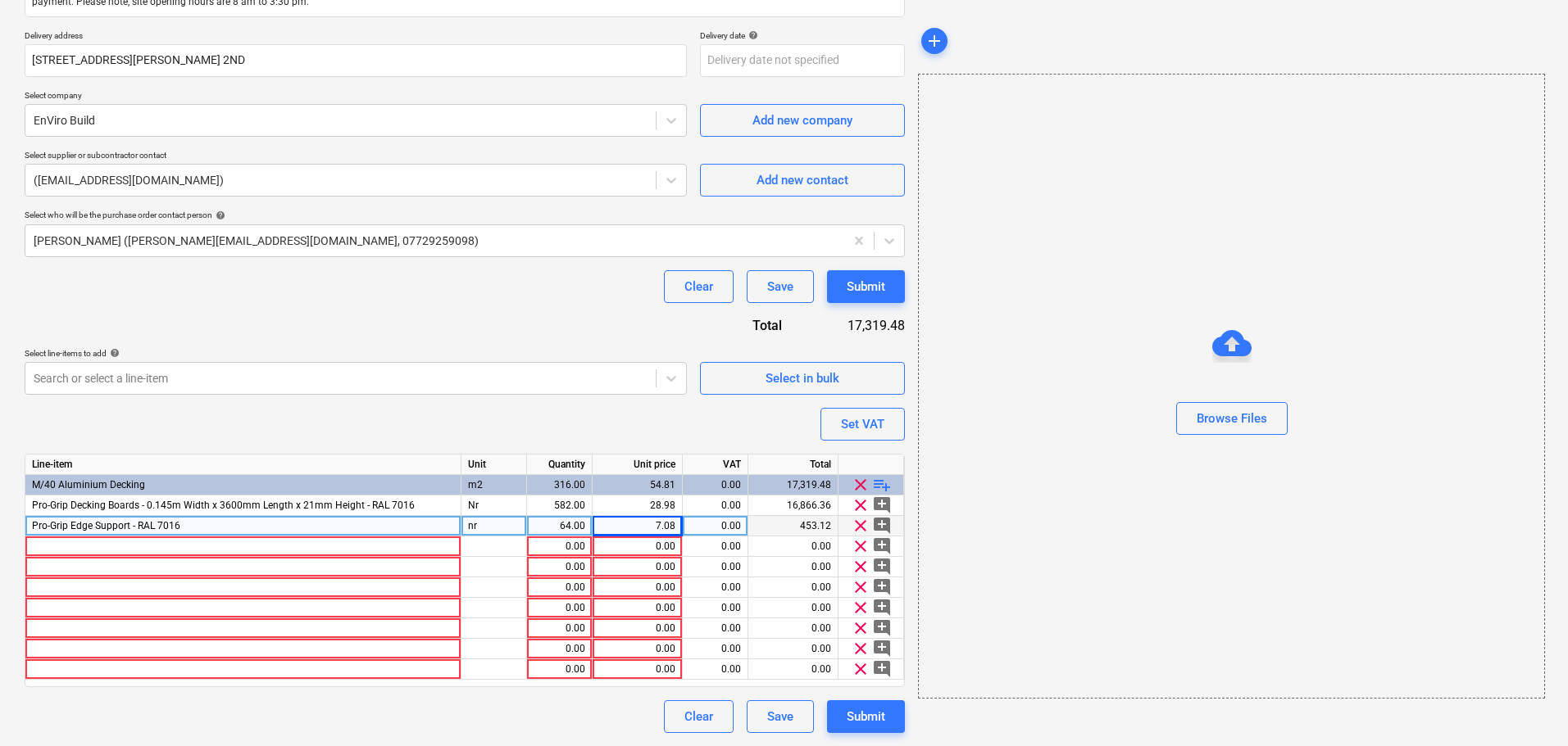
click at [485, 532] on div "nr" at bounding box center [494, 526] width 65 height 21
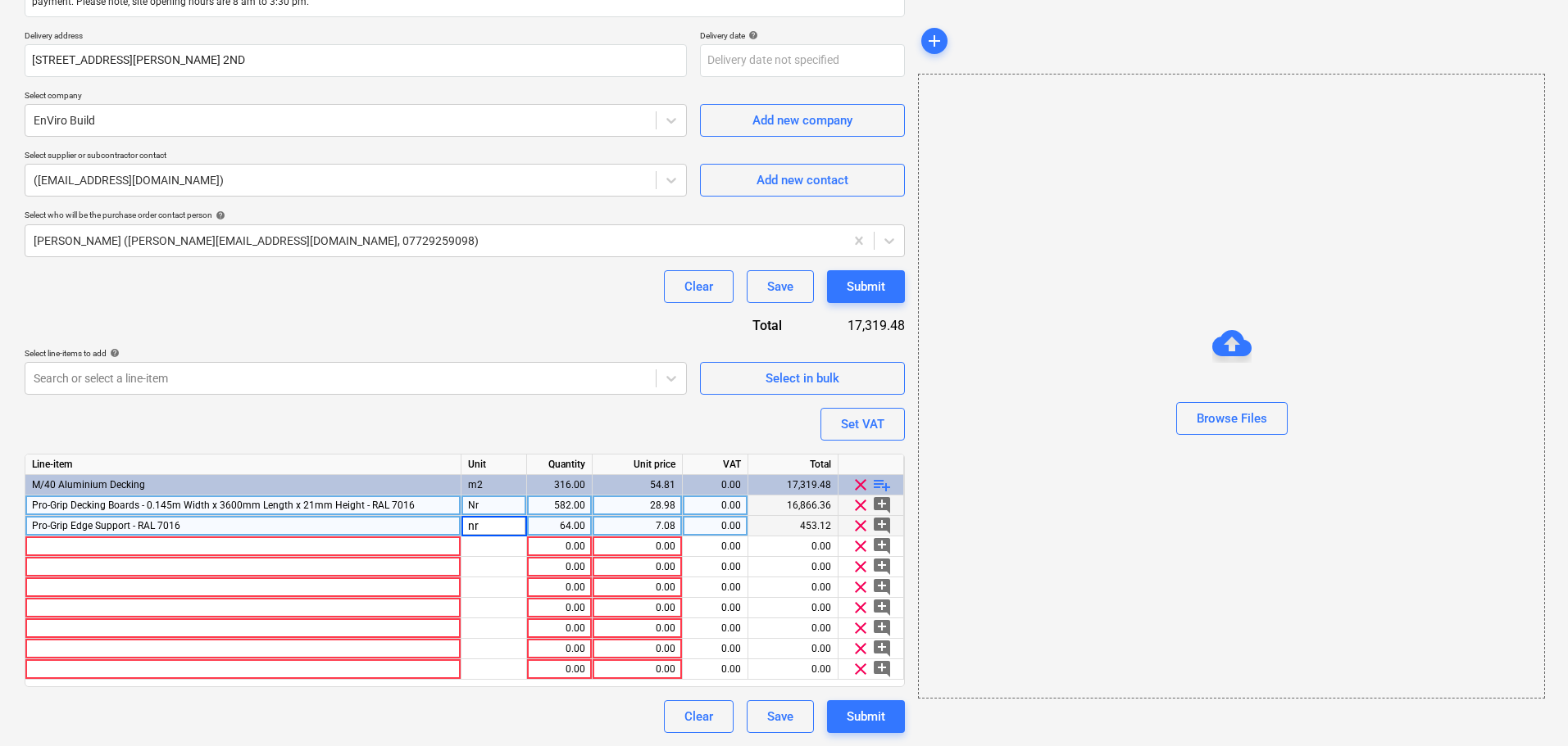
click at [493, 512] on div "Nr" at bounding box center [494, 506] width 65 height 21
click at [490, 522] on div "nr" at bounding box center [494, 526] width 65 height 21
type textarea "x"
click at [497, 438] on div "Purchase order name help Purchase order Purchase order reference number help 13…" at bounding box center [465, 296] width 880 height 876
click at [476, 546] on div at bounding box center [494, 546] width 65 height 21
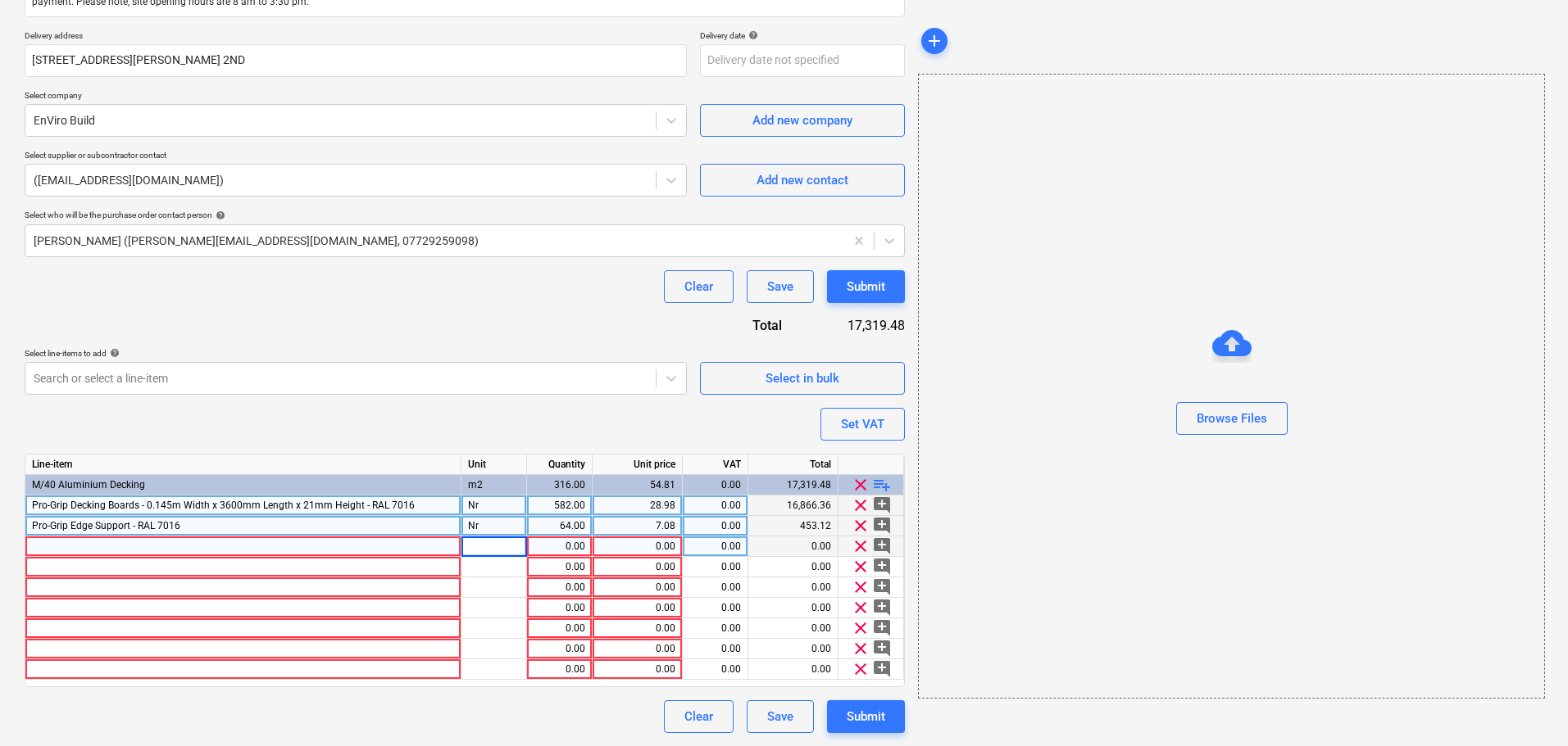
click at [81, 549] on div at bounding box center [244, 546] width 436 height 21
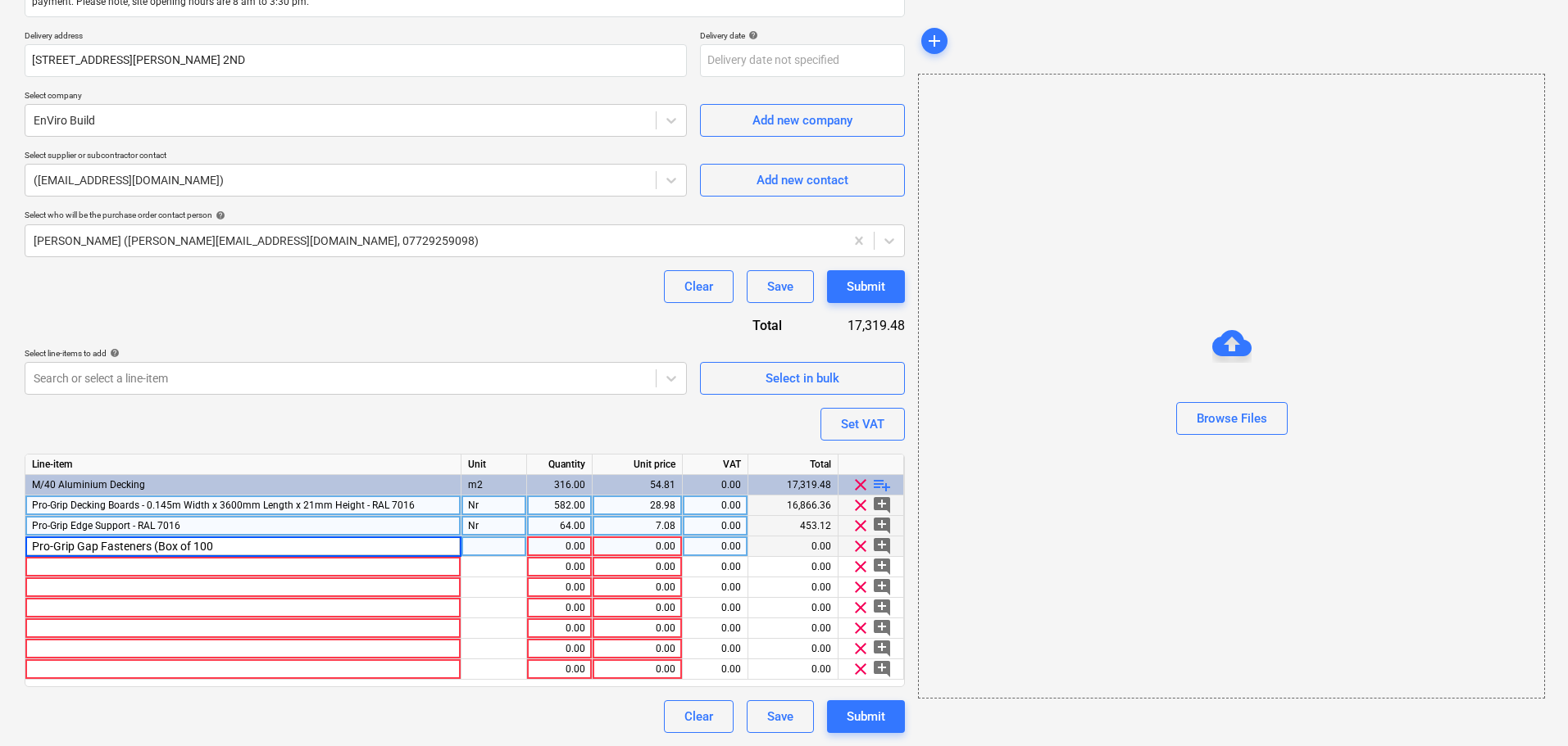
type input "Pro-Grip Gap Fasteners (Box of 100)"
type textarea "x"
type input "n"
type input "Nr"
type textarea "x"
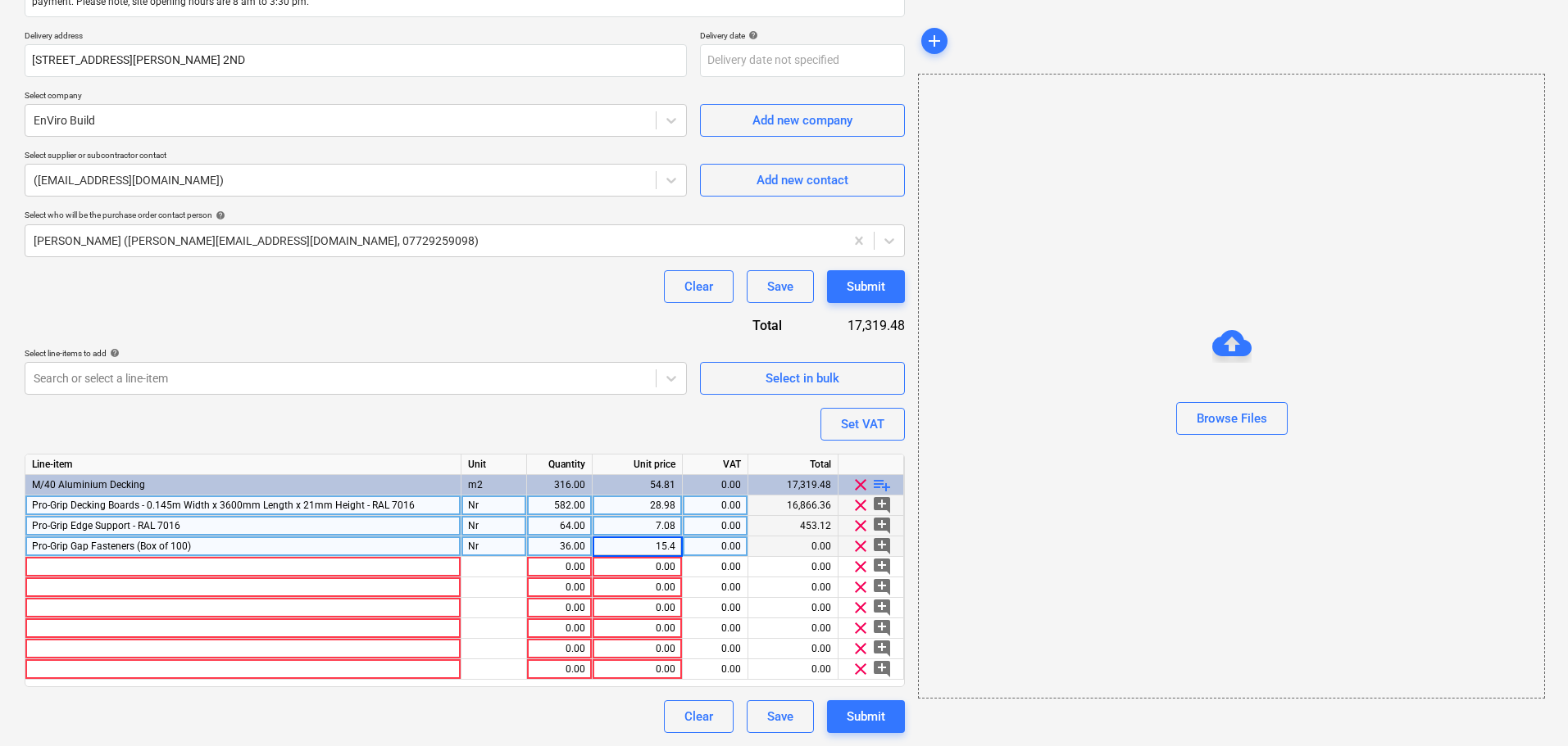
type input "15.40"
type textarea "x"
click at [61, 568] on div at bounding box center [244, 567] width 436 height 21
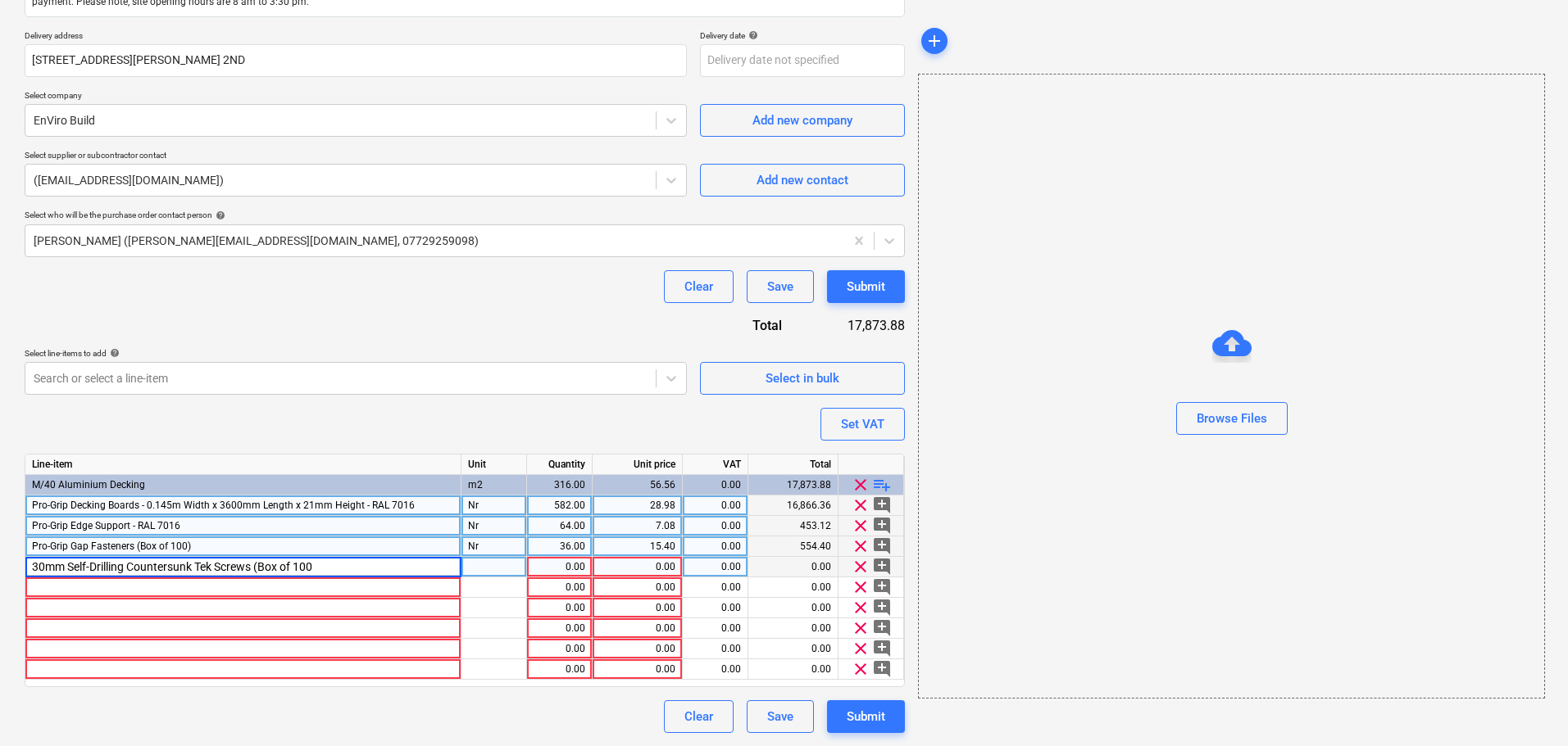
type input "30mm Self-Drilling Countersunk Tek Screws (Box of 100)"
type textarea "x"
type input "Nr"
type textarea "x"
type input "47"
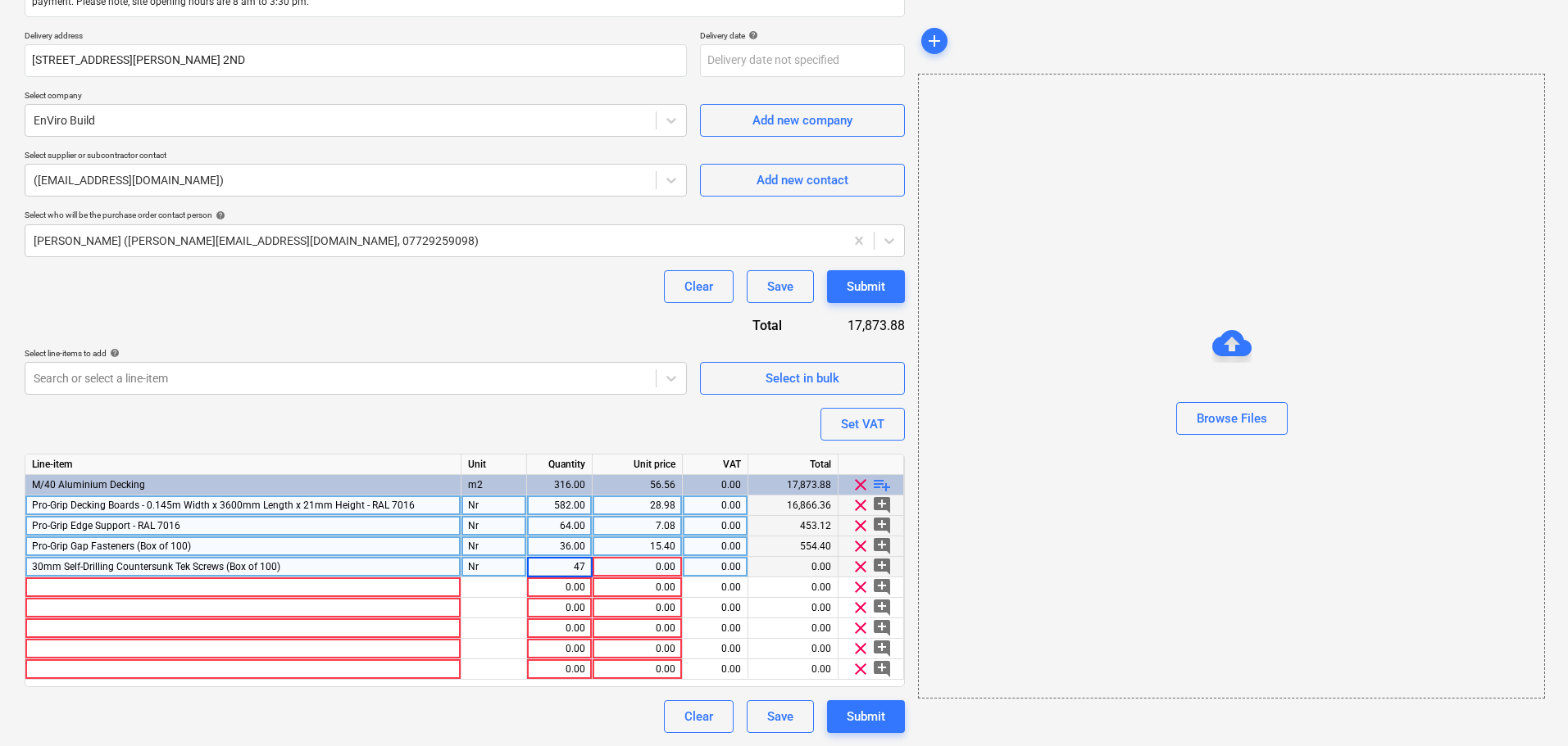
type textarea "x"
type input "5.88"
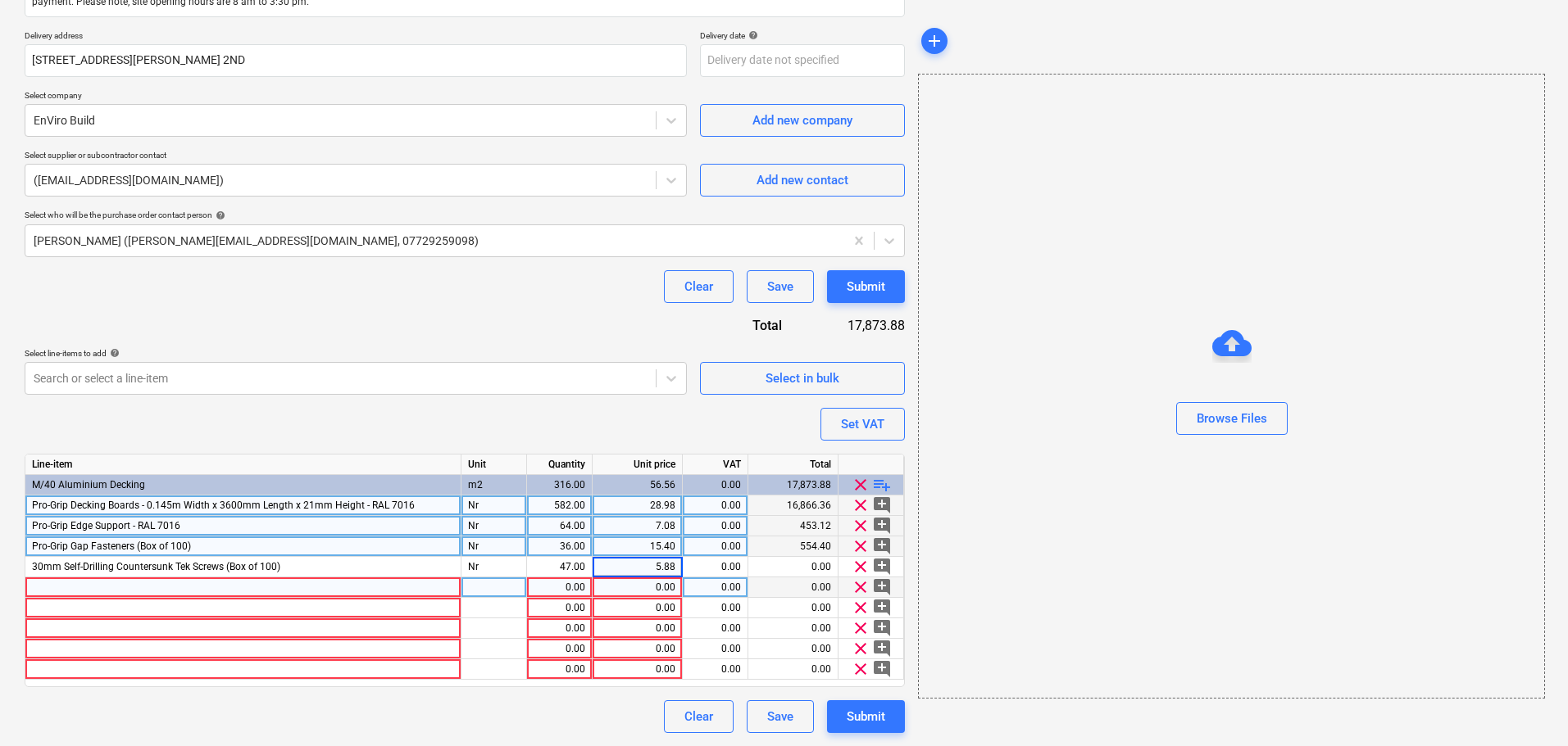
type textarea "x"
click at [101, 587] on div at bounding box center [244, 587] width 436 height 21
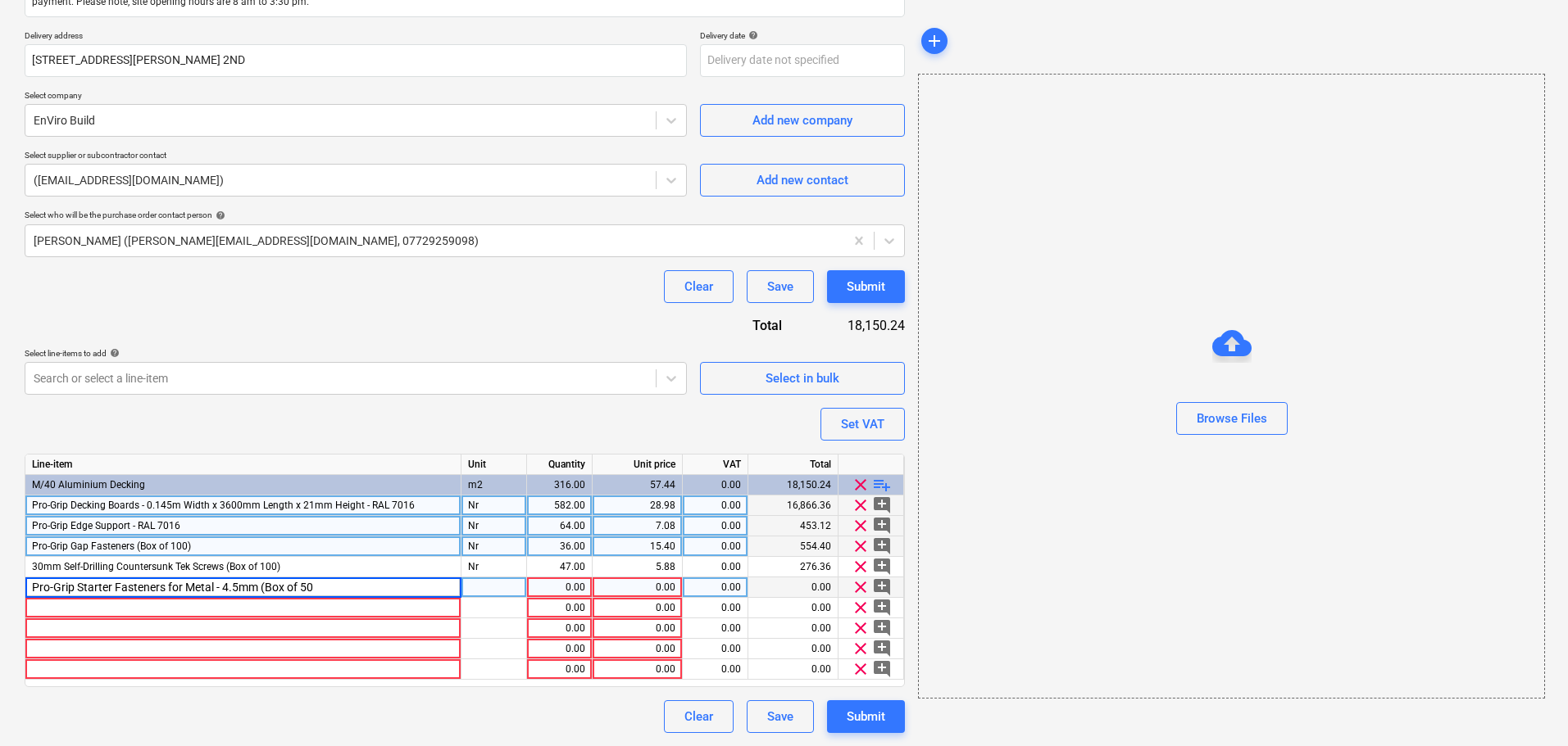
type input "Pro-Grip Starter Fasteners for Metal - 4.5mm (Box of 50)"
type textarea "x"
type input "Nr"
type textarea "x"
type input "14"
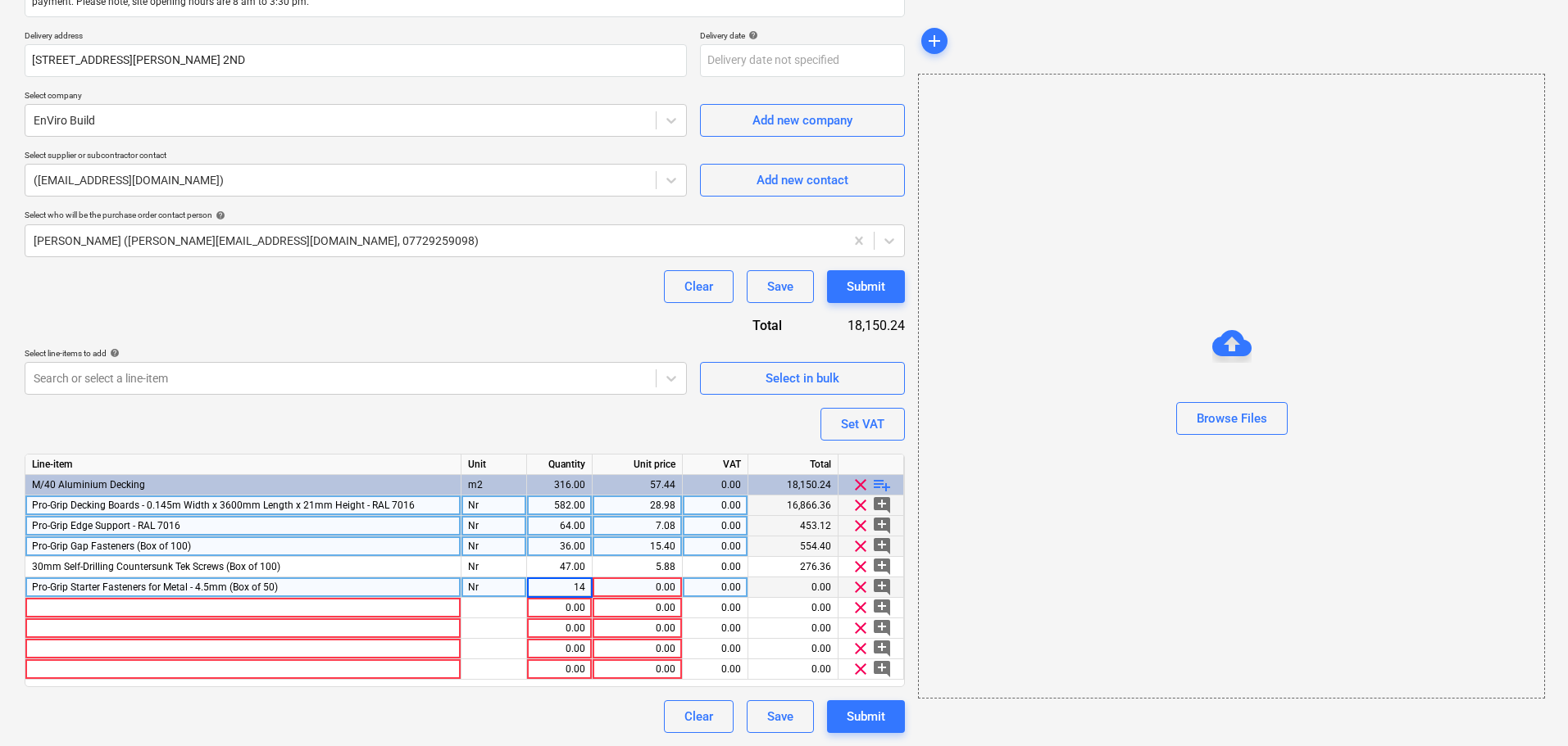
type textarea "x"
type input "8.68"
type textarea "x"
click at [87, 601] on div at bounding box center [244, 608] width 436 height 21
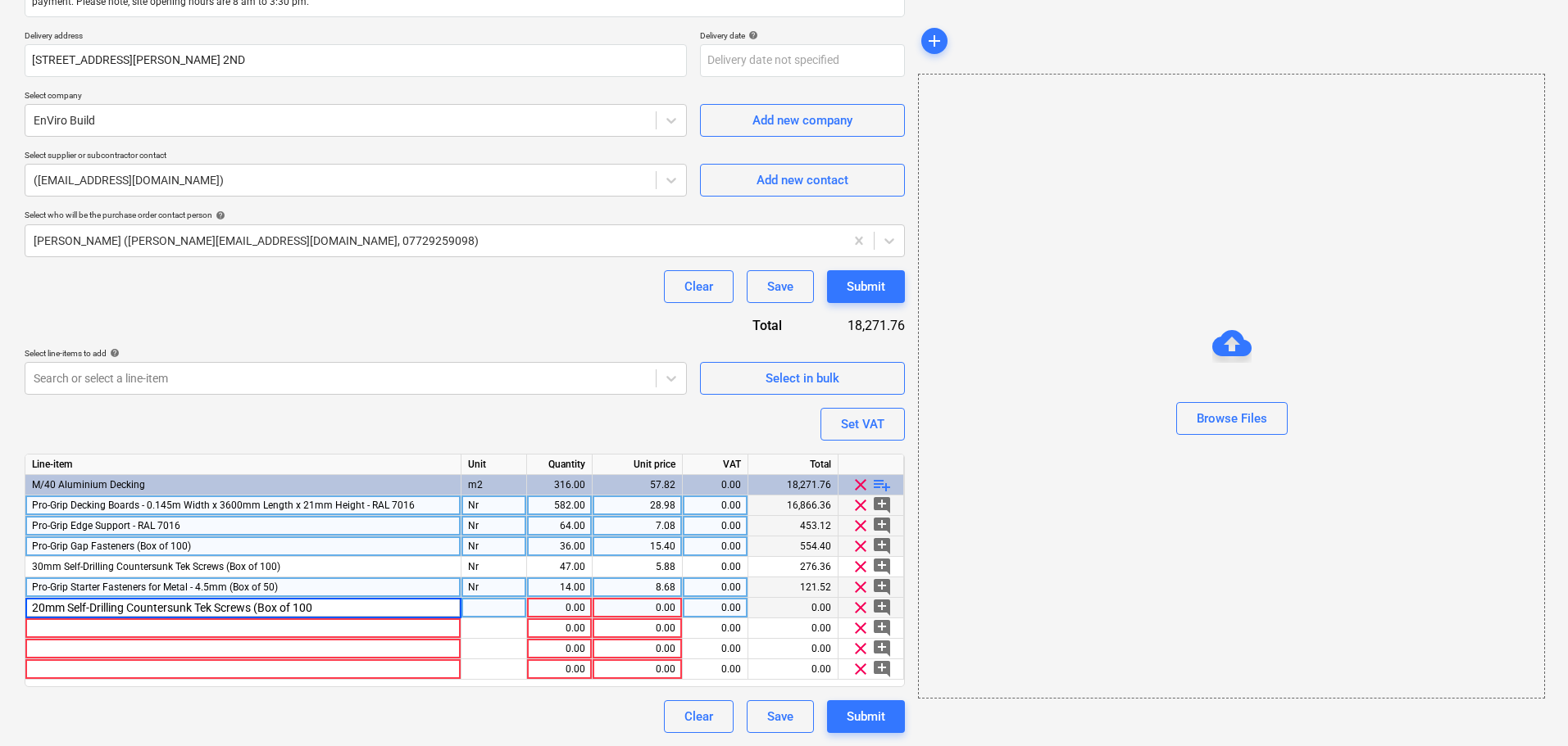
type input "20mm Self-Drilling Countersunk Tek Screws (Box of 100)"
type textarea "x"
type input "Nr"
type textarea "x"
type input "5.88"
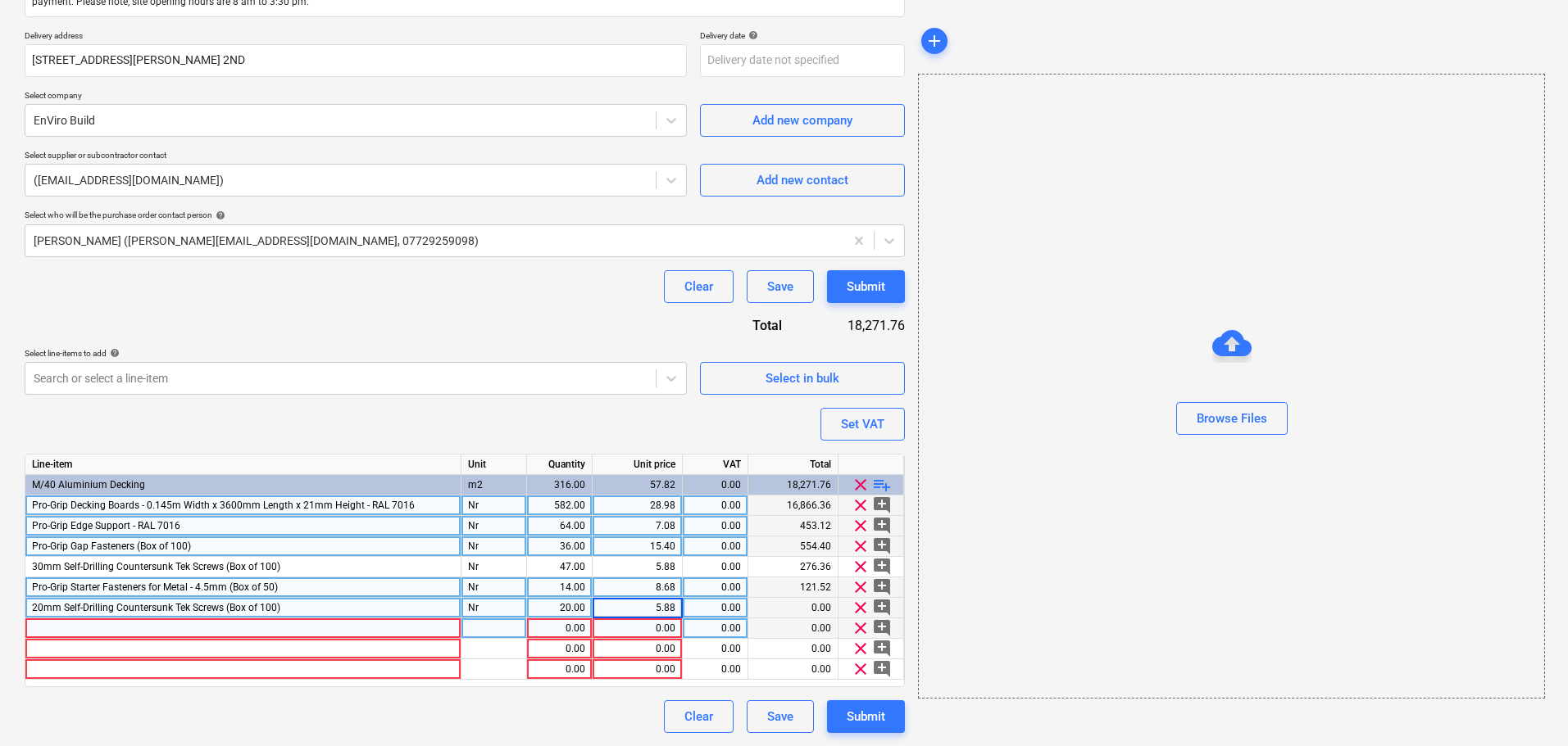
type textarea "x"
click at [86, 632] on div at bounding box center [244, 628] width 436 height 21
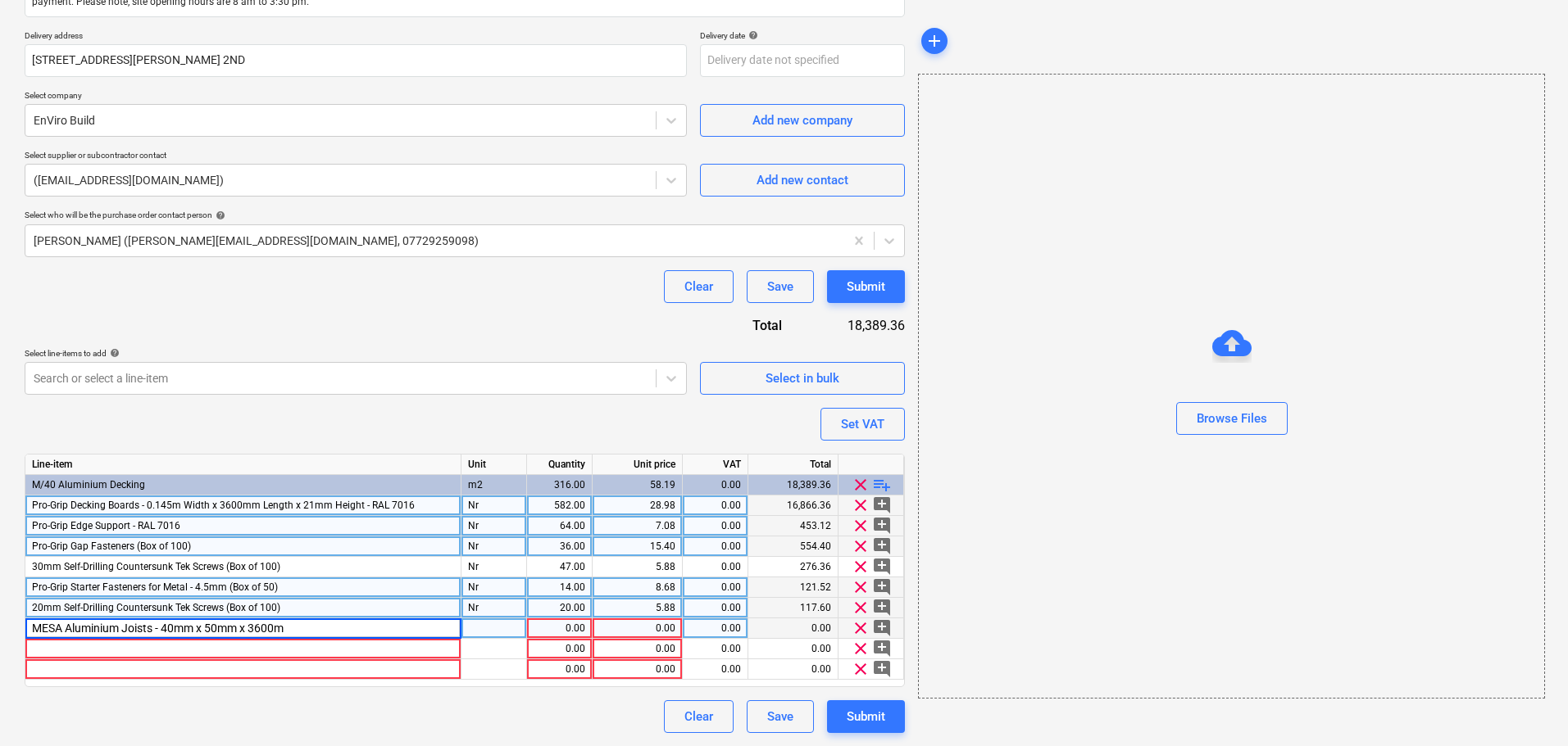
type input "MESA Aluminium Joists - 40mm x 50mm x 3600mm"
type textarea "x"
type input "Nr"
type textarea "x"
type input "174"
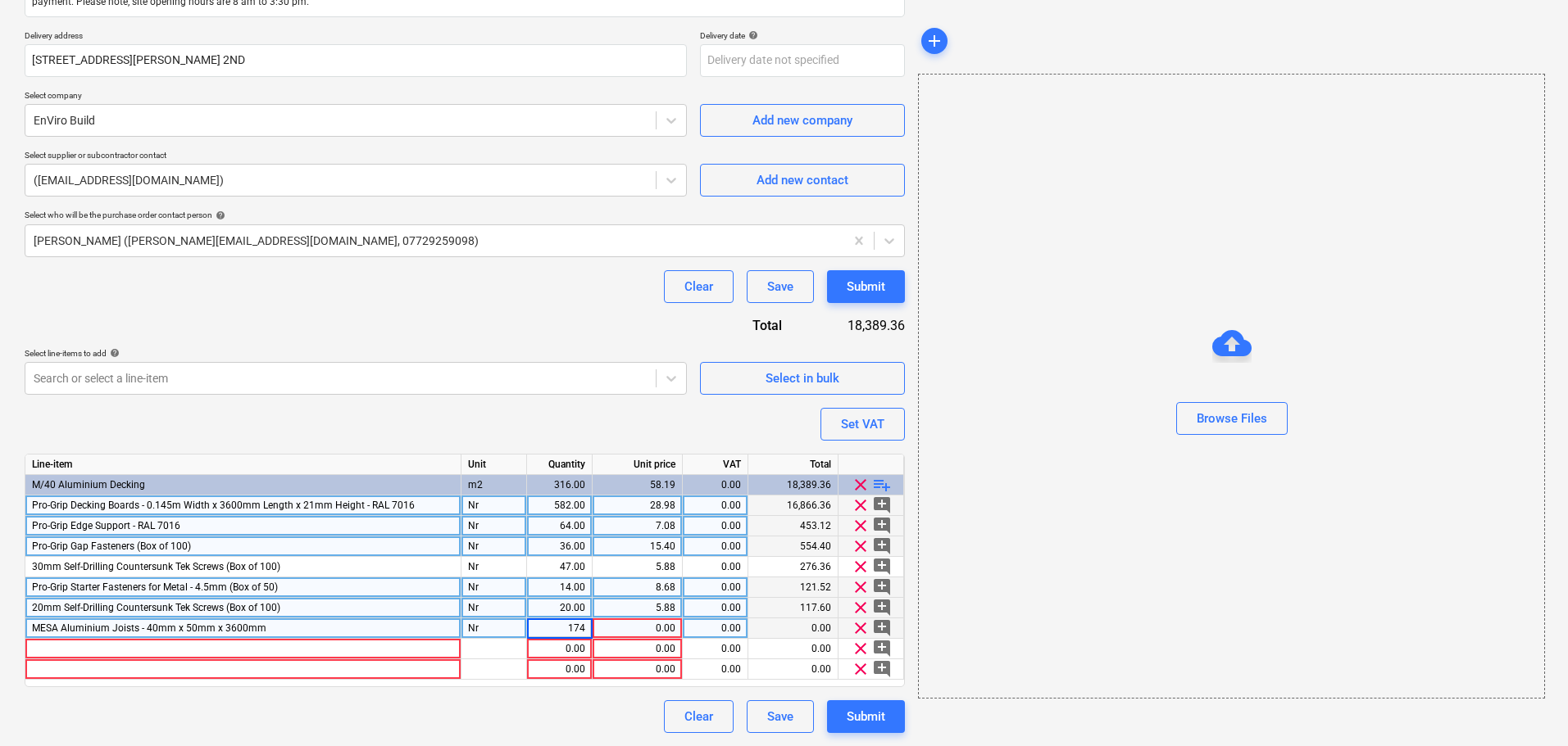
type textarea "x"
type input "17.26"
type textarea "x"
click at [81, 647] on div at bounding box center [244, 649] width 436 height 21
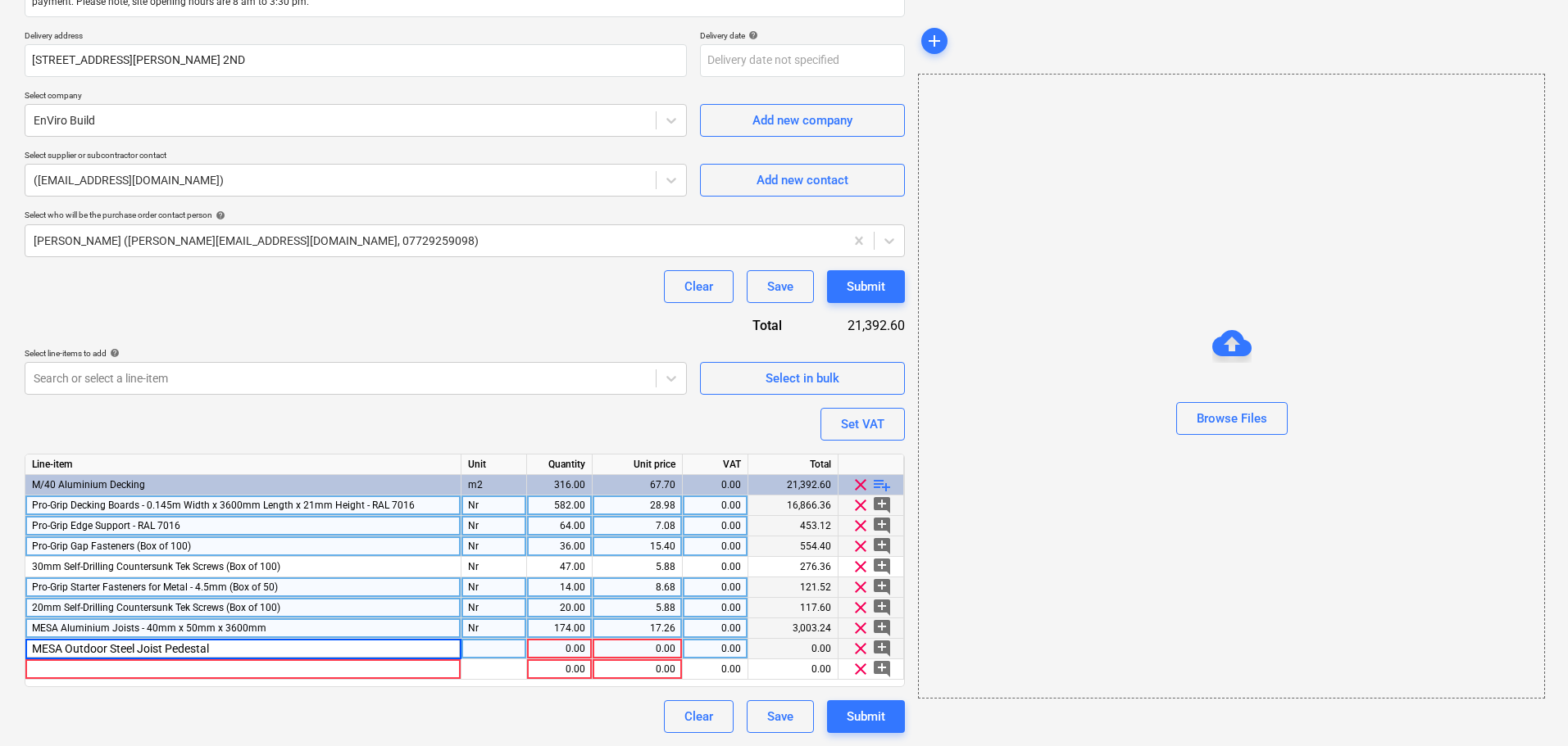
type input "MESA Outdoor Steel Joist Pedestals"
type textarea "x"
type input "Nr"
type textarea "x"
type input "987"
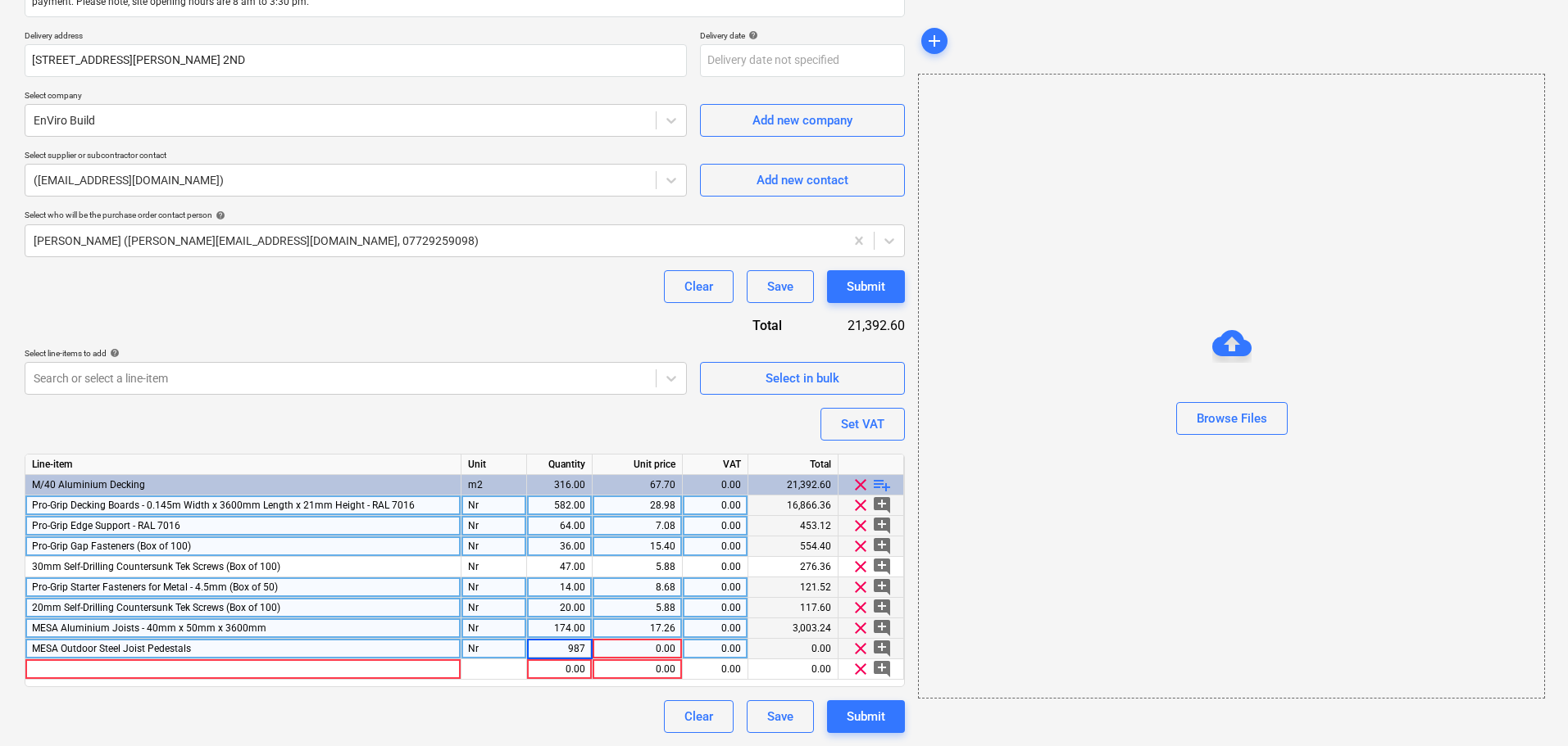
type textarea "x"
type input "2.80"
type textarea "x"
click at [67, 671] on div at bounding box center [244, 669] width 436 height 21
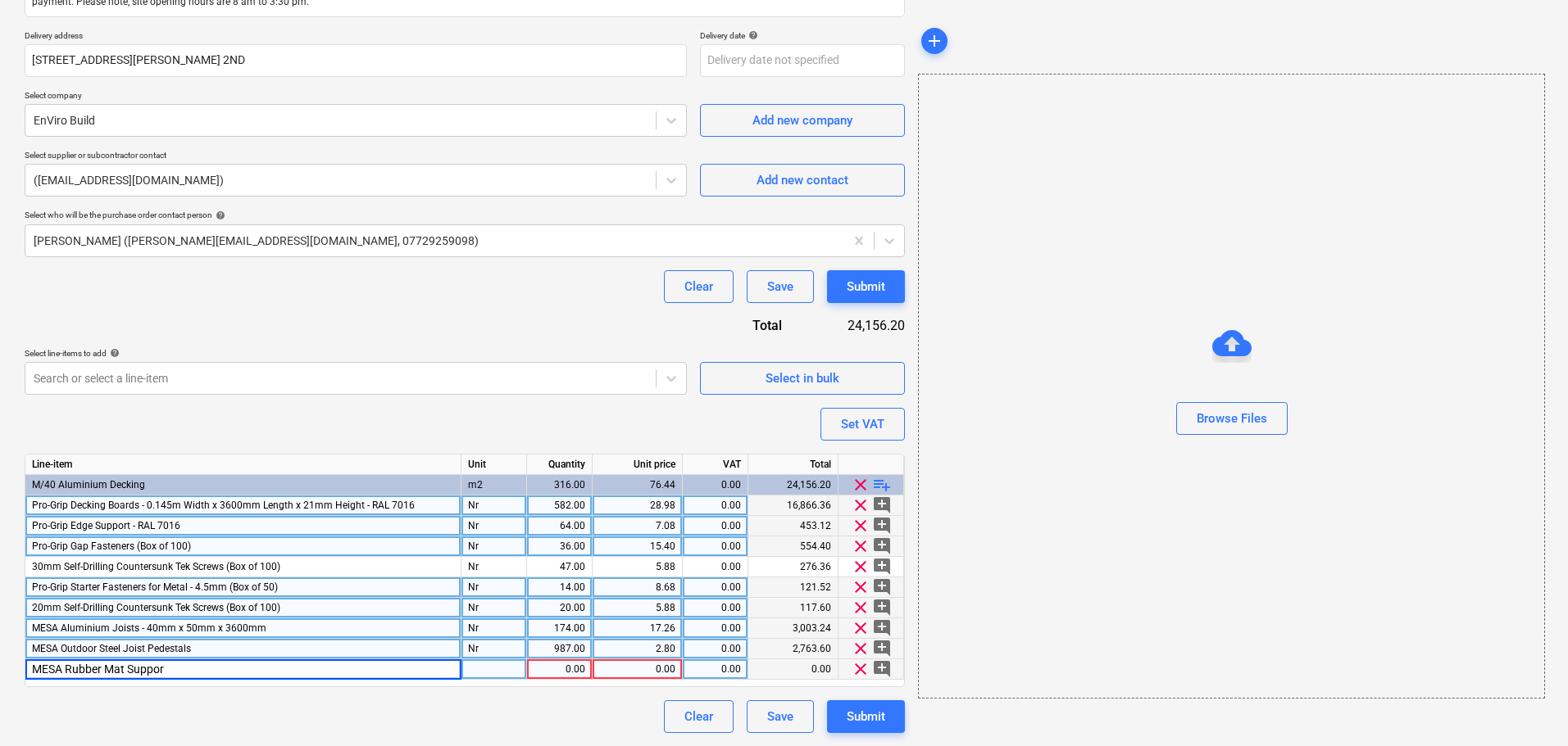
type input "MESA Rubber Mat Support"
type textarea "x"
type input "987"
type textarea "x"
type input "0.67"
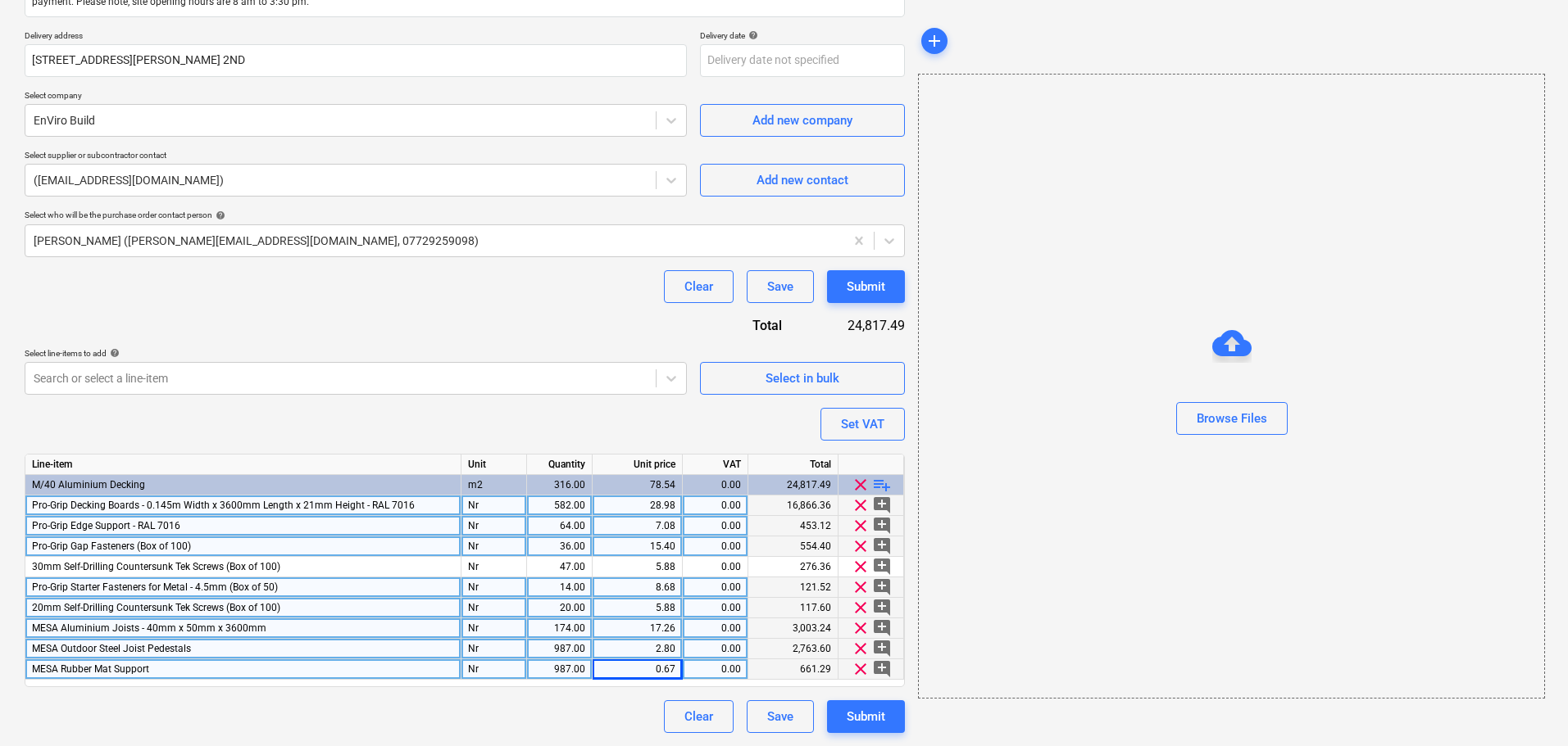
click at [314, 402] on div "Purchase order name help Purchase order Purchase order reference number help 13…" at bounding box center [465, 296] width 880 height 876
type textarea "x"
click at [408, 362] on div "Search or select a line-item" at bounding box center [355, 378] width 662 height 33
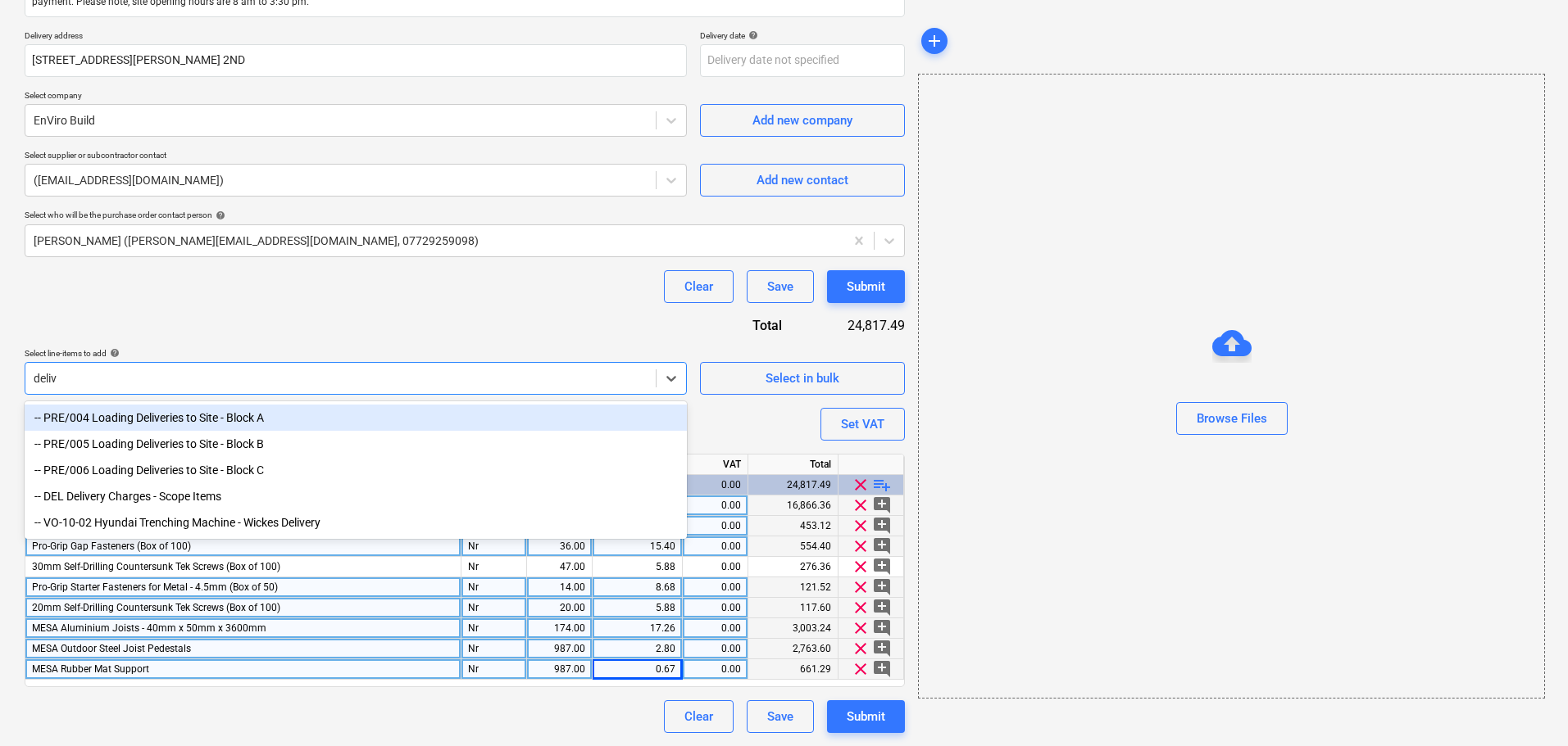
type input "delive"
type textarea "x"
type input "delivery"
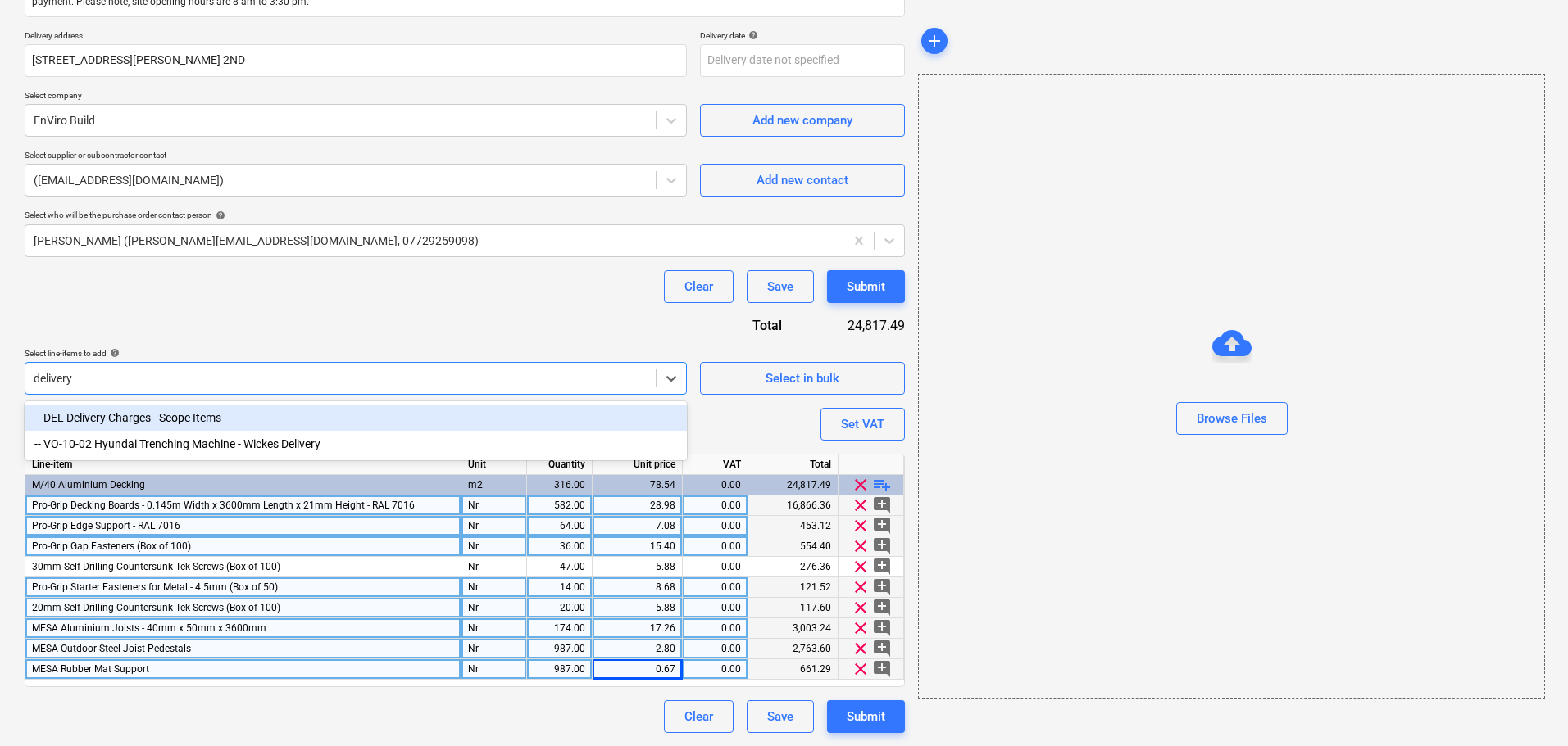
type textarea "x"
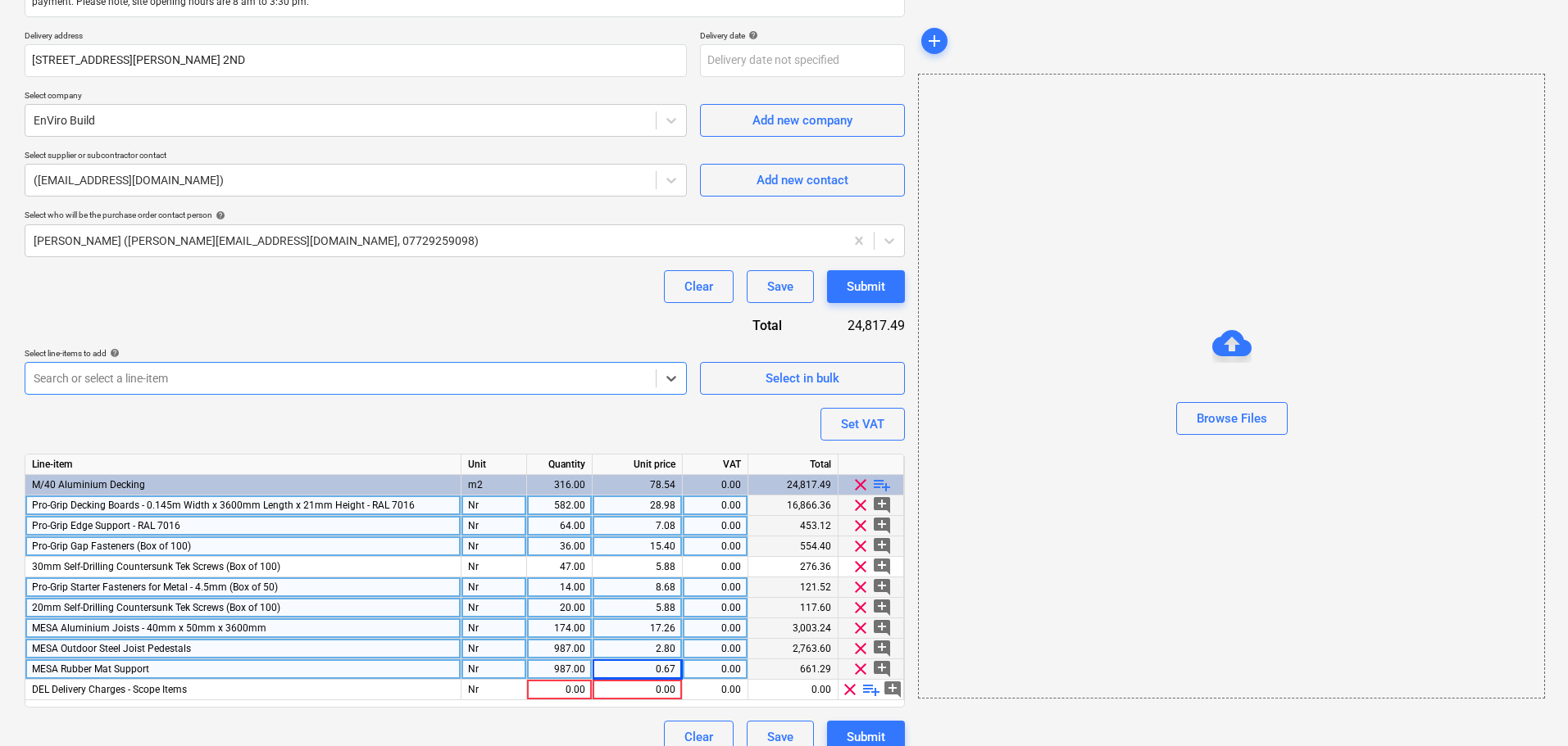
type textarea "x"
click at [457, 301] on div "Clear Save Submit" at bounding box center [465, 286] width 880 height 33
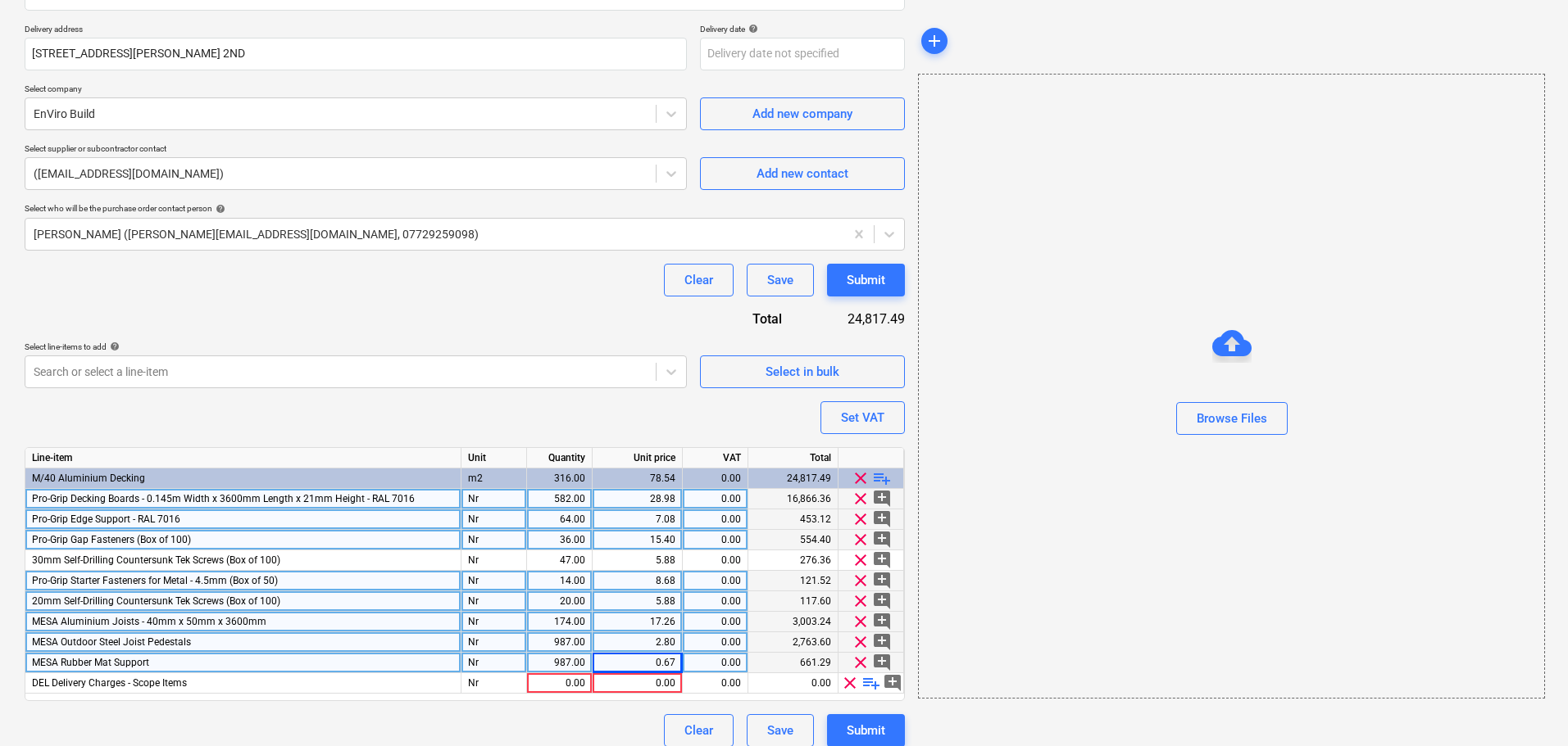
scroll to position [297, 0]
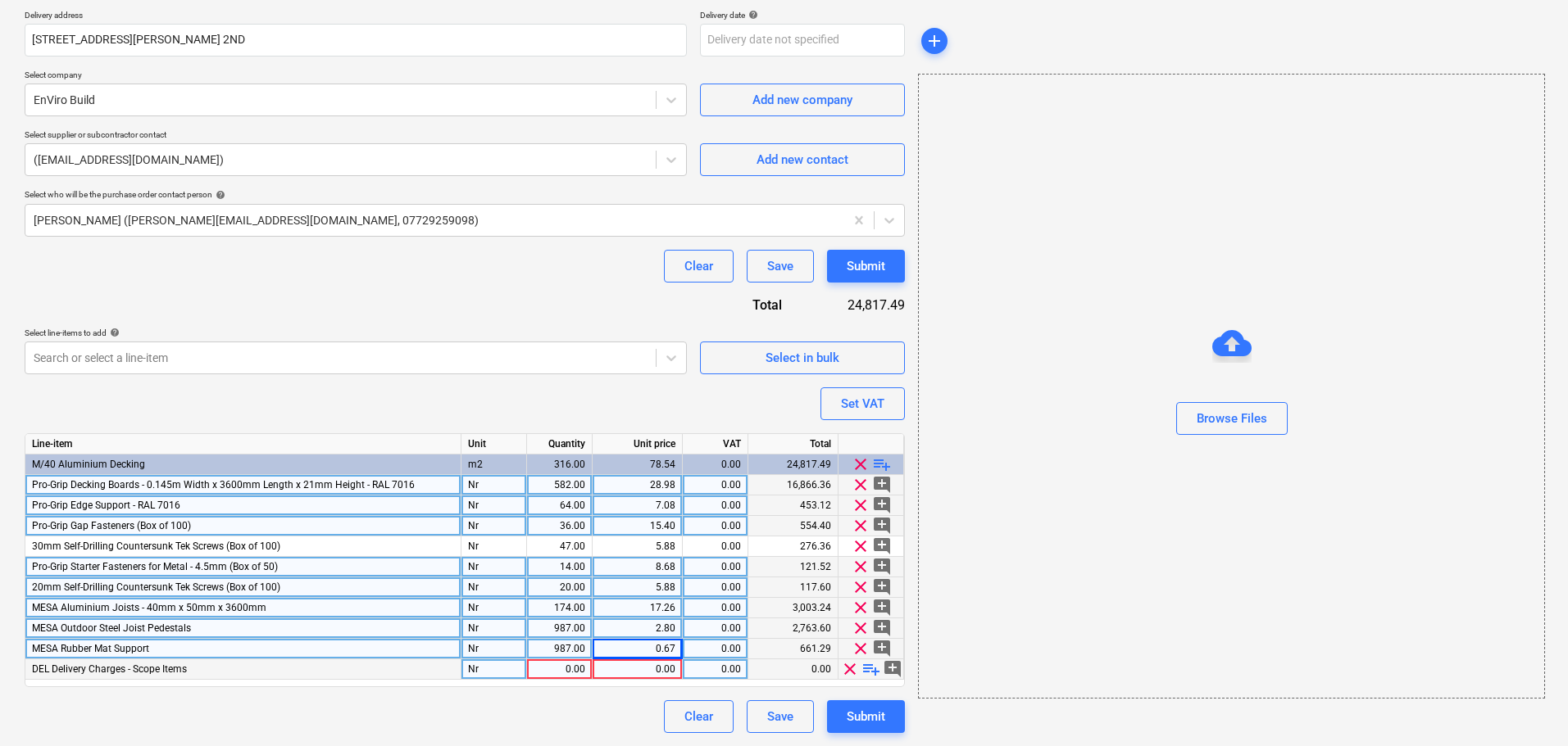
click at [552, 666] on div "0.00" at bounding box center [559, 669] width 51 height 21
type input "1"
type textarea "x"
click at [627, 664] on div "0.00" at bounding box center [637, 669] width 76 height 21
type input "460"
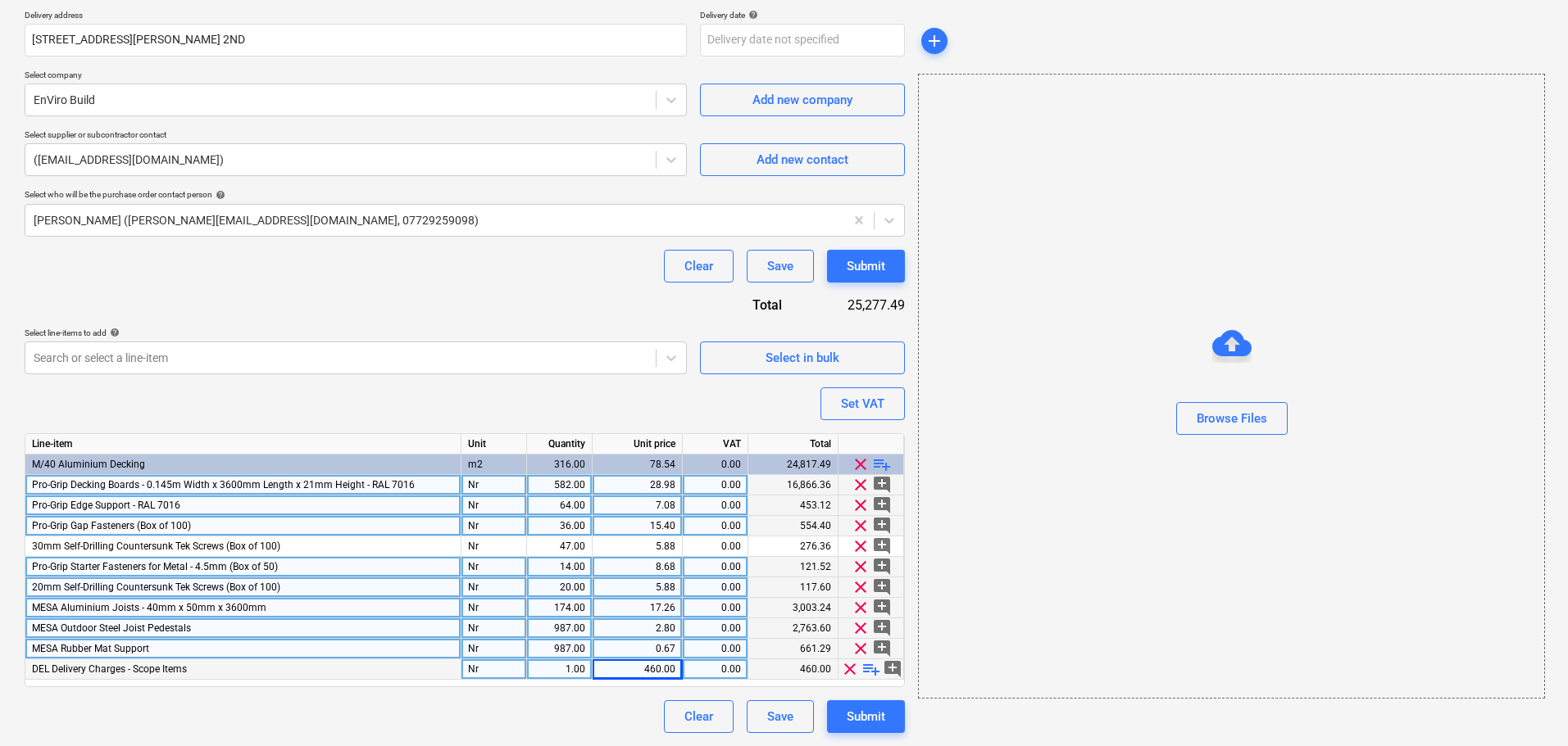
click at [451, 397] on div "Purchase order name help Purchase order Purchase order reference number help 13…" at bounding box center [465, 285] width 880 height 896
type textarea "x"
click at [611, 650] on div "0.67" at bounding box center [637, 649] width 76 height 21
type input ".66733"
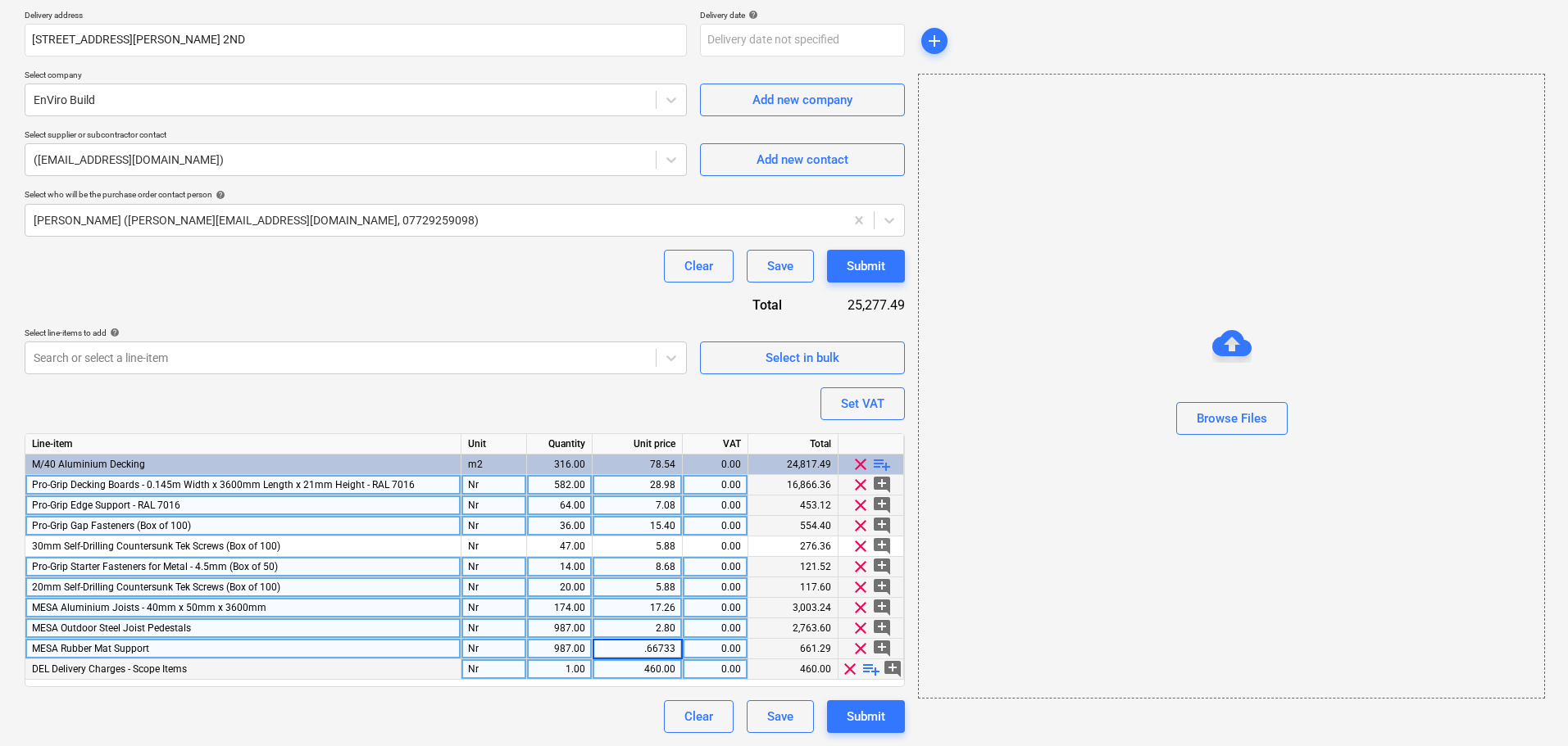
type textarea "x"
type input ".6673353597"
type textarea "x"
click at [579, 283] on div "Purchase order name help Purchase order Purchase order reference number help 13…" at bounding box center [465, 285] width 880 height 896
click at [579, 282] on div "Purchase order name help Purchase order Purchase order reference number help 13…" at bounding box center [465, 285] width 880 height 896
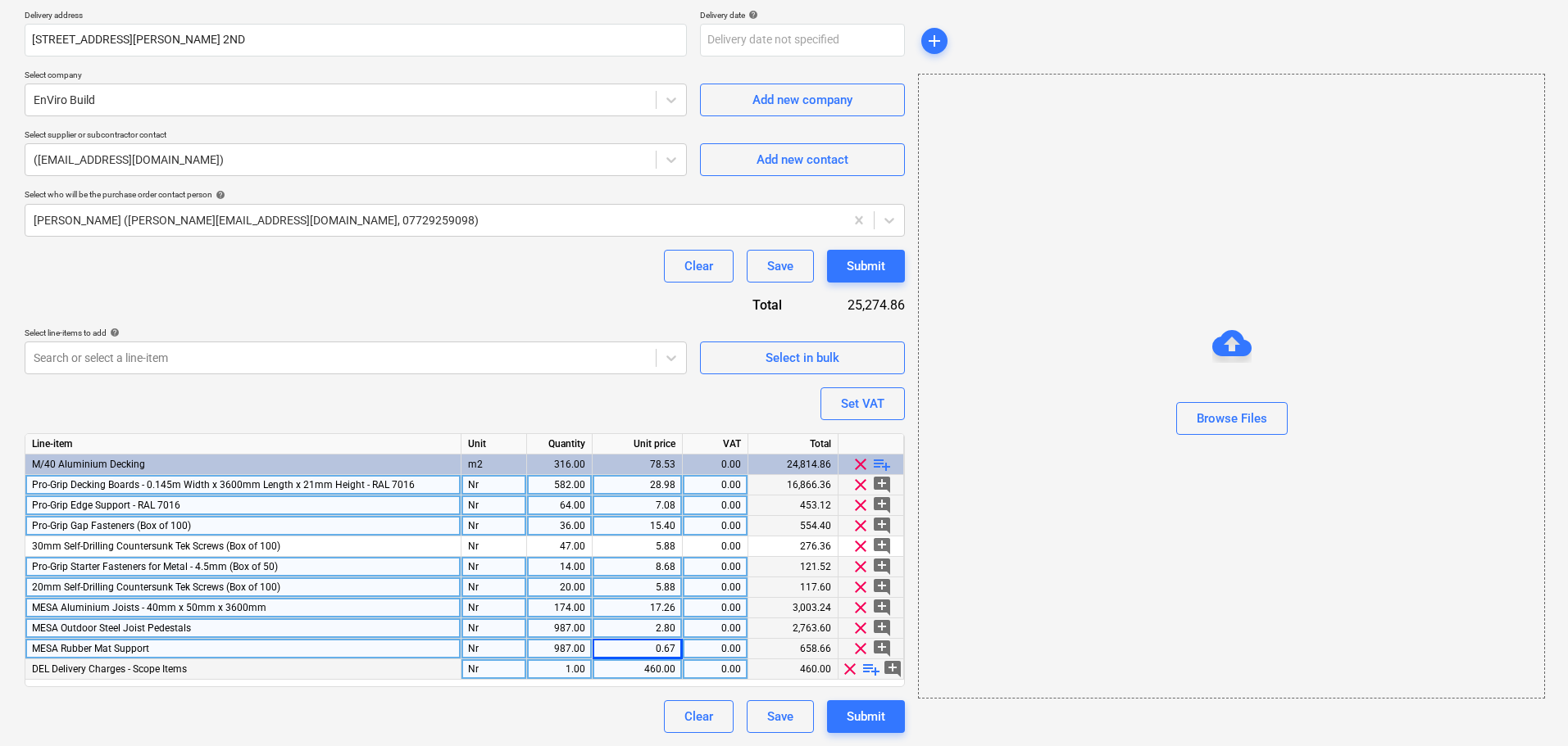
click at [627, 633] on div "2.80" at bounding box center [637, 628] width 76 height 21
type input "2.795329281"
click at [533, 298] on div "Purchase order name help Purchase order Purchase order reference number help 13…" at bounding box center [465, 285] width 880 height 896
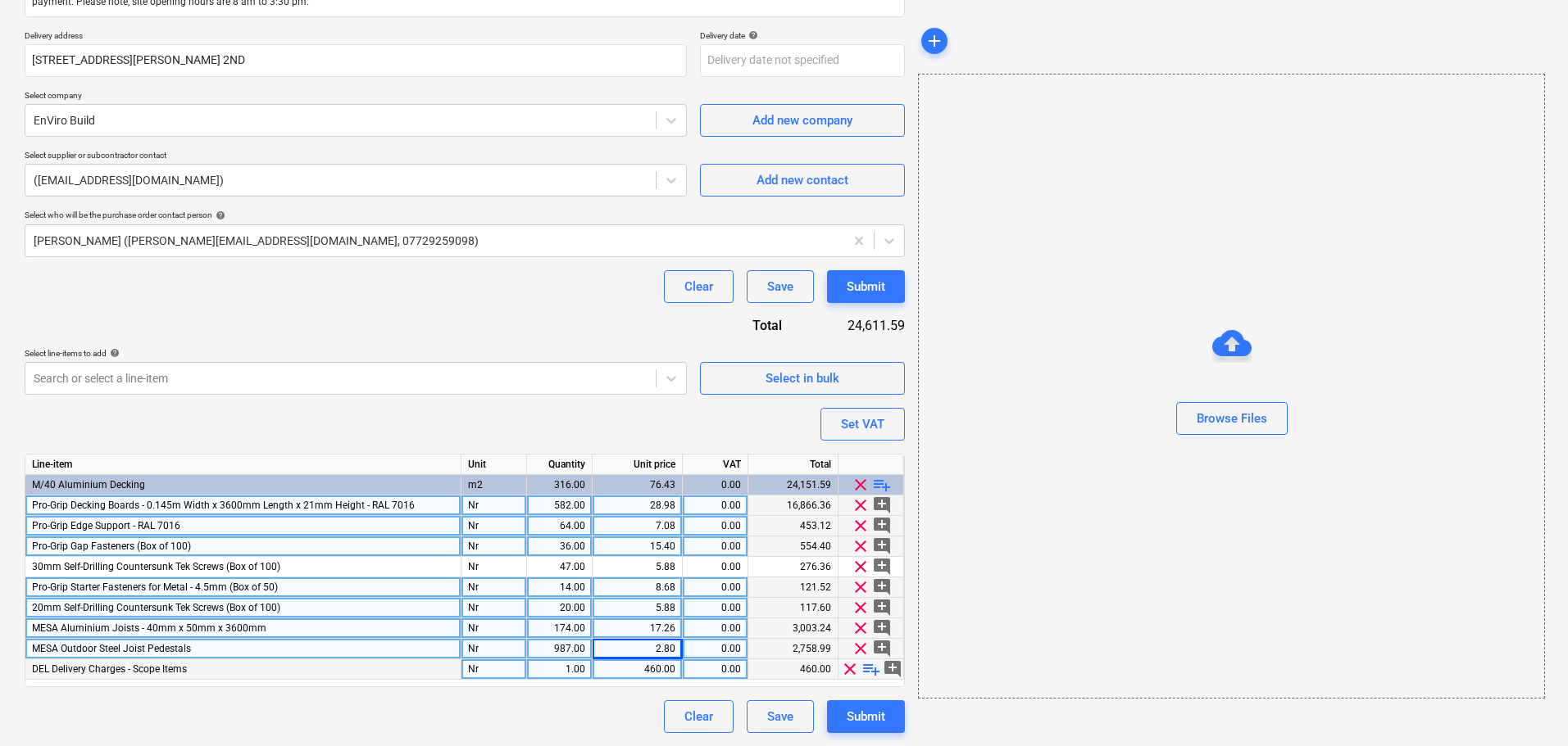
scroll to position [277, 0]
click at [567, 649] on div "987.00" at bounding box center [559, 649] width 51 height 21
type textarea "x"
type input "600"
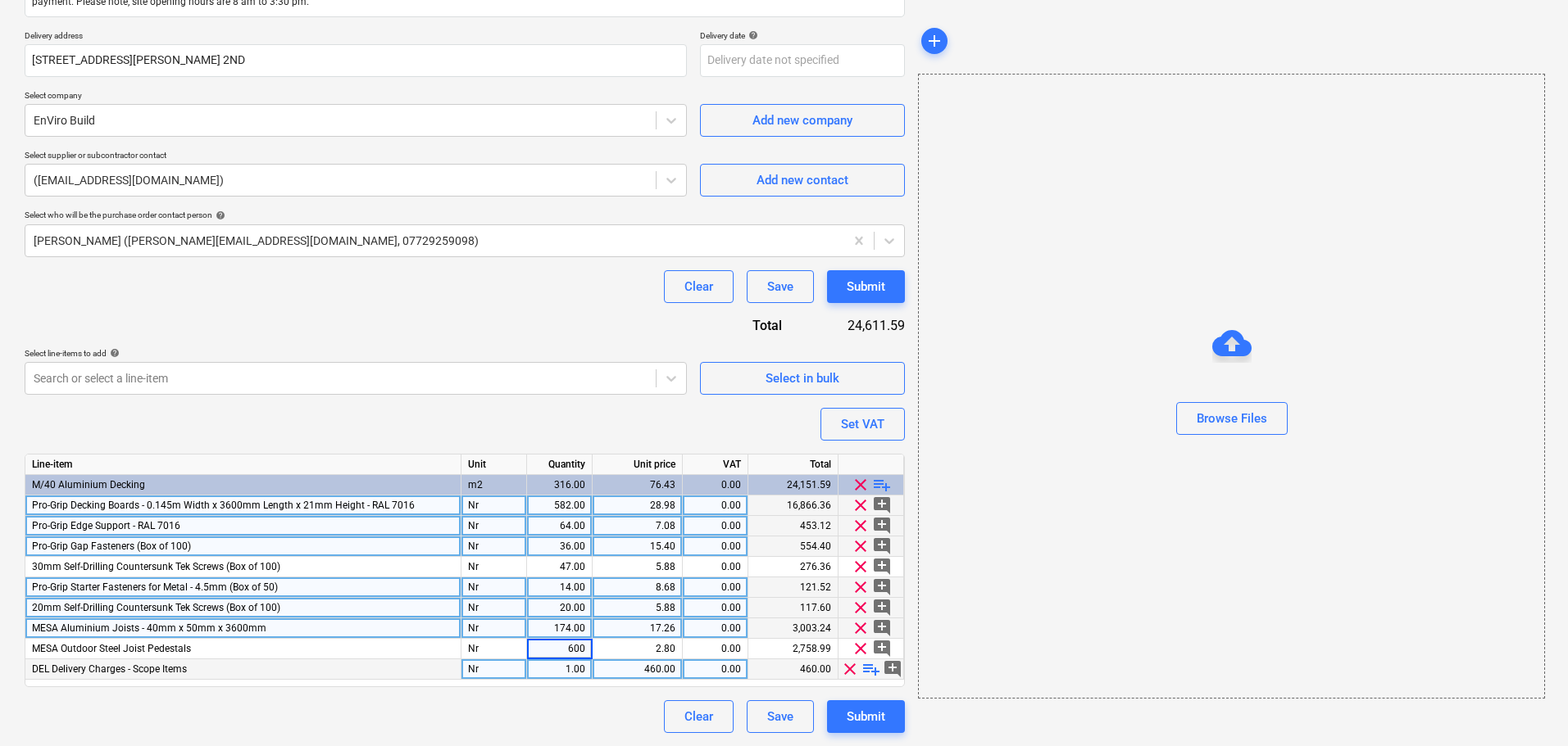
click at [475, 340] on div "Purchase order name help Purchase order Purchase order reference number help 13…" at bounding box center [465, 296] width 880 height 876
click at [493, 313] on div "Purchase order name help Purchase order Purchase order reference number help 13…" at bounding box center [465, 296] width 880 height 876
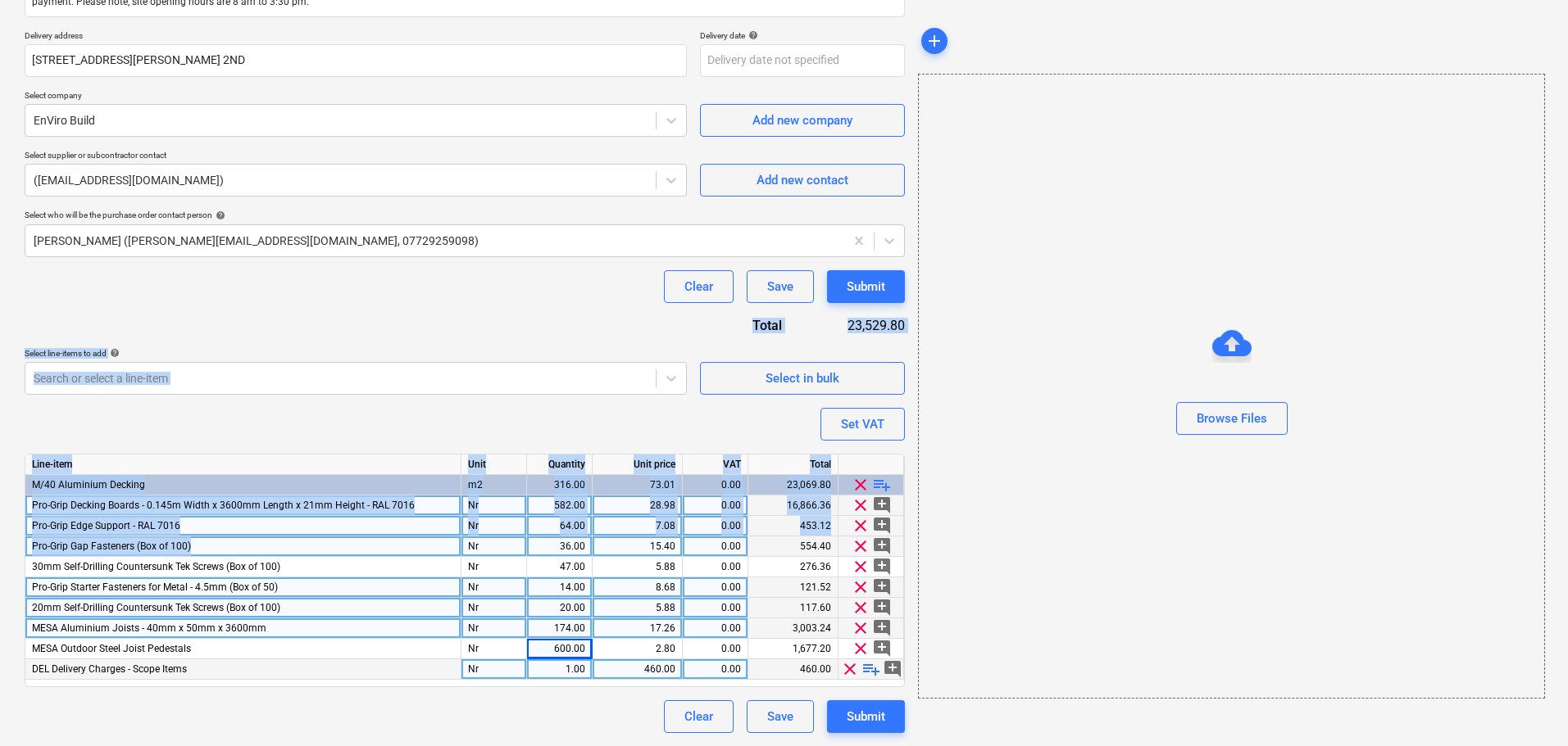
drag, startPoint x: 213, startPoint y: 276, endPoint x: 305, endPoint y: 548, distance: 287.1
click at [305, 548] on div "Purchase order name help Purchase order Purchase order reference number help 13…" at bounding box center [465, 296] width 880 height 876
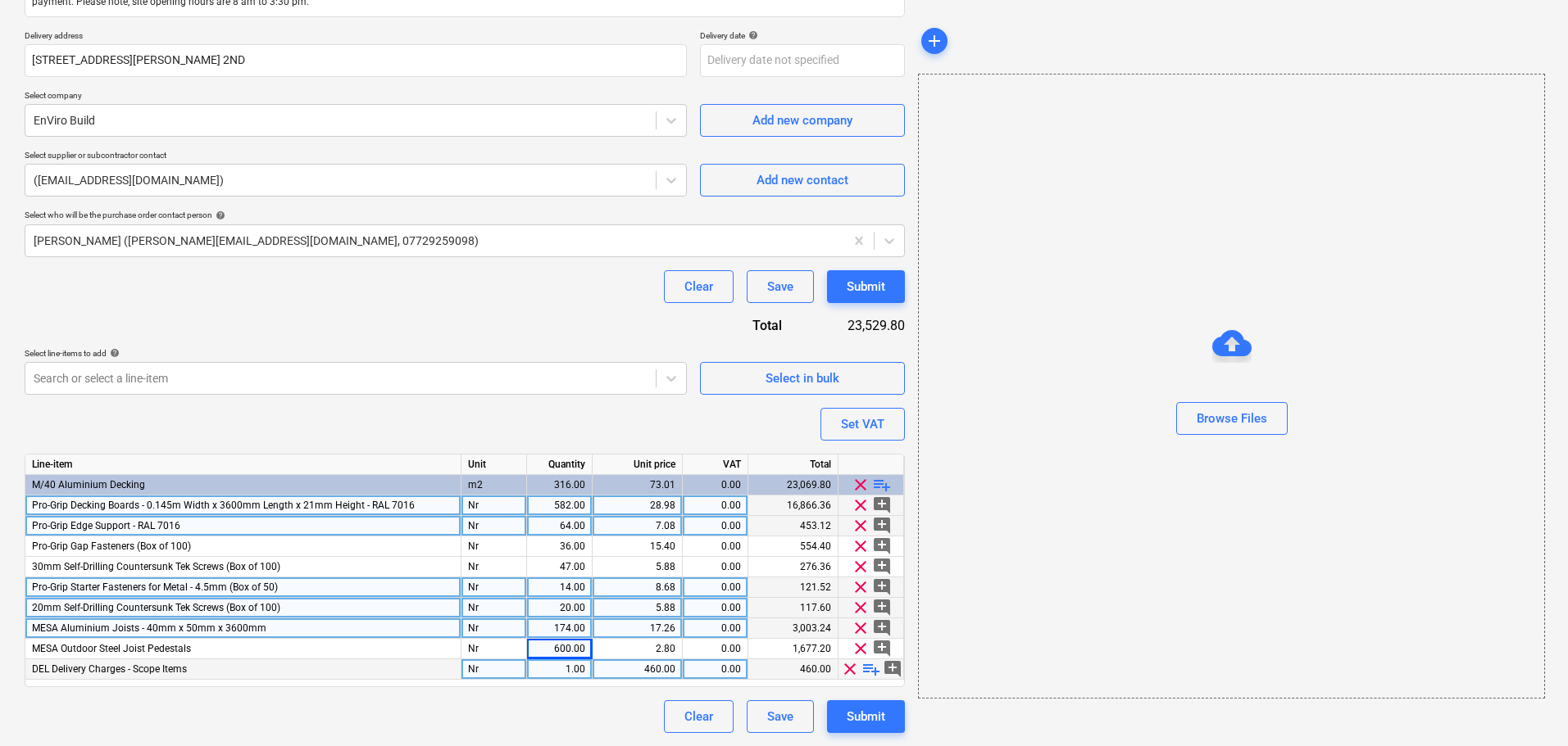
click at [321, 324] on div "Purchase order name help Purchase order Purchase order reference number help 13…" at bounding box center [465, 296] width 880 height 876
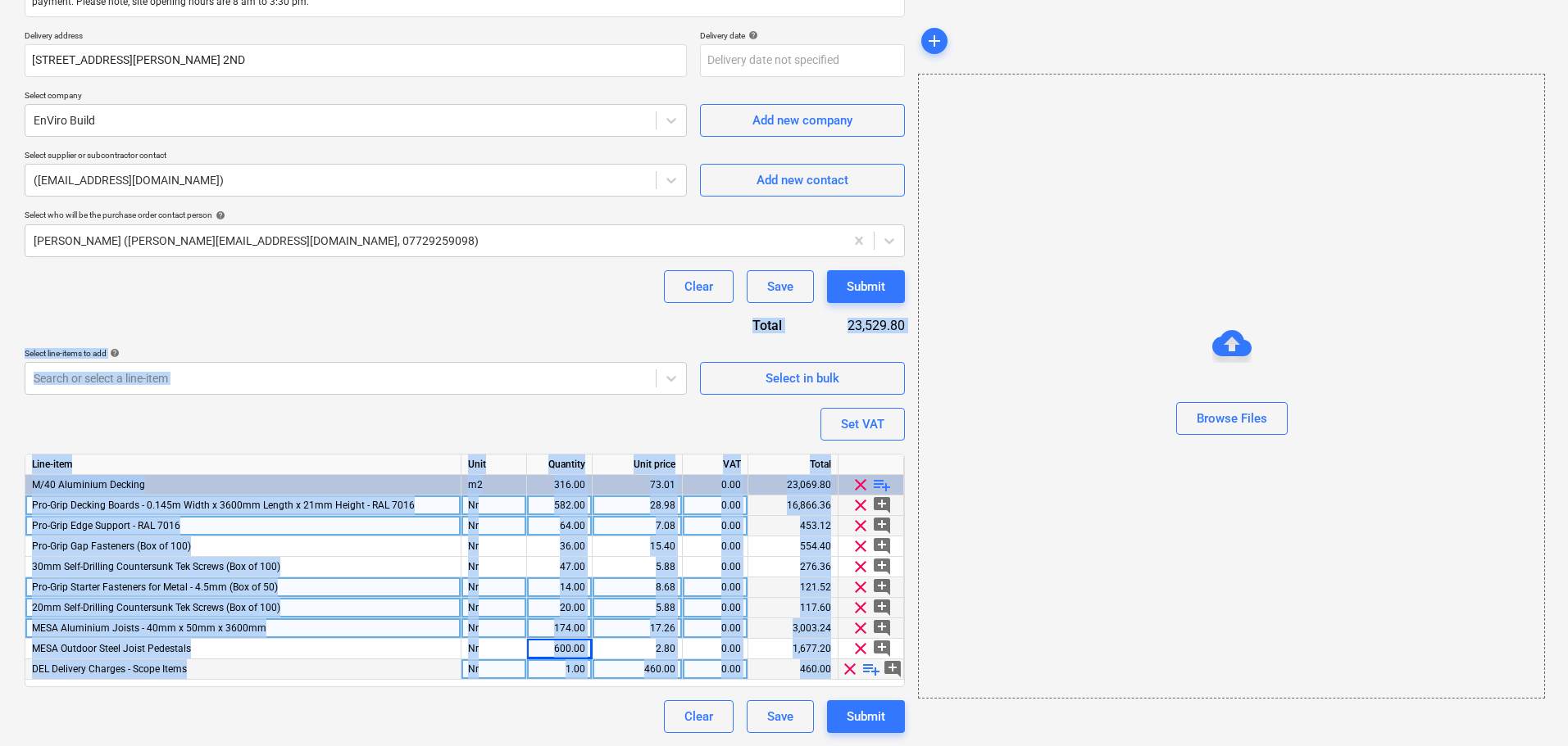
drag, startPoint x: 340, startPoint y: 297, endPoint x: 471, endPoint y: 785, distance: 505.3
click at [471, 469] on html "Projects Contacts Company Consolidated Invoices Inbox format_size keyboard_arro…" at bounding box center [784, 96] width 1568 height 746
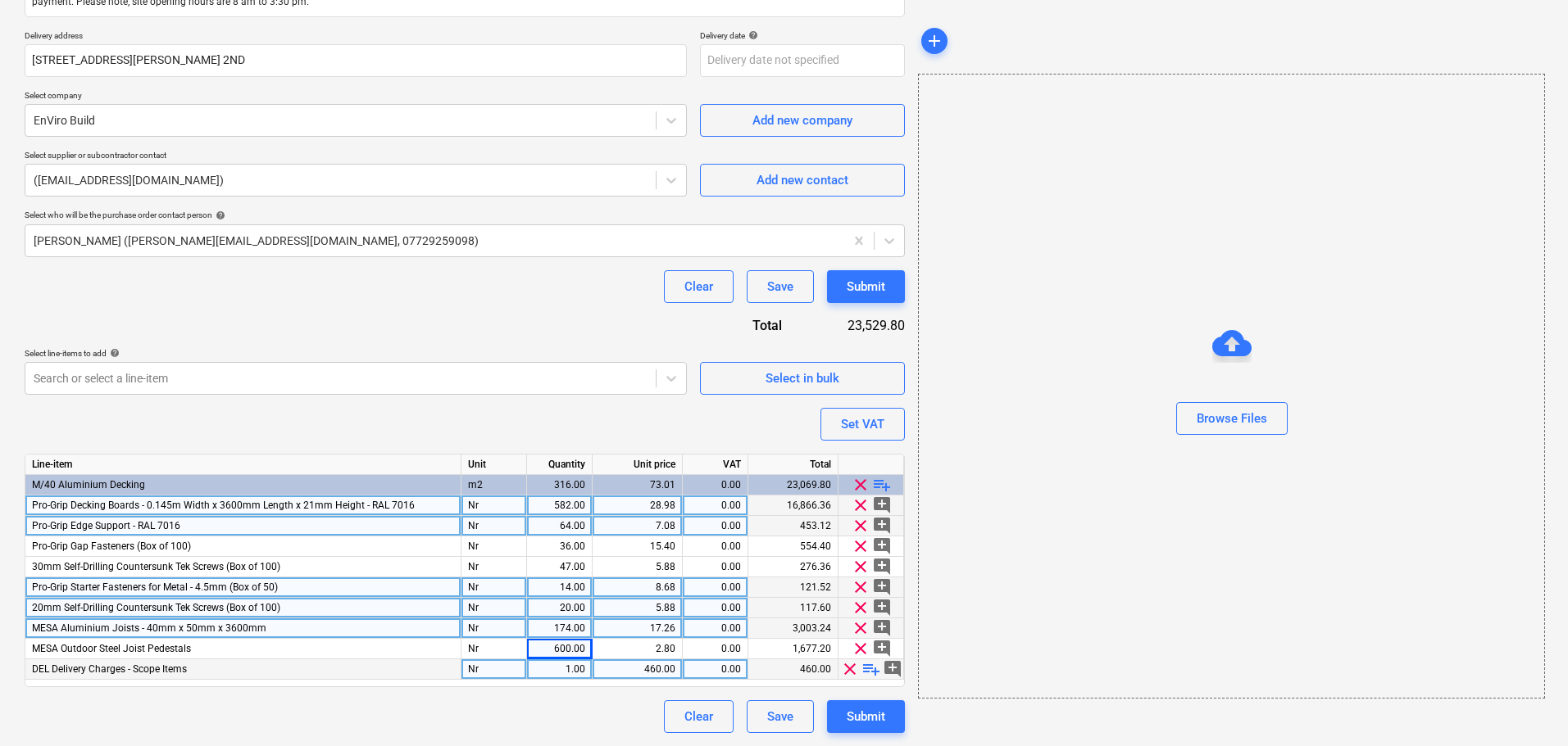
click at [517, 289] on div "Clear Save Submit" at bounding box center [465, 286] width 880 height 33
click at [557, 306] on div "Purchase order name help Purchase order Purchase order reference number help 13…" at bounding box center [465, 296] width 880 height 876
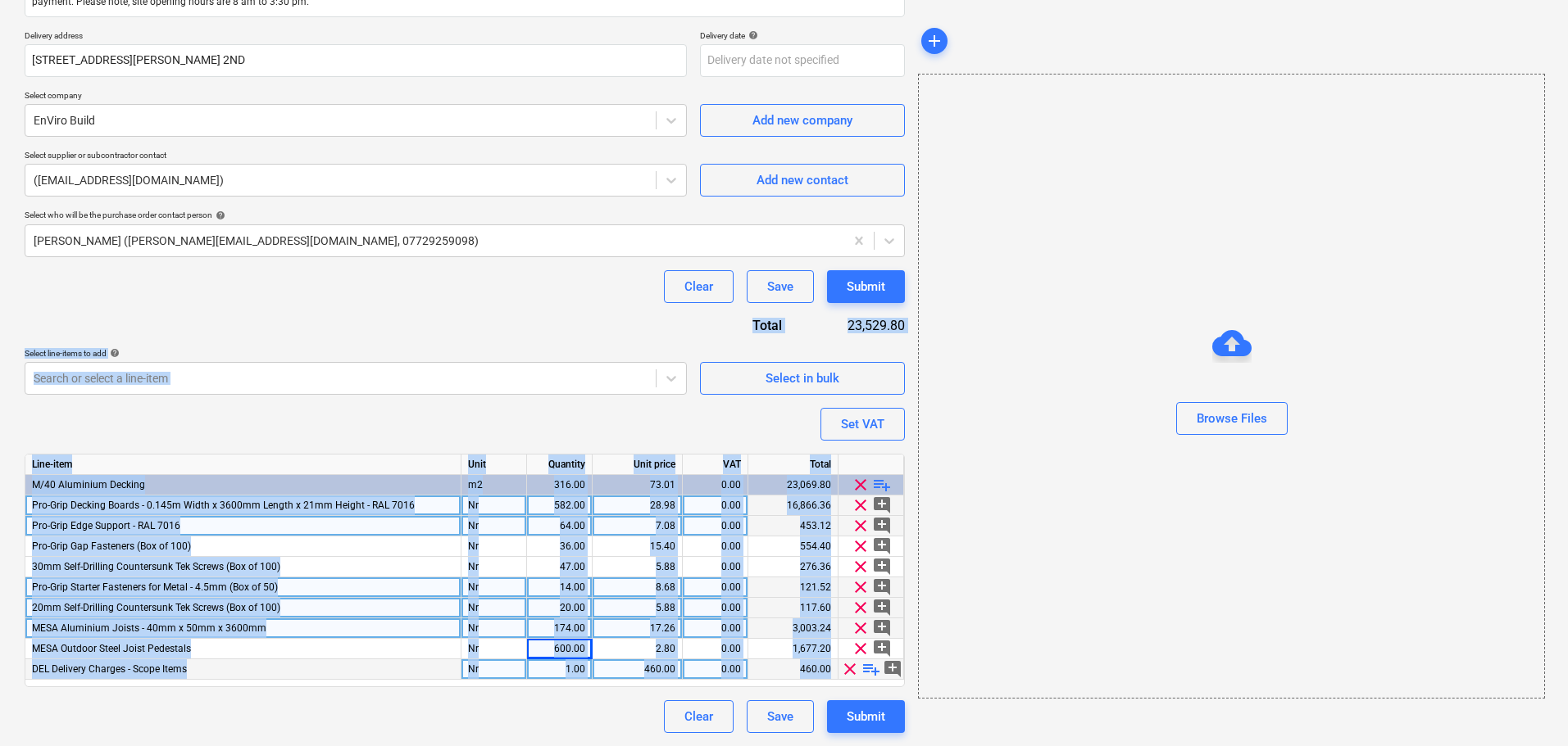
drag, startPoint x: 557, startPoint y: 306, endPoint x: 589, endPoint y: 593, distance: 288.8
click at [570, 469] on html "Projects Contacts Company Consolidated Invoices Inbox format_size keyboard_arro…" at bounding box center [784, 96] width 1568 height 746
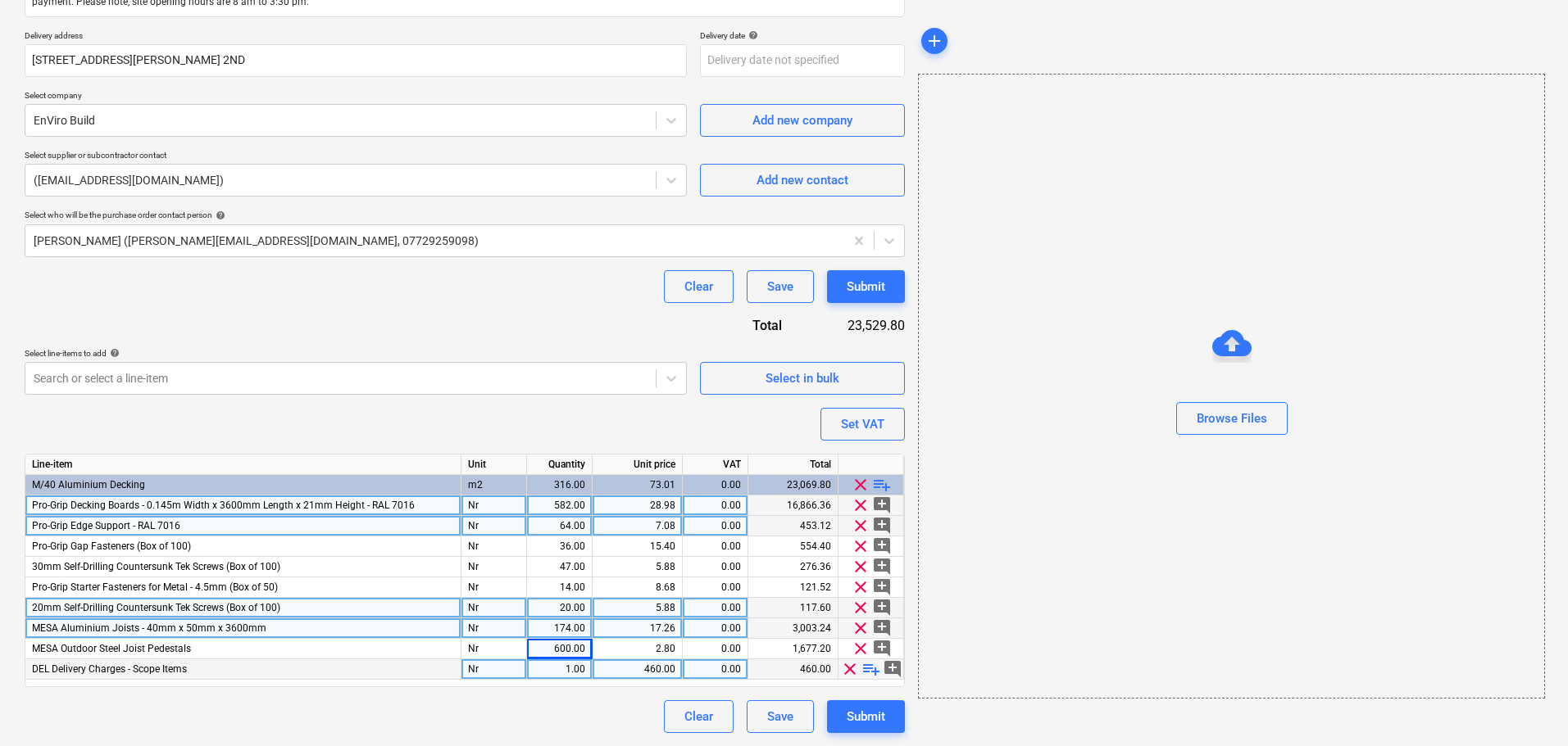
click at [600, 272] on div "Clear Save Submit" at bounding box center [465, 286] width 880 height 33
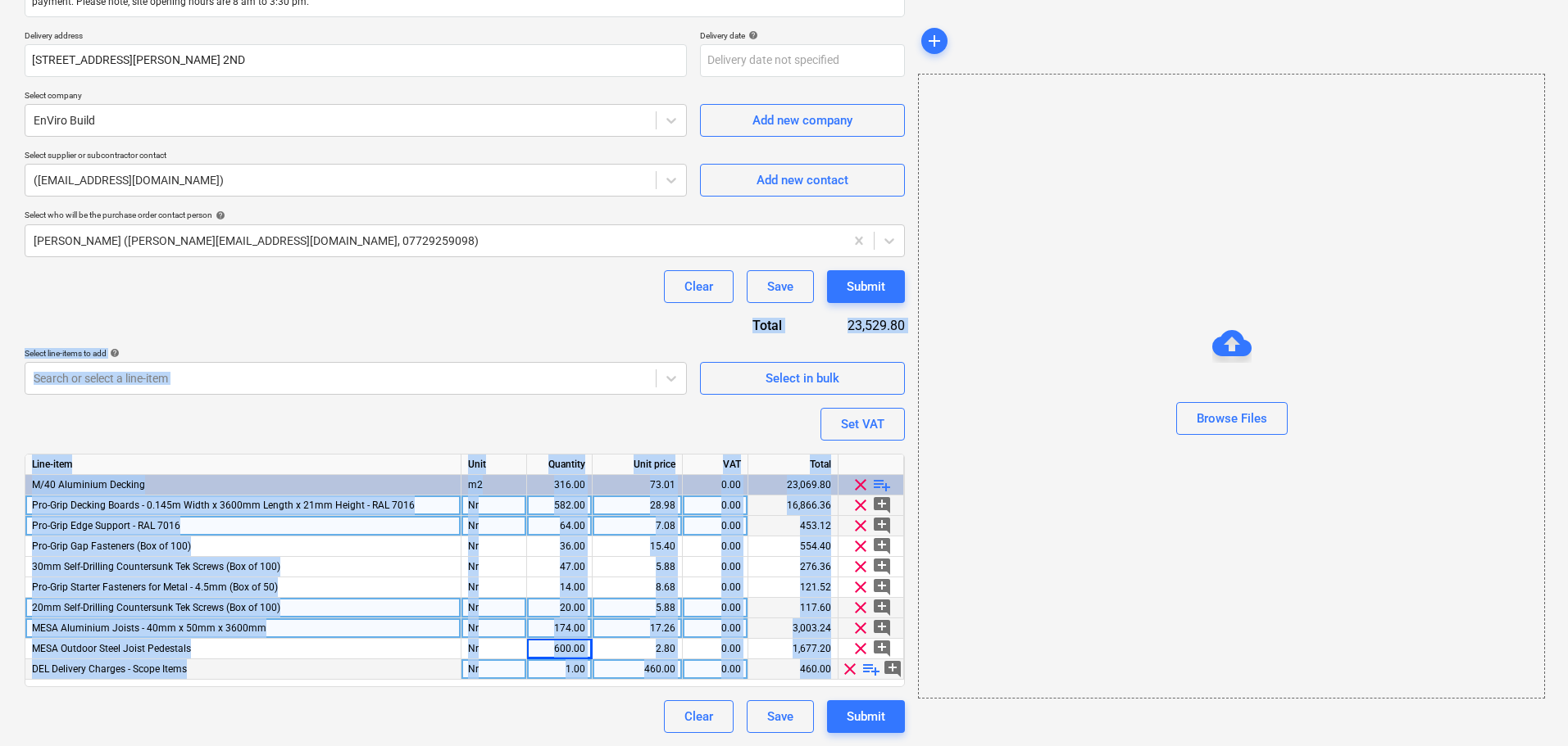
drag, startPoint x: 589, startPoint y: 287, endPoint x: 466, endPoint y: 785, distance: 513.0
click at [466, 469] on html "Projects Contacts Company Consolidated Invoices Inbox format_size keyboard_arro…" at bounding box center [784, 96] width 1568 height 746
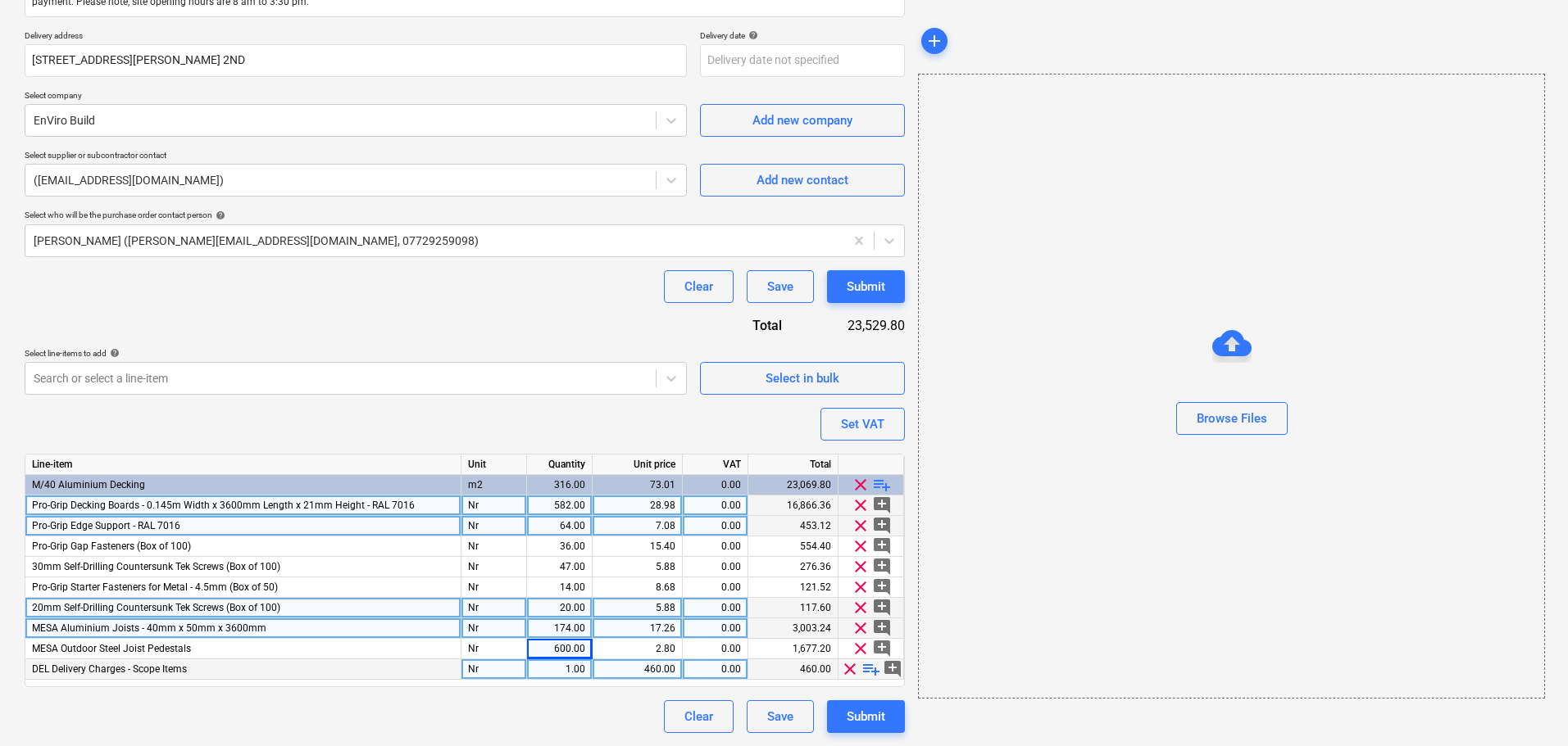
click at [526, 302] on div "Clear Save Submit" at bounding box center [465, 286] width 880 height 33
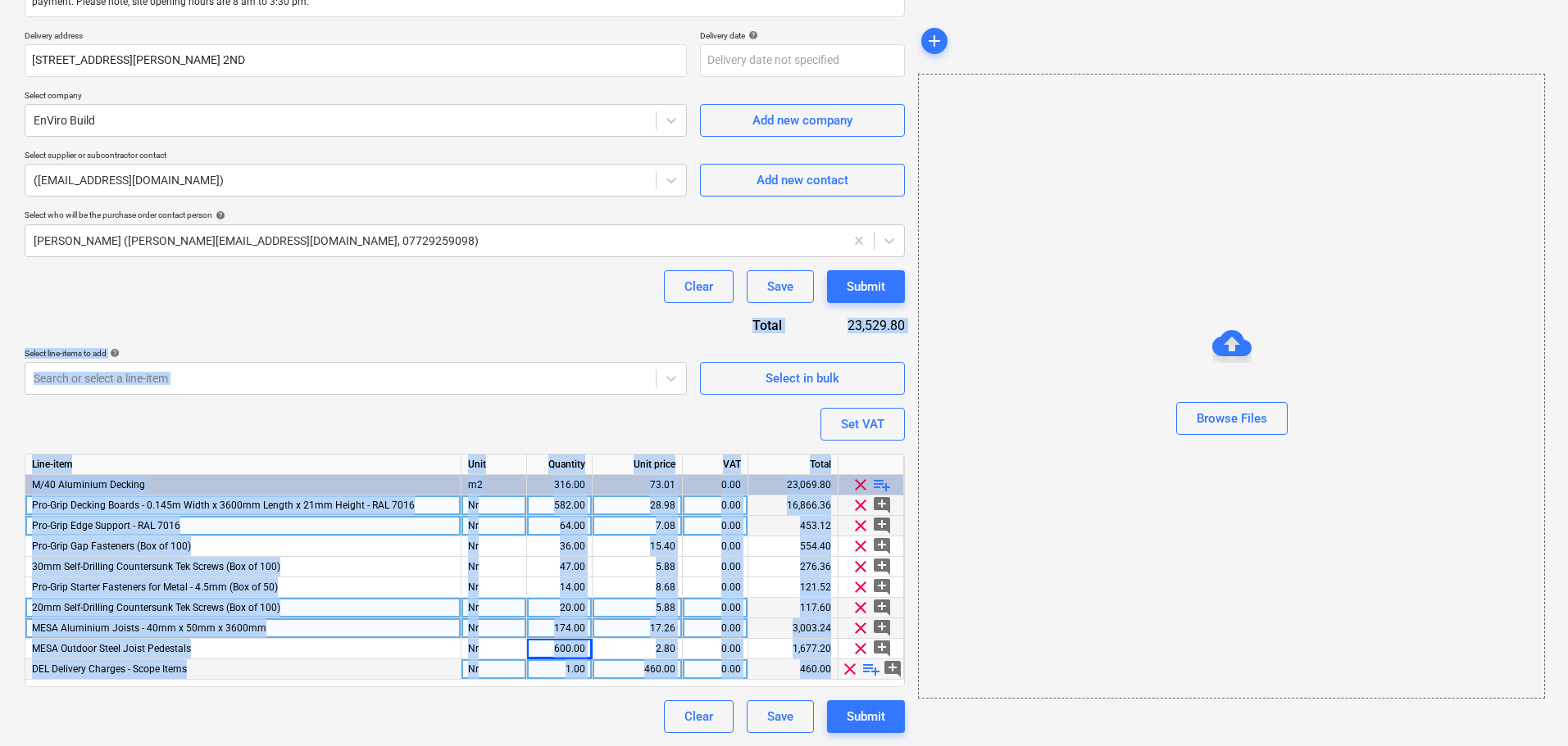
drag, startPoint x: 611, startPoint y: 269, endPoint x: 441, endPoint y: 785, distance: 543.3
click at [441, 469] on html "Projects Contacts Company Consolidated Invoices Inbox format_size keyboard_arro…" at bounding box center [784, 96] width 1568 height 746
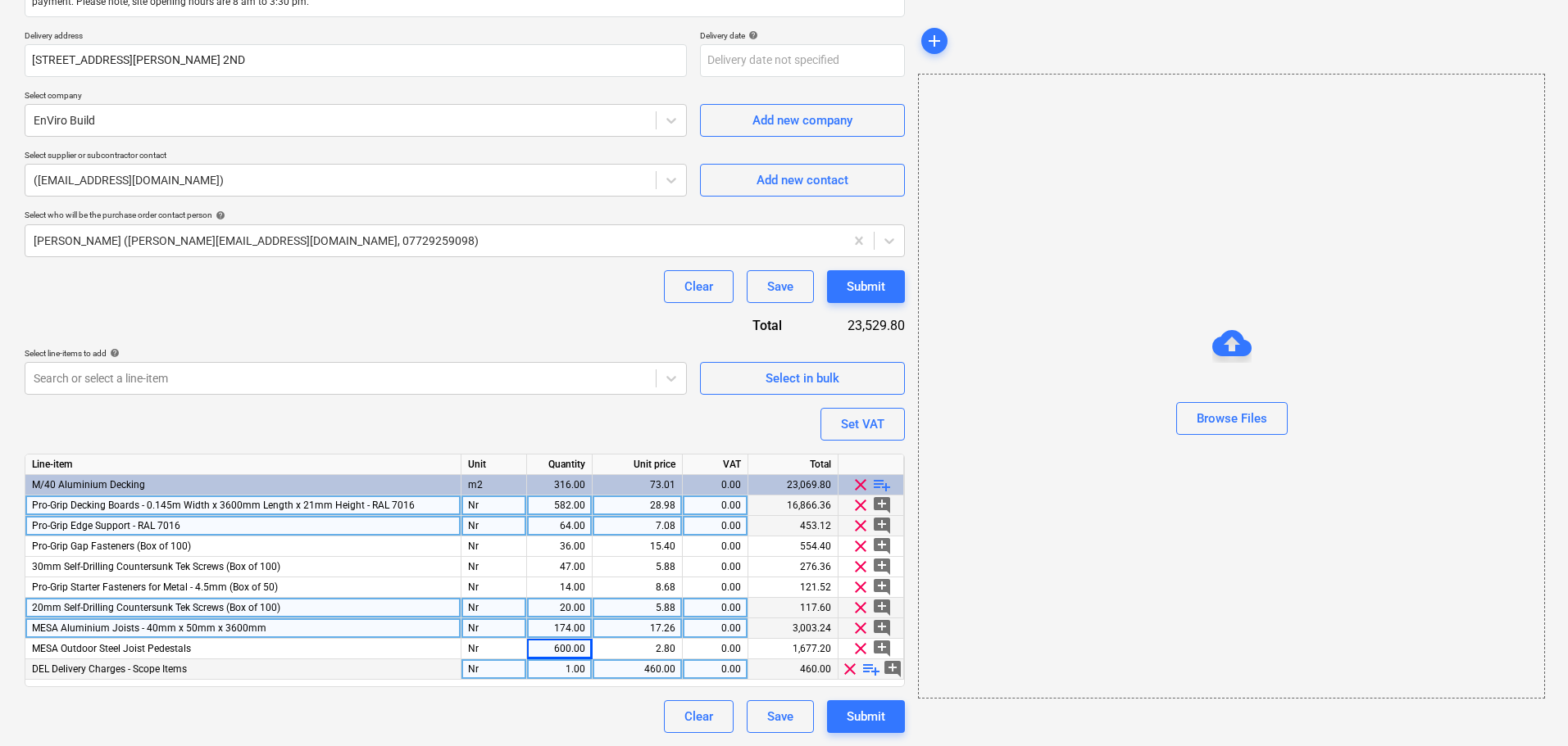
click at [511, 315] on div "Purchase order name help Purchase order Purchase order reference number help 13…" at bounding box center [465, 296] width 880 height 876
click at [722, 377] on span "Select in bulk" at bounding box center [803, 378] width 164 height 22
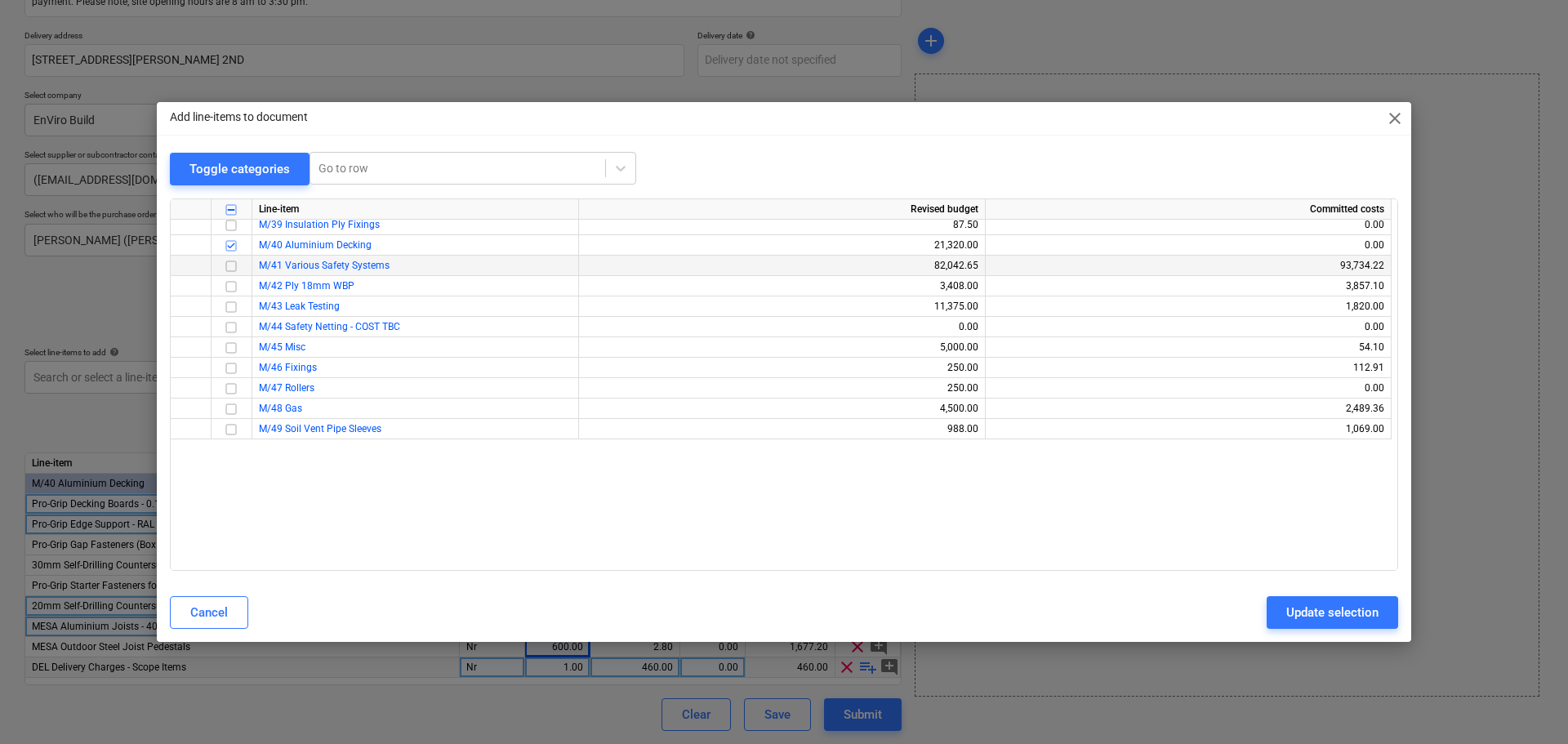
scroll to position [817, 0]
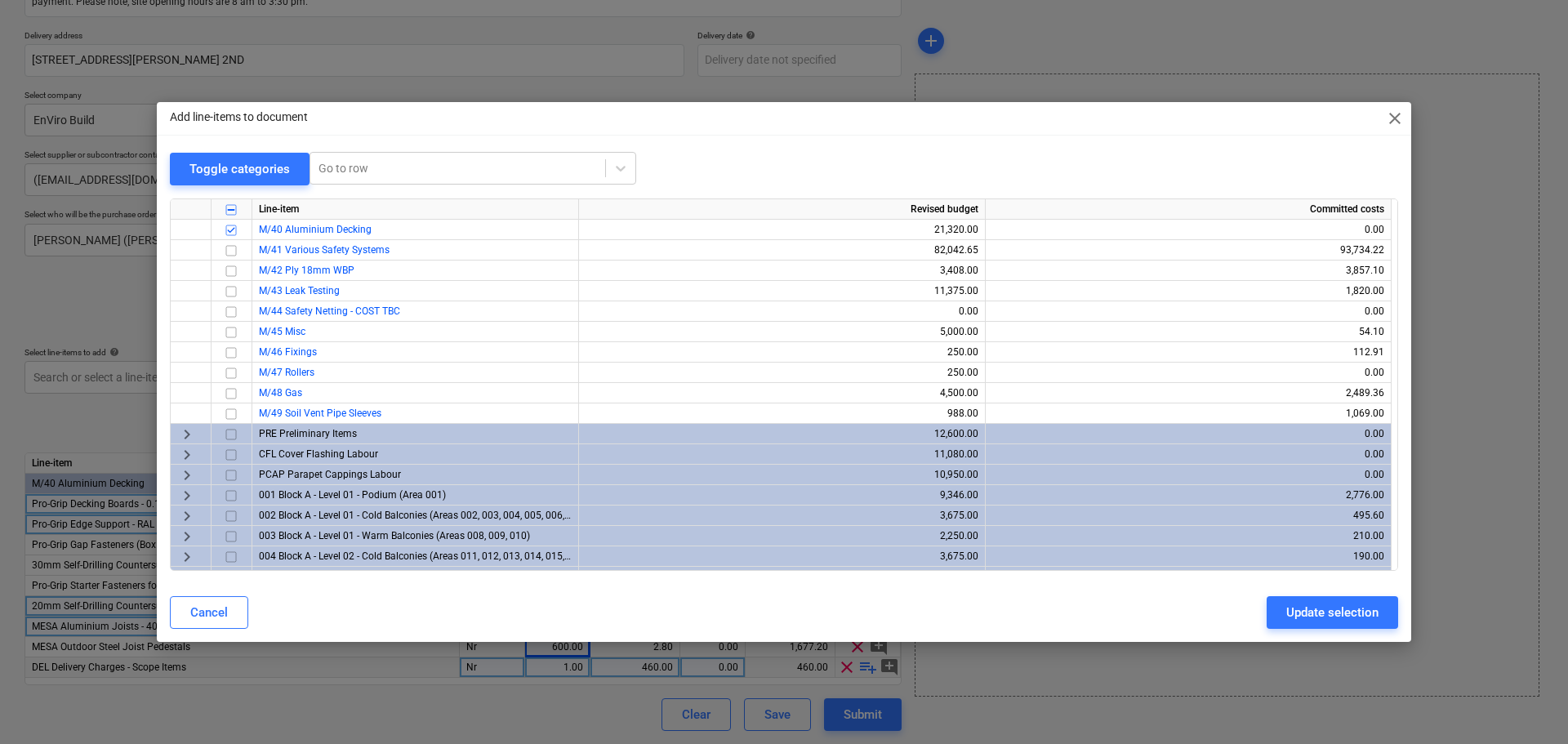
click at [583, 76] on div "Add line-items to document close Toggle categories Go to row Line-item Revised …" at bounding box center [784, 372] width 1568 height 744
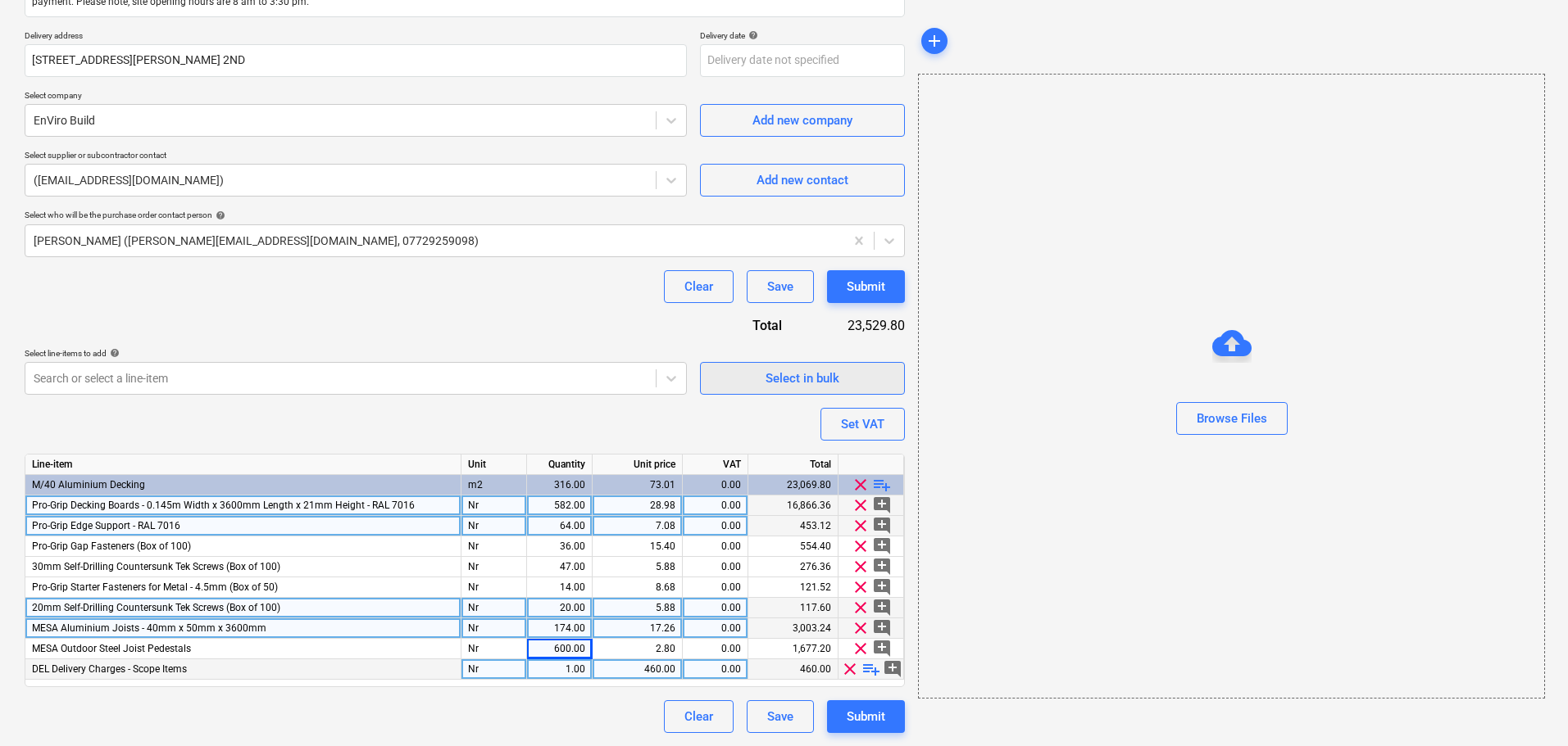
click at [840, 392] on button "Select in bulk" at bounding box center [802, 378] width 205 height 33
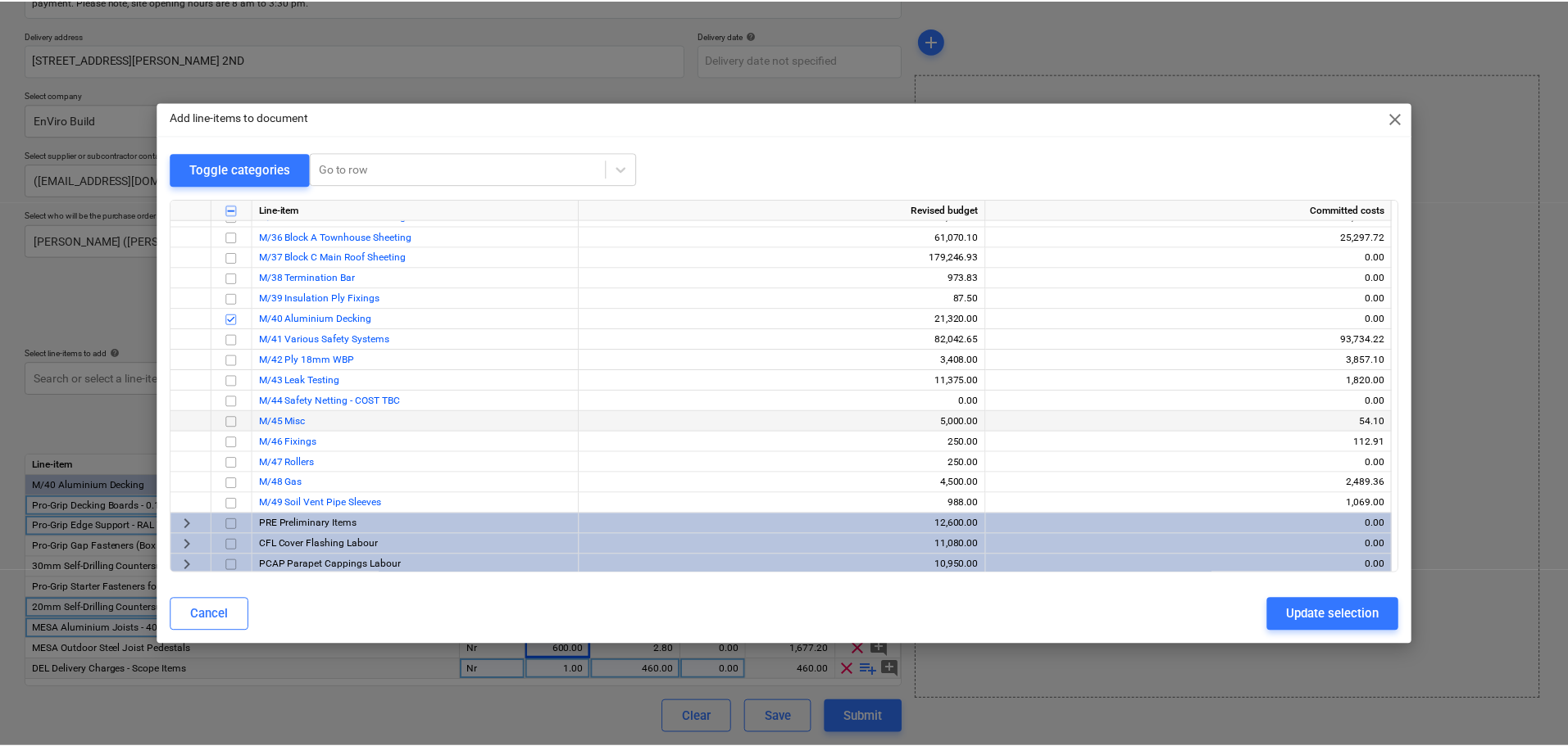
scroll to position [737, 0]
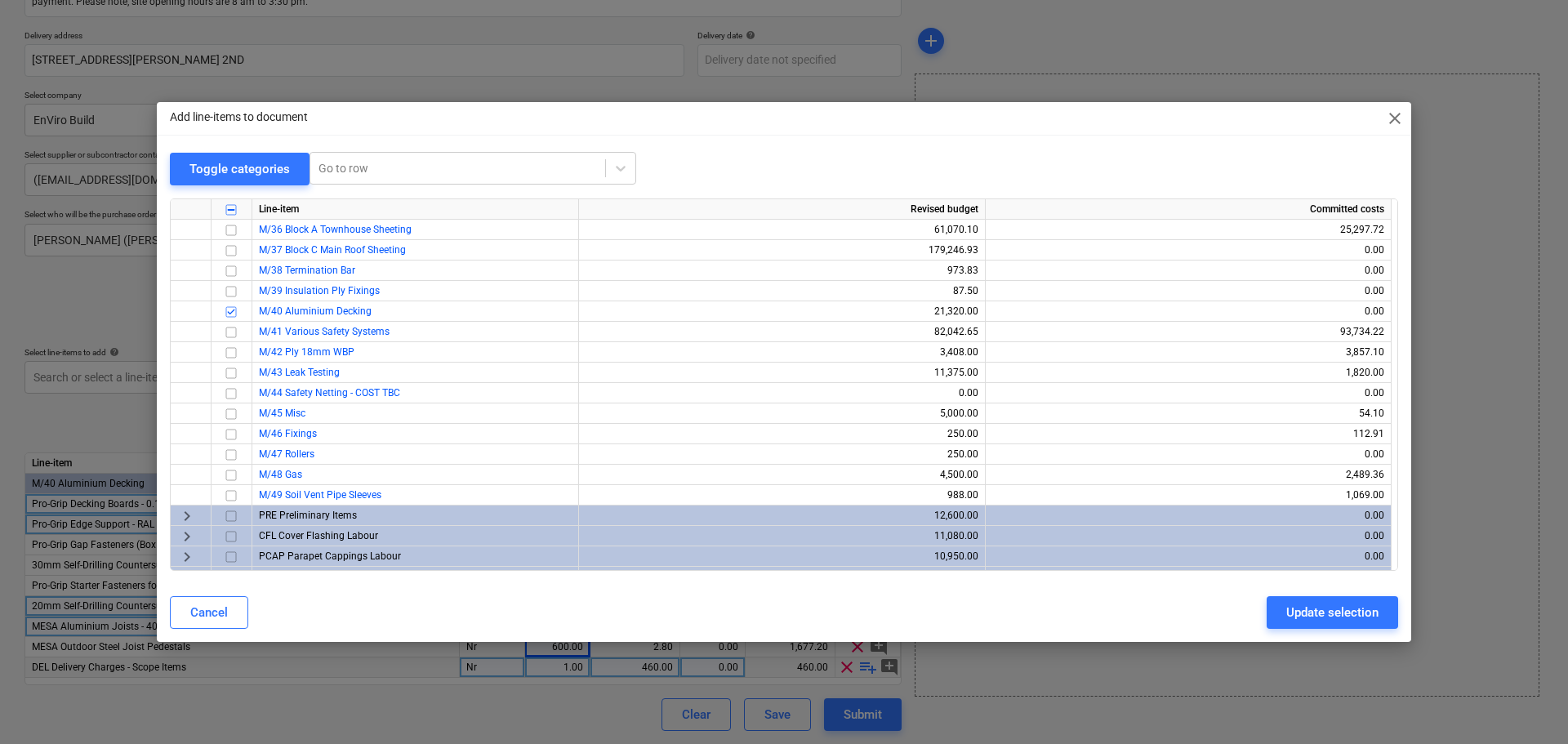
click at [74, 284] on div "Add line-items to document close Toggle categories Go to row Line-item Revised …" at bounding box center [784, 372] width 1568 height 744
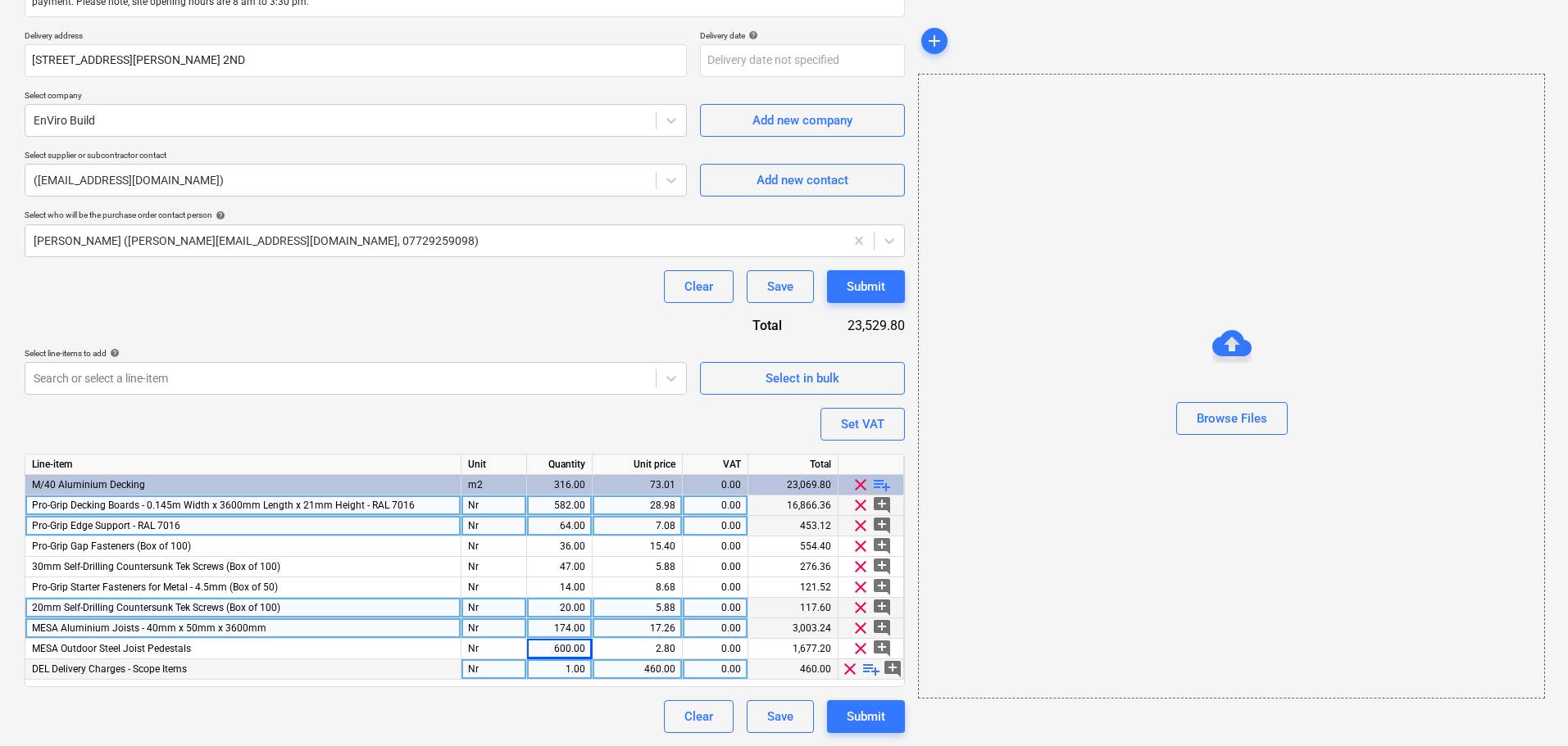
click at [312, 282] on div "Clear Save Submit" at bounding box center [465, 286] width 880 height 33
click at [413, 311] on div "Purchase order name help Purchase order Purchase order reference number help 13…" at bounding box center [465, 296] width 880 height 876
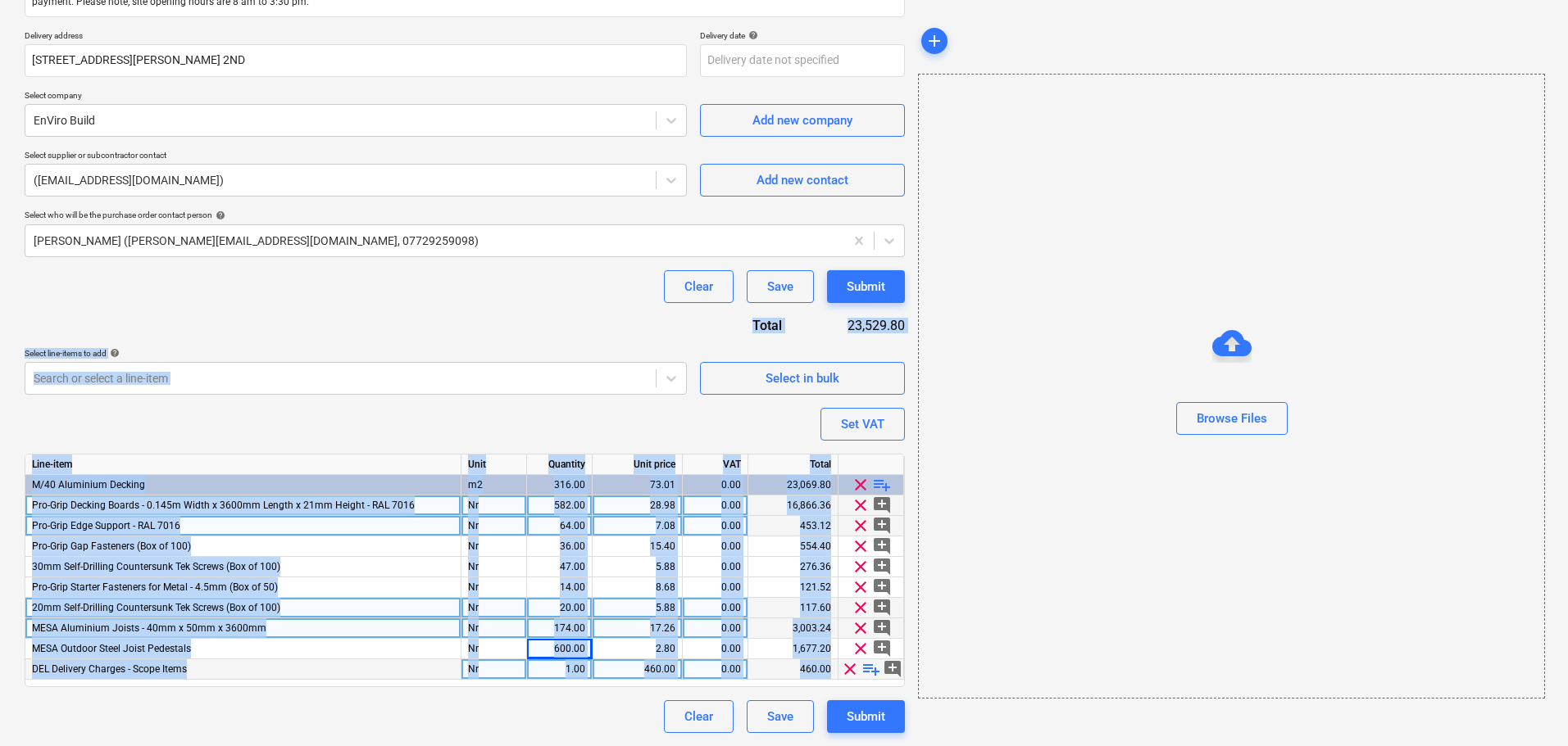
drag, startPoint x: 347, startPoint y: 303, endPoint x: 510, endPoint y: 676, distance: 407.1
click at [486, 469] on html "Projects Contacts Company Consolidated Invoices Inbox format_size keyboard_arro…" at bounding box center [784, 96] width 1568 height 746
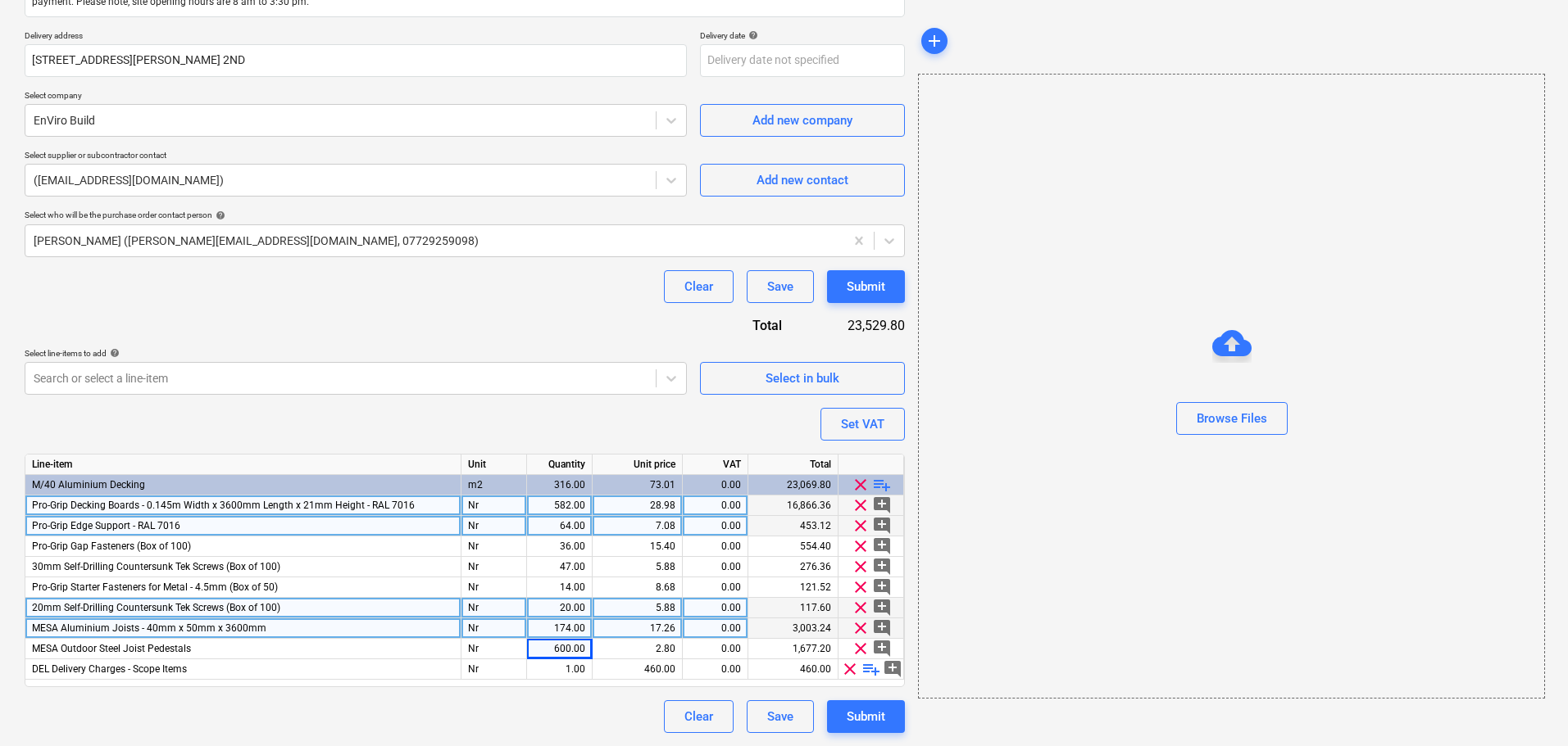
click at [564, 276] on div "Clear Save Submit" at bounding box center [465, 286] width 880 height 33
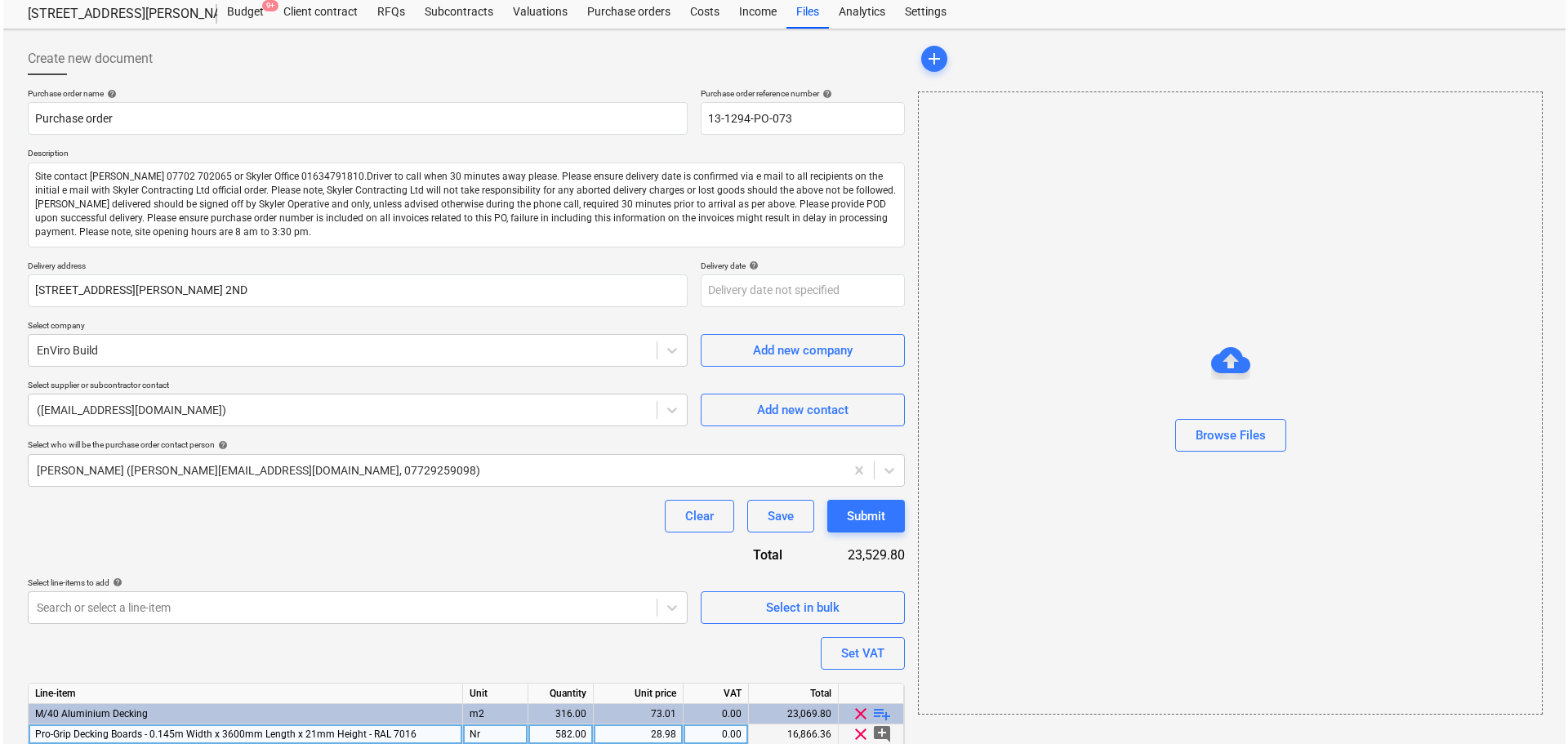
scroll to position [276, 0]
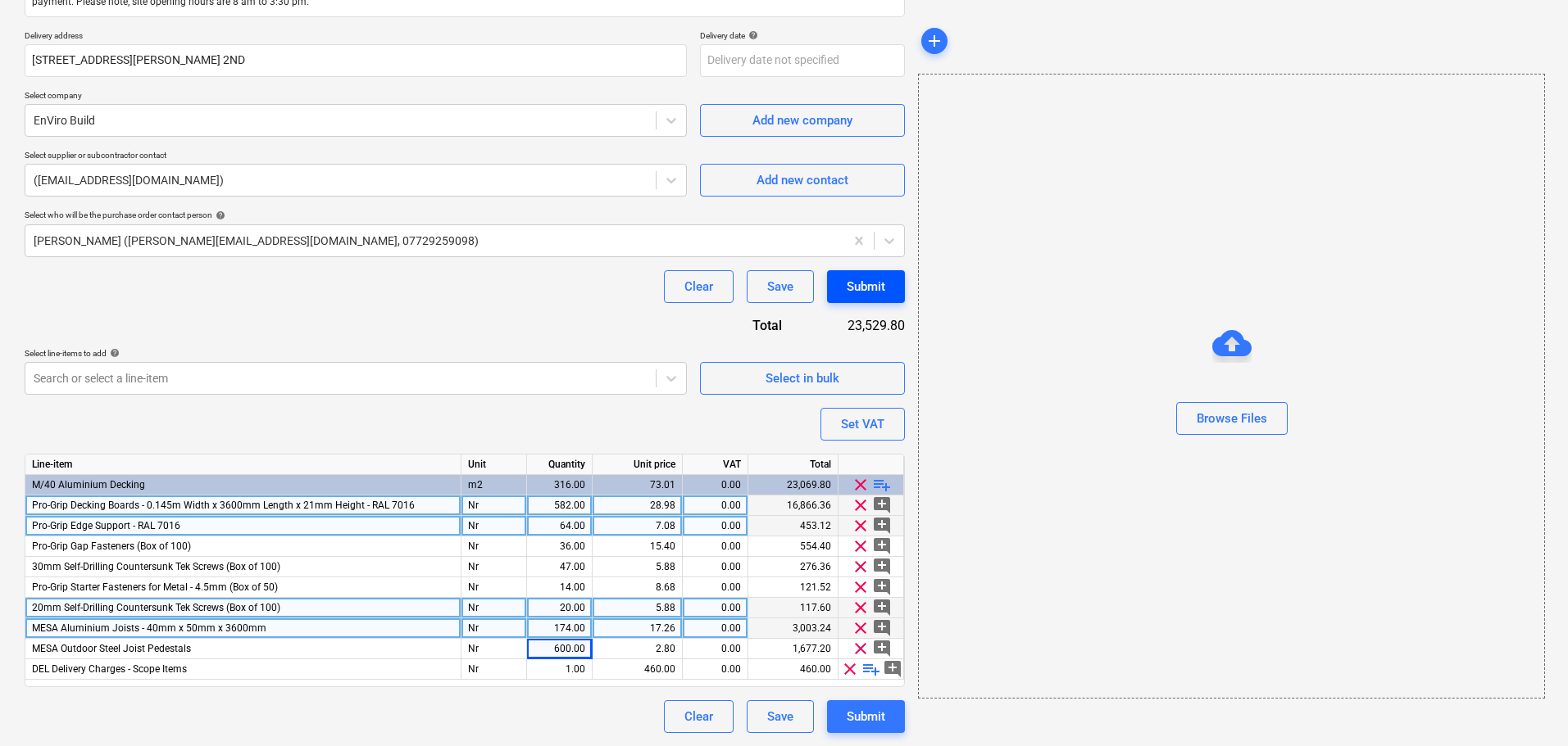
click at [838, 302] on button "Submit" at bounding box center [866, 286] width 78 height 33
type textarea "x"
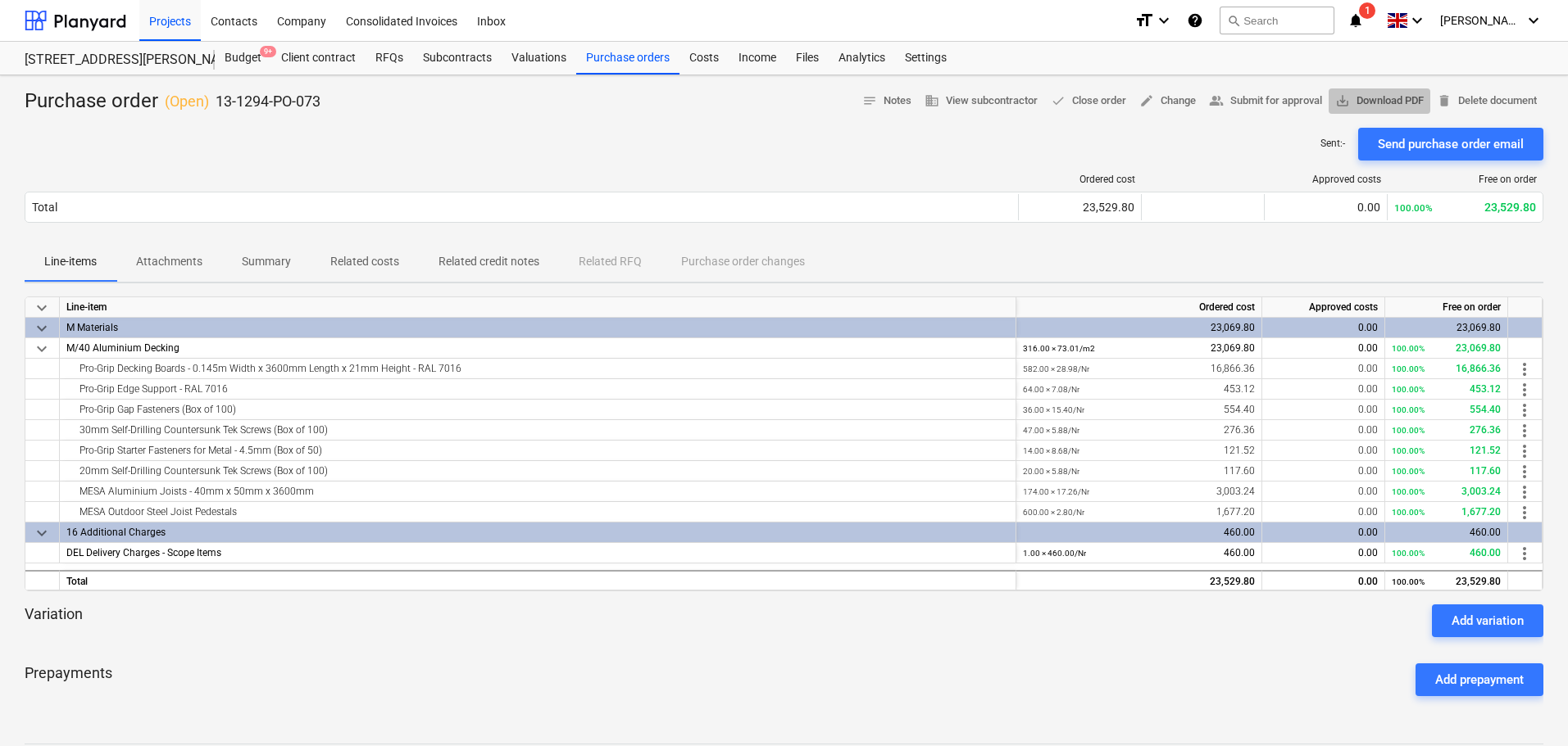
click at [1341, 103] on span "save_alt" at bounding box center [1343, 101] width 15 height 15
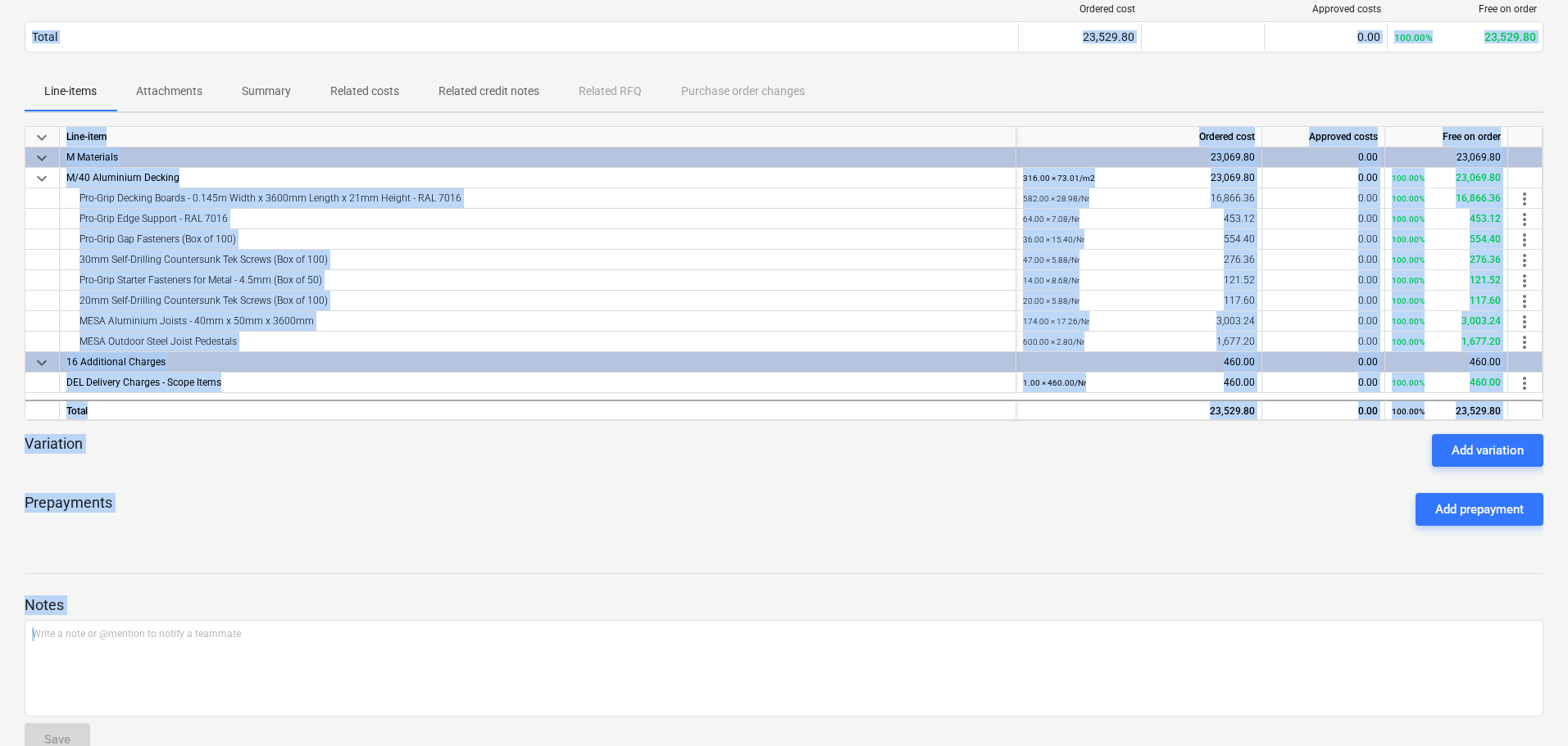
drag, startPoint x: 343, startPoint y: 305, endPoint x: 427, endPoint y: 785, distance: 487.3
click at [427, 575] on html "Projects Contacts Company Consolidated Invoices Inbox format_size keyboard_arro…" at bounding box center [784, 202] width 1568 height 746
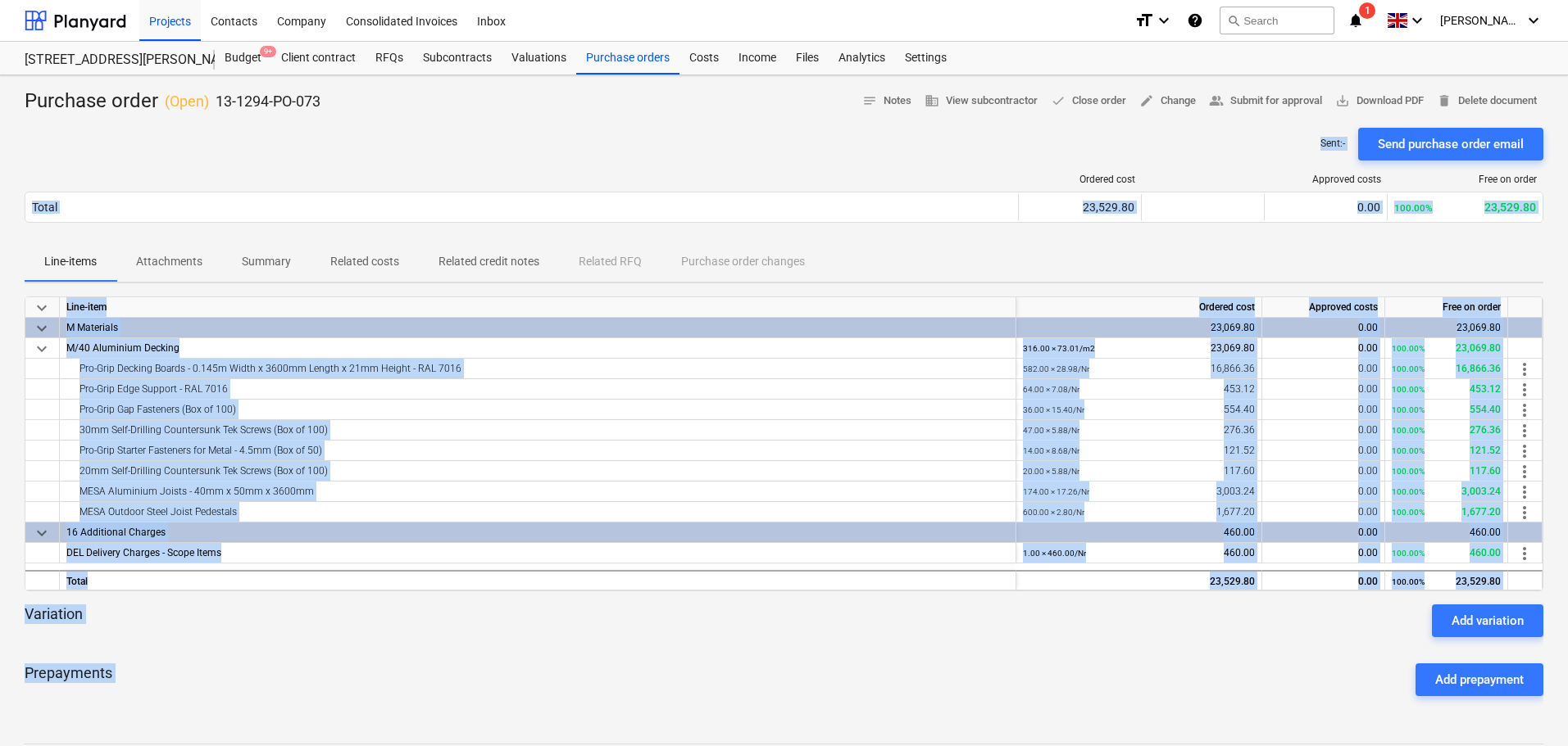
click at [538, 131] on div "Sent : - Send purchase order email" at bounding box center [784, 144] width 1518 height 33
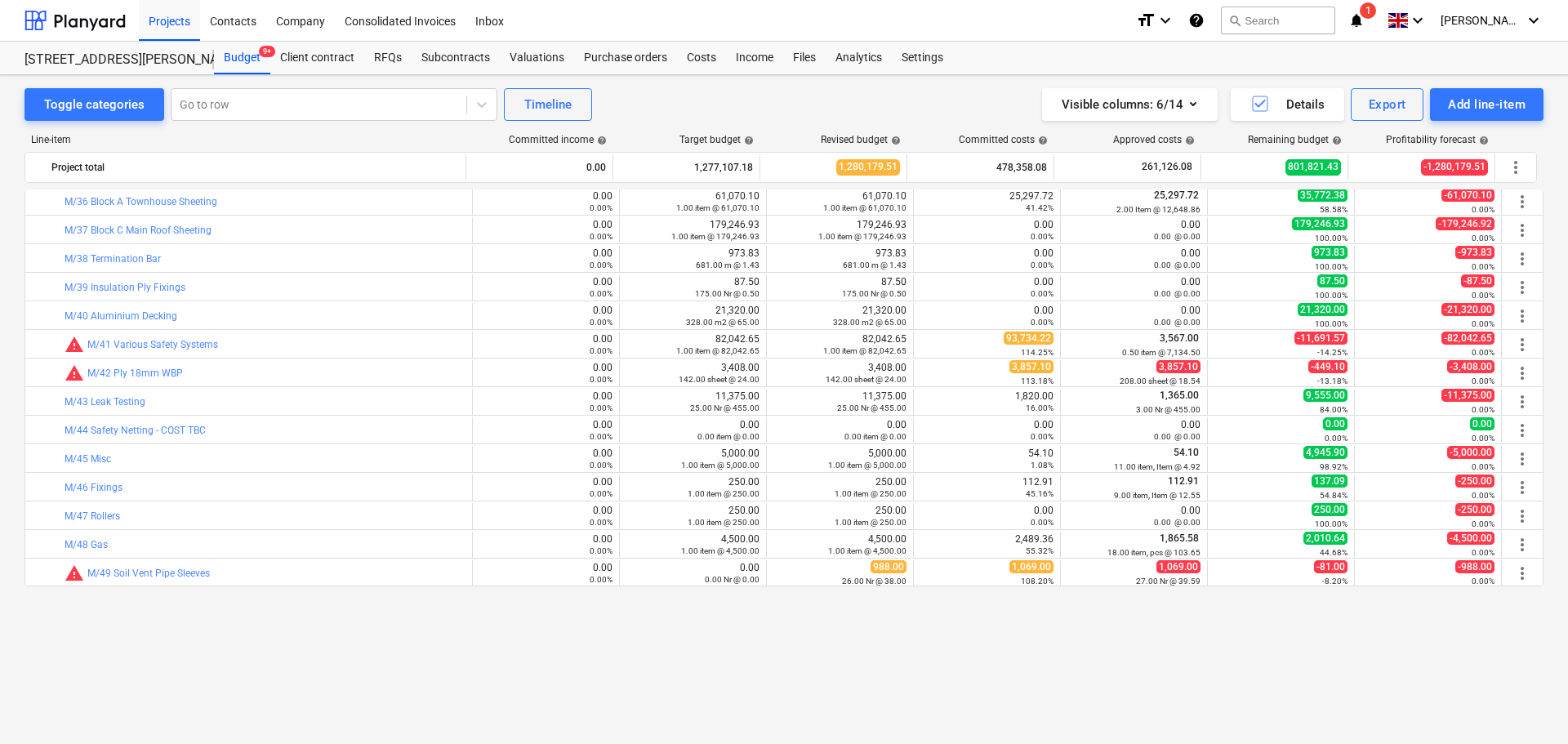
scroll to position [898, 0]
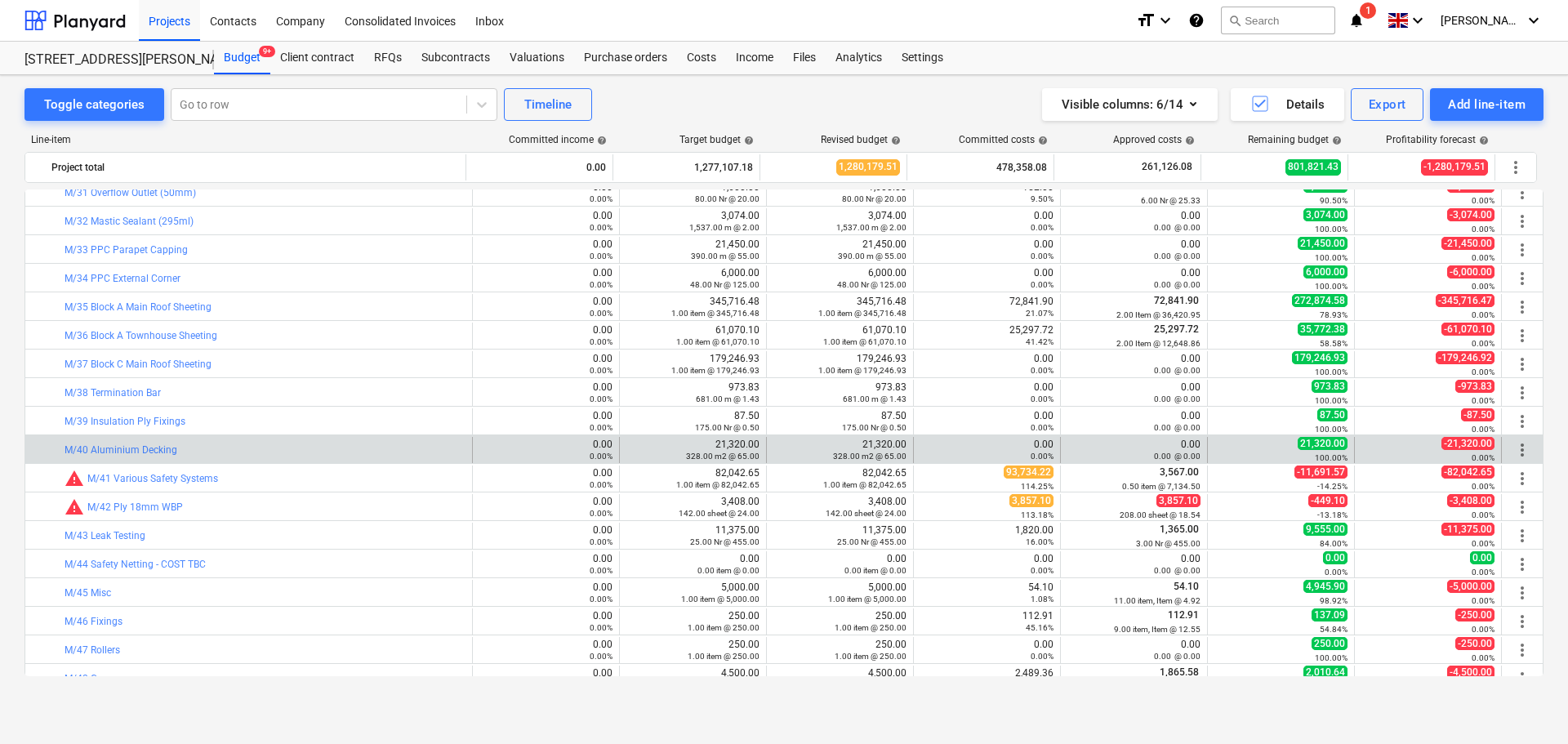
click at [272, 438] on div "bar_chart M/40 Aluminium Decking" at bounding box center [265, 450] width 401 height 26
drag, startPoint x: 272, startPoint y: 438, endPoint x: 1305, endPoint y: 455, distance: 1033.1
click at [1305, 455] on div "bar_chart M/40 Aluminium Decking 0.00 0.00% edit 21,320.00 328.00 m2 @ 65.00 ed…" at bounding box center [784, 450] width 1518 height 26
click at [1305, 455] on div "100.00%" at bounding box center [1281, 457] width 133 height 12
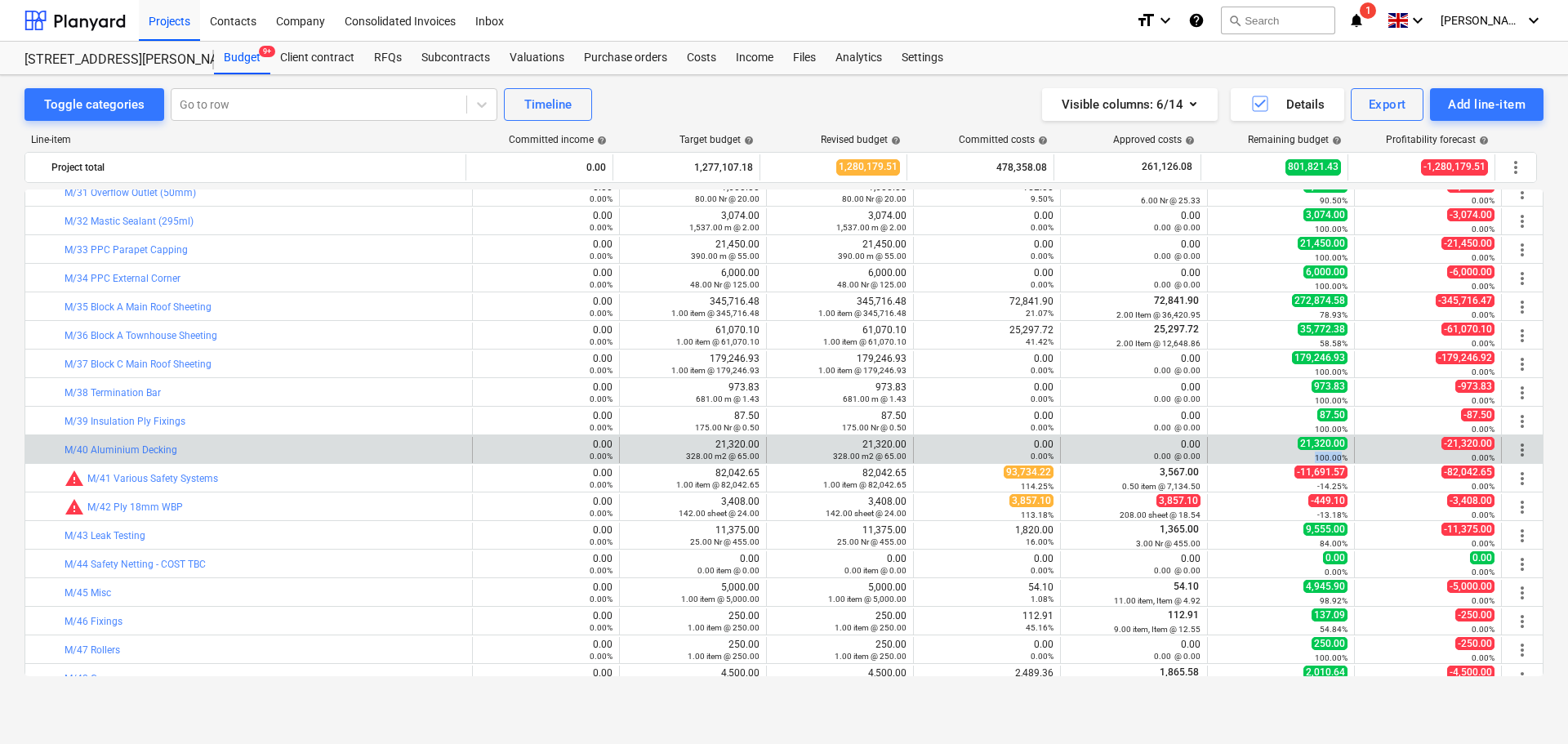
click at [1305, 455] on div "100.00%" at bounding box center [1281, 457] width 133 height 12
drag, startPoint x: 1305, startPoint y: 455, endPoint x: 349, endPoint y: 449, distance: 956.0
click at [349, 449] on div "bar_chart M/40 Aluminium Decking 0.00 0.00% edit 21,320.00 328.00 m2 @ 65.00 ed…" at bounding box center [784, 450] width 1518 height 26
click at [349, 449] on div "bar_chart M/40 Aluminium Decking" at bounding box center [265, 450] width 401 height 12
click at [348, 449] on div "bar_chart M/40 Aluminium Decking" at bounding box center [265, 450] width 401 height 12
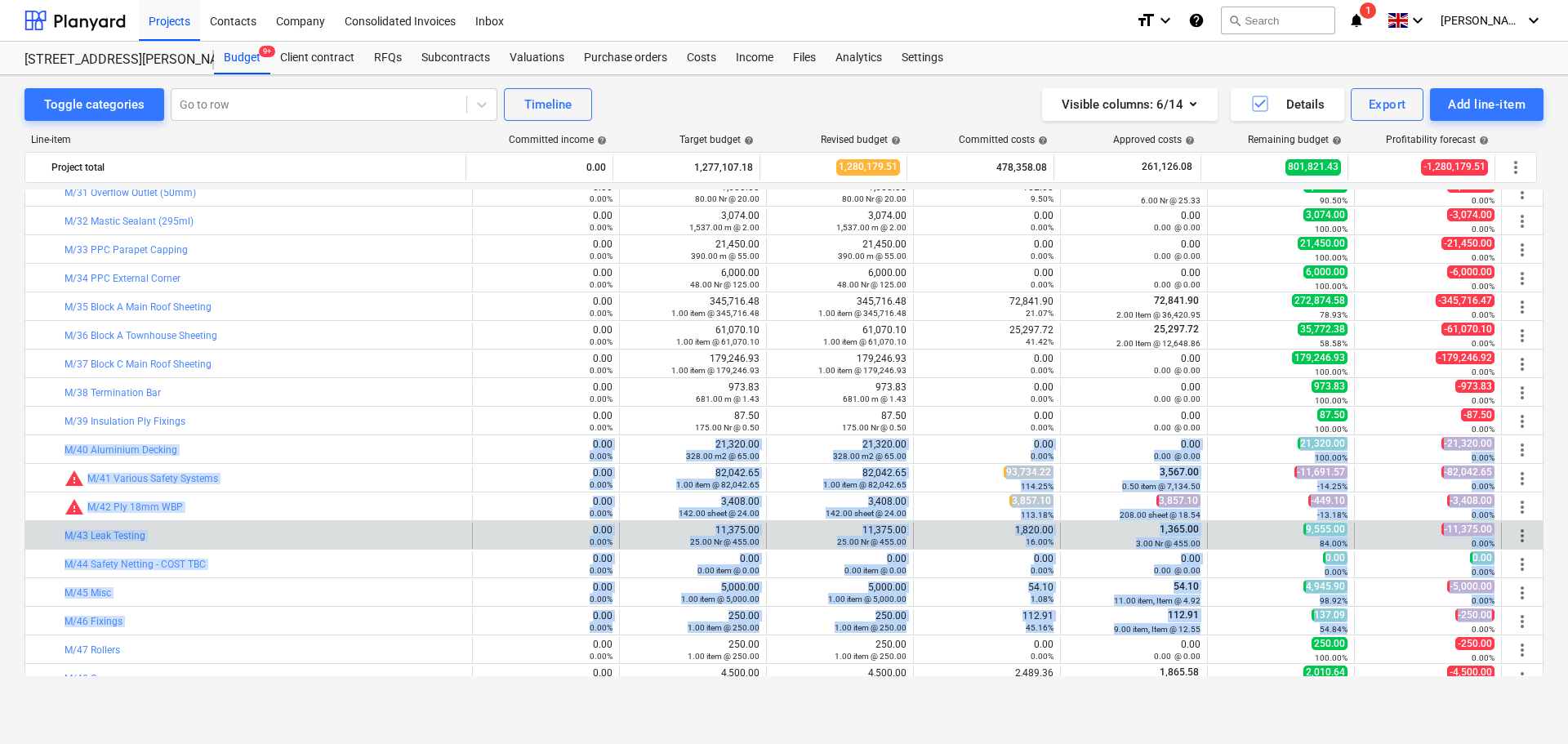
drag, startPoint x: 348, startPoint y: 449, endPoint x: 1439, endPoint y: 546, distance: 1095.3
click at [1439, 540] on div "0.00%" at bounding box center [1428, 543] width 133 height 12
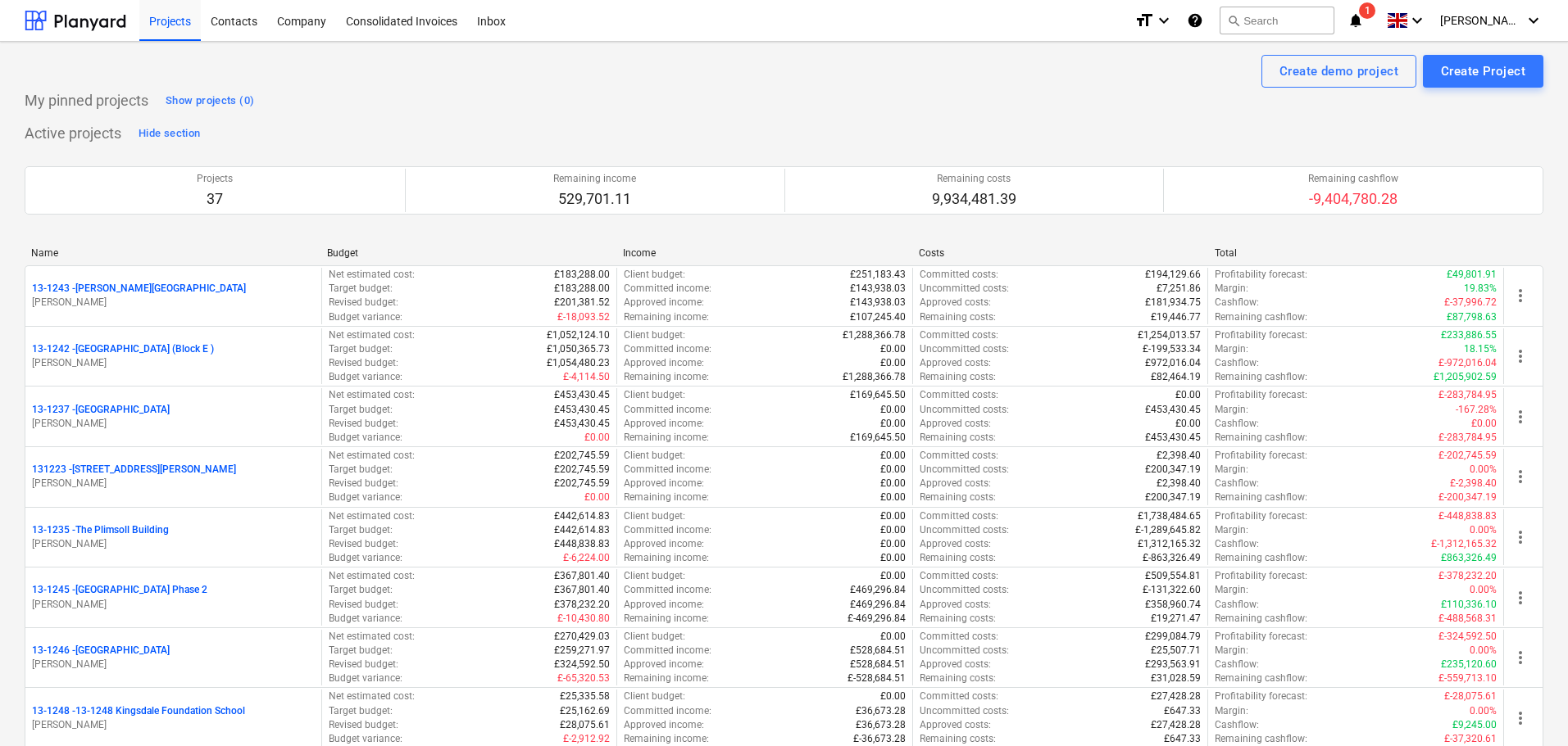
click at [1363, 24] on icon "notifications" at bounding box center [1355, 21] width 17 height 20
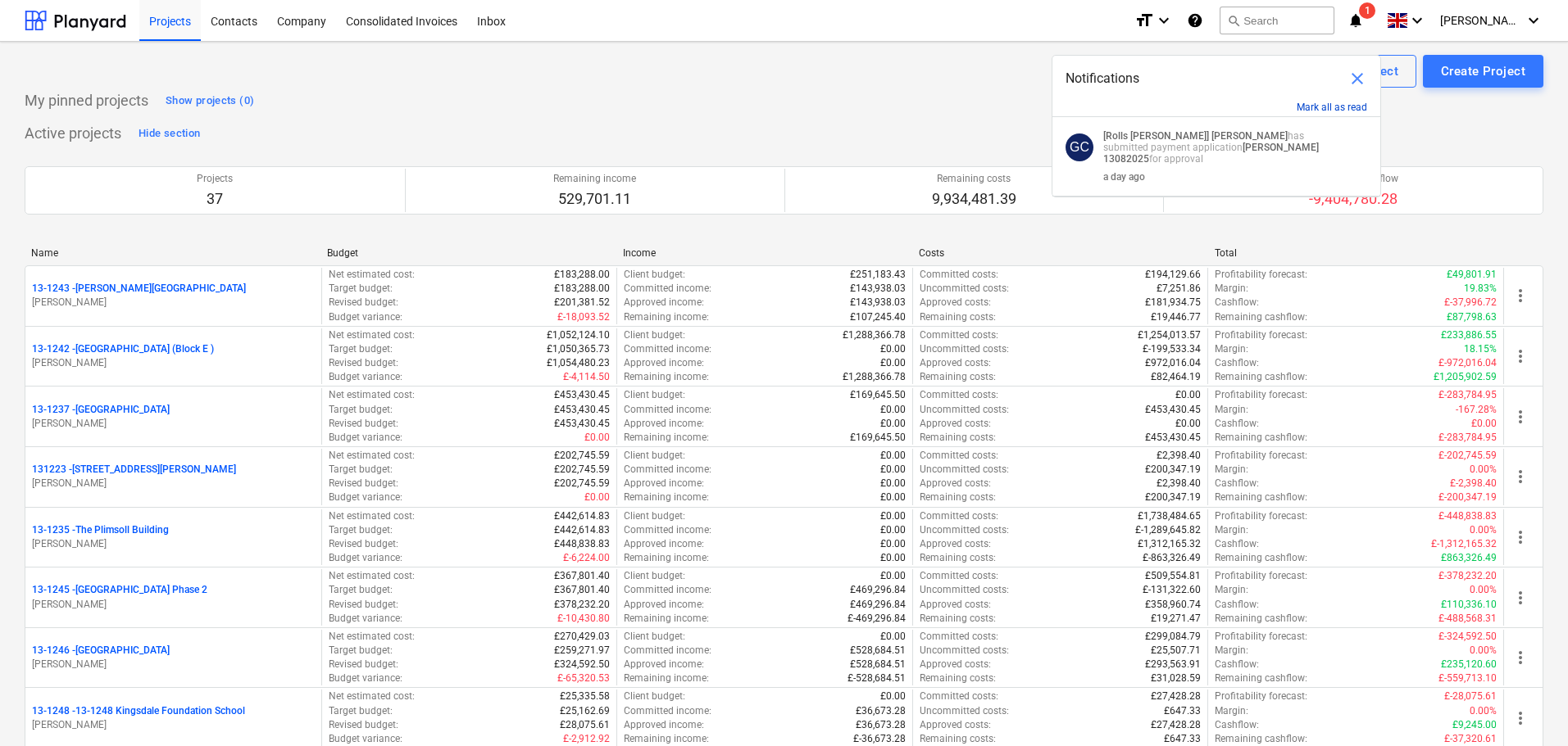
click at [1311, 103] on button "Mark all as read" at bounding box center [1331, 108] width 70 height 12
click at [1353, 84] on span "close" at bounding box center [1357, 79] width 20 height 20
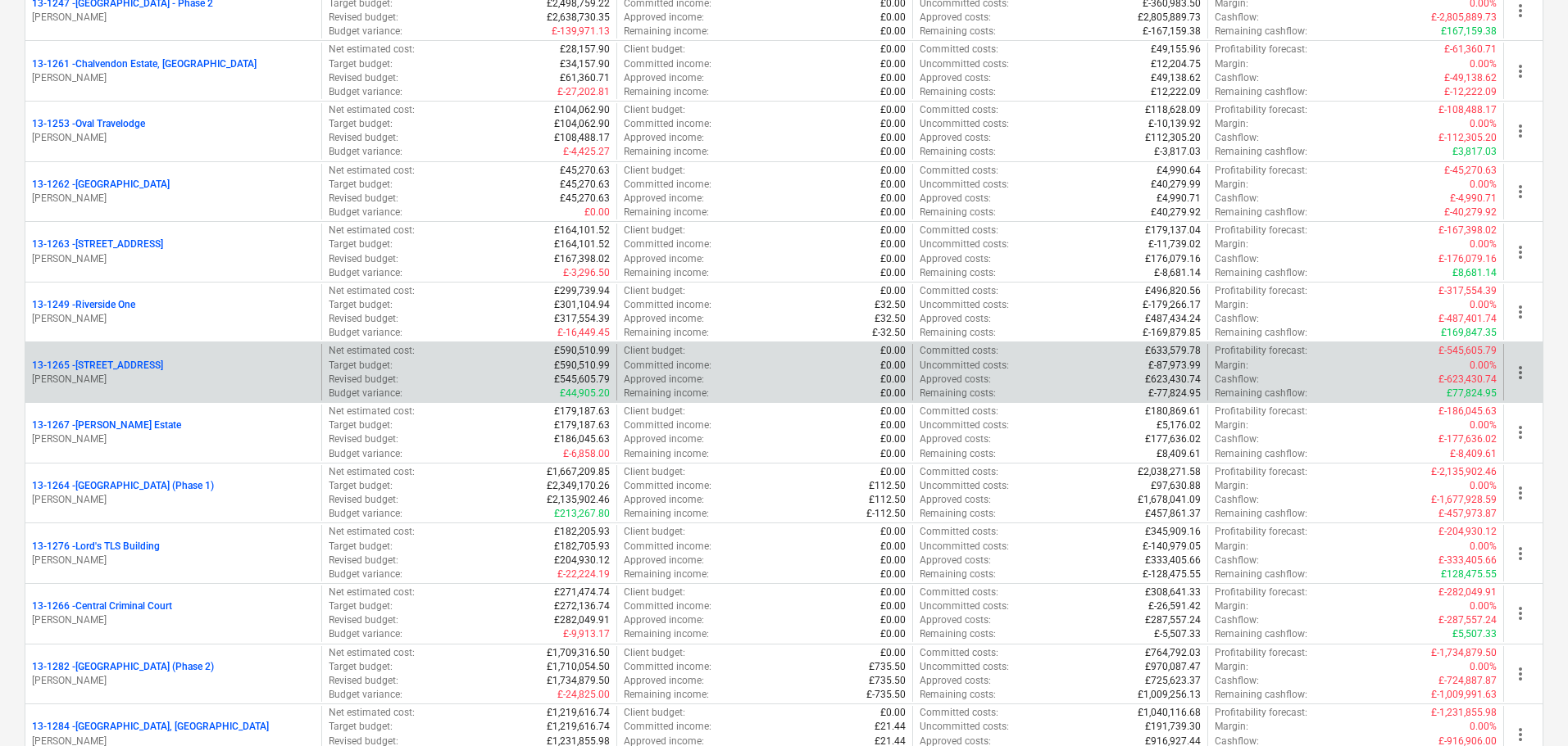
scroll to position [1884, 0]
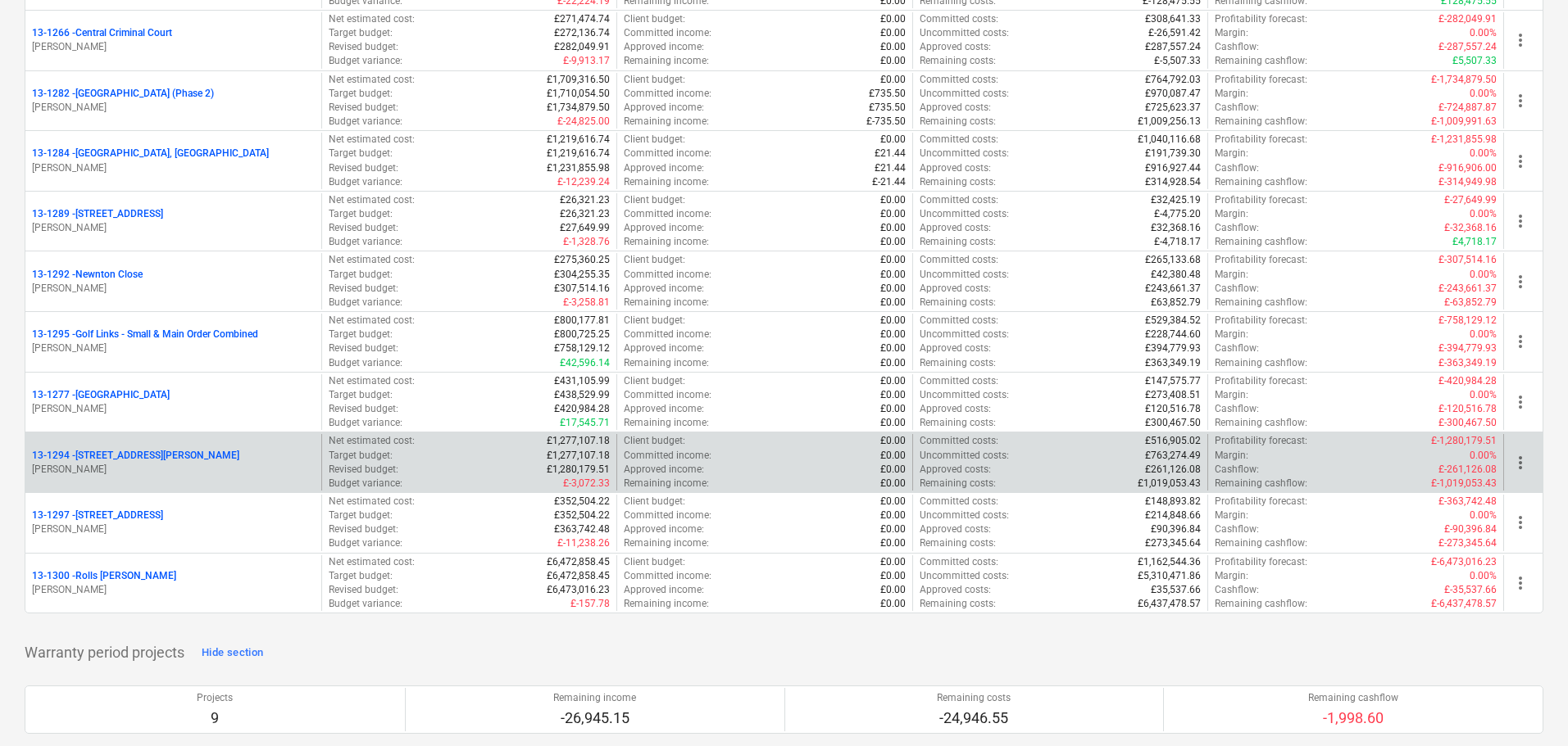
click at [156, 458] on div "13-1294 - 90 Monier Road" at bounding box center [173, 455] width 282 height 14
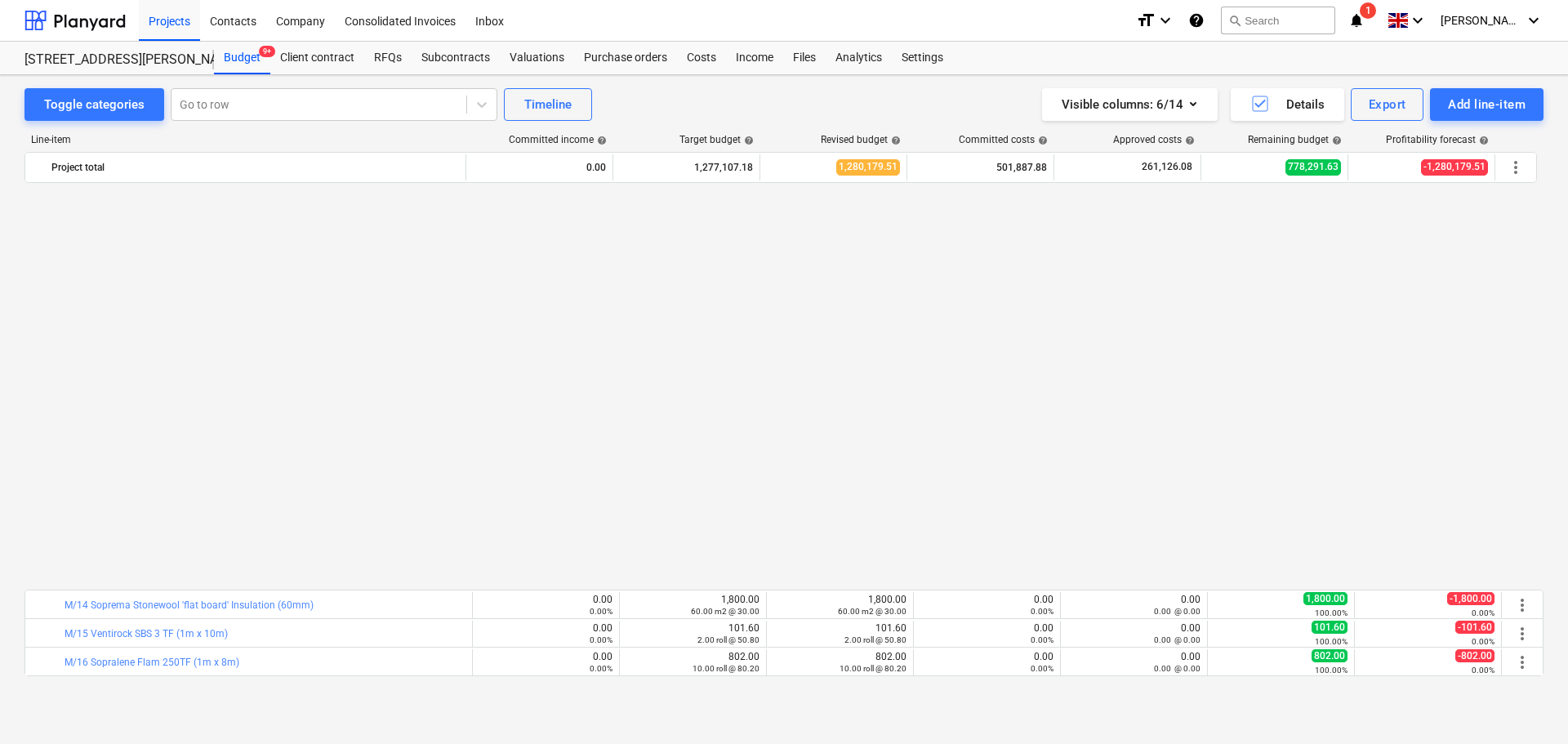
scroll to position [980, 0]
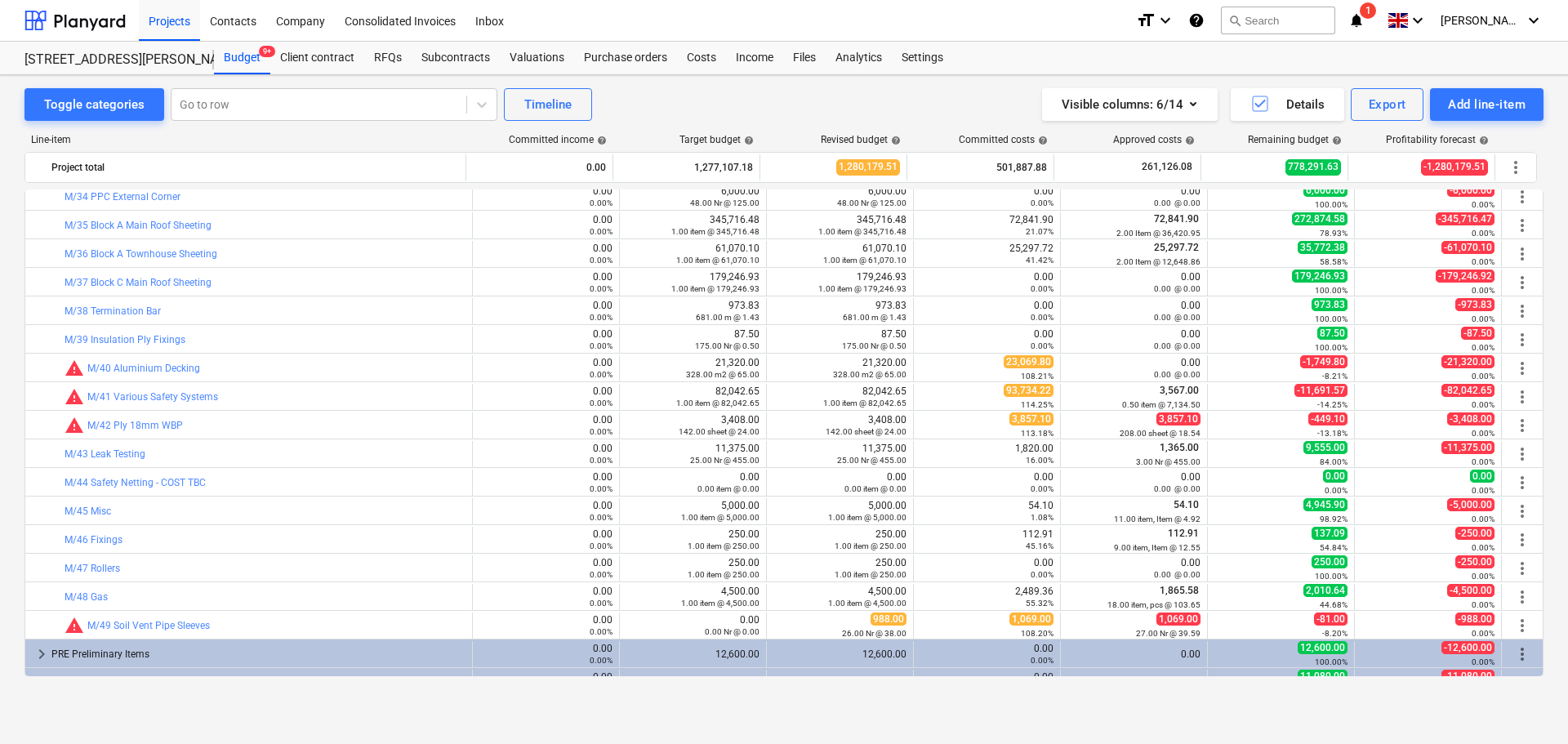
click at [107, 75] on div "Toggle categories Go to row Timeline Visible columns : 6/14 Details Export Add …" at bounding box center [784, 392] width 1568 height 634
click at [105, 89] on button "Toggle categories" at bounding box center [94, 105] width 140 height 33
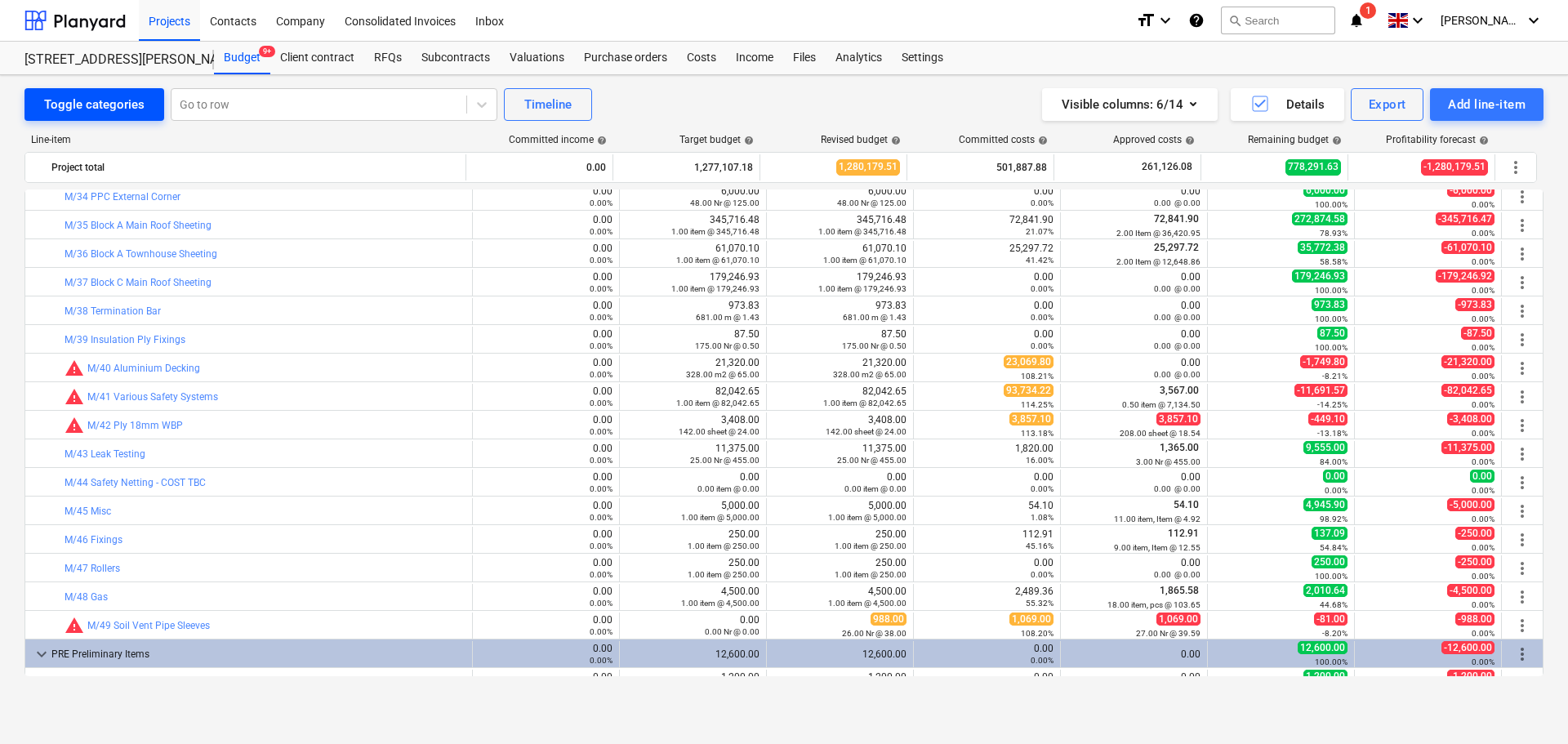
click at [105, 89] on button "Toggle categories" at bounding box center [94, 105] width 140 height 33
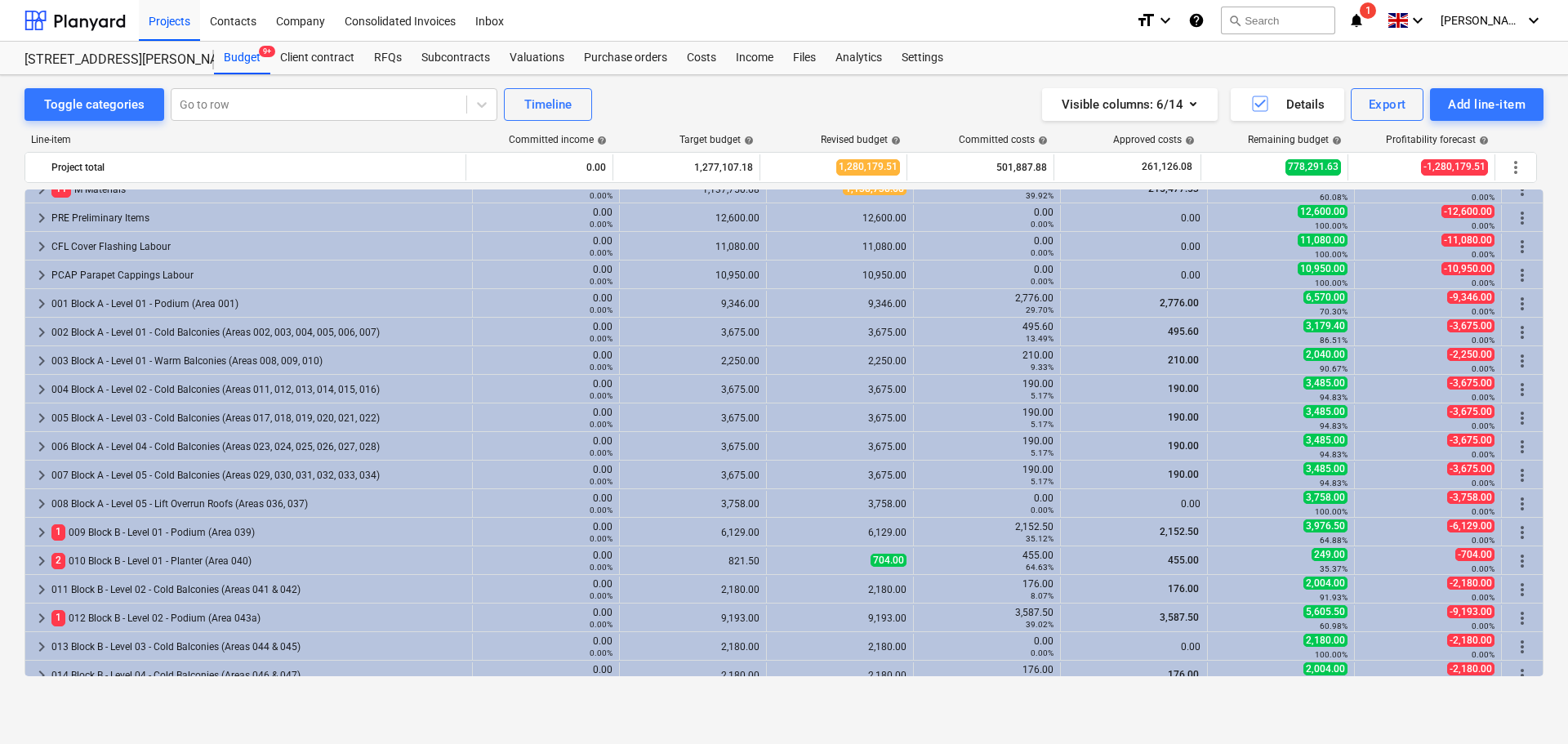
scroll to position [0, 0]
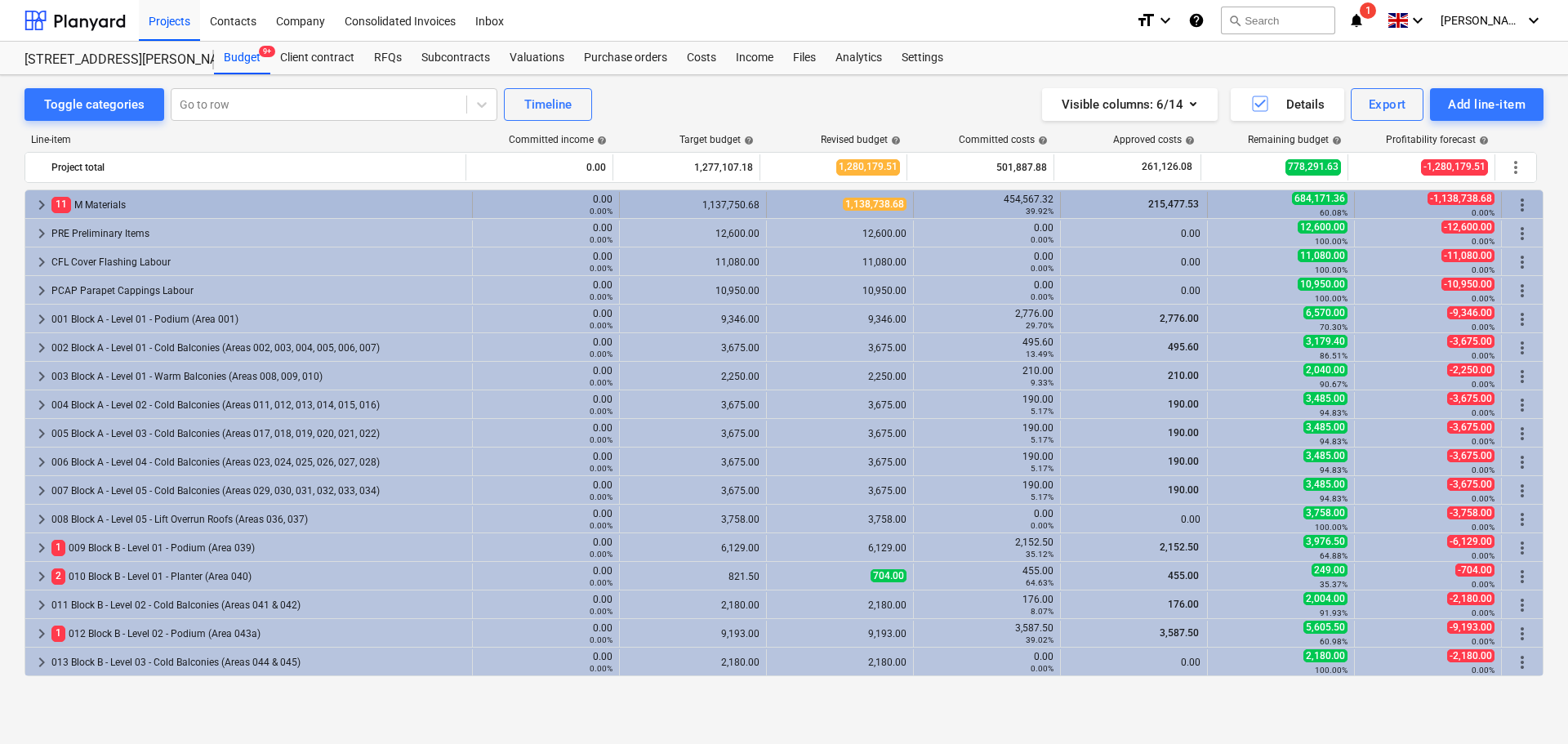
click at [164, 206] on div "11 M Materials" at bounding box center [258, 205] width 415 height 26
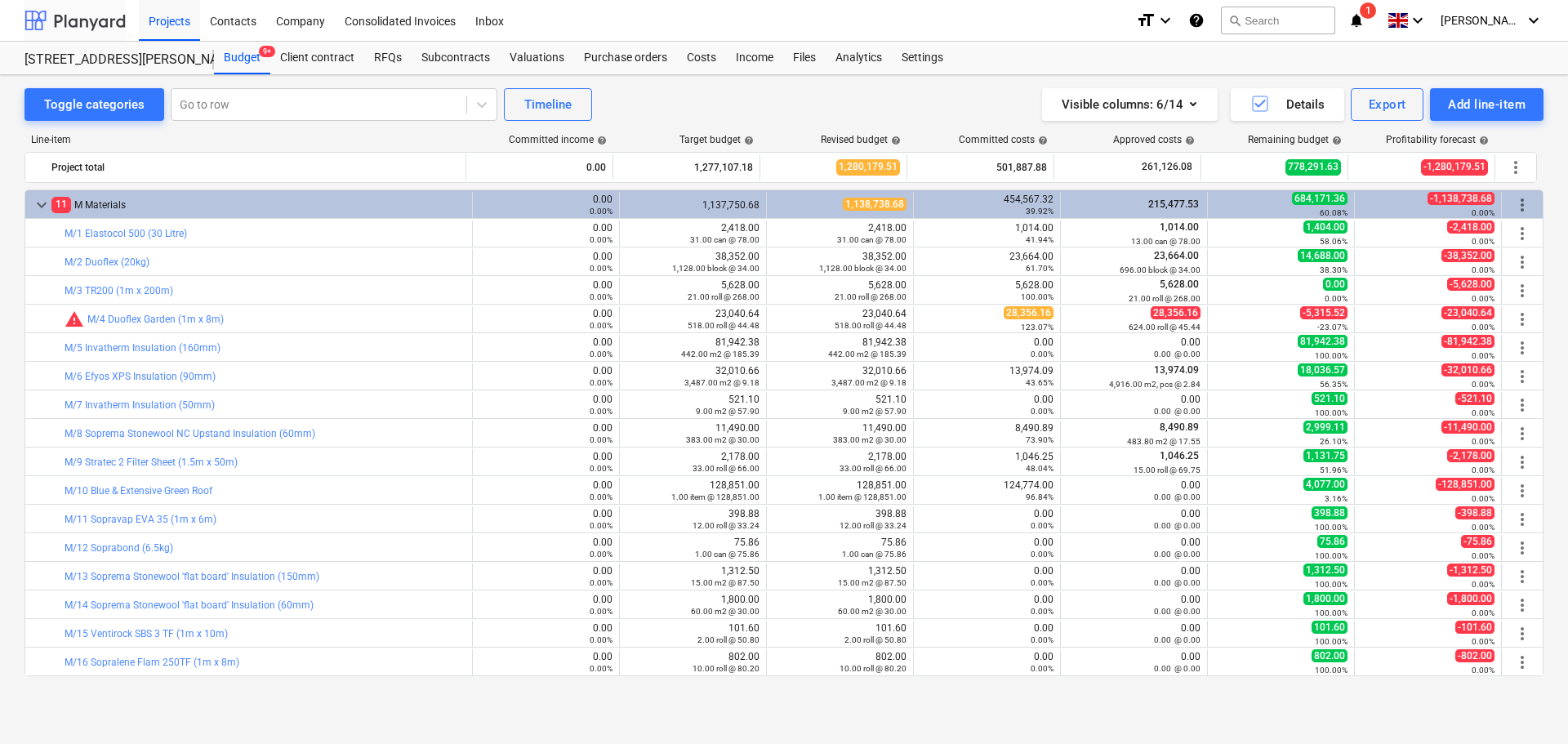
click at [88, 21] on div at bounding box center [75, 20] width 102 height 40
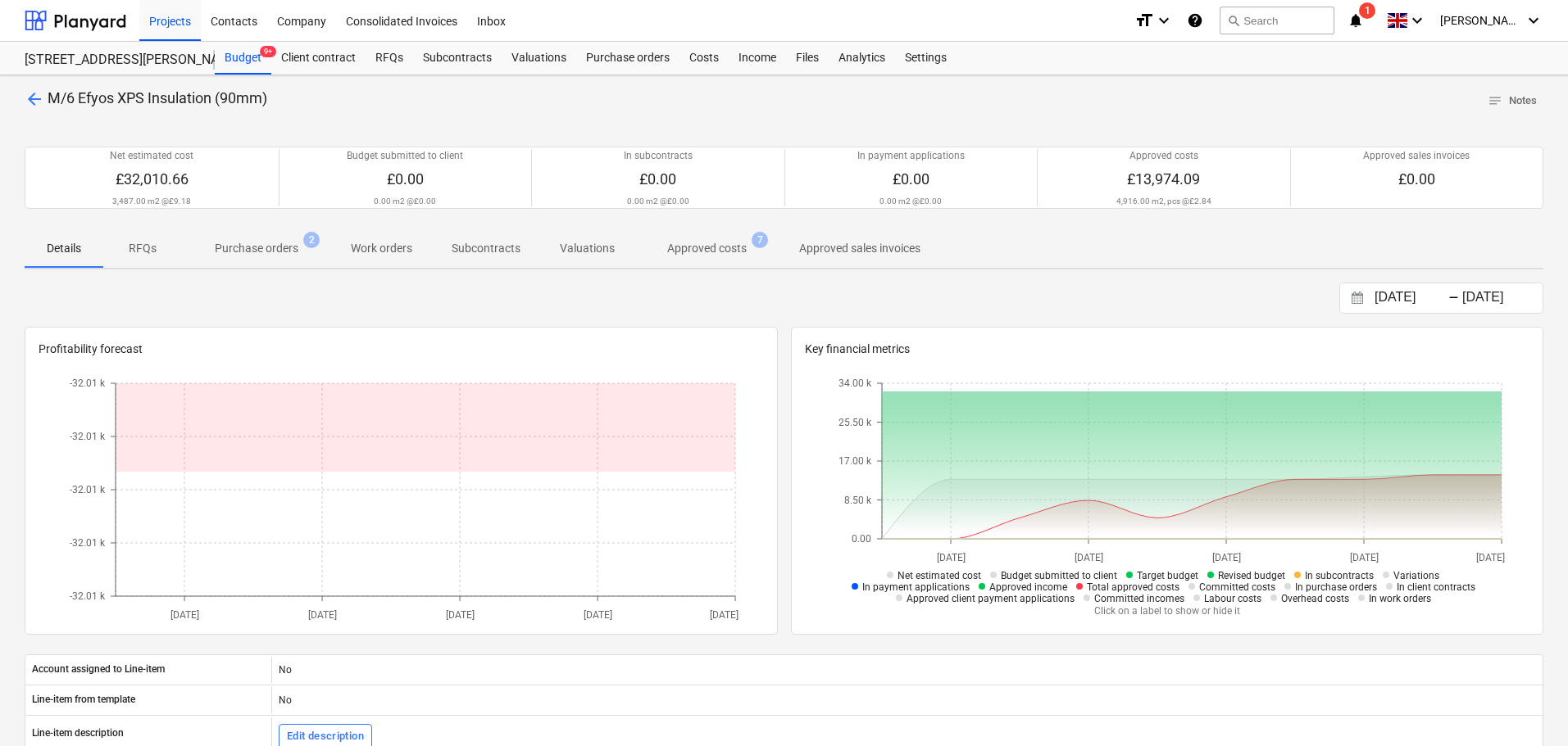
click at [684, 243] on p "Approved costs" at bounding box center [707, 248] width 80 height 17
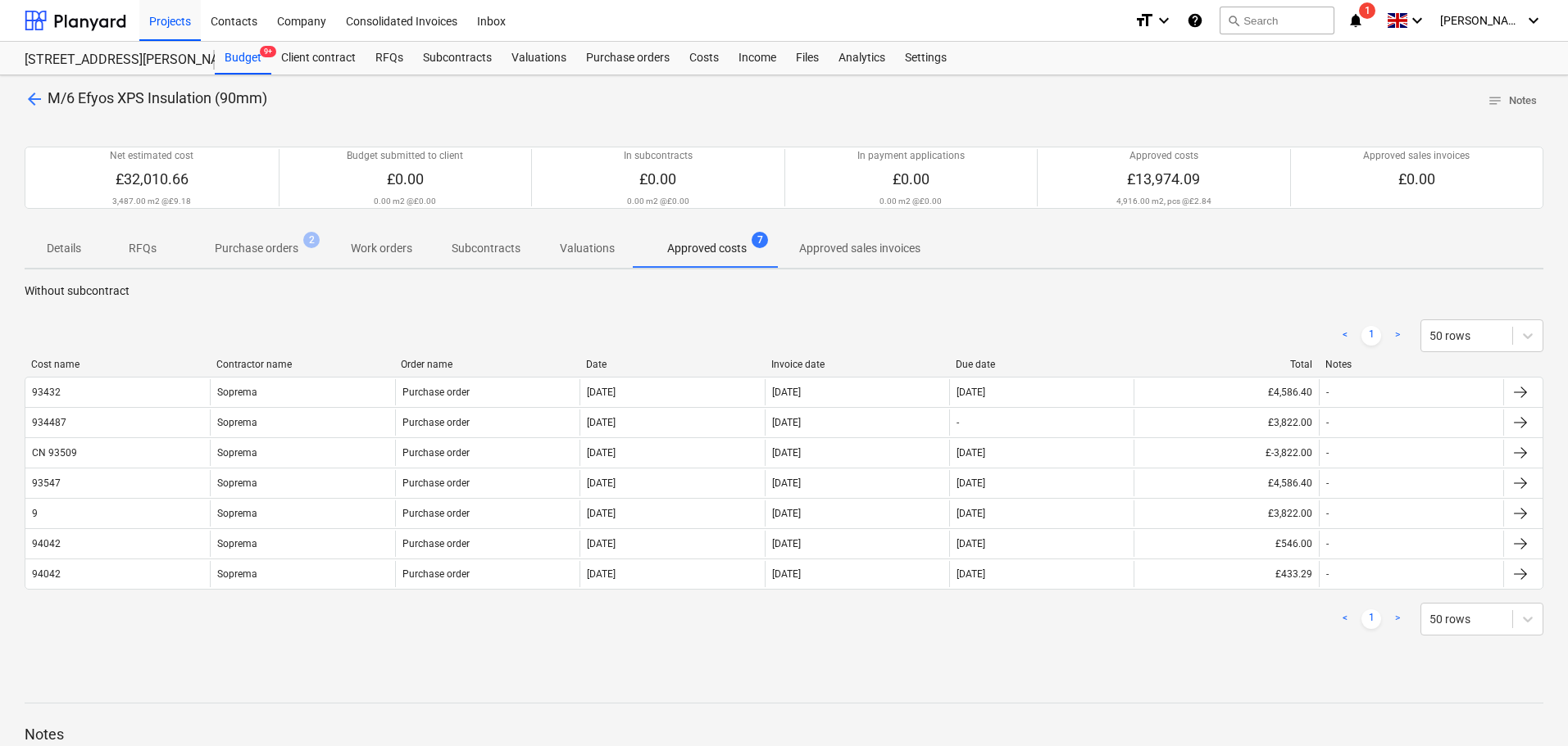
click at [54, 252] on p "Details" at bounding box center [63, 248] width 39 height 17
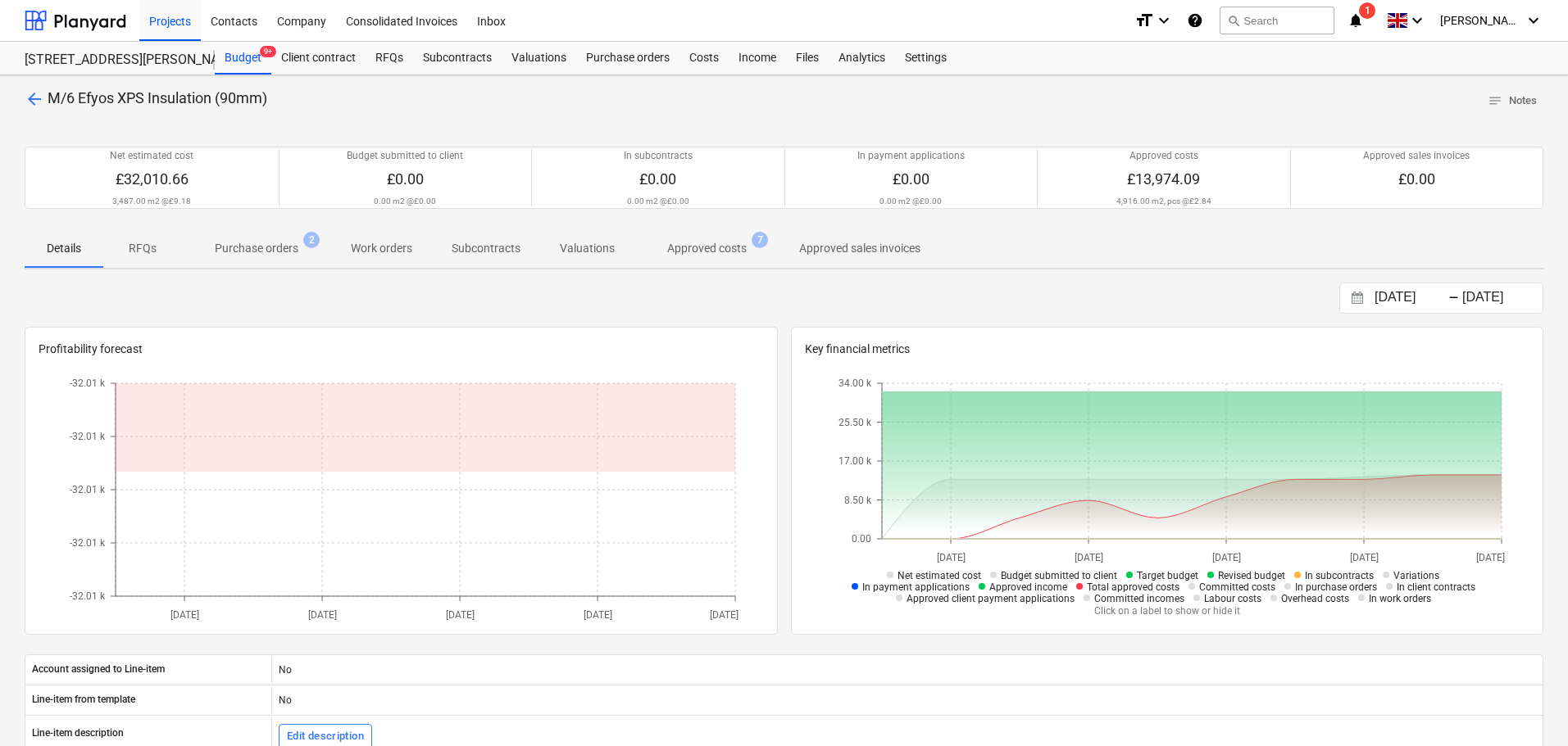
click at [257, 236] on span "Purchase orders 2" at bounding box center [257, 248] width 149 height 30
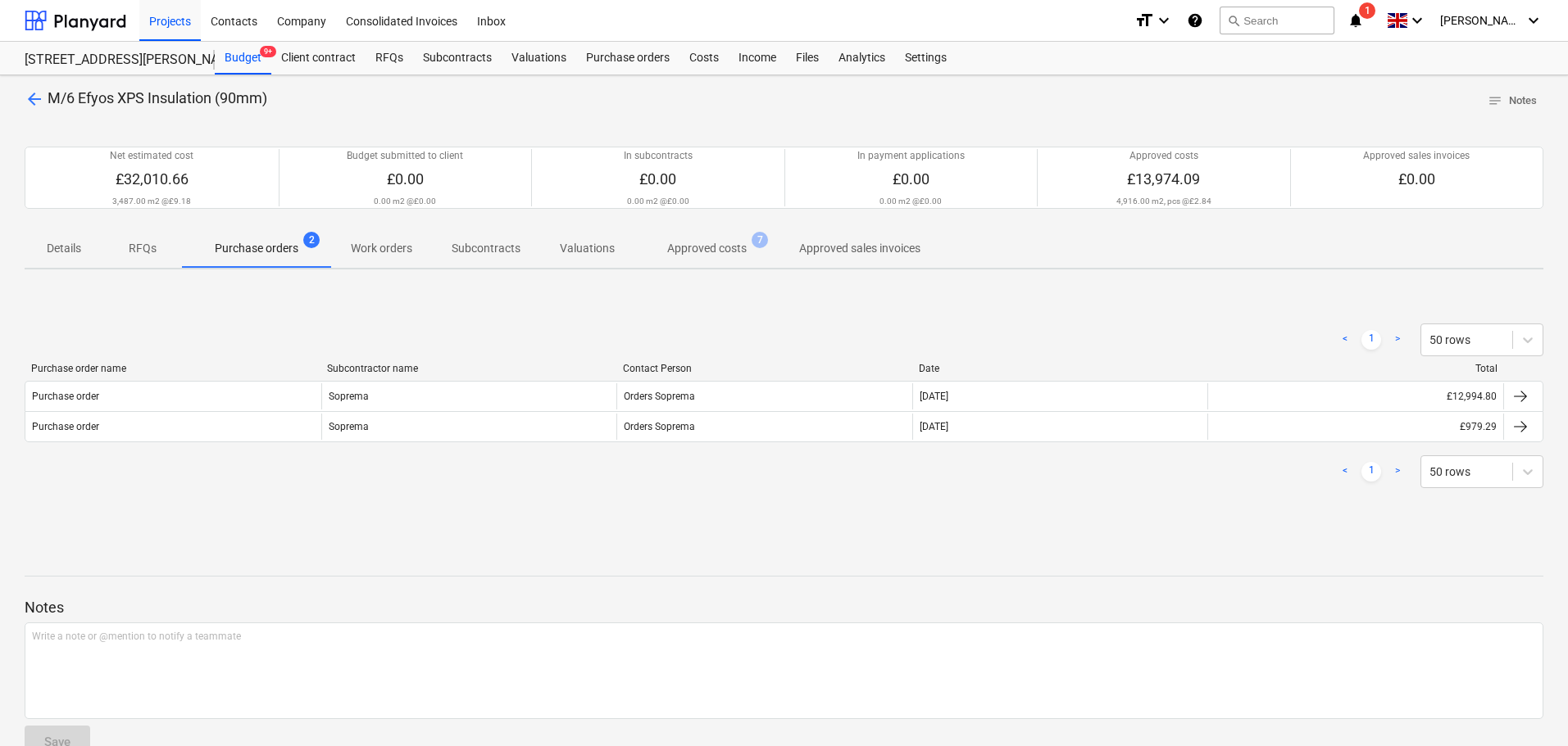
click at [710, 248] on p "Approved costs" at bounding box center [707, 248] width 80 height 17
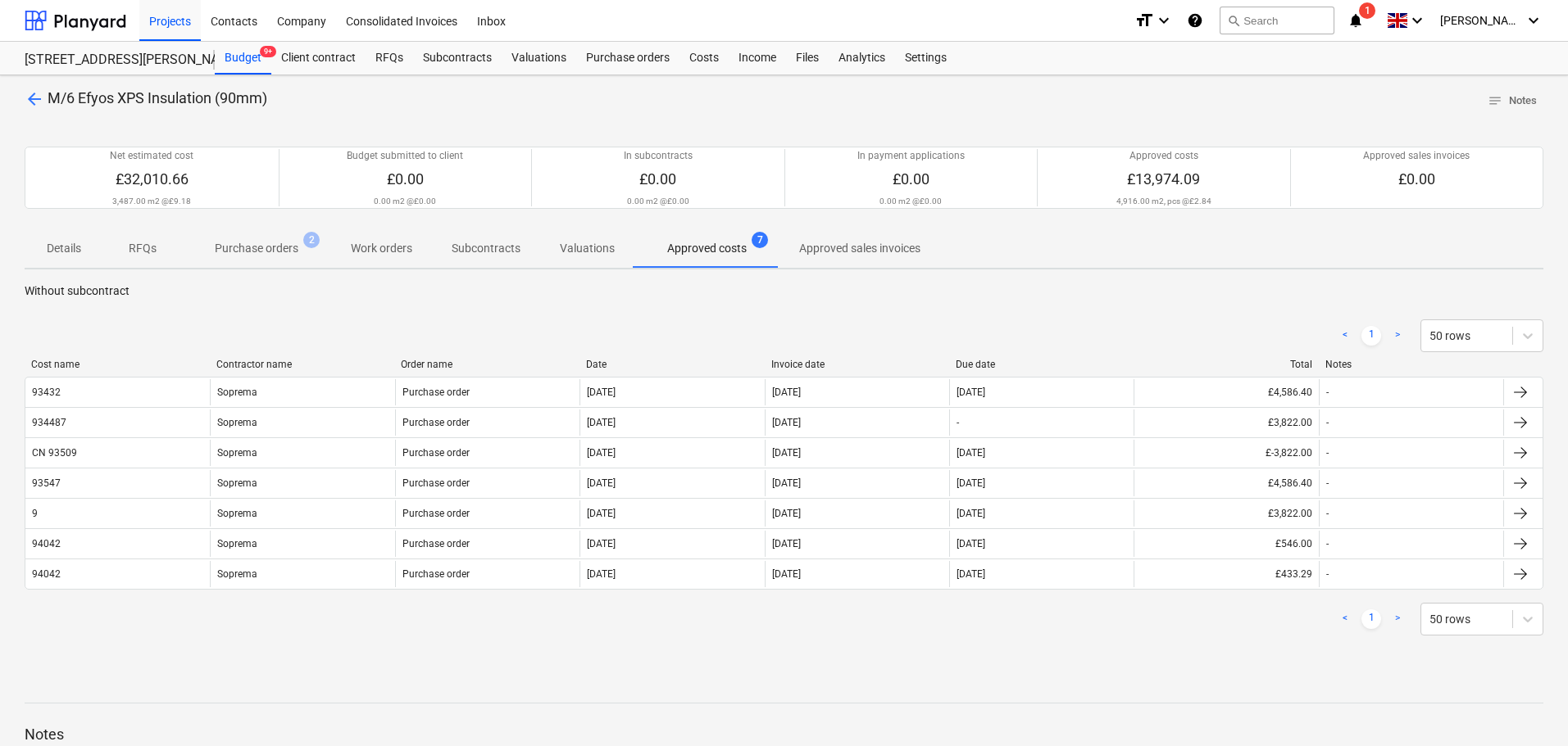
click at [244, 243] on p "Purchase orders" at bounding box center [256, 248] width 84 height 17
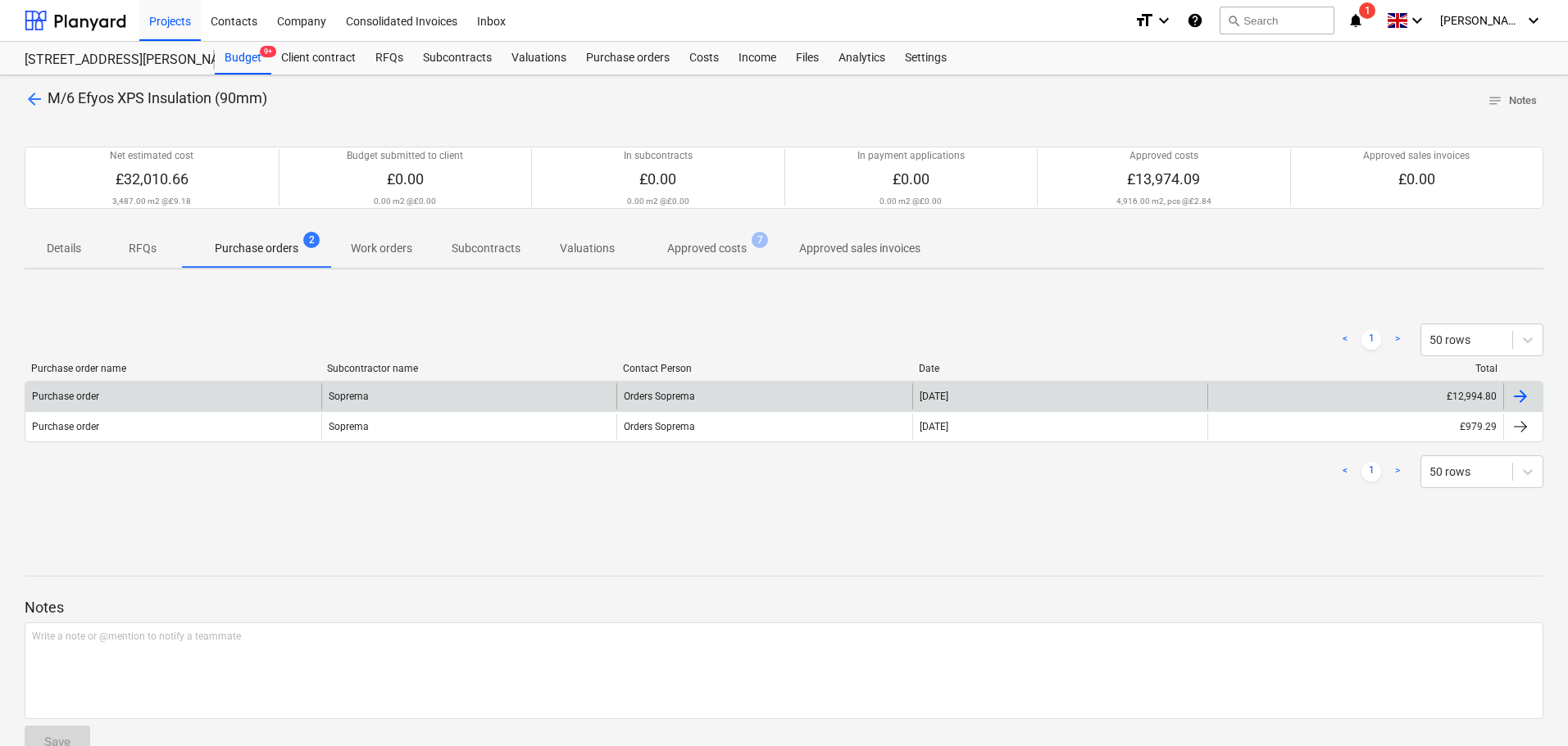
click at [259, 392] on div "Purchase order" at bounding box center [173, 397] width 296 height 26
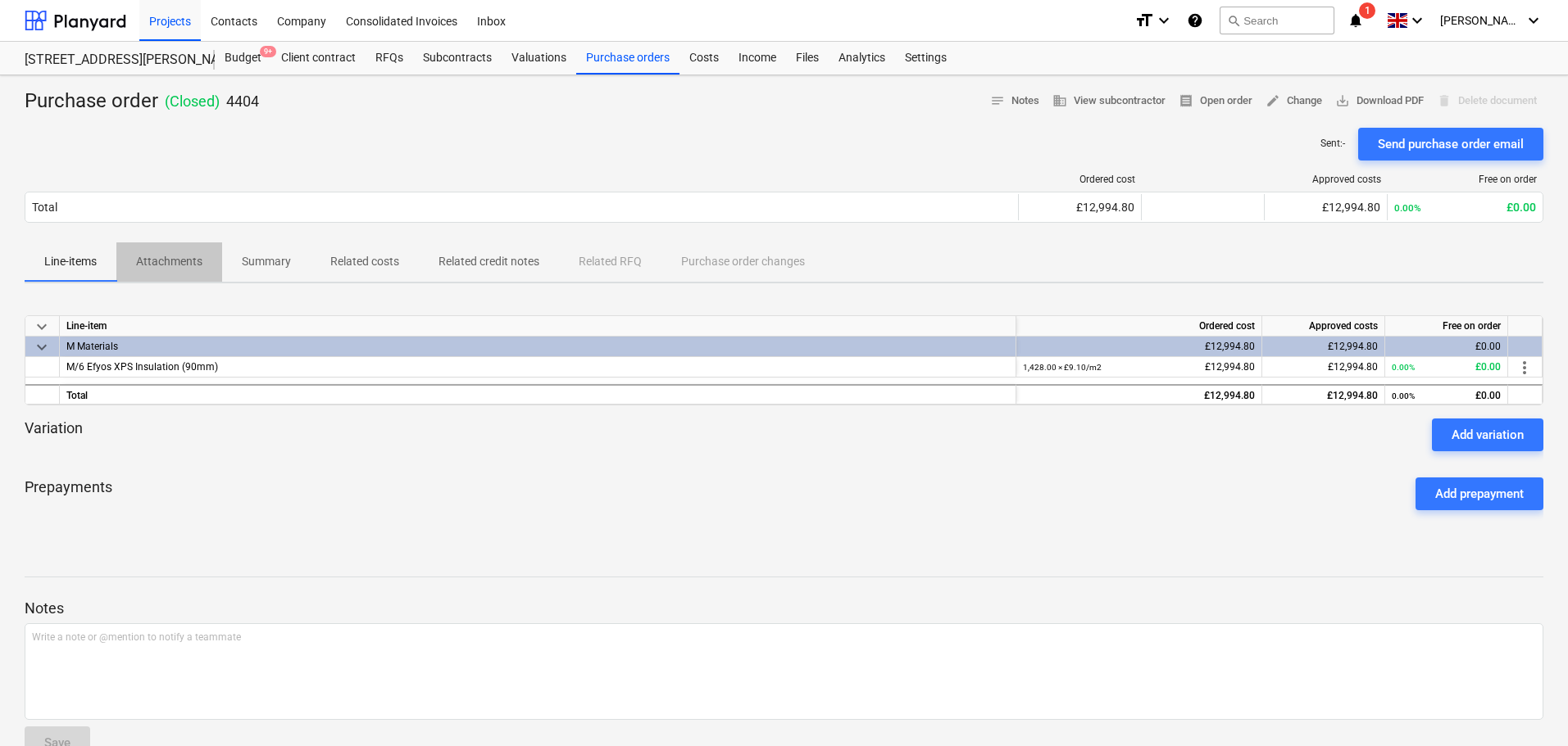
click at [192, 267] on p "Attachments" at bounding box center [169, 262] width 66 height 17
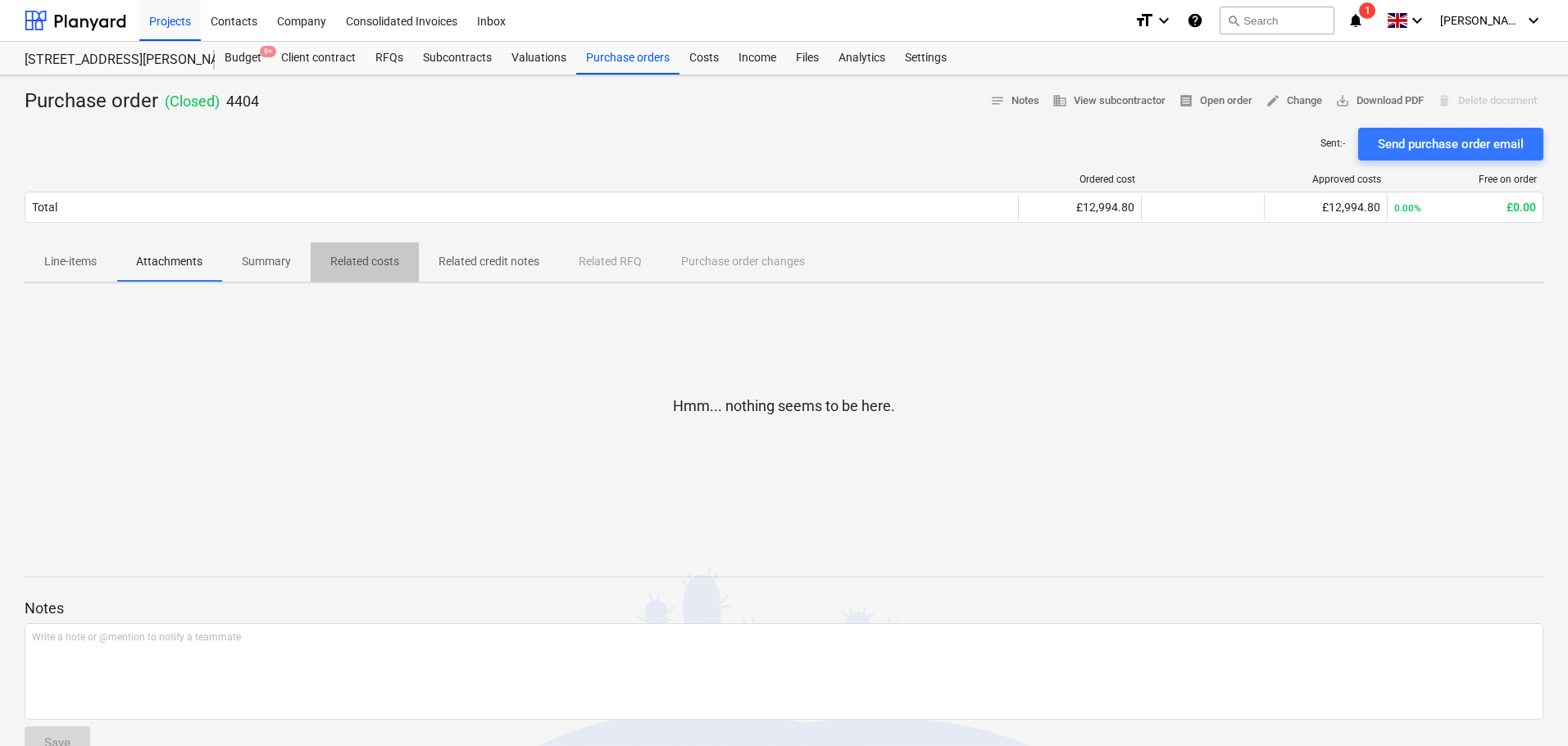
click at [364, 267] on p "Related costs" at bounding box center [364, 262] width 69 height 17
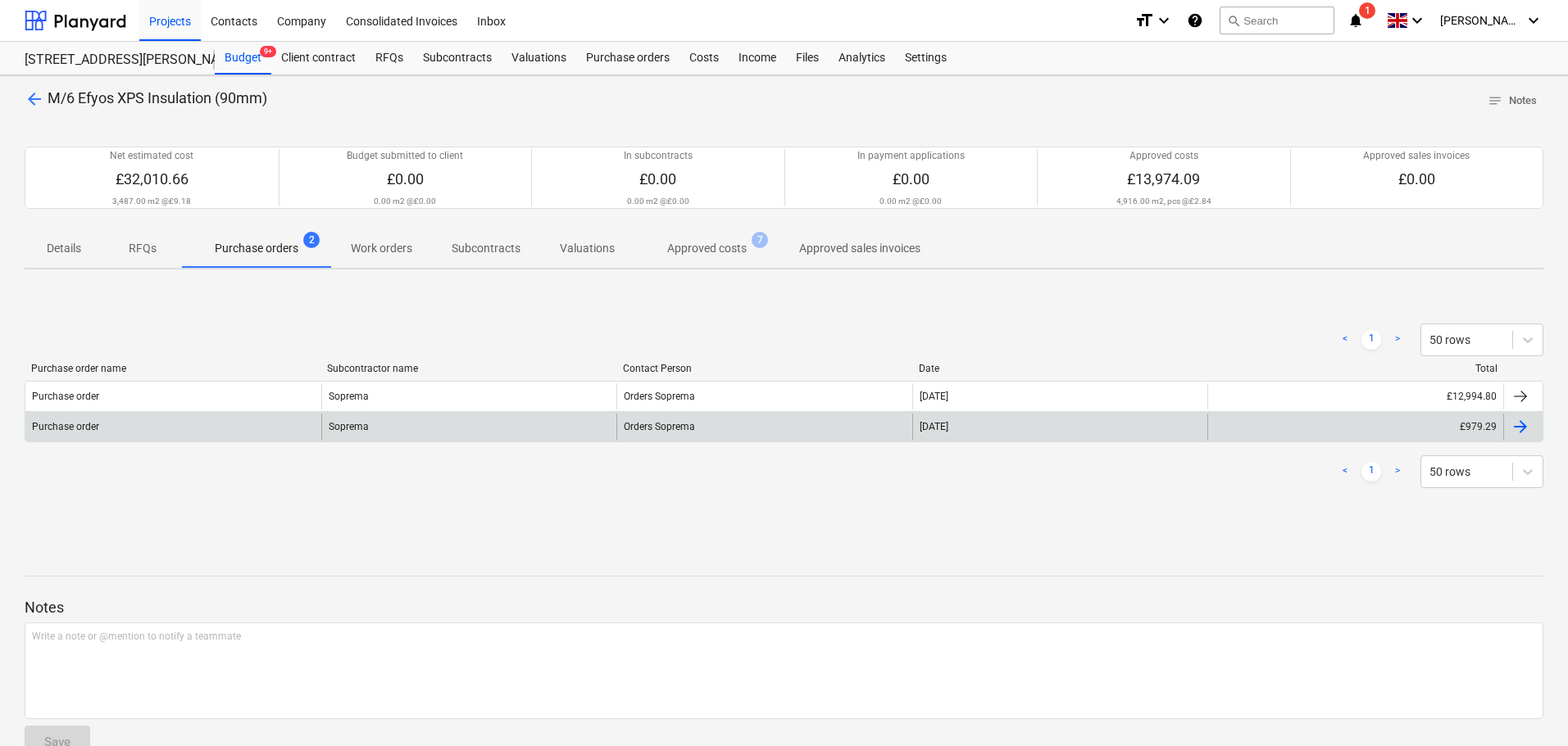
click at [236, 427] on div "Purchase order" at bounding box center [173, 427] width 296 height 26
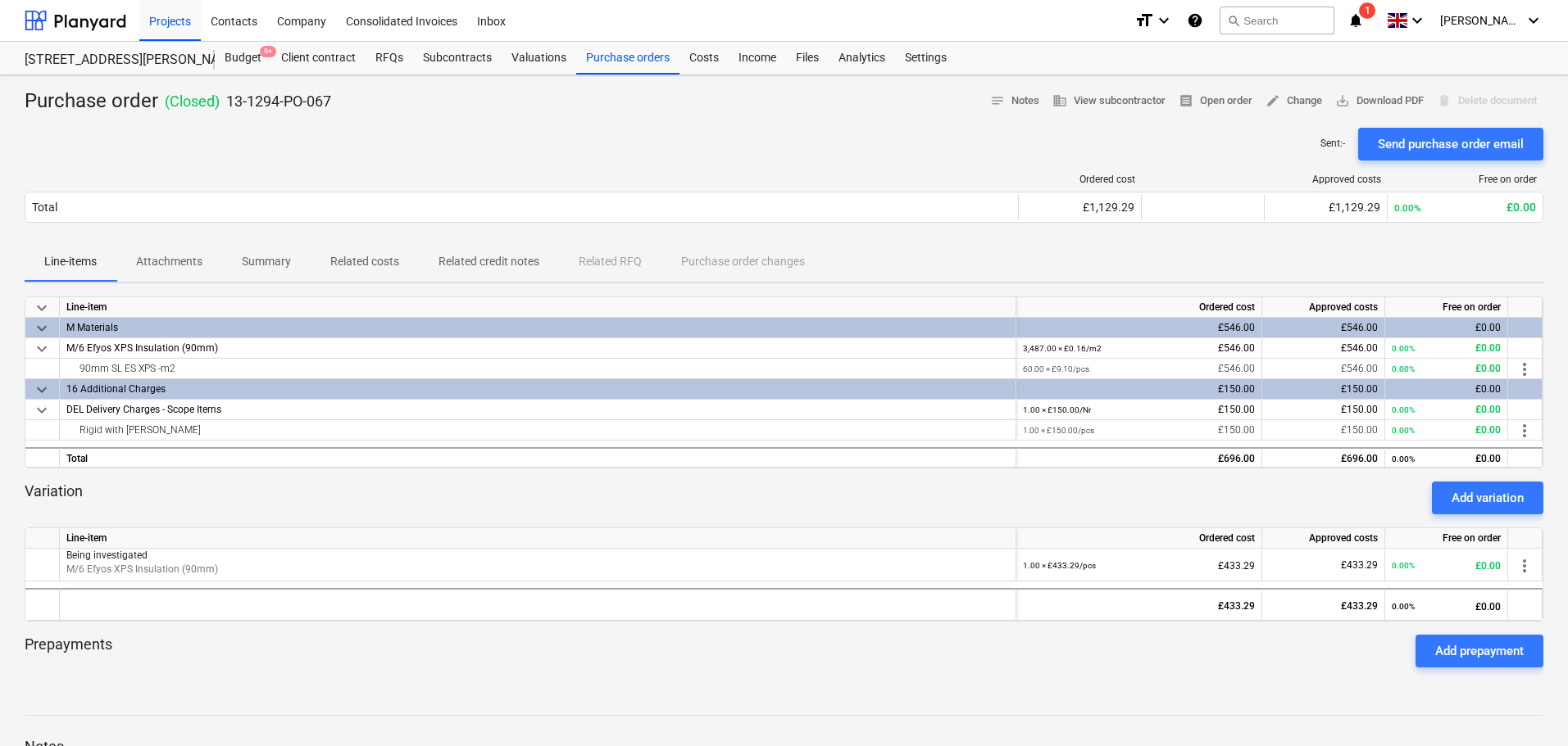
click at [585, 153] on div "Sent : - Send purchase order email" at bounding box center [784, 144] width 1518 height 33
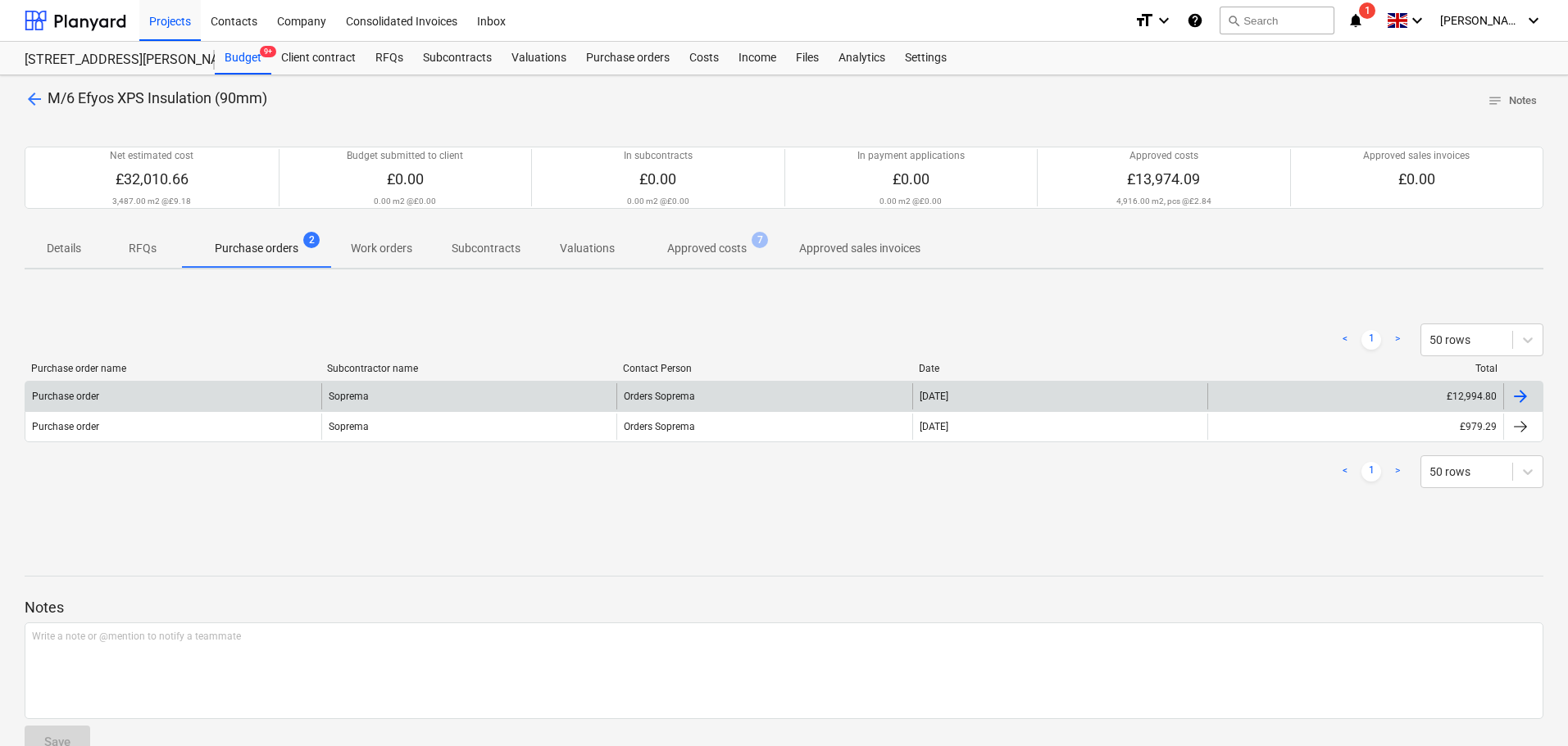
click at [133, 387] on div "Purchase order" at bounding box center [173, 397] width 296 height 26
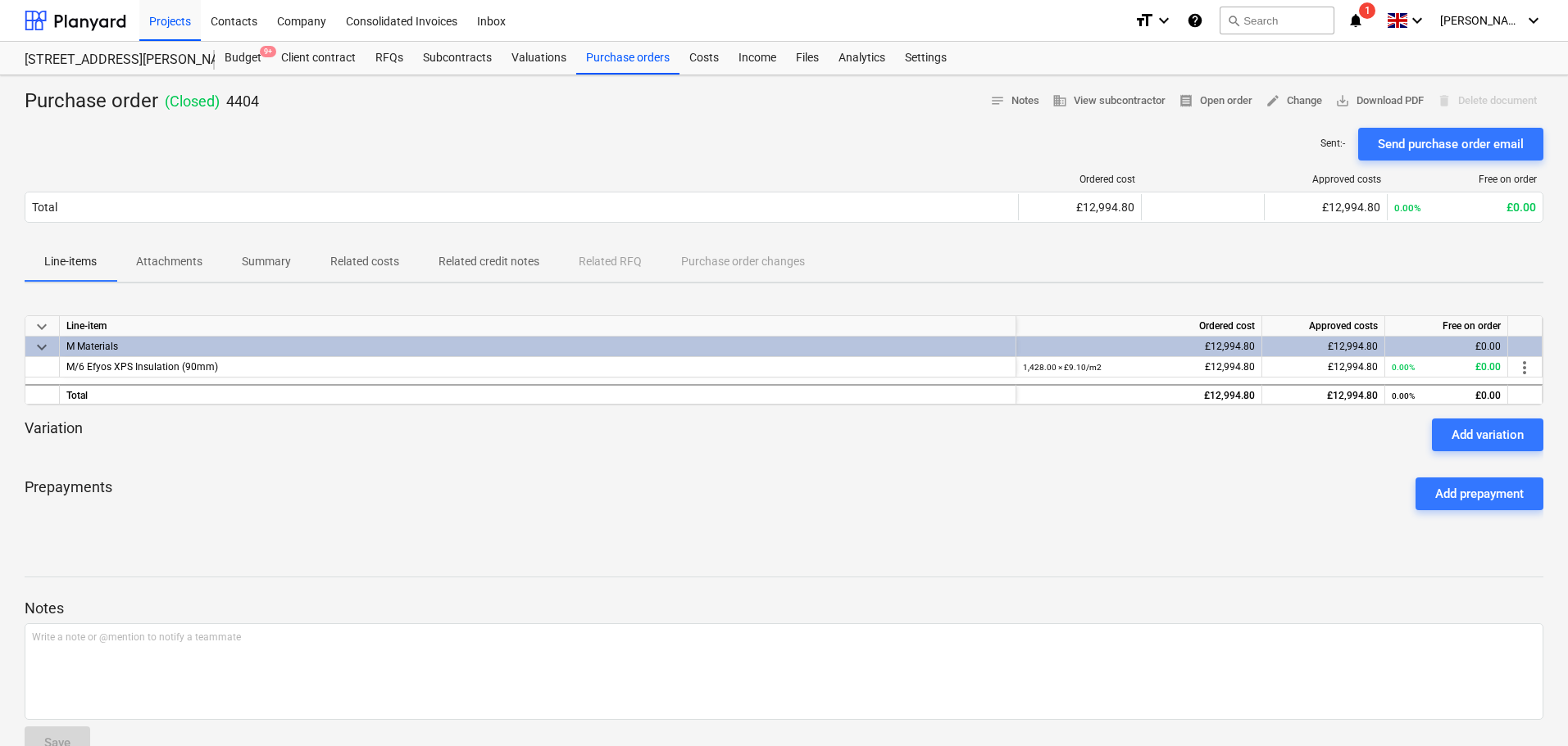
click at [181, 262] on p "Attachments" at bounding box center [169, 262] width 66 height 17
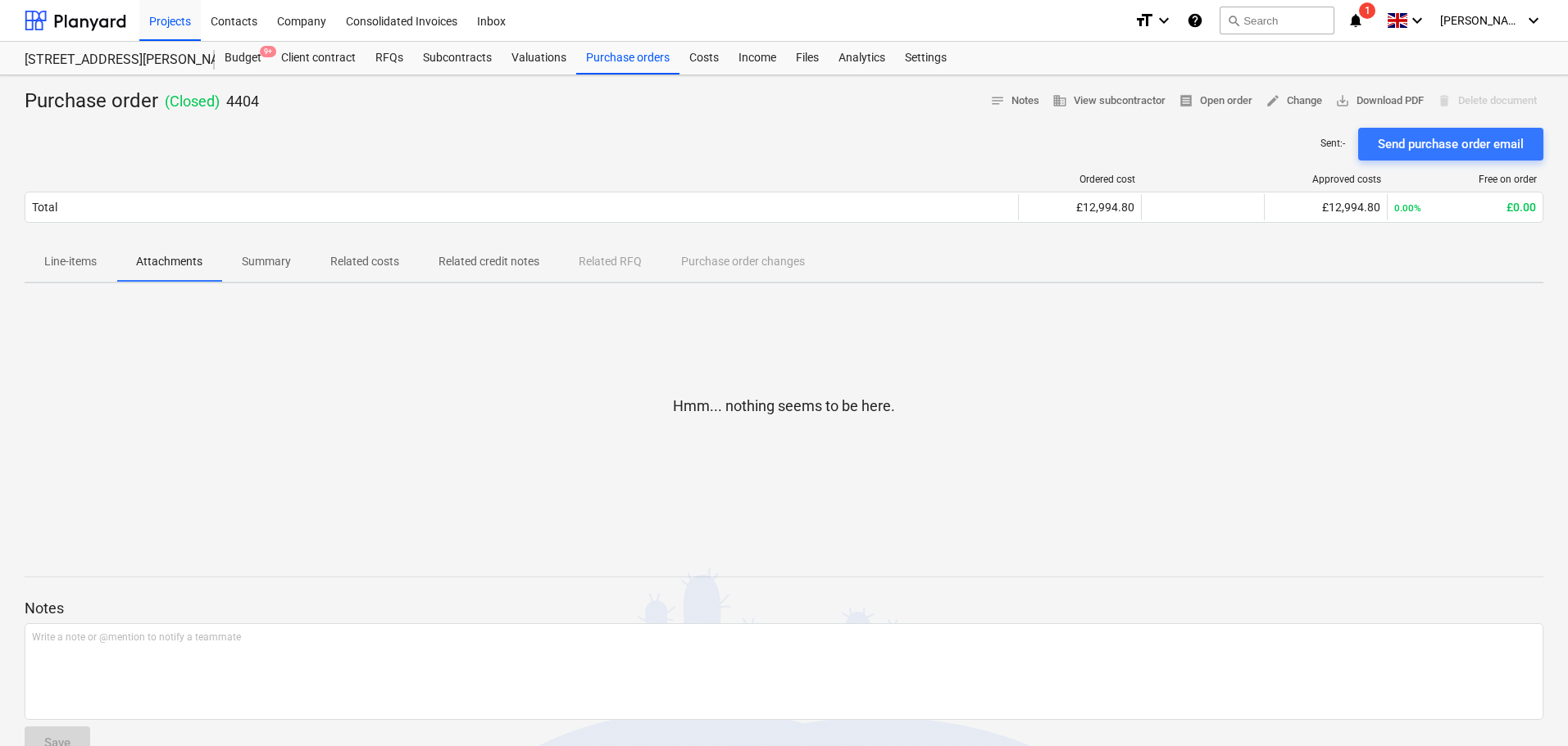
click at [369, 274] on span "Related costs" at bounding box center [364, 262] width 109 height 27
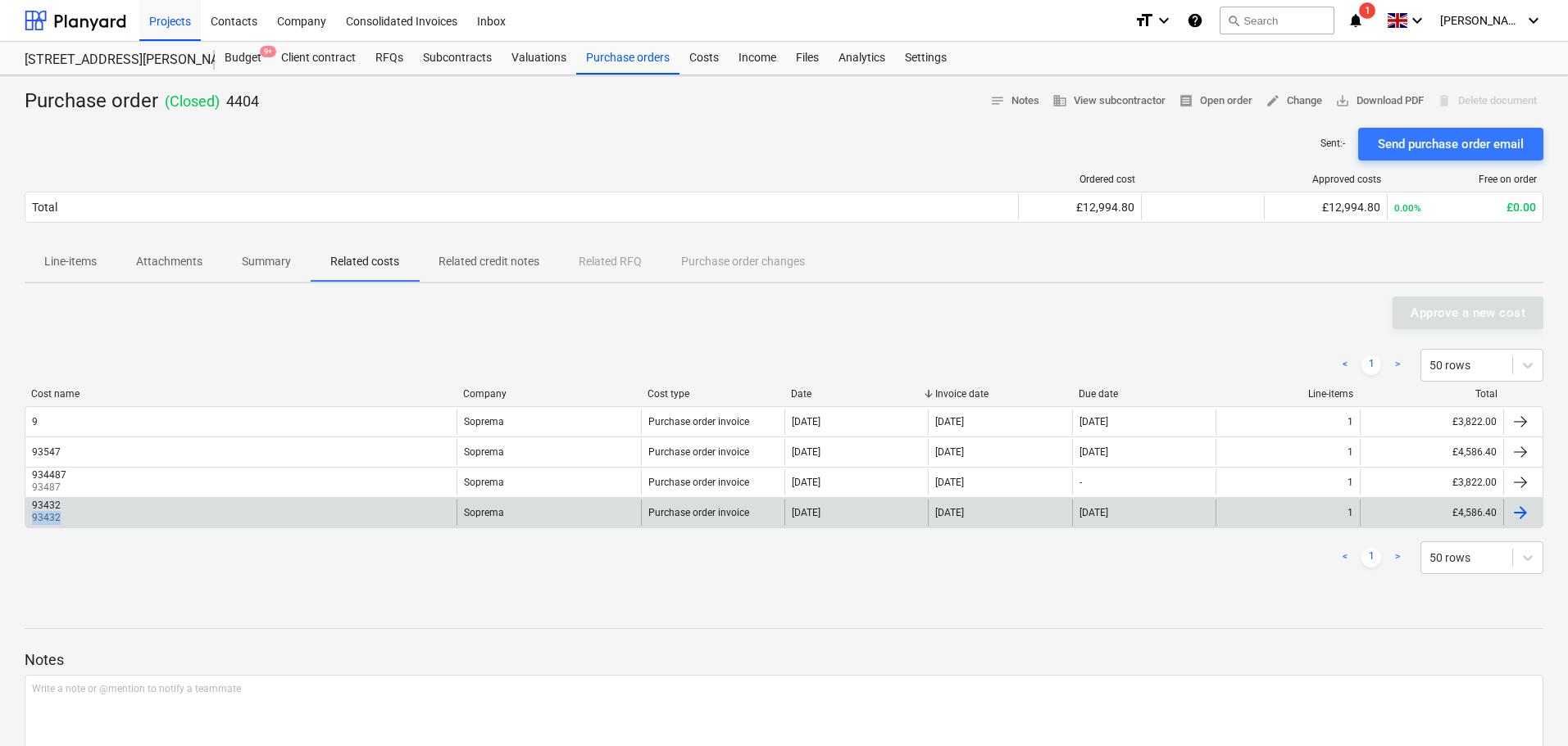
click at [386, 512] on div "93432 93432" at bounding box center [241, 513] width 431 height 26
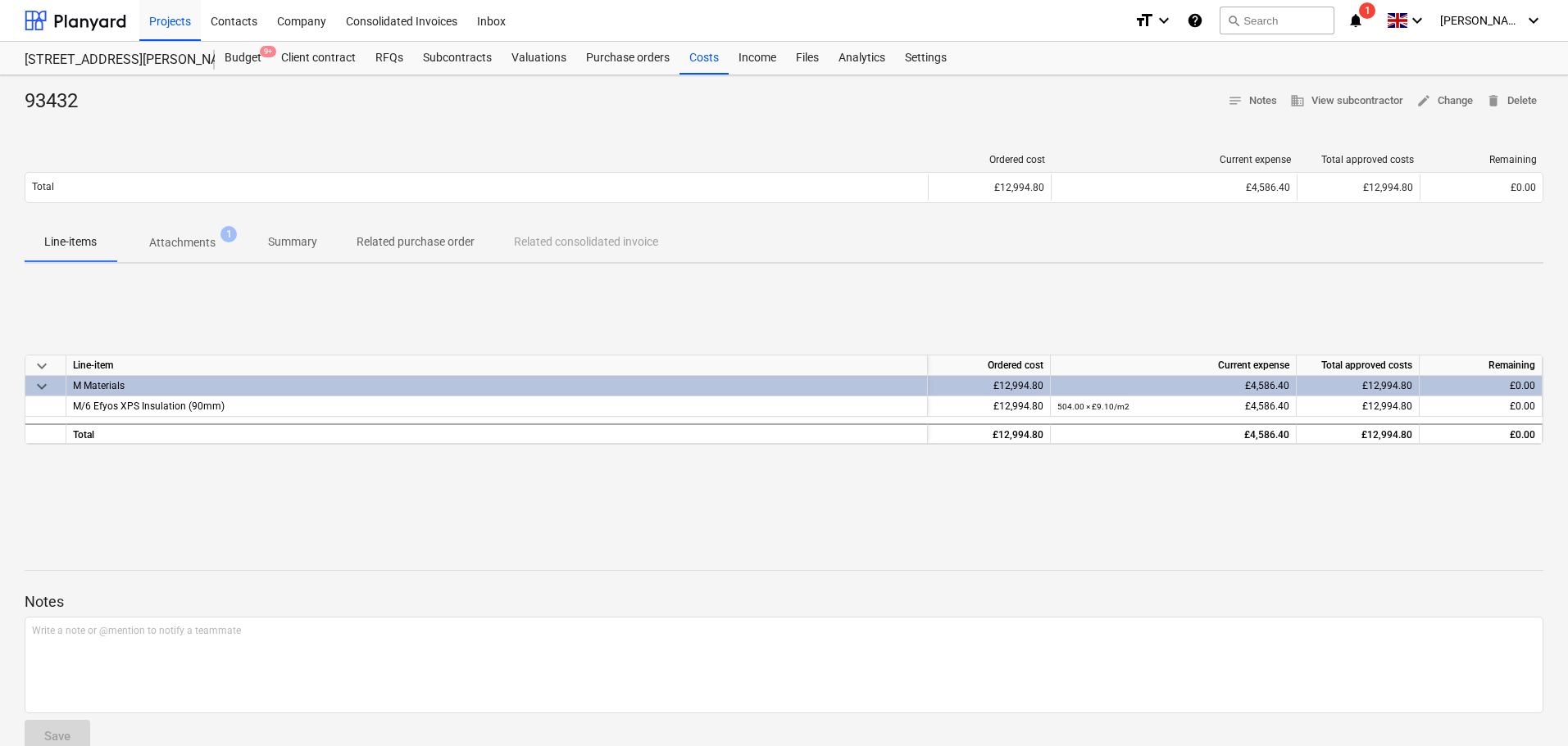
click at [176, 257] on span "Attachments 1" at bounding box center [181, 243] width 132 height 30
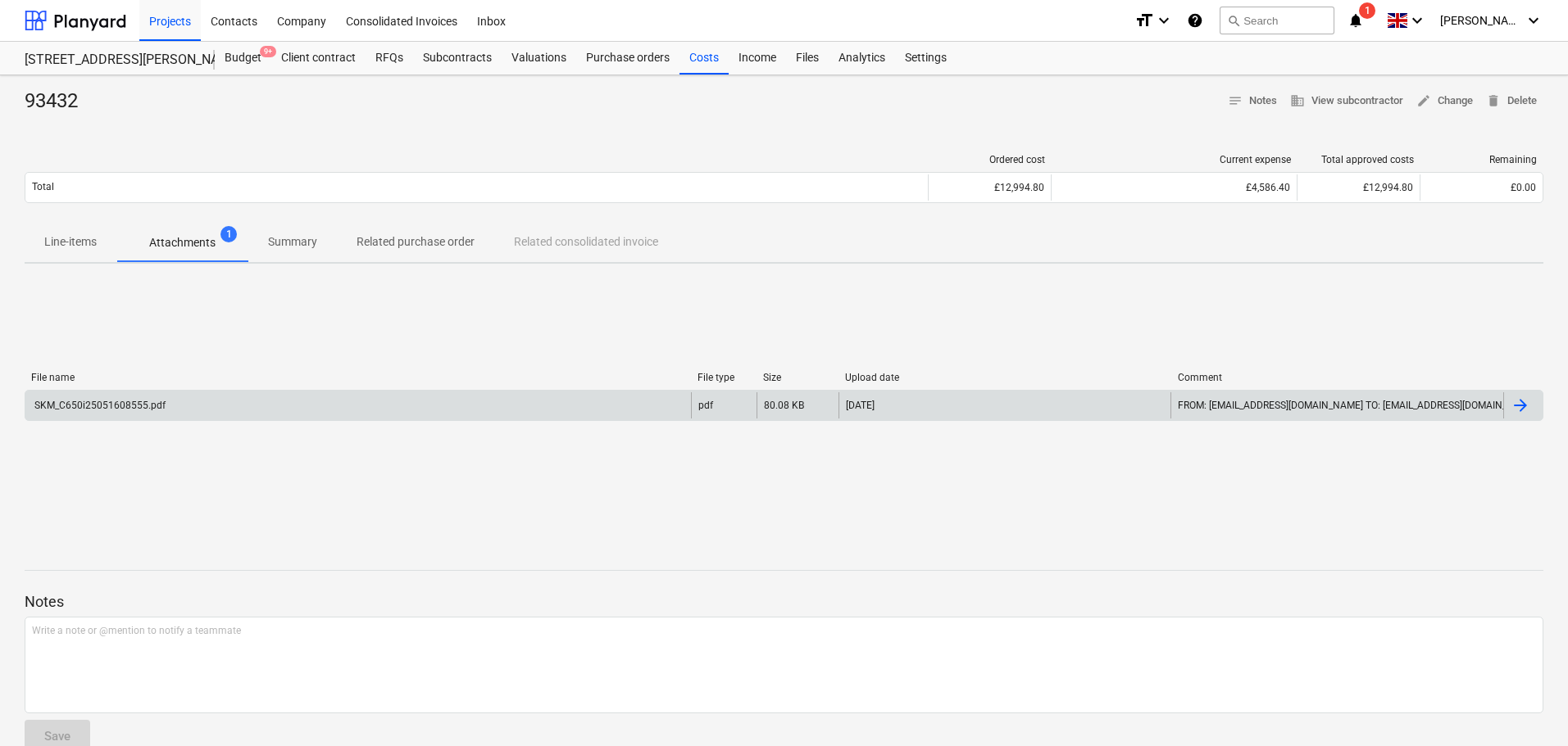
click at [205, 413] on div "SKM_C650i25051608555.pdf" at bounding box center [358, 406] width 665 height 26
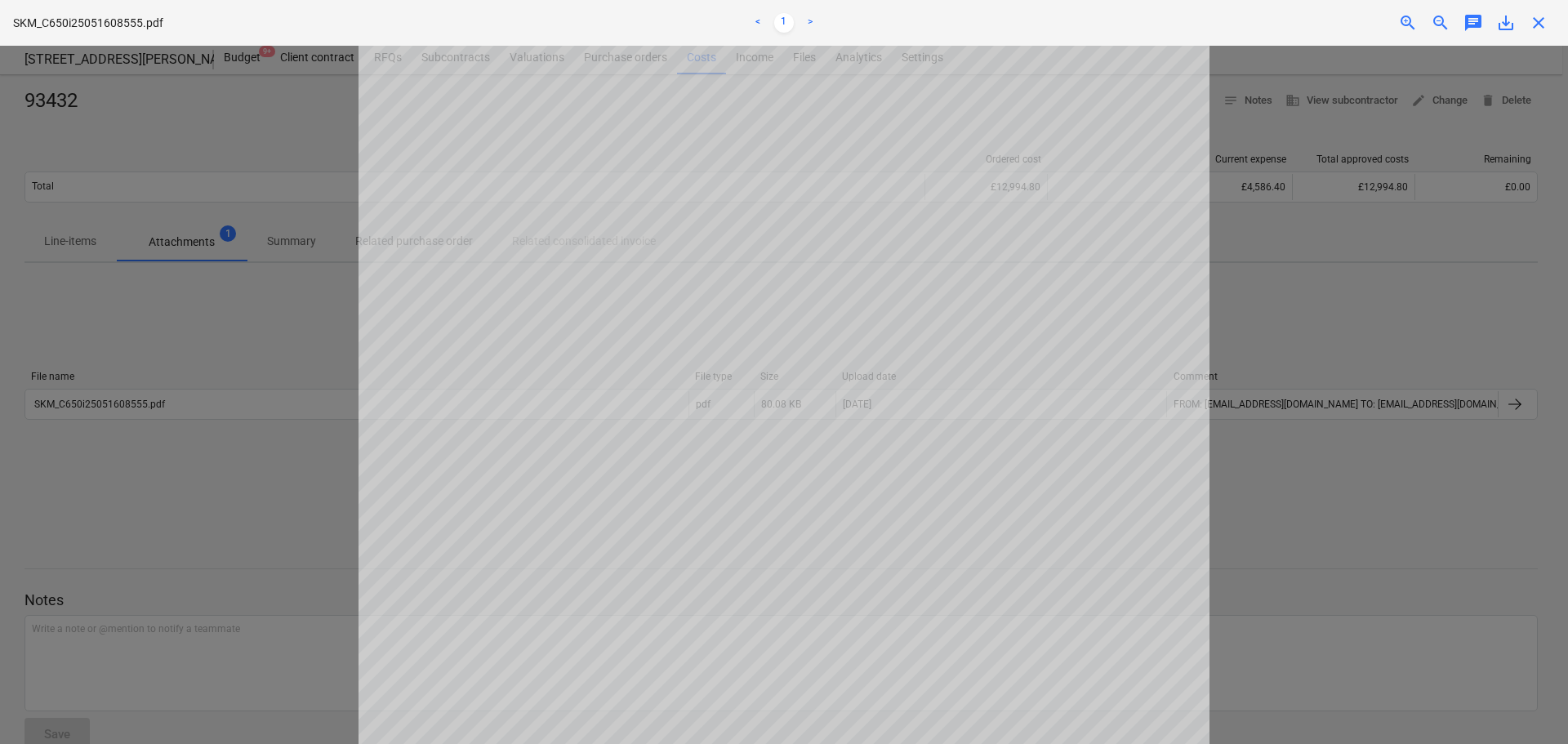
click at [1544, 27] on span "close" at bounding box center [1539, 23] width 20 height 20
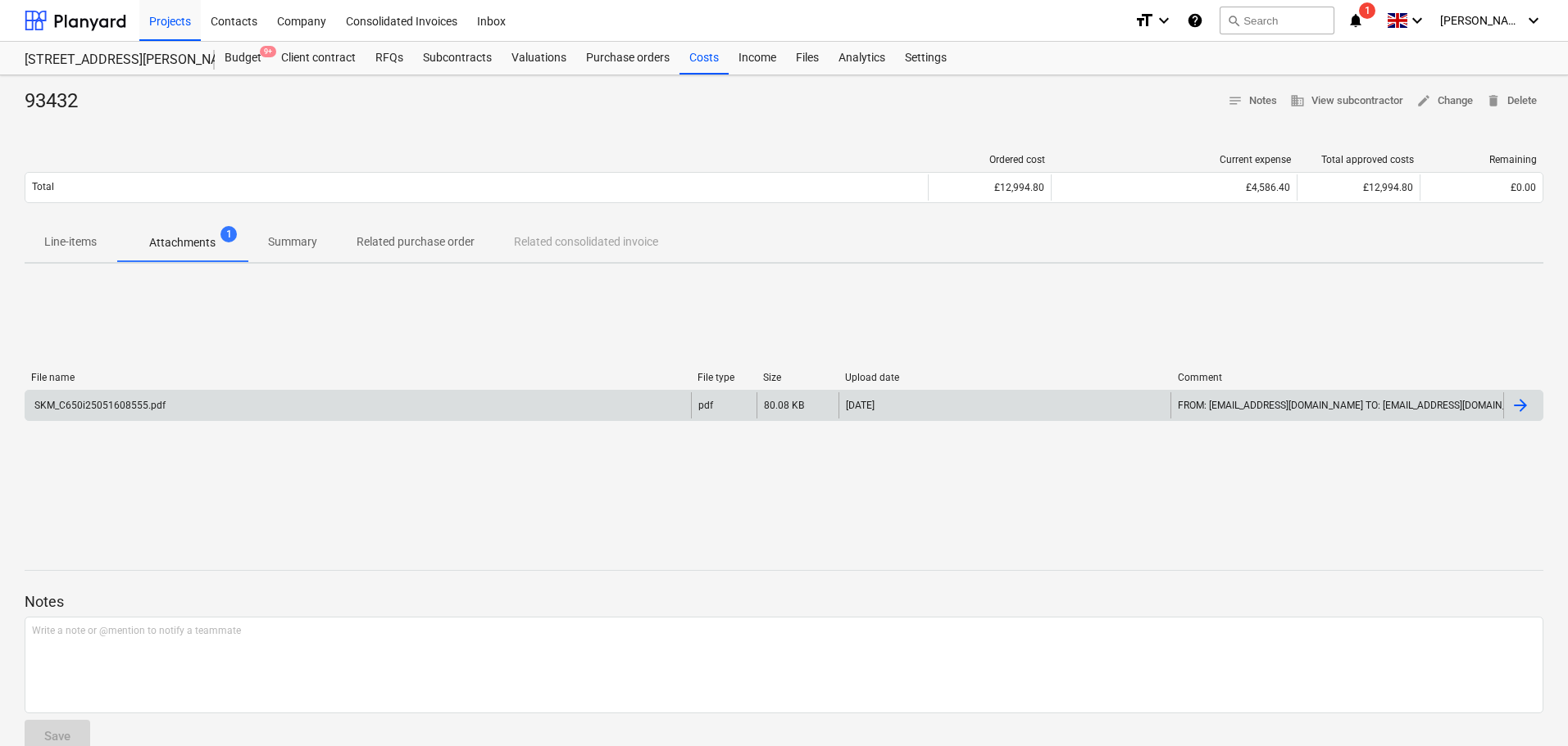
click at [205, 409] on div "SKM_C650i25051608555.pdf" at bounding box center [358, 406] width 665 height 26
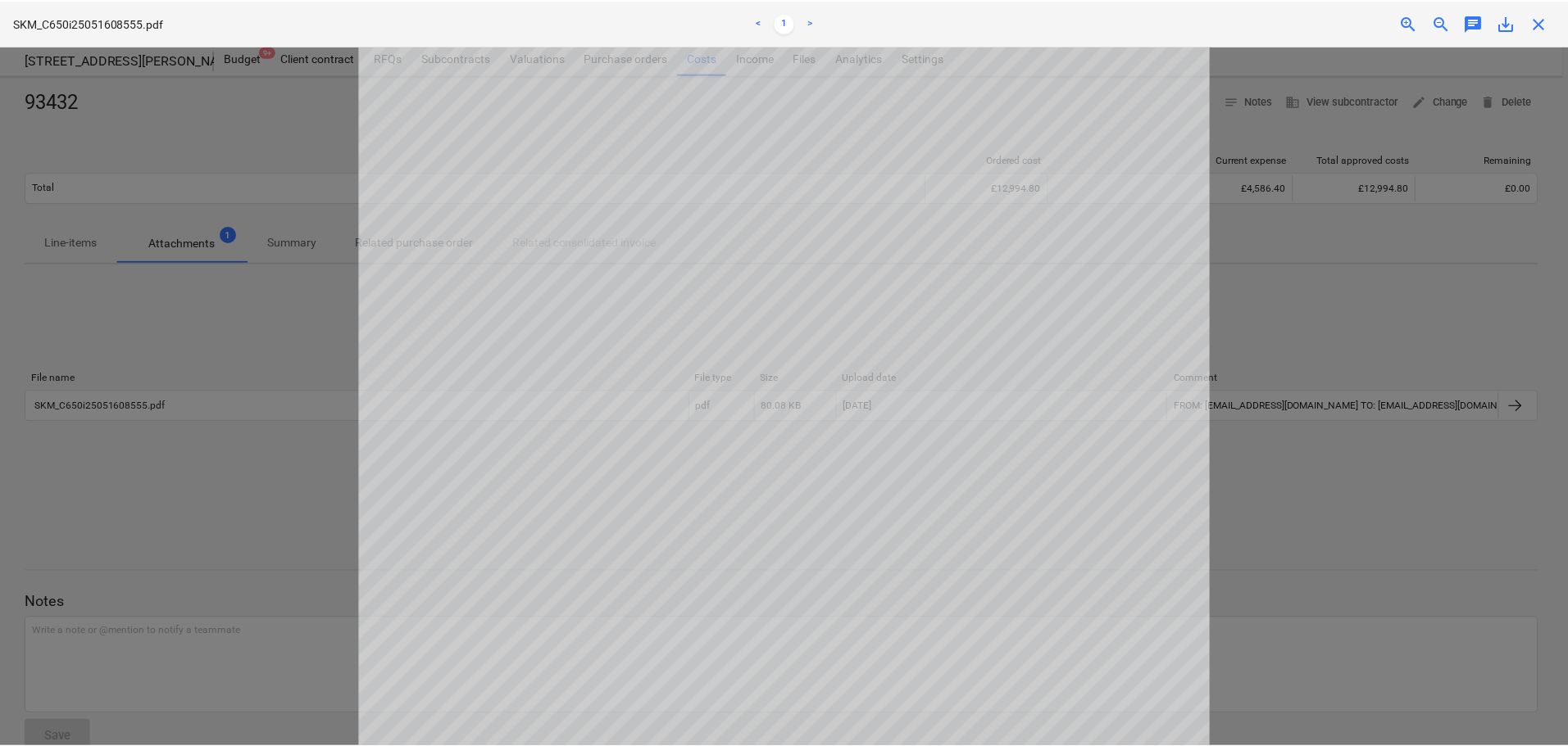
scroll to position [160, 0]
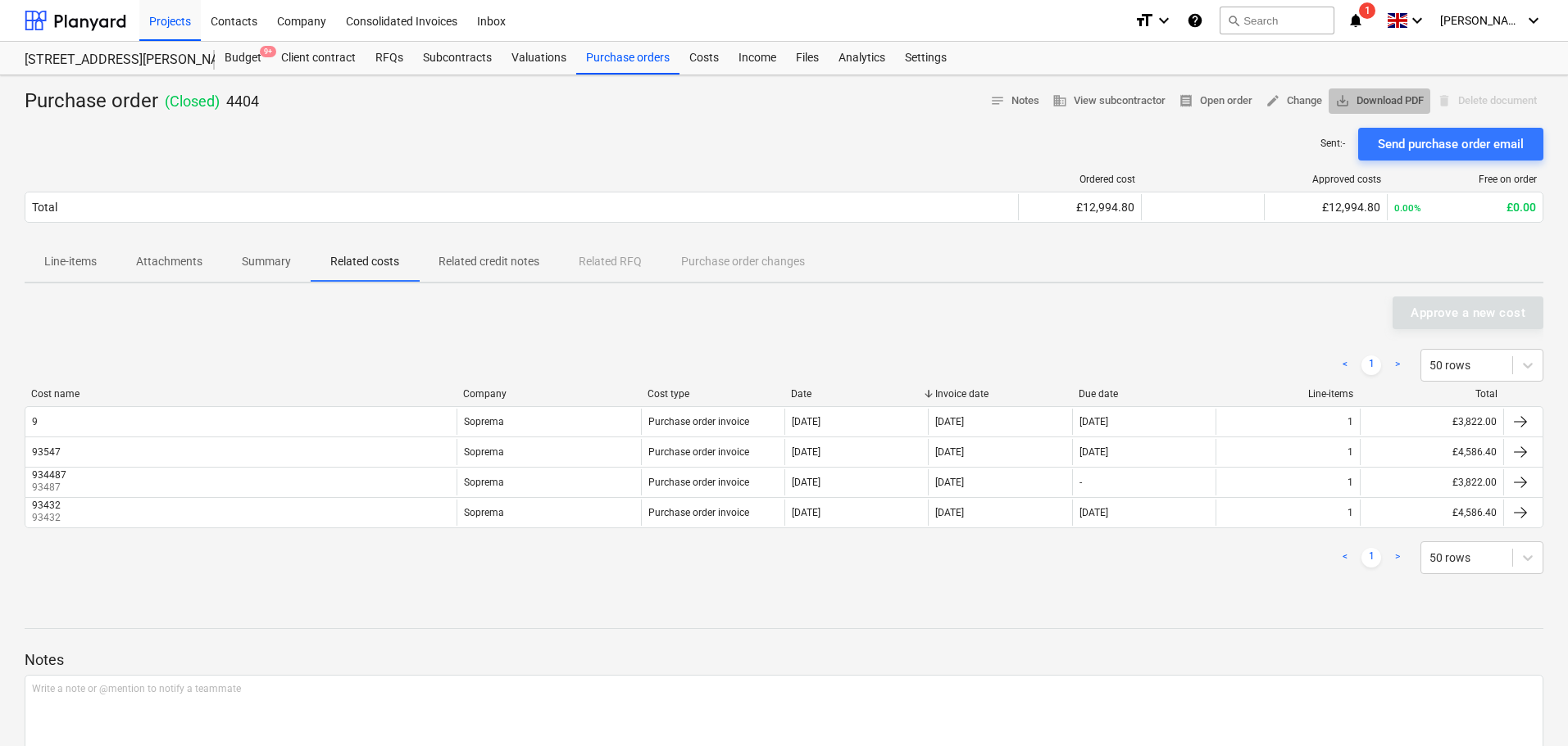
click at [1353, 94] on span "save_alt Download PDF" at bounding box center [1379, 101] width 89 height 19
drag, startPoint x: 625, startPoint y: 55, endPoint x: 634, endPoint y: 16, distance: 40.0
click at [625, 54] on div "Purchase orders" at bounding box center [627, 58] width 104 height 33
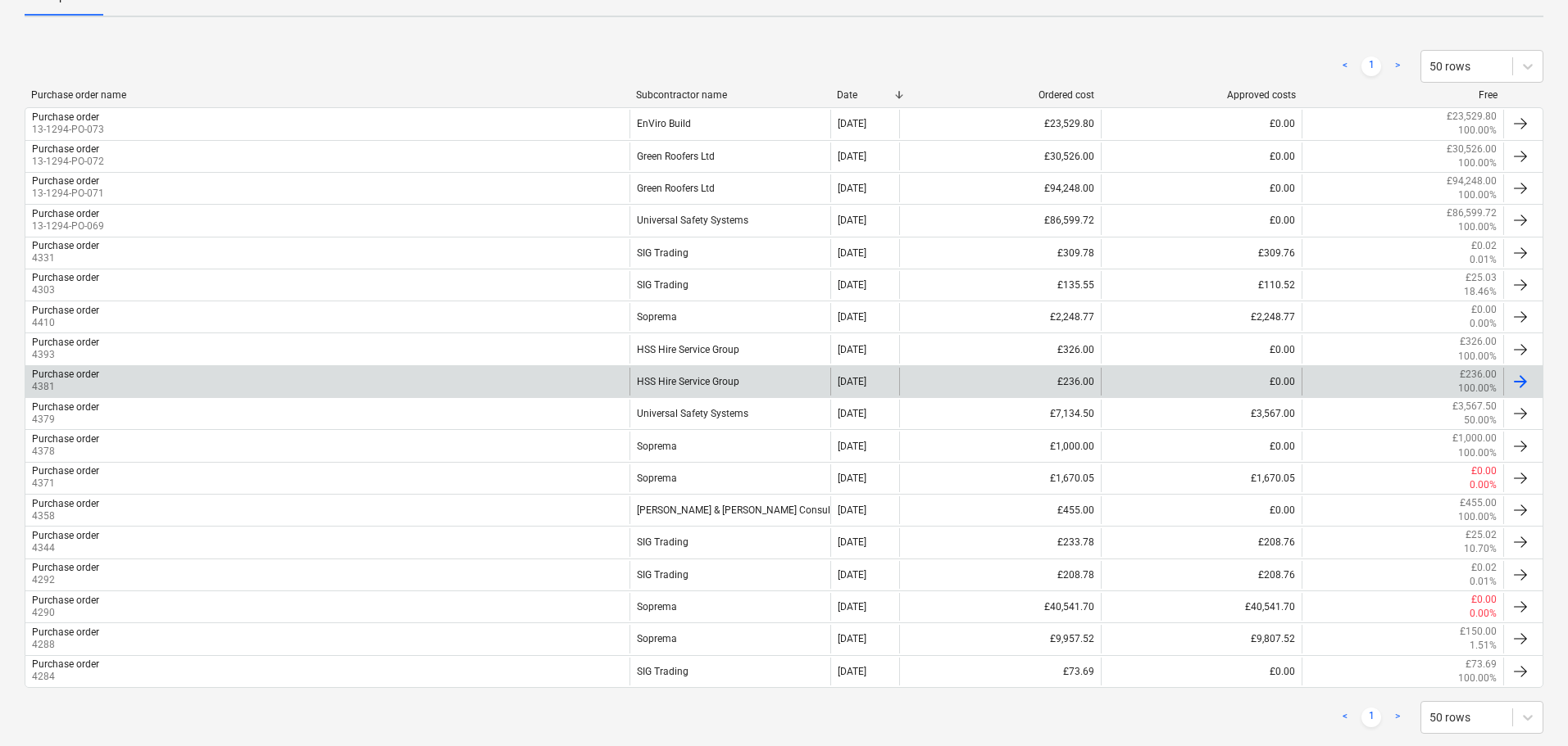
scroll to position [296, 0]
